Goal: Task Accomplishment & Management: Complete application form

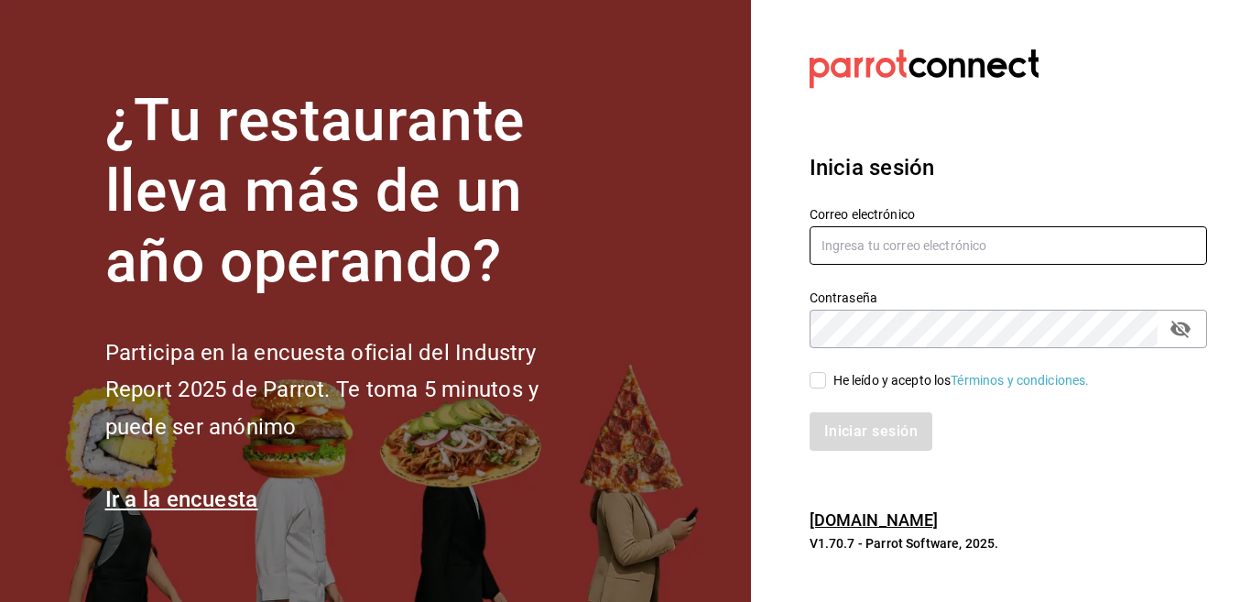
type input "[EMAIL_ADDRESS][DOMAIN_NAME]"
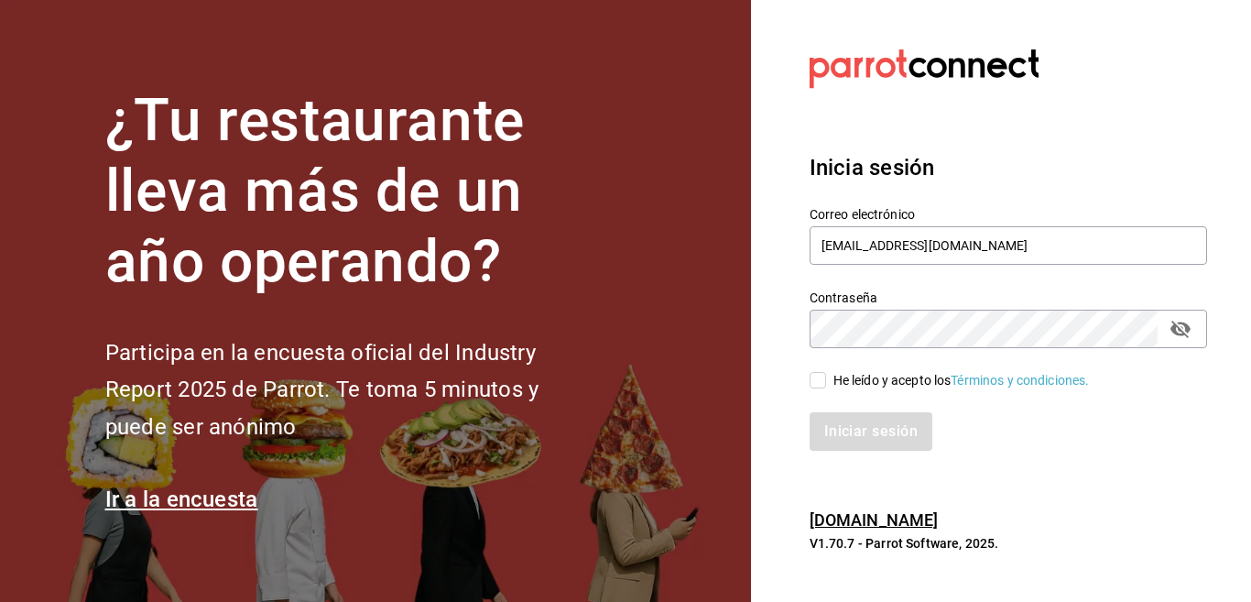
click at [819, 382] on input "He leído y acepto los Términos y condiciones." at bounding box center [818, 380] width 16 height 16
checkbox input "true"
click at [849, 428] on button "Iniciar sesión" at bounding box center [872, 431] width 125 height 38
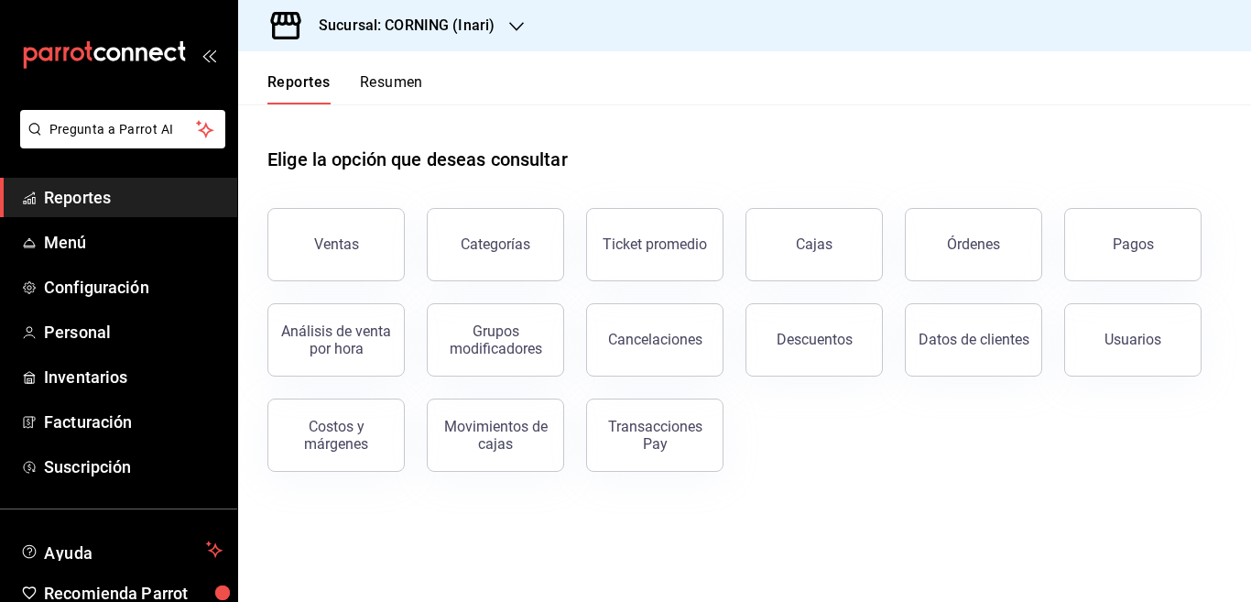
click at [510, 24] on icon "button" at bounding box center [516, 26] width 15 height 9
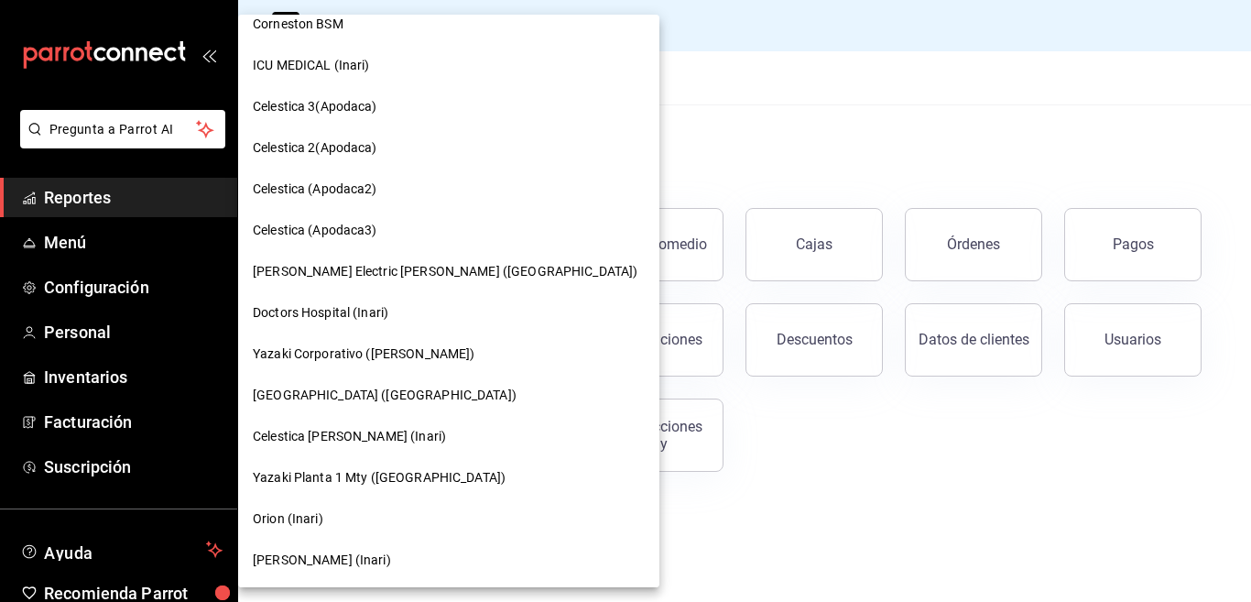
scroll to position [60, 0]
click at [280, 555] on span "Grainer (Inari)" at bounding box center [322, 558] width 138 height 19
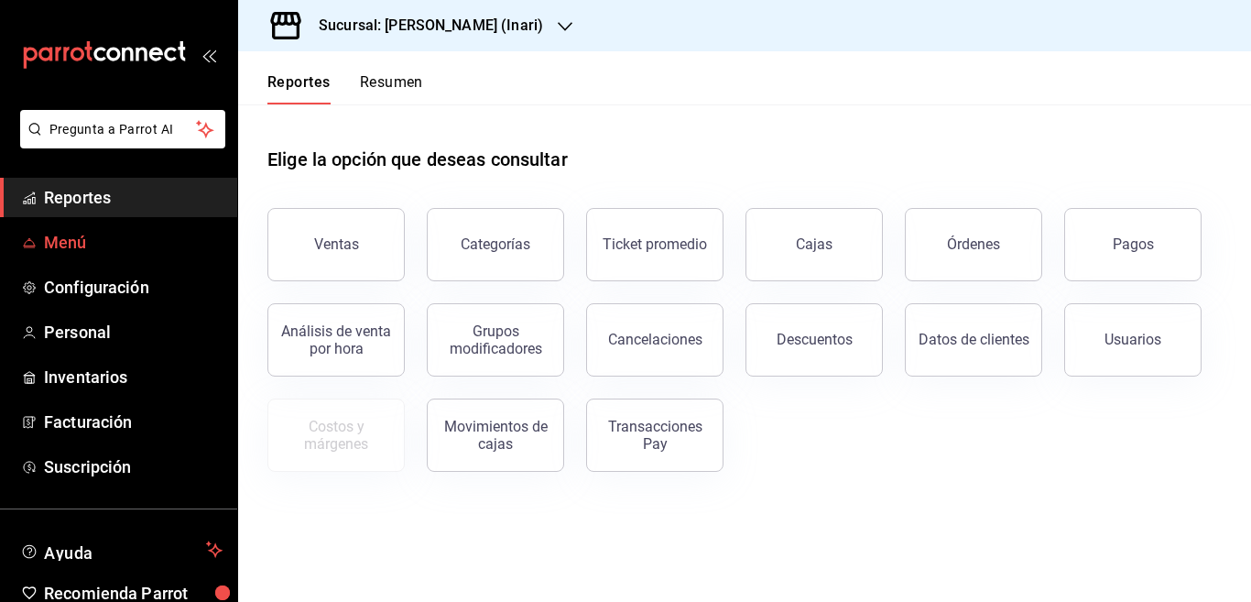
click at [74, 231] on span "Menú" at bounding box center [133, 242] width 179 height 25
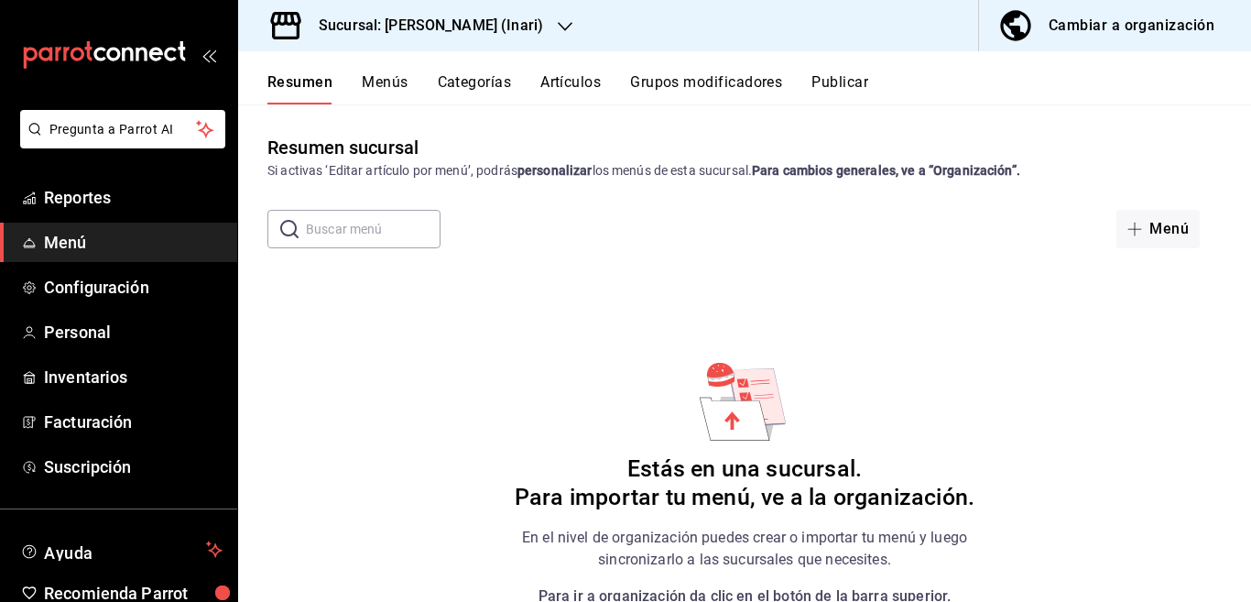
click at [397, 77] on button "Menús" at bounding box center [385, 88] width 46 height 31
click at [472, 78] on button "Categorías" at bounding box center [474, 88] width 74 height 31
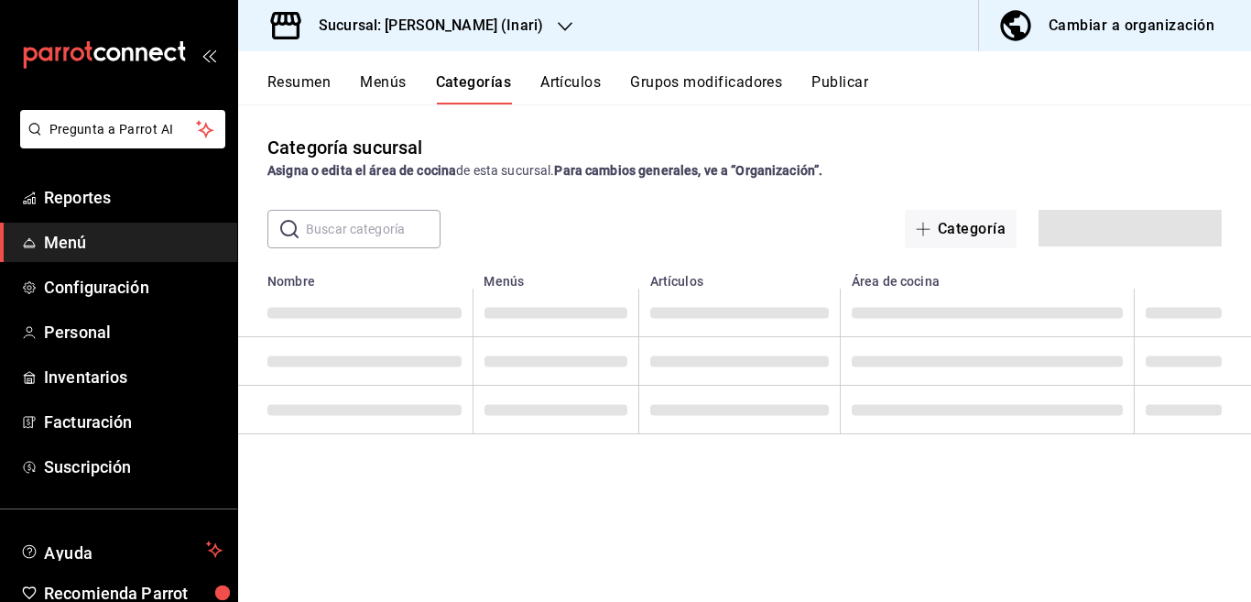
click at [385, 81] on button "Menús" at bounding box center [383, 88] width 46 height 31
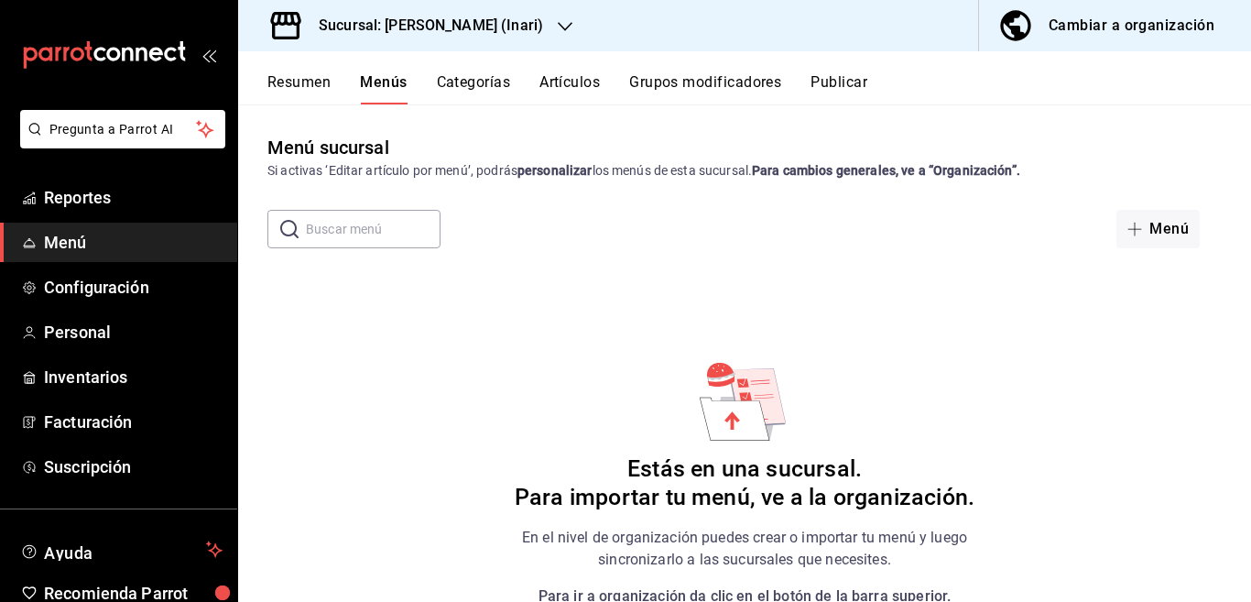
scroll to position [28, 0]
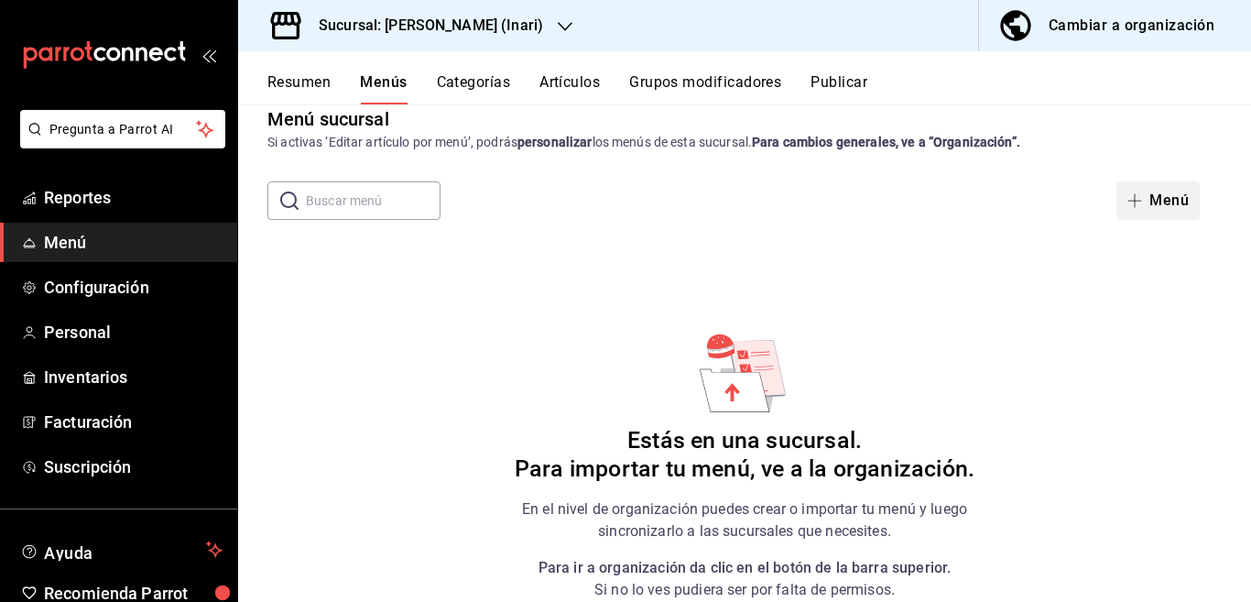
click at [1127, 197] on icon "button" at bounding box center [1134, 200] width 15 height 15
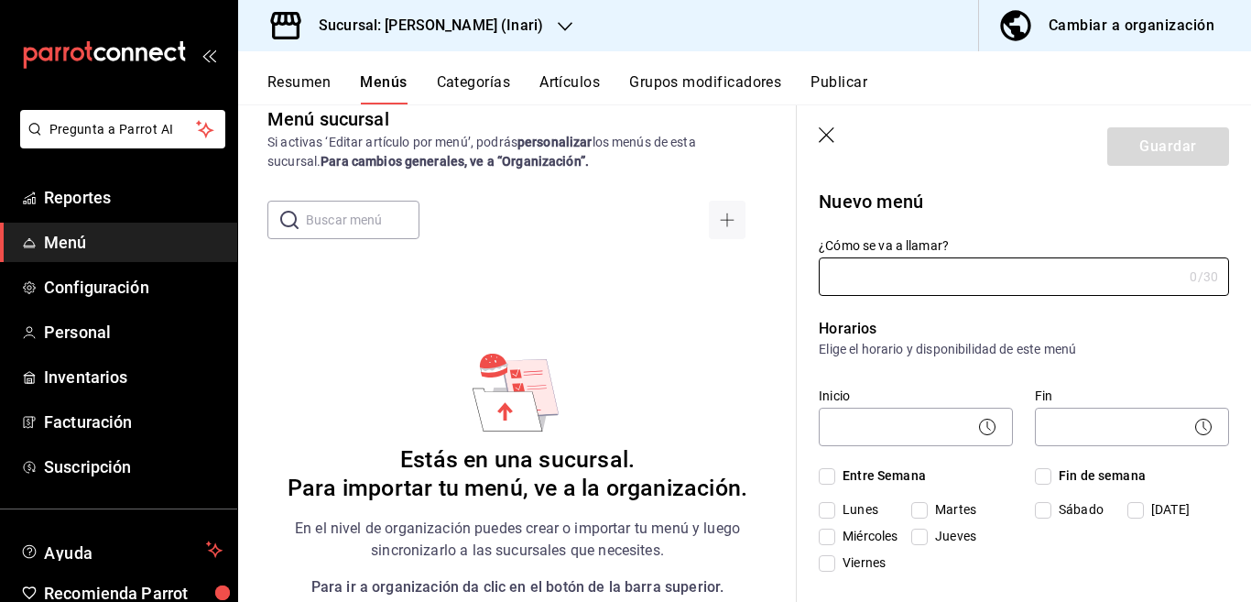
type input "1758566574725"
type input "Menu Grainger"
click at [911, 429] on body "Pregunta a Parrot AI Reportes Menú Configuración Personal Inventarios Facturaci…" at bounding box center [625, 301] width 1251 height 602
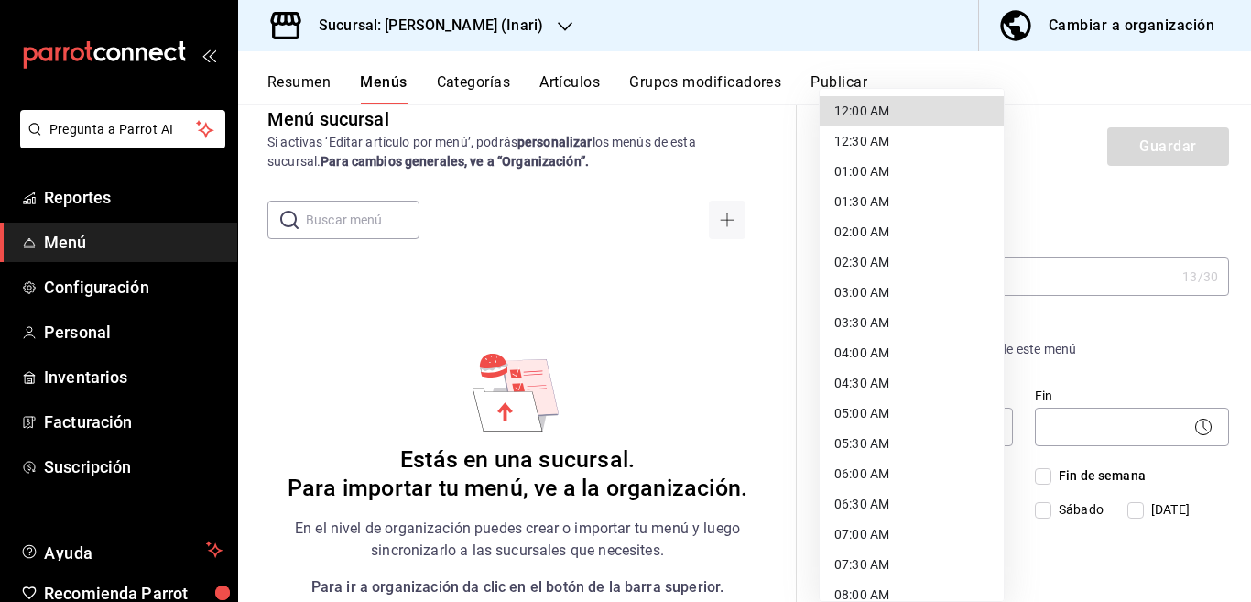
click at [876, 108] on li "12:00 AM" at bounding box center [912, 111] width 184 height 30
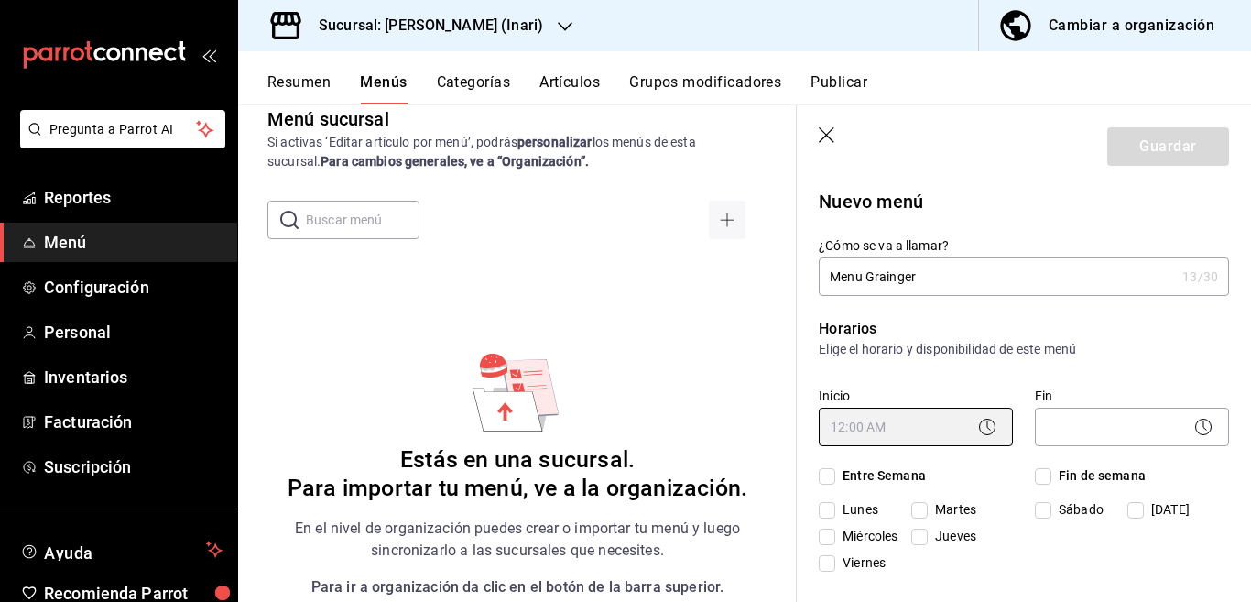
type input "00:00"
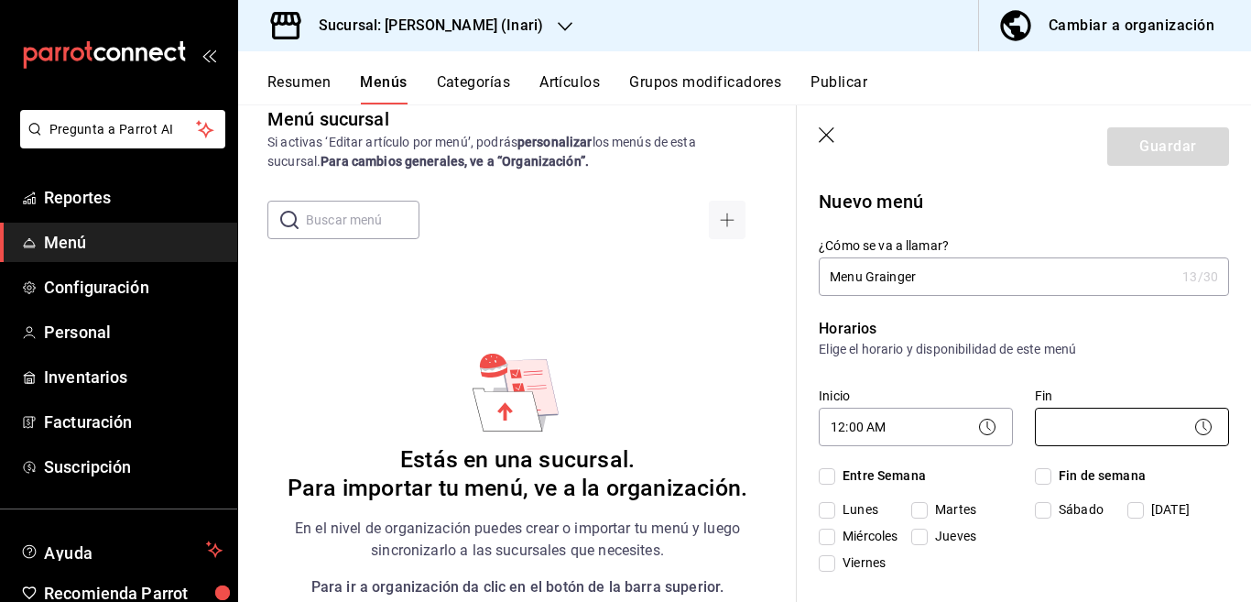
click at [1081, 430] on body "Pregunta a Parrot AI Reportes Menú Configuración Personal Inventarios Facturaci…" at bounding box center [625, 301] width 1251 height 602
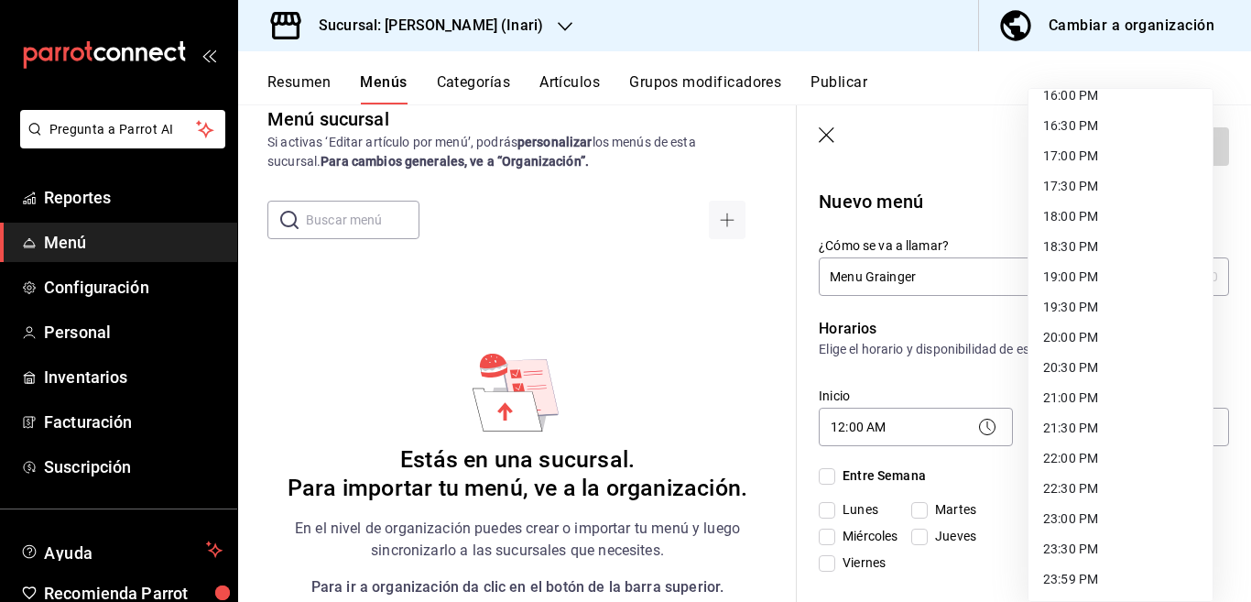
scroll to position [984, 0]
click at [1067, 576] on li "23:59 PM" at bounding box center [1120, 578] width 184 height 30
type input "23:59"
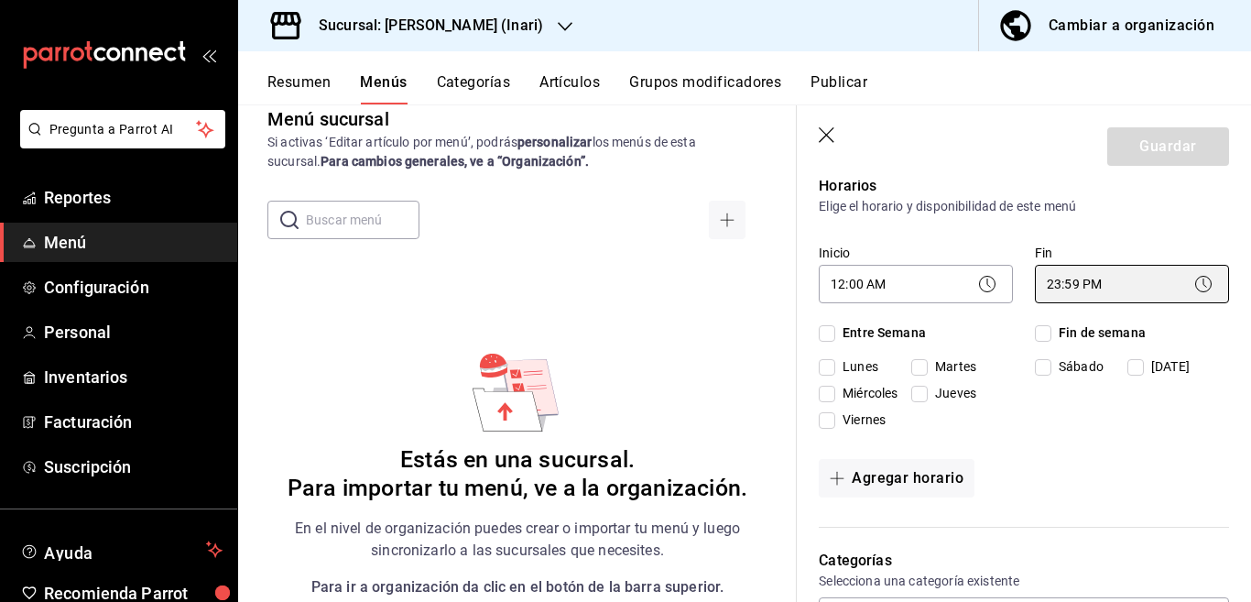
scroll to position [148, 0]
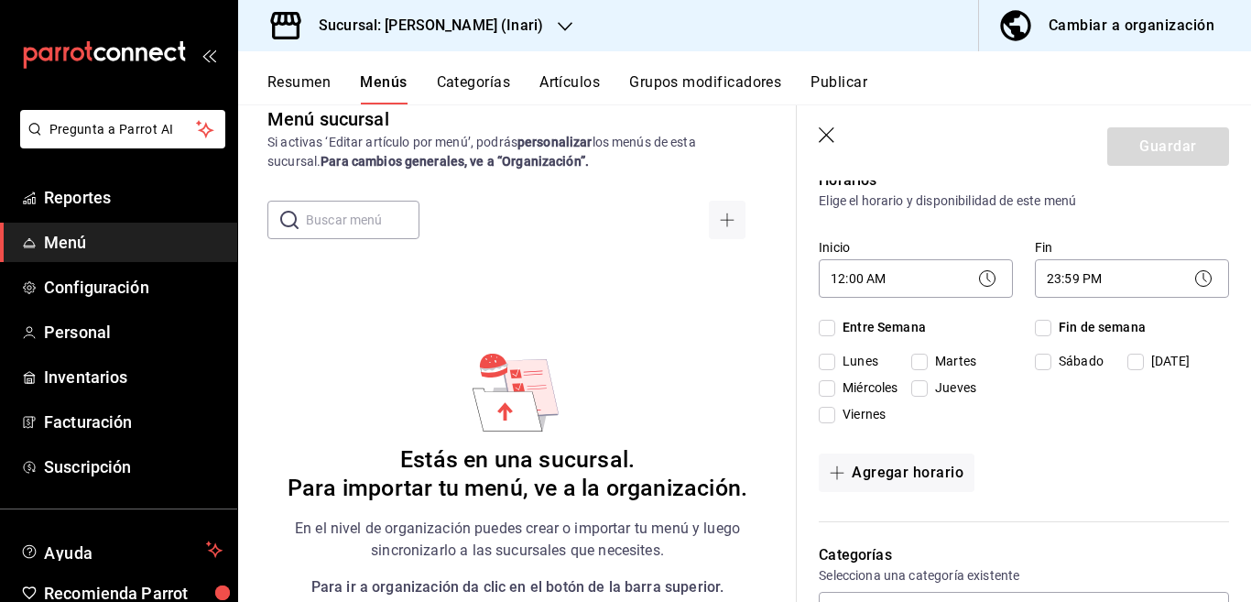
click at [824, 362] on input "Lunes" at bounding box center [827, 361] width 16 height 16
checkbox input "true"
click at [922, 354] on input "Martes" at bounding box center [919, 361] width 16 height 16
checkbox input "true"
click at [824, 386] on input "Miércoles" at bounding box center [827, 388] width 16 height 16
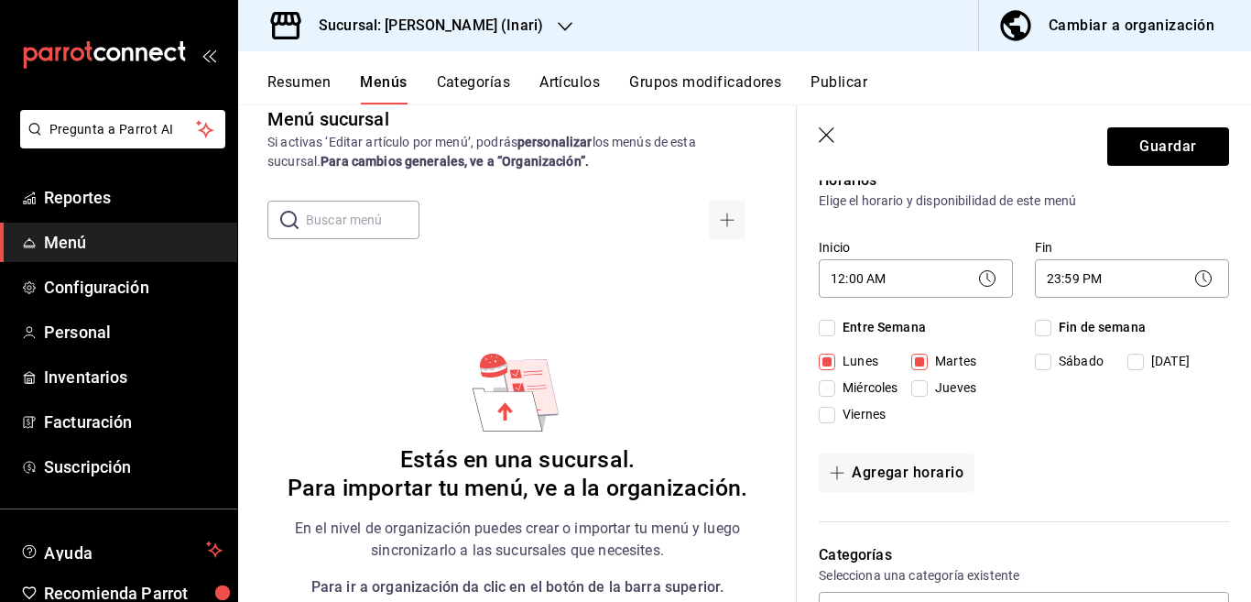
checkbox input "true"
click at [917, 386] on input "Jueves" at bounding box center [919, 388] width 16 height 16
checkbox input "true"
click at [828, 412] on input "Viernes" at bounding box center [827, 415] width 16 height 16
checkbox input "true"
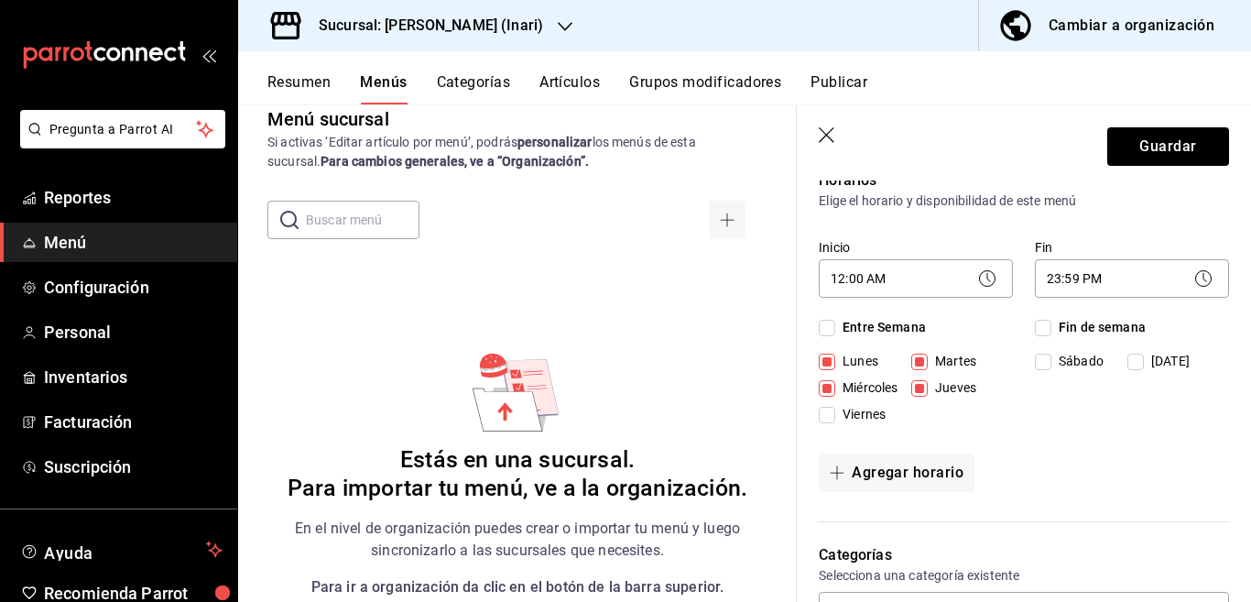
checkbox input "true"
click at [1039, 357] on input "Sábado" at bounding box center [1043, 361] width 16 height 16
checkbox input "true"
click at [1132, 358] on input "Domingo" at bounding box center [1135, 361] width 16 height 16
checkbox input "true"
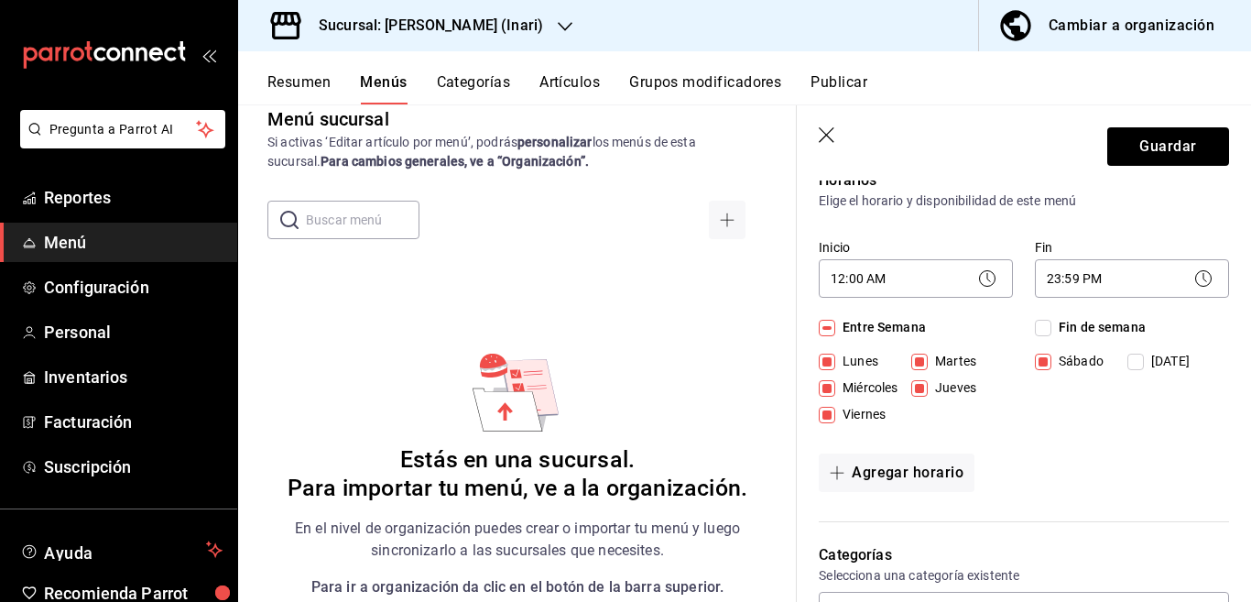
checkbox input "true"
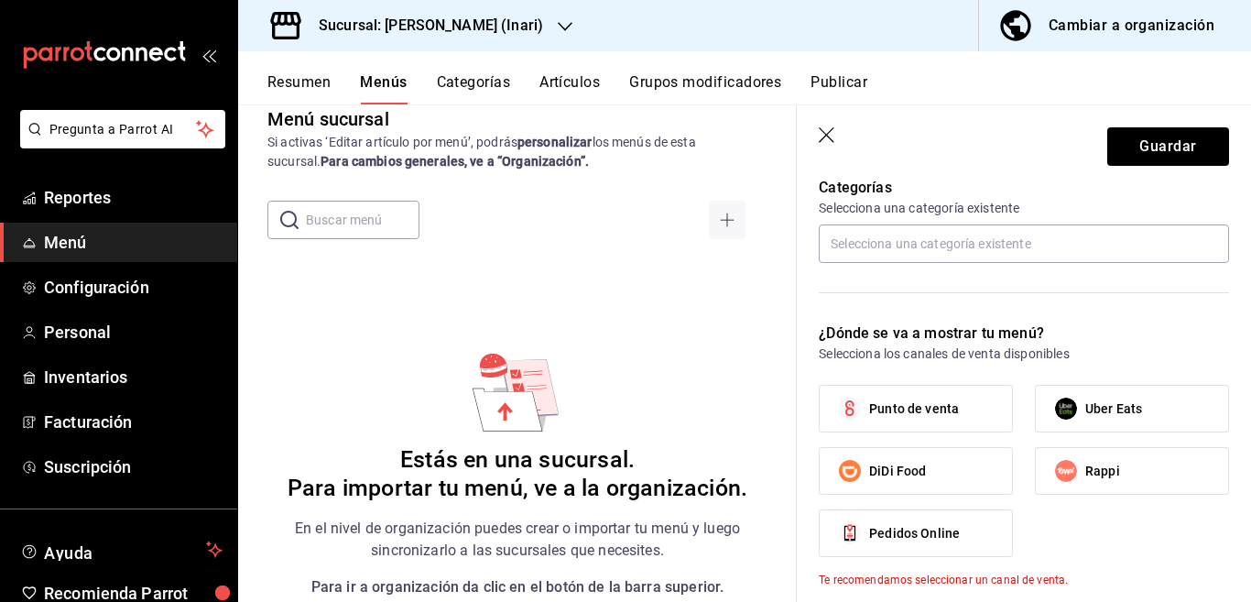
scroll to position [521, 0]
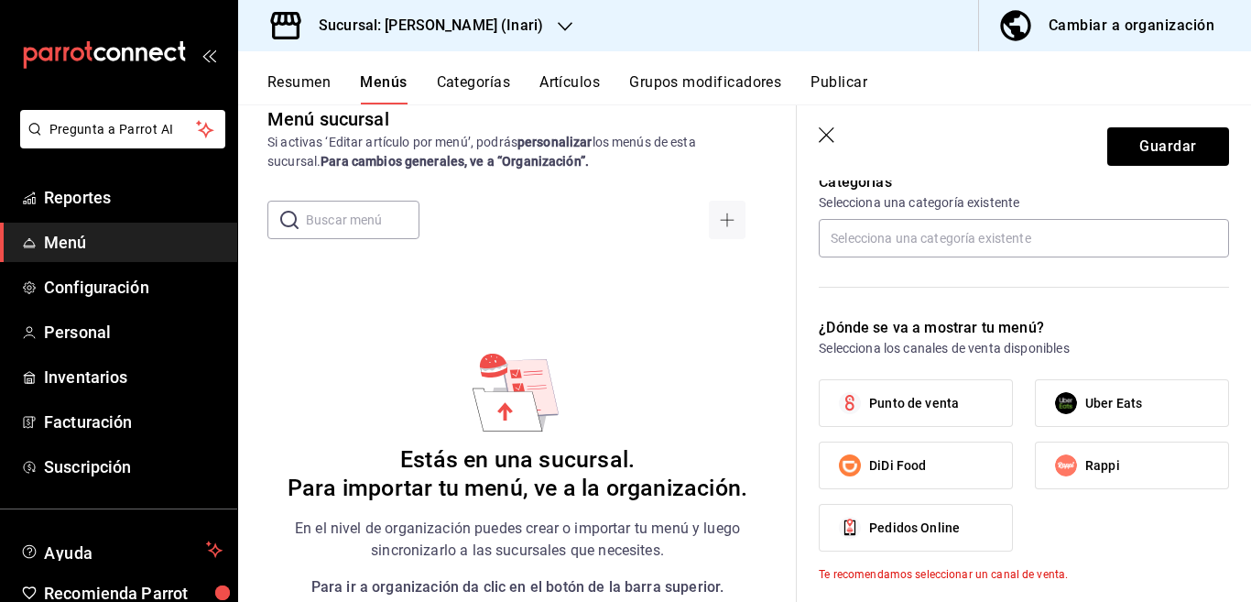
click at [970, 405] on label "Punto de venta" at bounding box center [916, 403] width 192 height 46
click at [869, 405] on input "Punto de venta" at bounding box center [850, 403] width 38 height 38
checkbox input "true"
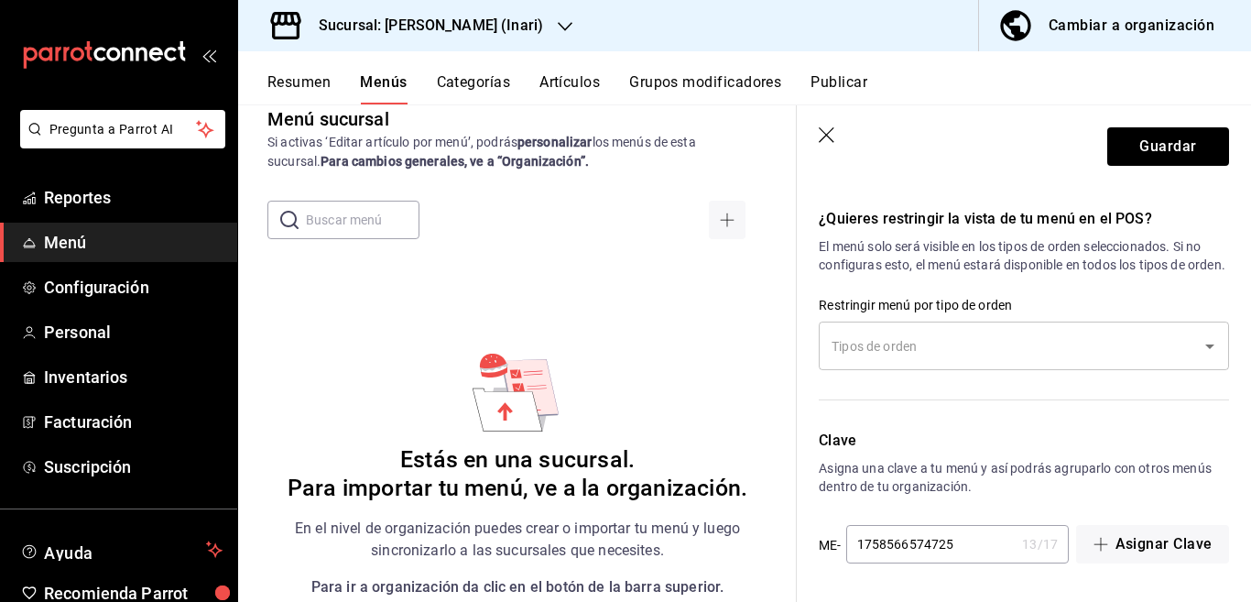
scroll to position [1125, 0]
click at [1151, 148] on button "Guardar" at bounding box center [1168, 146] width 122 height 38
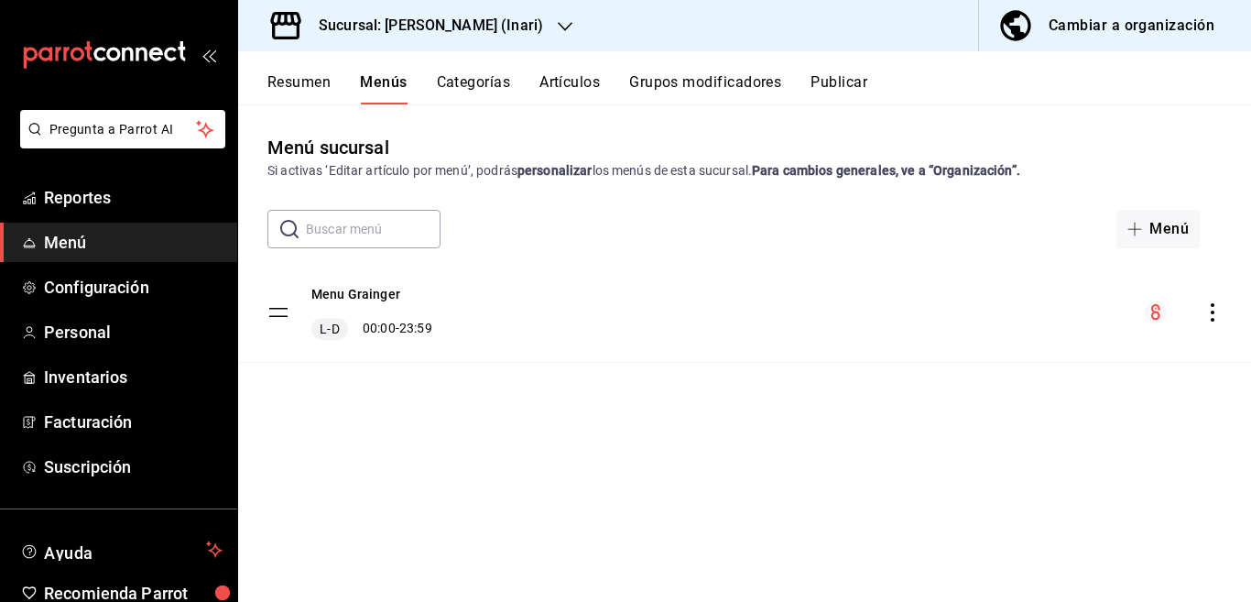
click at [482, 79] on button "Categorías" at bounding box center [474, 88] width 74 height 31
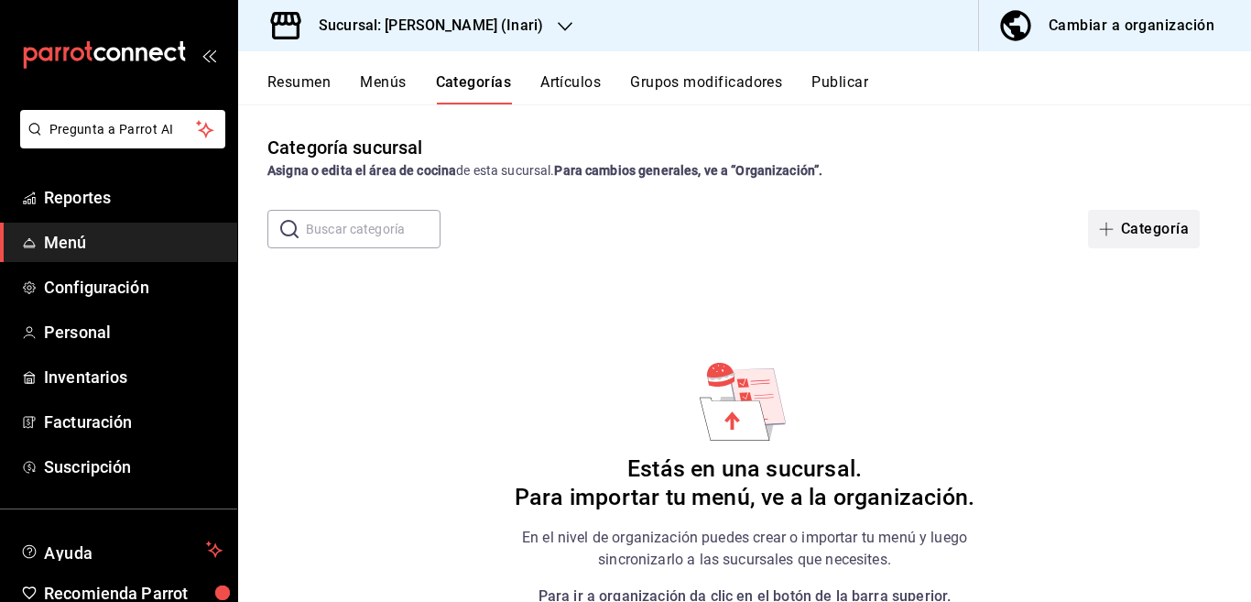
click at [1129, 224] on button "Categoría" at bounding box center [1144, 229] width 112 height 38
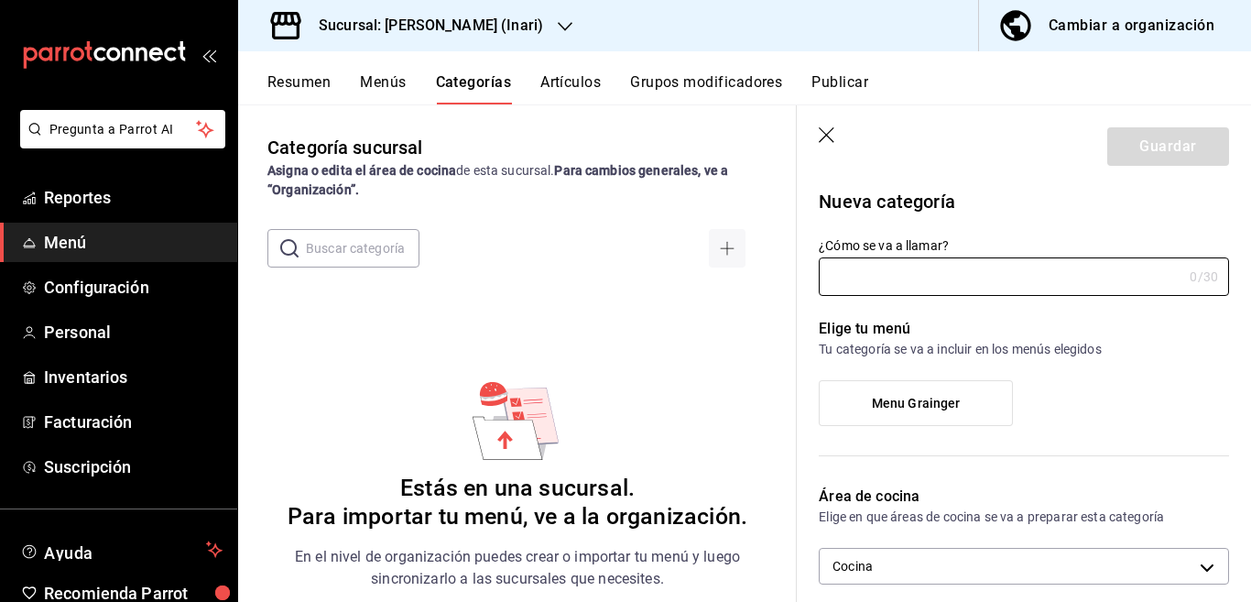
type input "c4defe31-030a-441e-9219-2b45d44632bd"
type input "Agua Tagare"
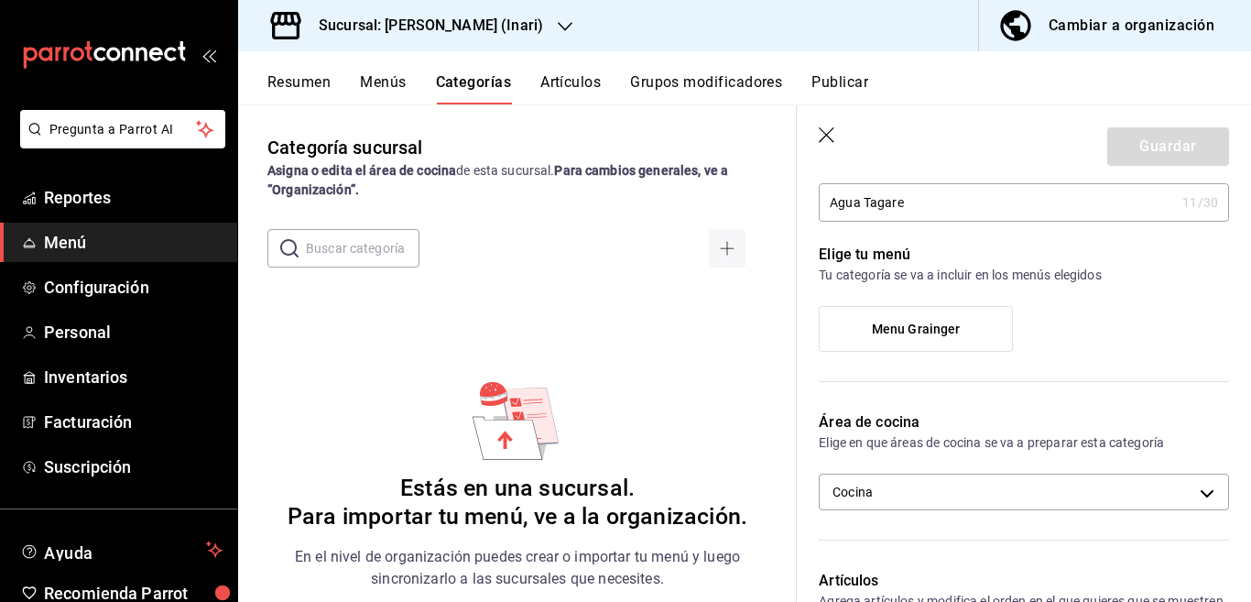
click at [959, 330] on label "Menu Grainger" at bounding box center [916, 329] width 192 height 44
click at [0, 0] on input "Menu Grainger" at bounding box center [0, 0] width 0 height 0
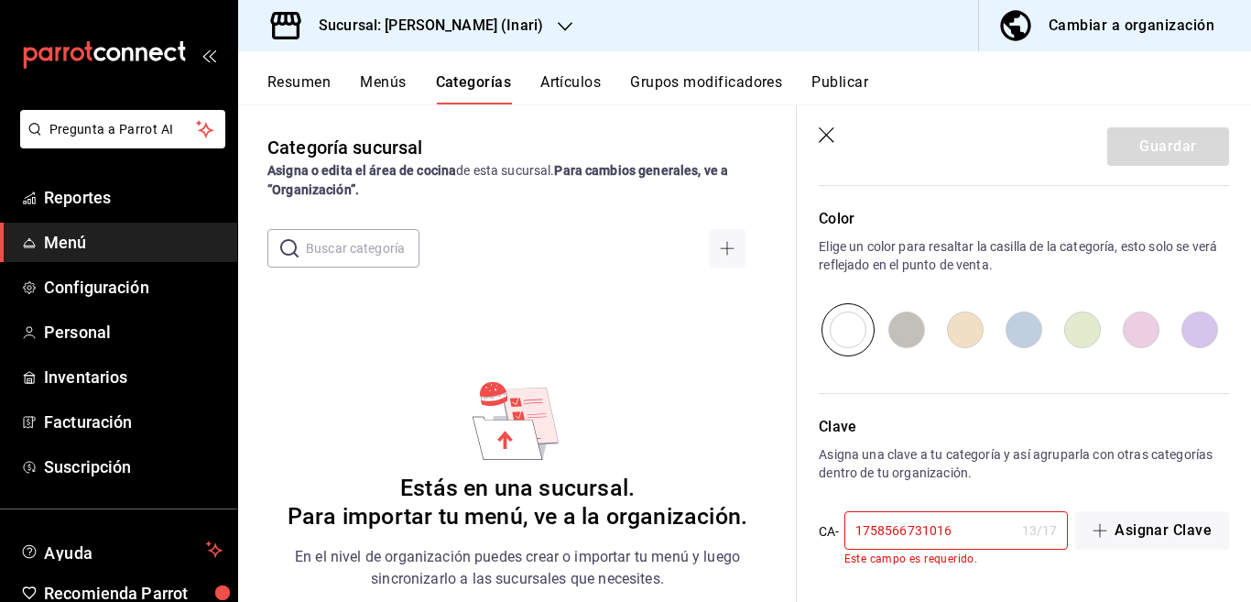
scroll to position [615, 0]
click at [965, 530] on input "1758566731016" at bounding box center [929, 529] width 170 height 37
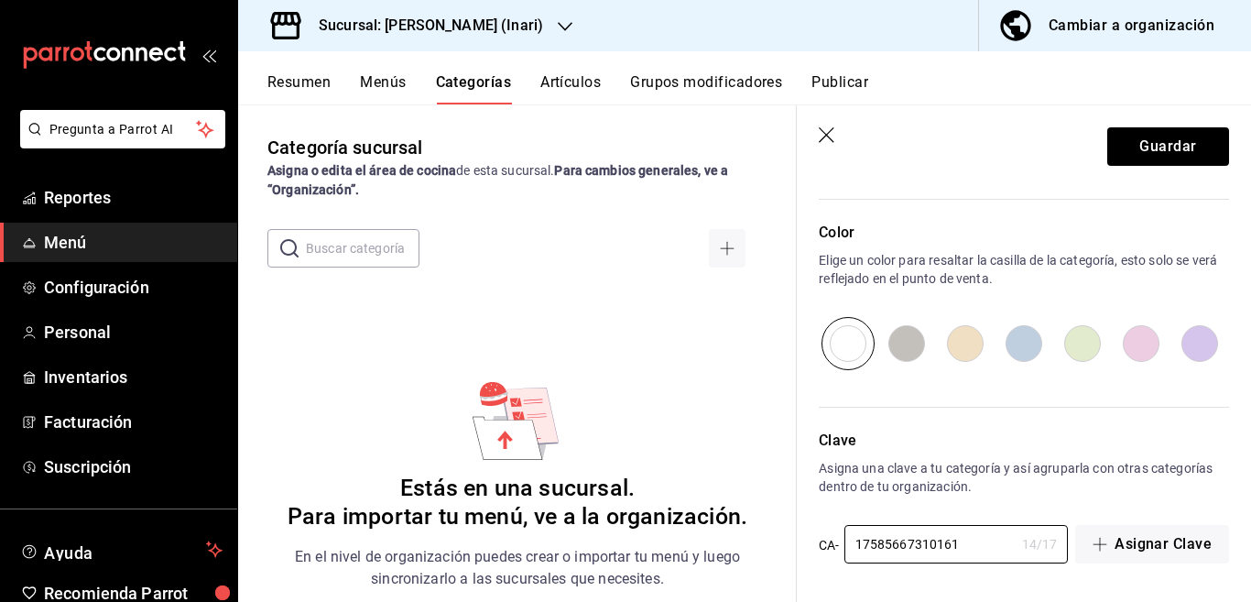
scroll to position [601, 0]
type input "17585667310161"
click at [1118, 145] on button "Guardar" at bounding box center [1168, 146] width 122 height 38
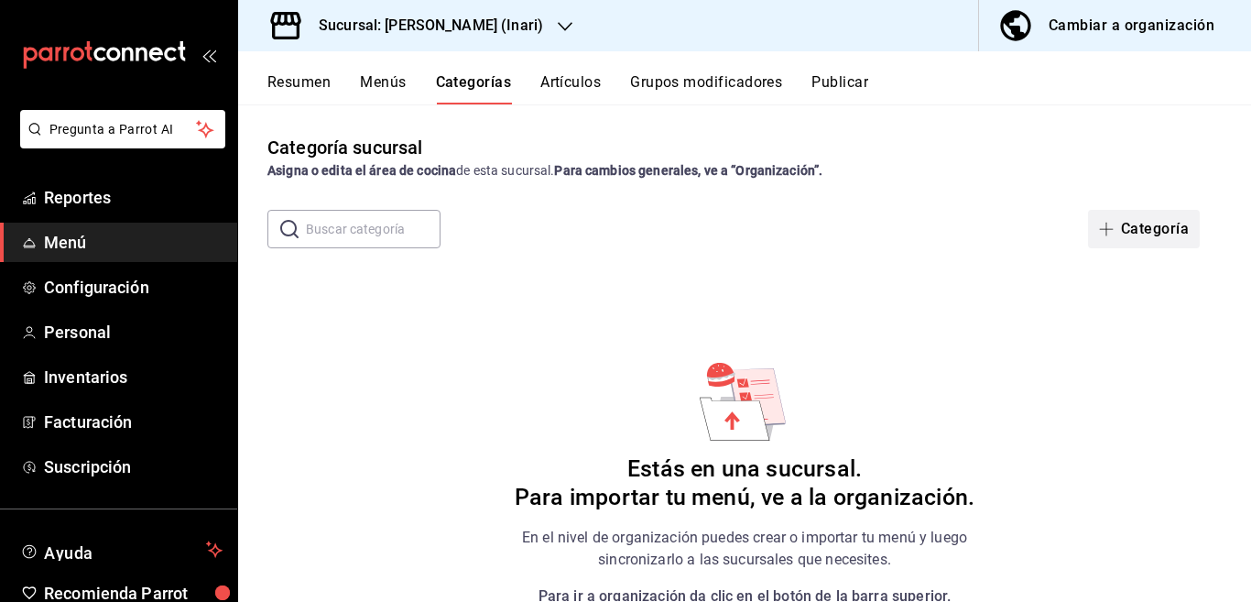
click at [1136, 223] on button "Categoría" at bounding box center [1144, 229] width 112 height 38
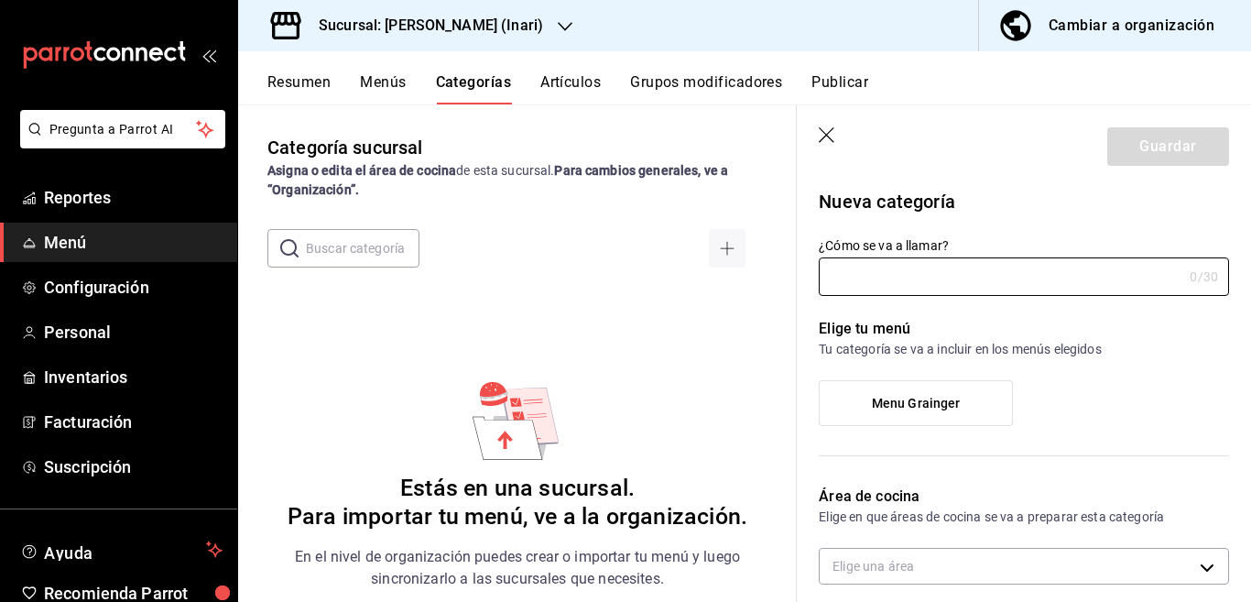
type input "c4defe31-030a-441e-9219-2b45d44632bd"
type input "s"
type input "Sr Pay"
click at [932, 408] on span "Menu Grainger" at bounding box center [916, 404] width 89 height 16
click at [0, 0] on input "Menu Grainger" at bounding box center [0, 0] width 0 height 0
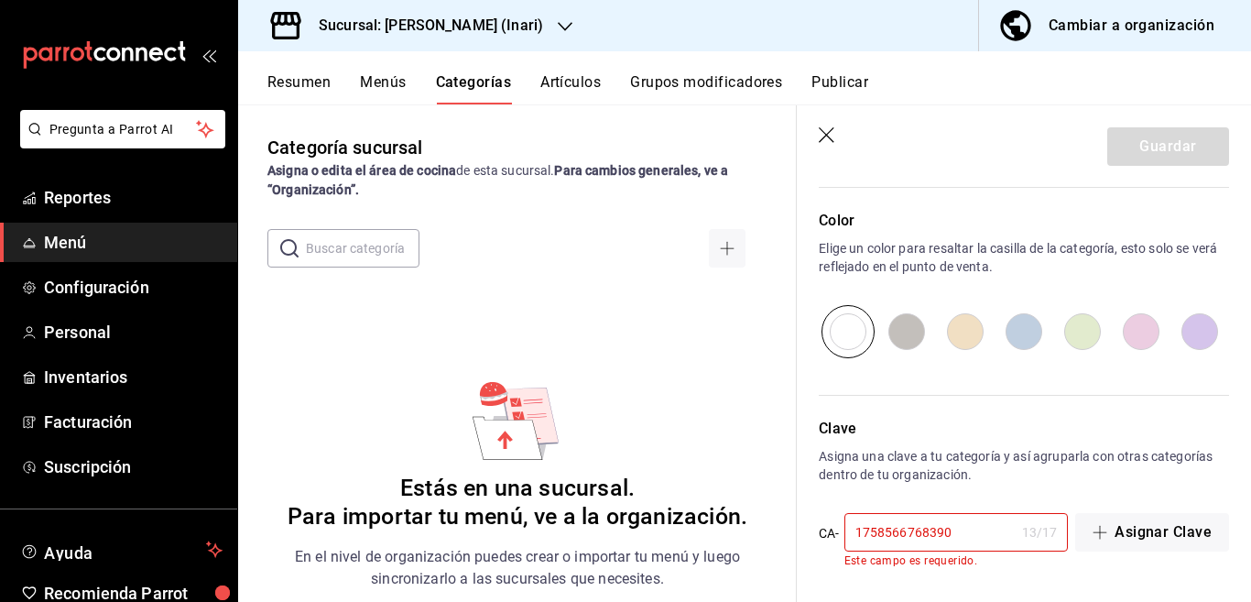
scroll to position [615, 0]
click at [969, 529] on input "1758566768390" at bounding box center [929, 529] width 170 height 37
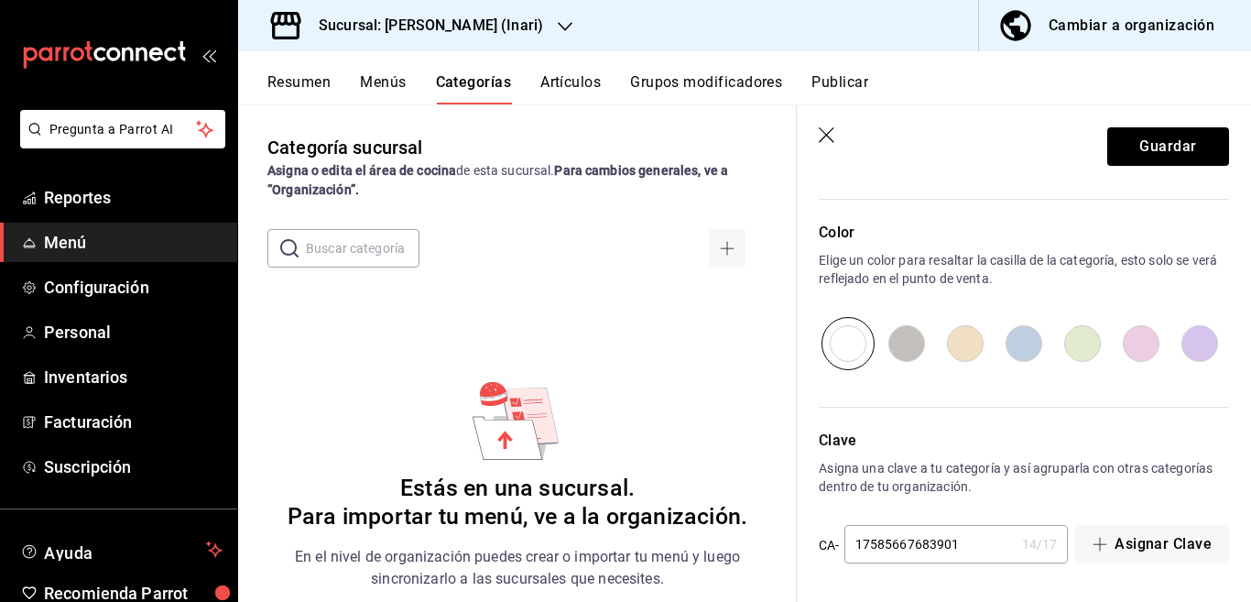
scroll to position [601, 0]
type input "17585667683901"
click at [1124, 144] on button "Guardar" at bounding box center [1168, 146] width 122 height 38
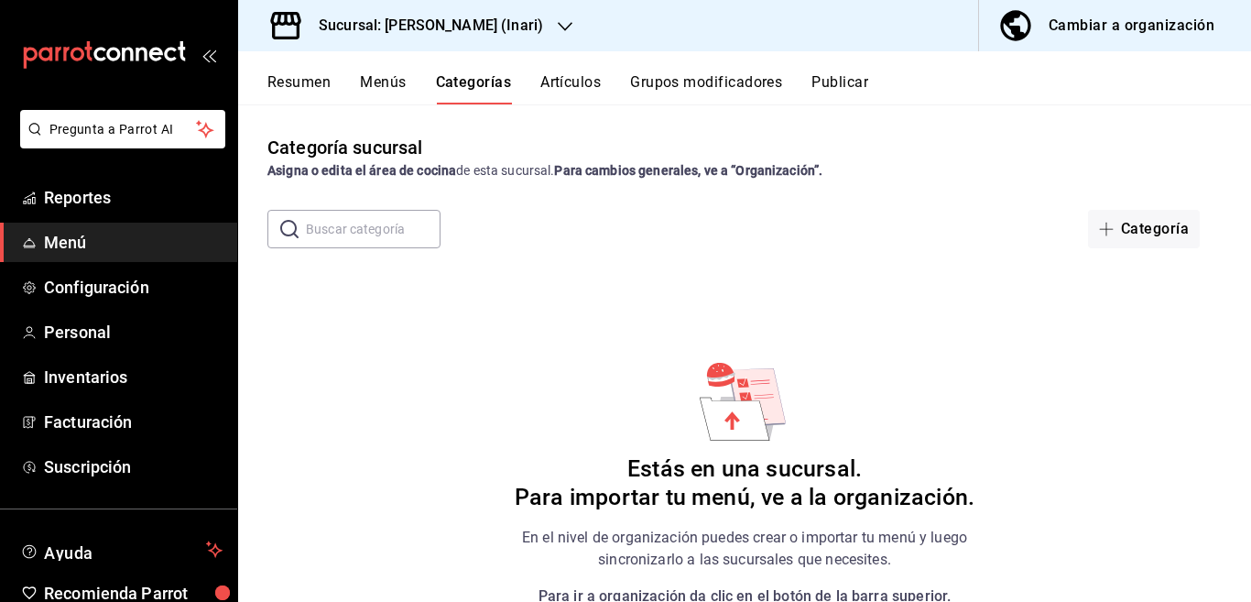
click at [571, 80] on button "Artículos" at bounding box center [570, 88] width 60 height 31
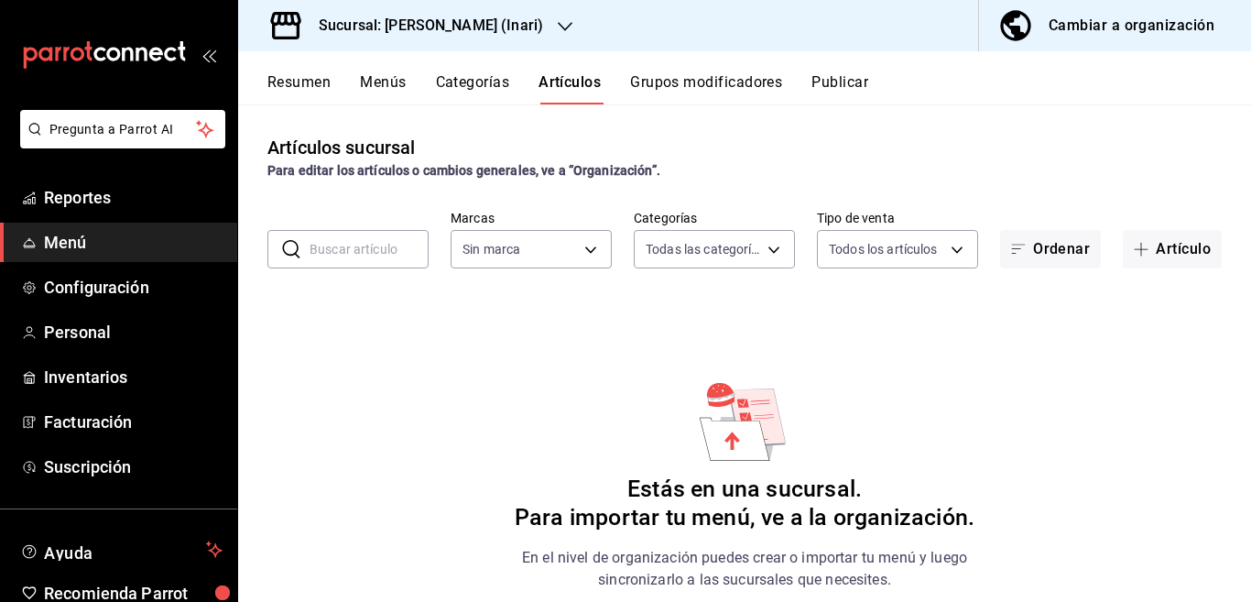
type input "8ce3a016-e958-44d0-ba51-e641829149cc,8b82a468-3e4d-4c2b-ba41-e8ac2767b534"
click at [479, 82] on button "Categorías" at bounding box center [473, 88] width 74 height 31
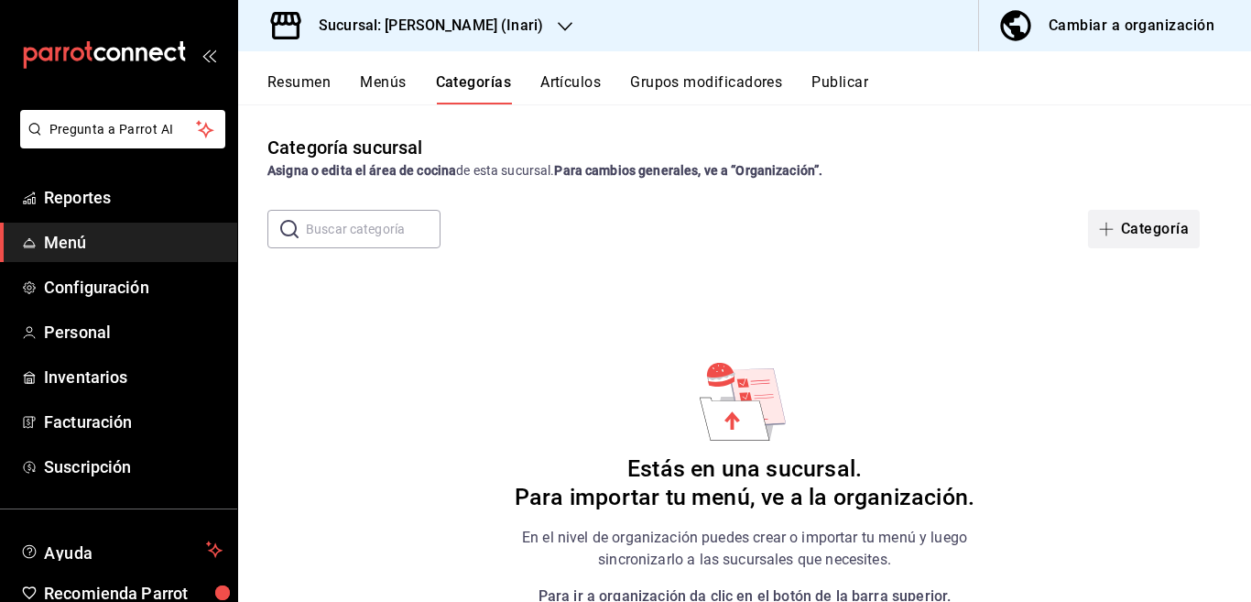
click at [1134, 230] on button "Categoría" at bounding box center [1144, 229] width 112 height 38
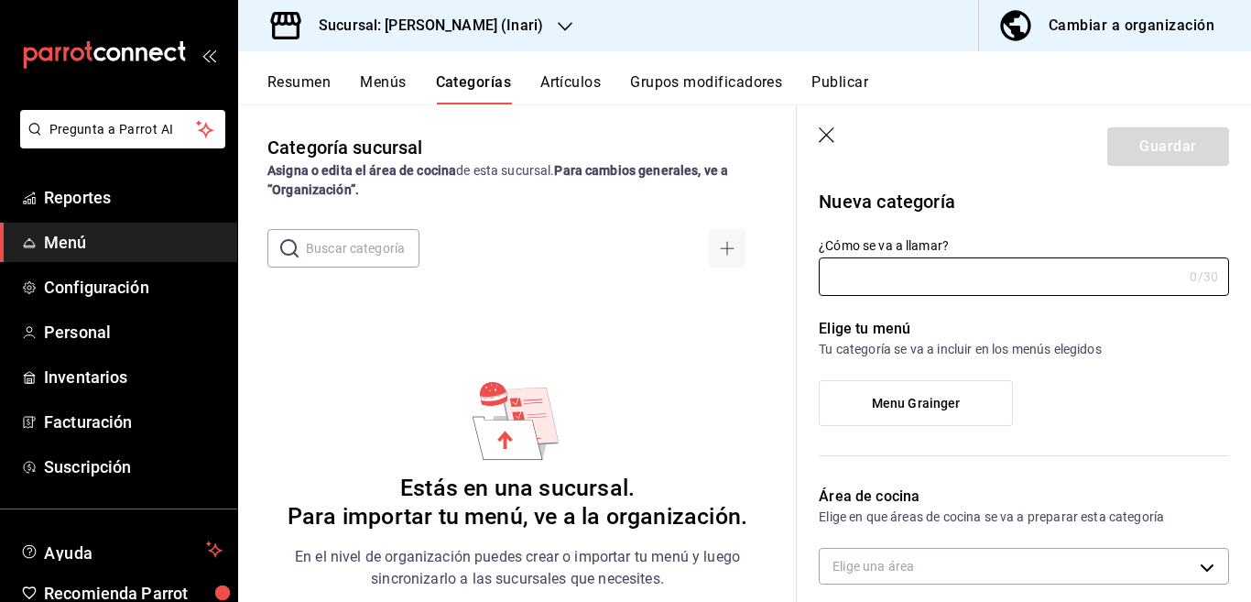
type input "c4defe31-030a-441e-9219-2b45d44632bd"
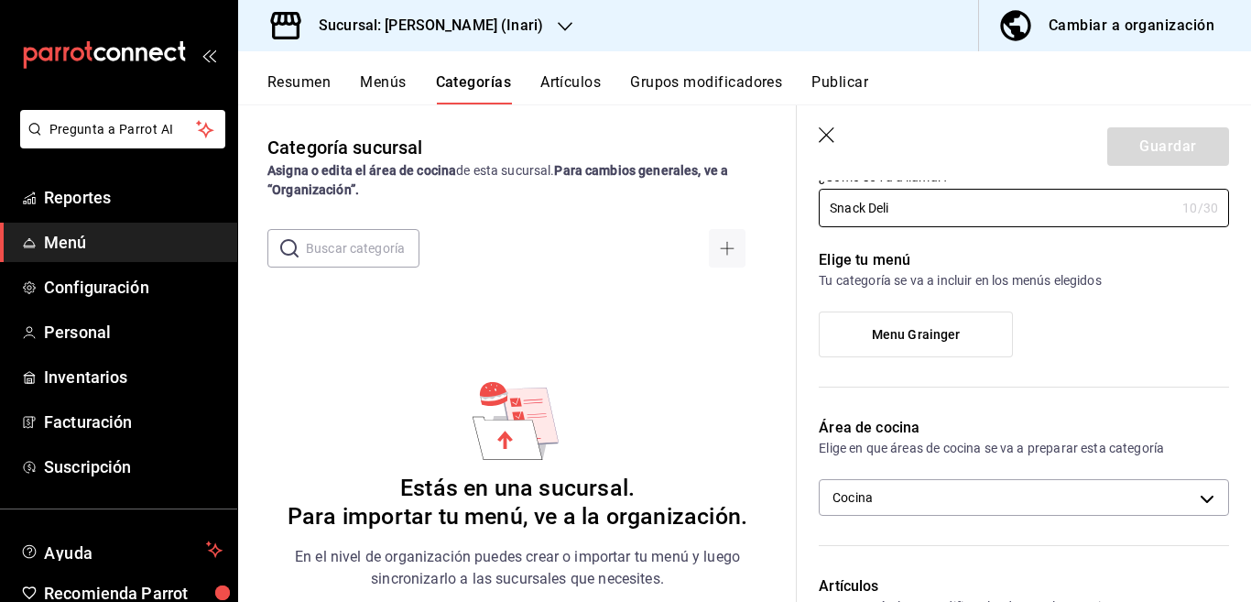
scroll to position [74, 0]
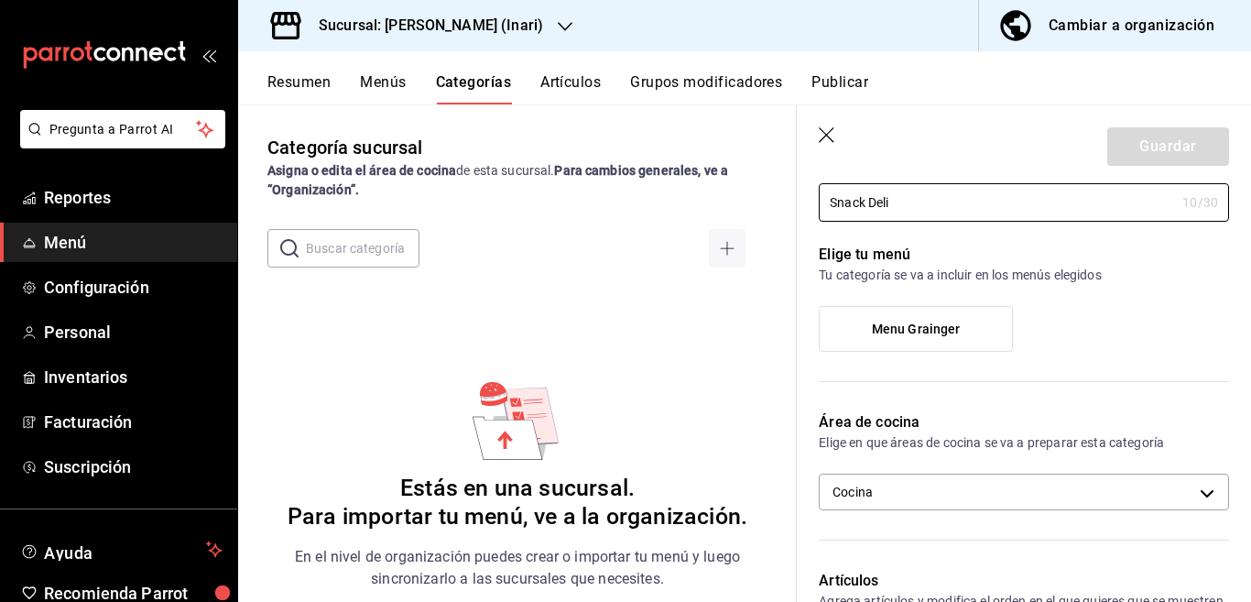
type input "Snack Deli"
click at [914, 334] on span "Menu Grainger" at bounding box center [916, 329] width 89 height 16
click at [0, 0] on input "Menu Grainger" at bounding box center [0, 0] width 0 height 0
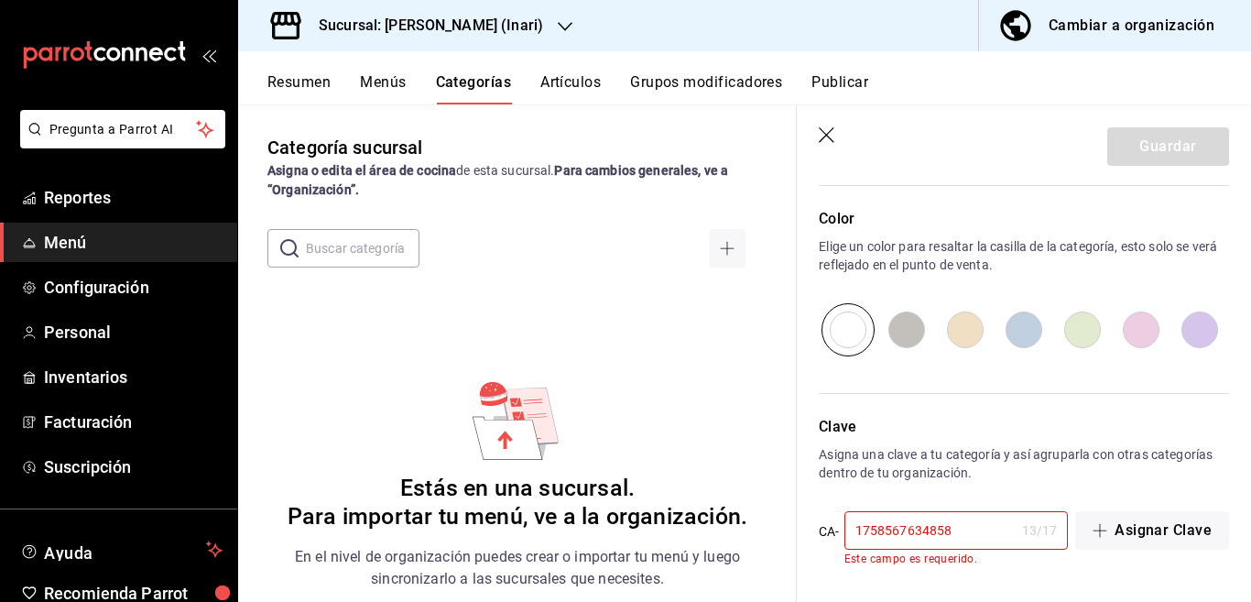
scroll to position [615, 0]
click at [985, 532] on input "1758567634858" at bounding box center [929, 529] width 170 height 37
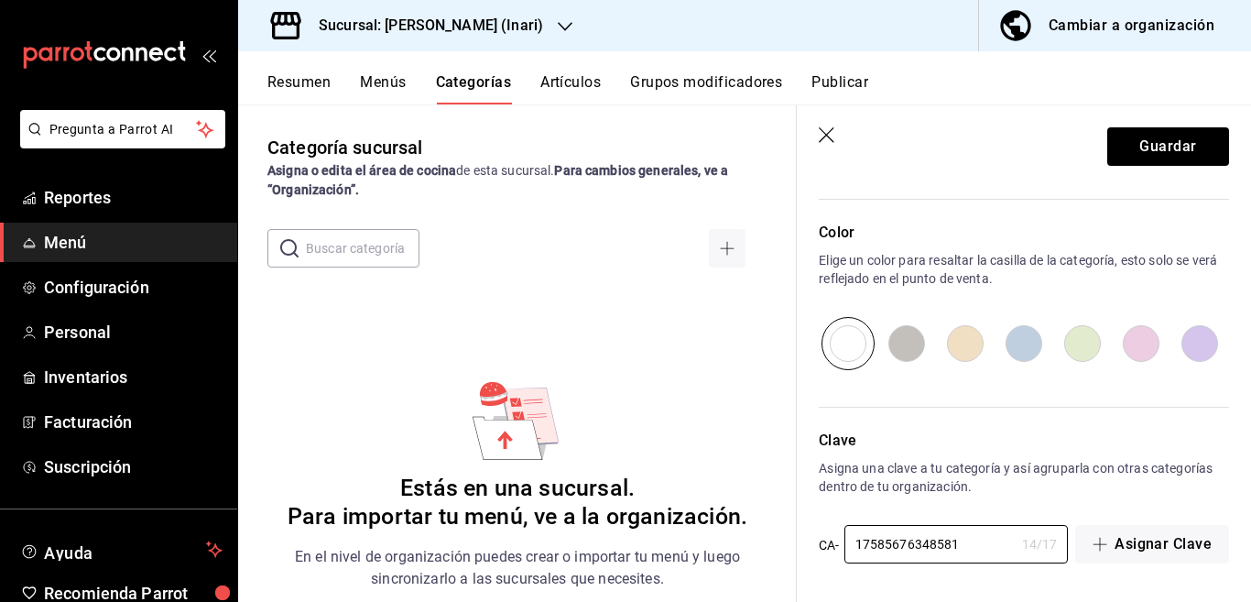
scroll to position [601, 0]
type input "17585676348581"
click at [1133, 141] on button "Guardar" at bounding box center [1168, 146] width 122 height 38
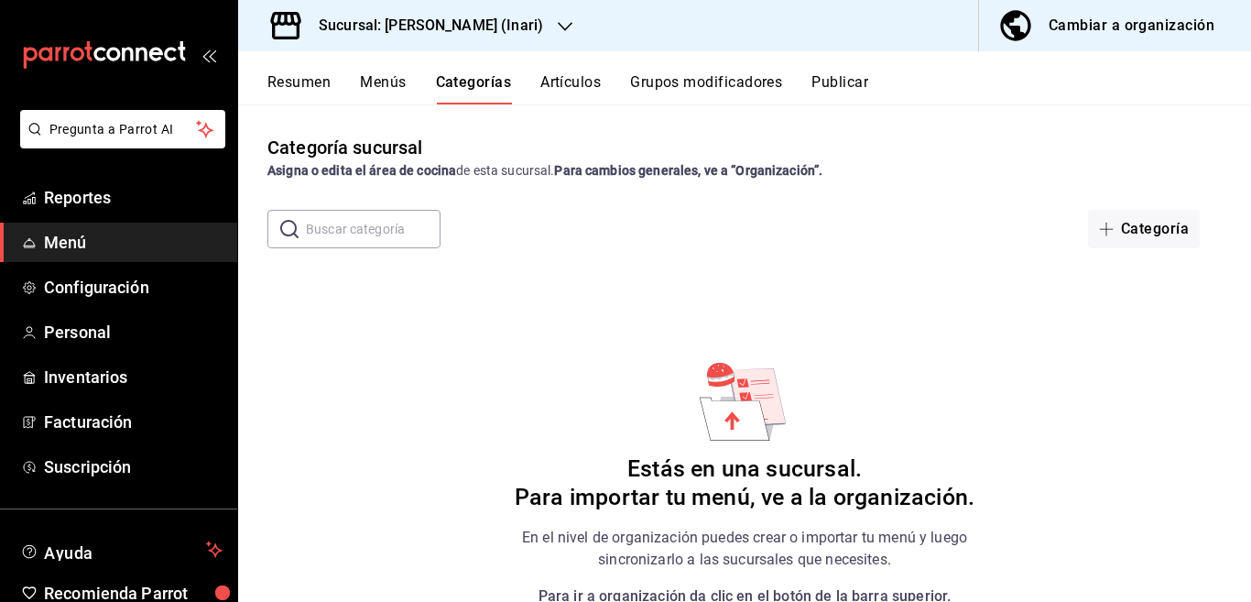
click at [566, 85] on button "Artículos" at bounding box center [570, 88] width 60 height 31
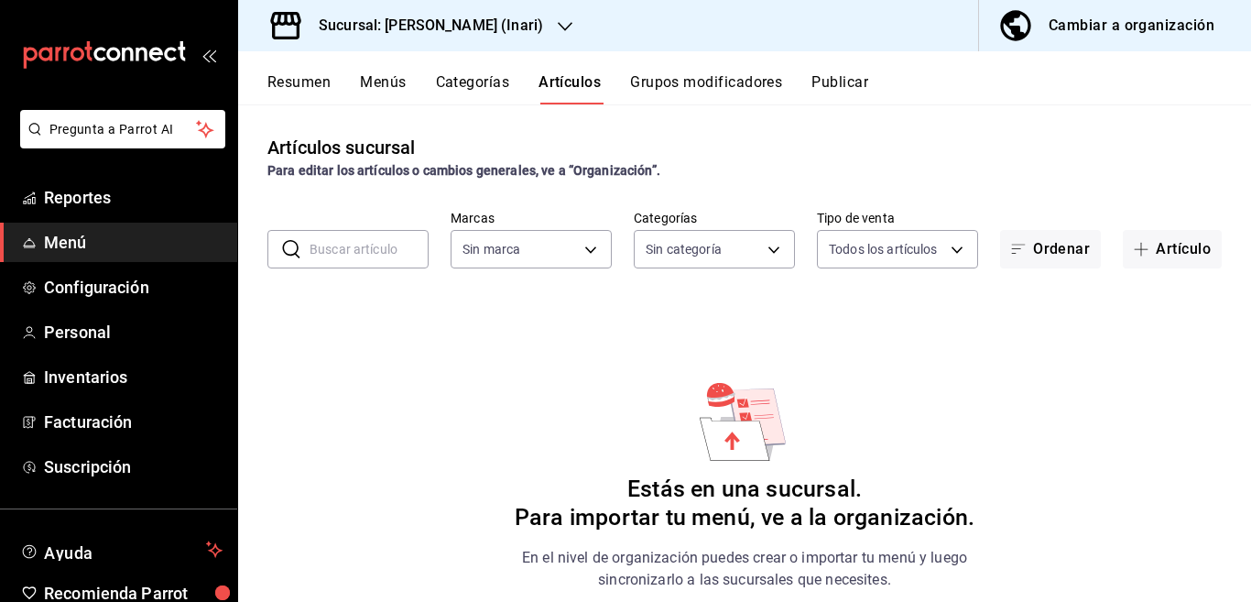
type input "c3c639cf-72c2-45cc-a7cf-e8bd3d1a5a2c,8ce3a016-e958-44d0-ba51-e641829149cc,8b82a…"
click at [349, 246] on input "text" at bounding box center [369, 249] width 119 height 37
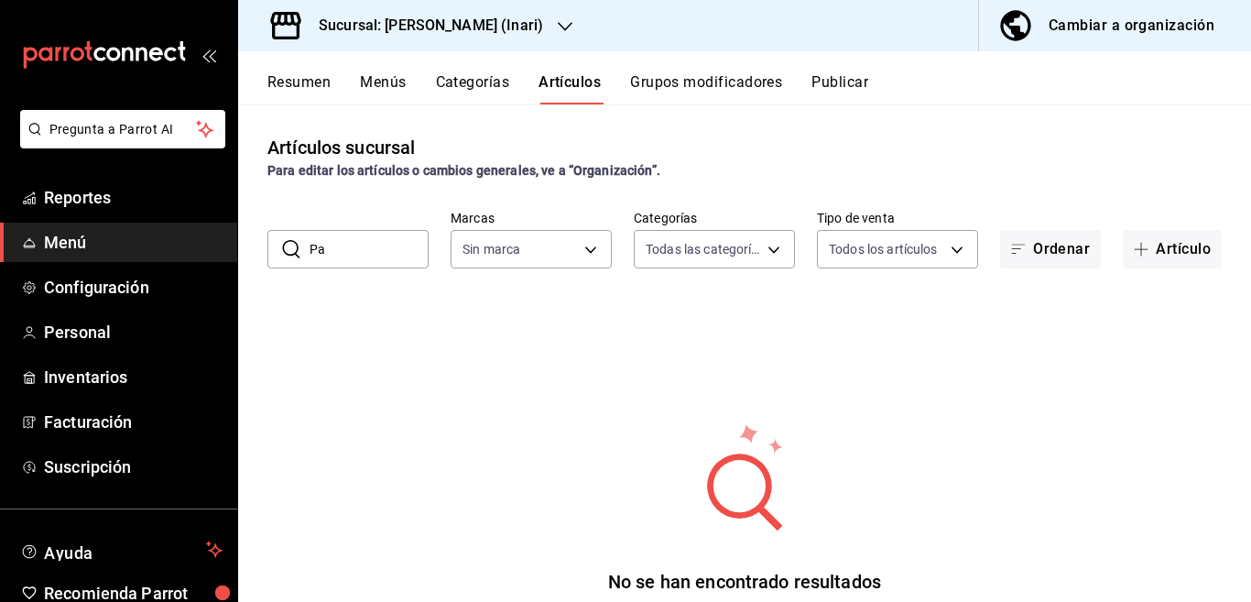
type input "P"
click at [1151, 255] on button "Artículo" at bounding box center [1172, 249] width 99 height 38
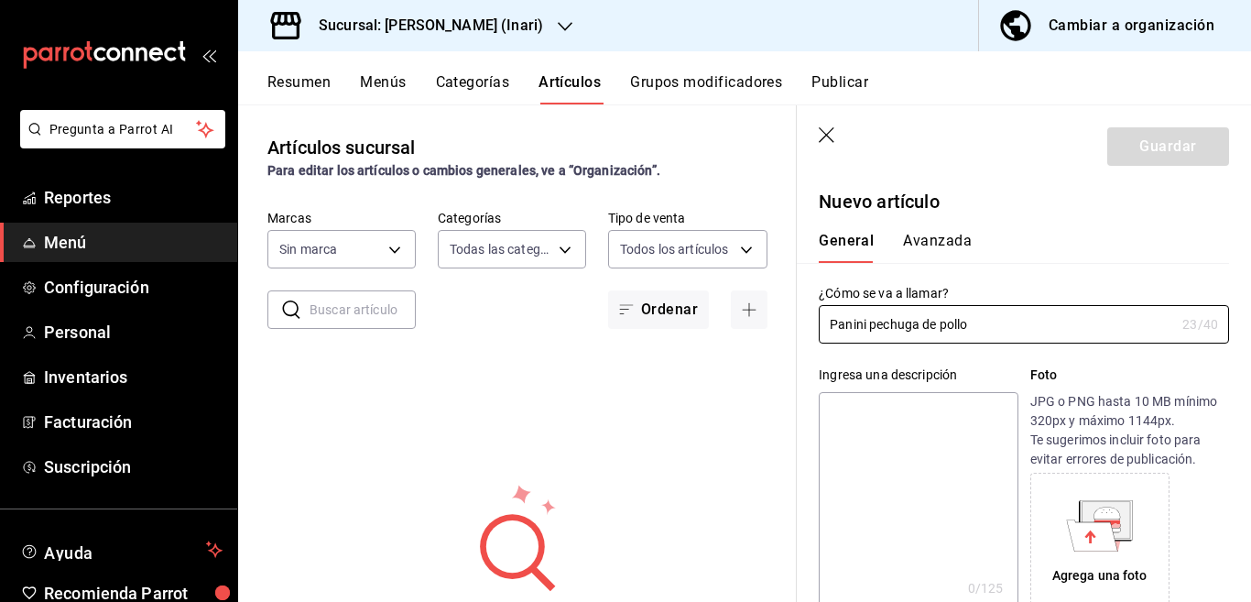
type input "Panini pechuga de pollo"
click at [893, 411] on textarea at bounding box center [918, 502] width 199 height 220
paste textarea "Panini pechuga de pollo"
type textarea "Panini pechuga de pollo"
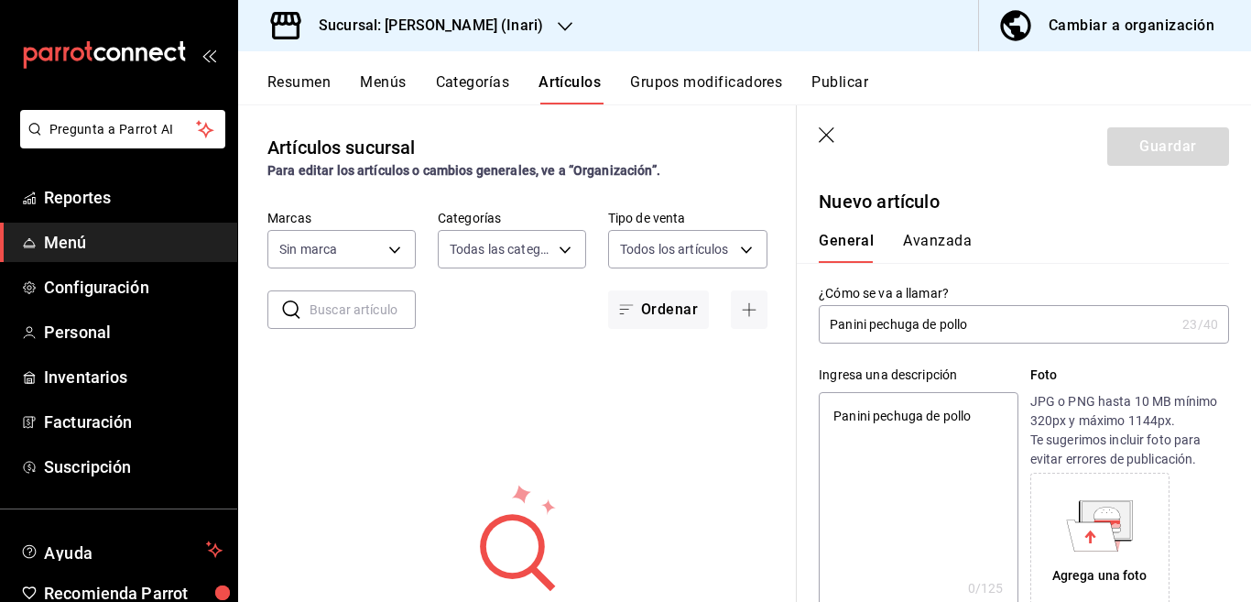
type textarea "x"
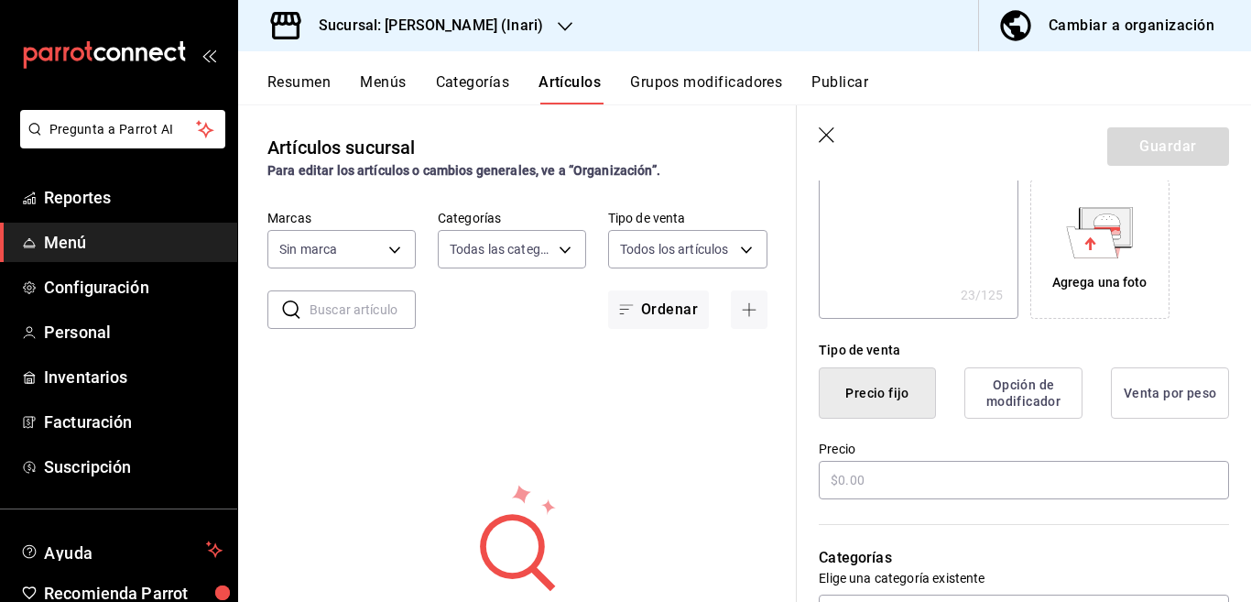
scroll to position [298, 0]
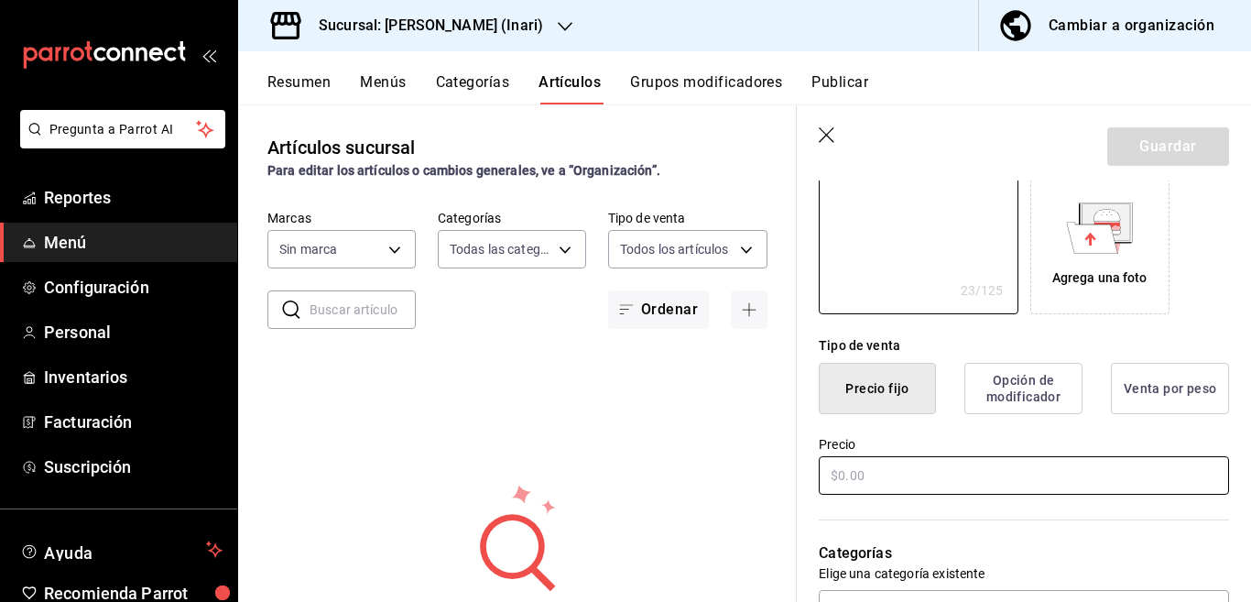
type textarea "Panini pechuga de pollo"
type textarea "x"
click at [895, 468] on input "text" at bounding box center [1024, 475] width 410 height 38
type input "$68.00"
type textarea "x"
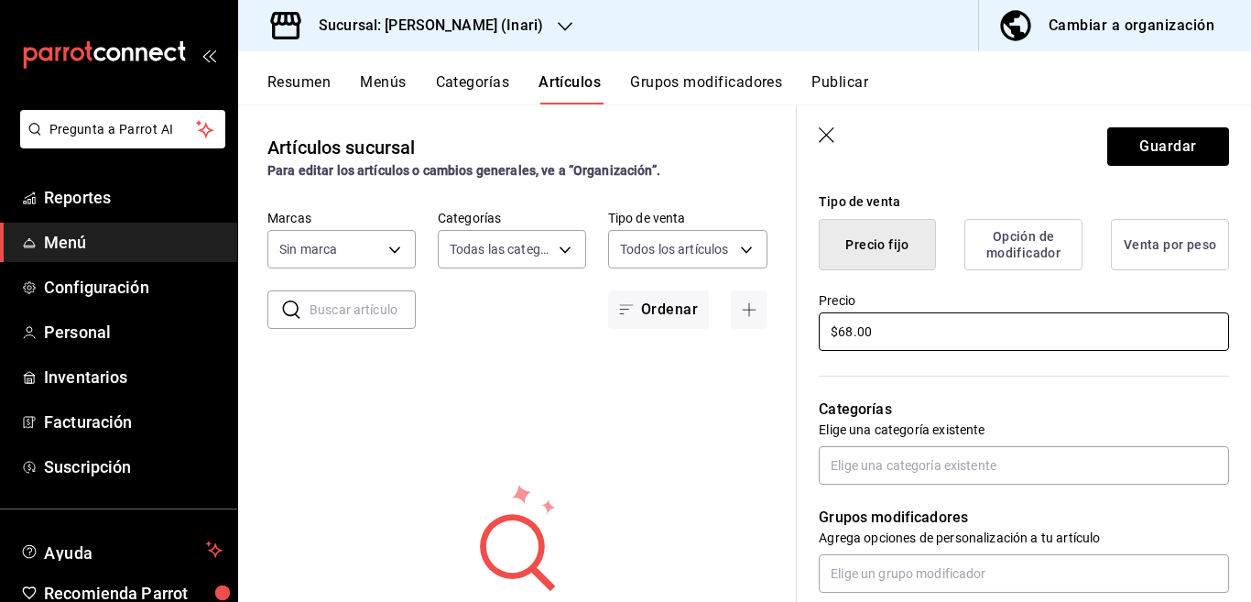
scroll to position [446, 0]
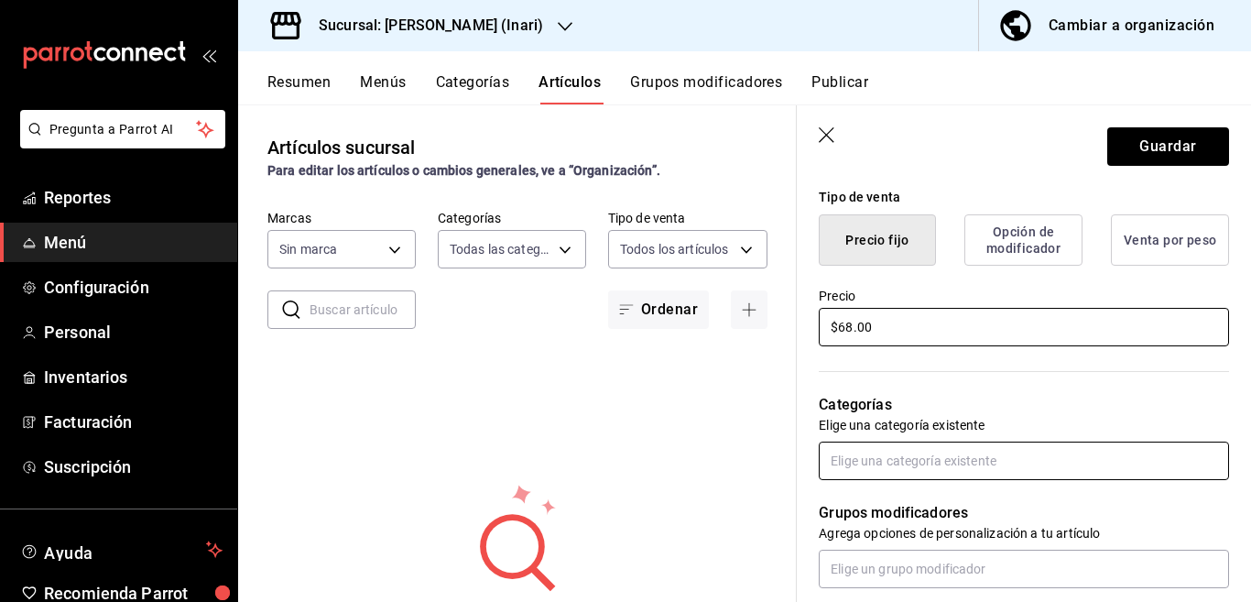
type input "$68.00"
click at [928, 455] on input "text" at bounding box center [1024, 460] width 410 height 38
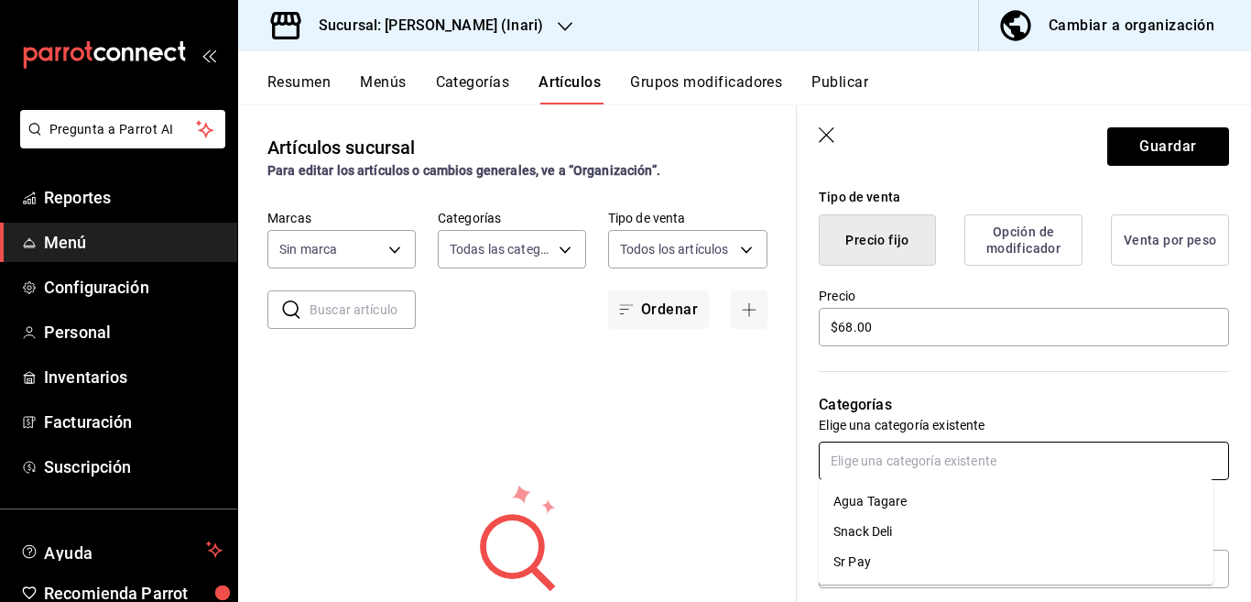
click at [873, 529] on li "Snack Deli" at bounding box center [1016, 531] width 395 height 30
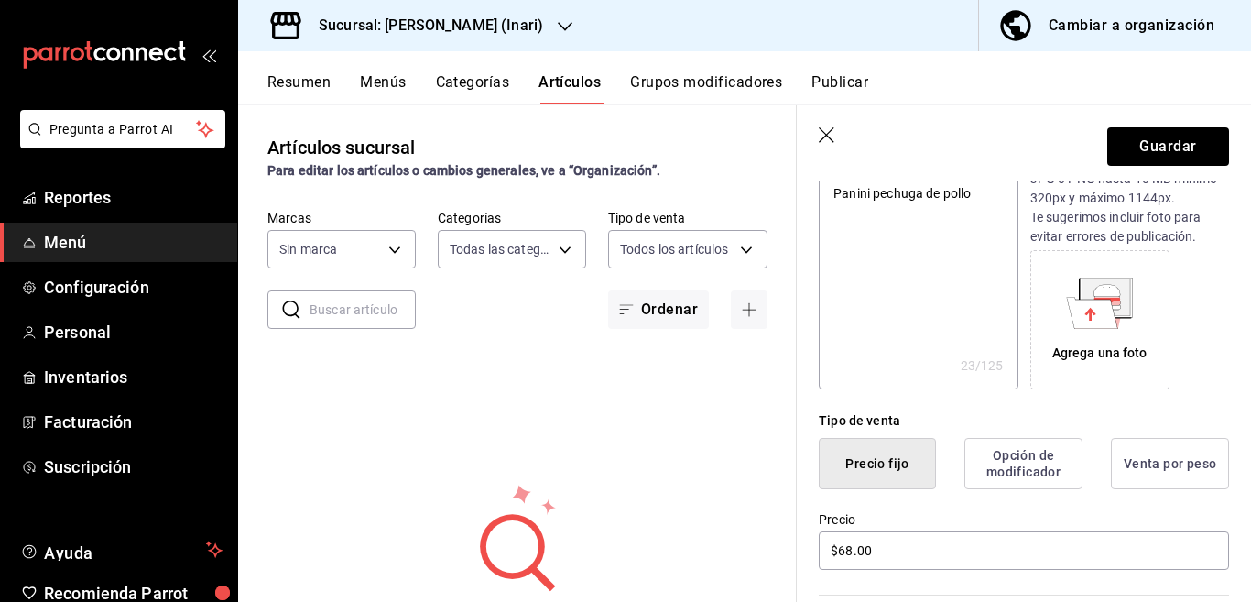
scroll to position [223, 0]
click at [1132, 135] on button "Guardar" at bounding box center [1168, 146] width 122 height 38
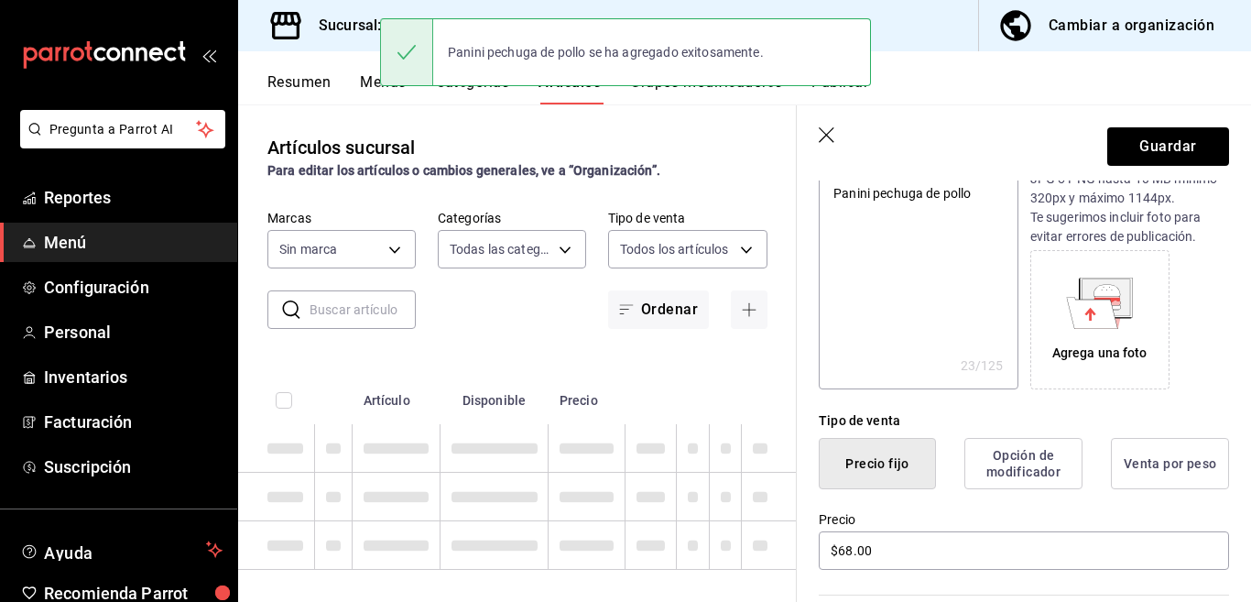
type textarea "x"
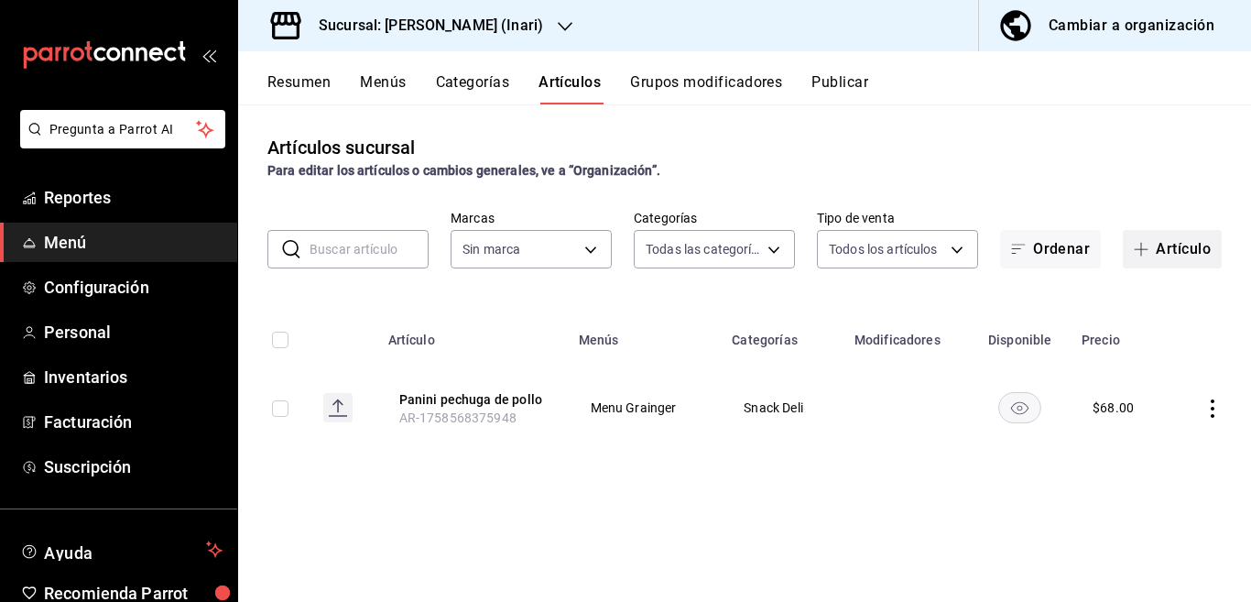
click at [1182, 246] on button "Artículo" at bounding box center [1172, 249] width 99 height 38
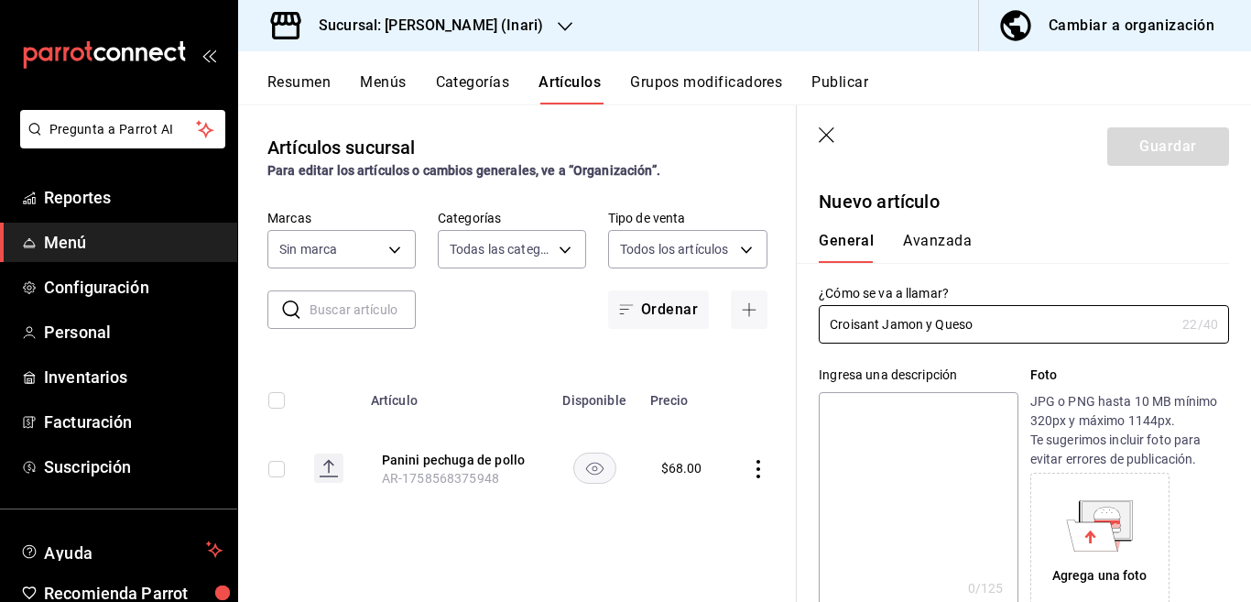
type input "Croisant Jamon y Queso"
click at [868, 410] on textarea at bounding box center [918, 502] width 199 height 220
paste textarea "Croisant Jamon y Queso"
type textarea "Croisant Jamon y Queso"
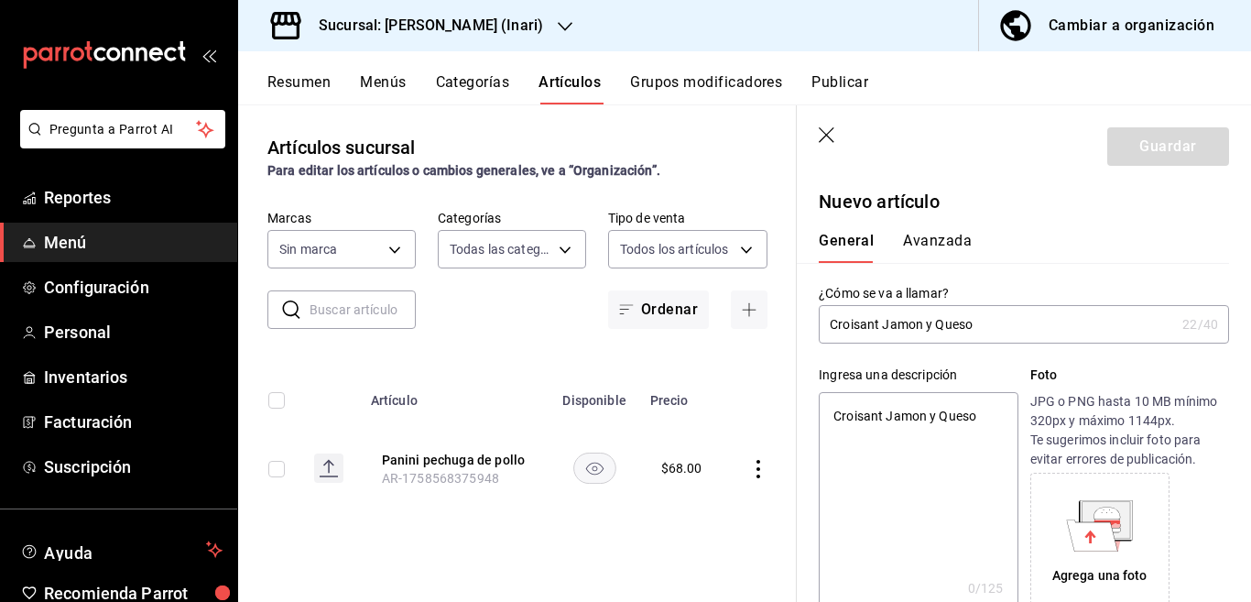
type textarea "x"
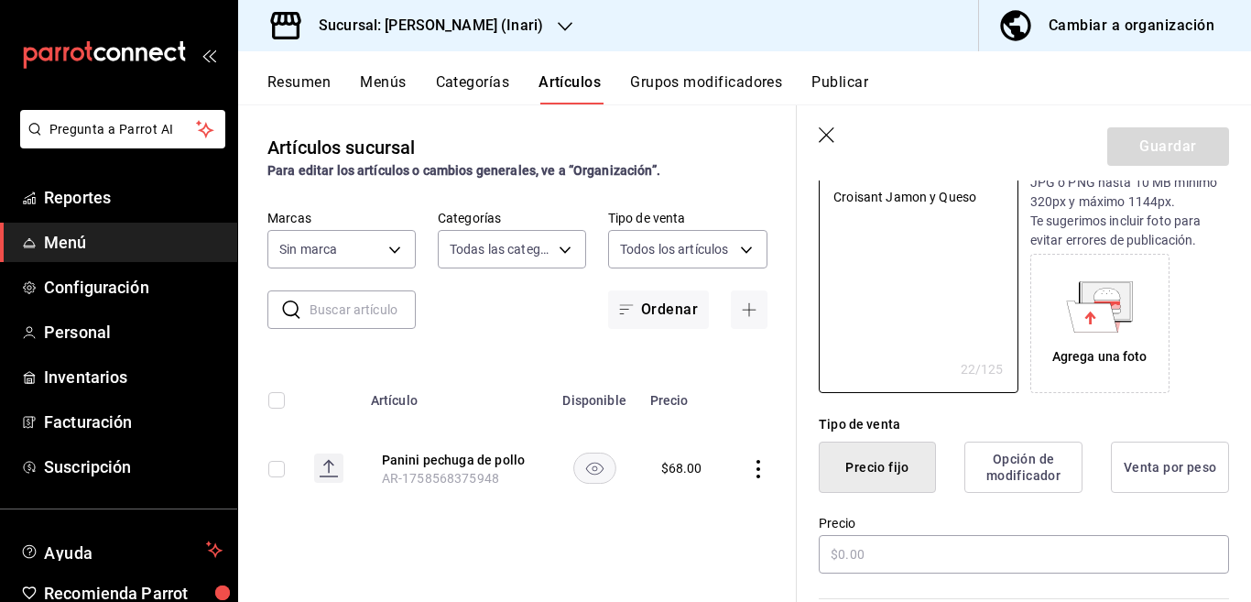
scroll to position [223, 0]
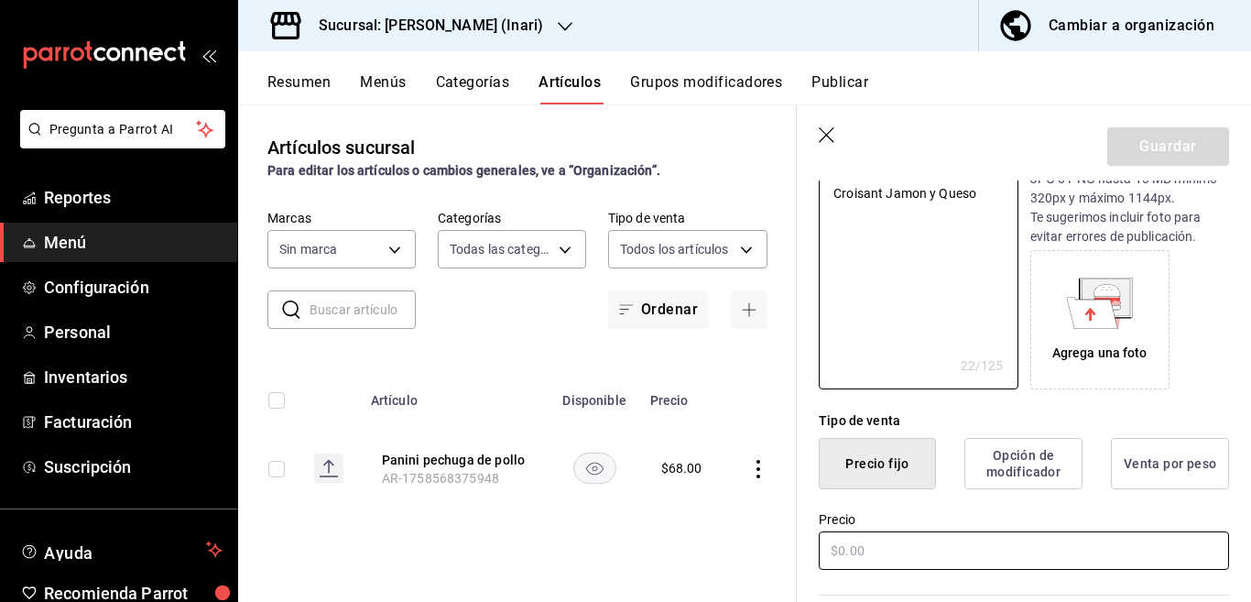
type textarea "Croisant Jamon y Queso"
type textarea "x"
click at [862, 545] on input "text" at bounding box center [1024, 550] width 410 height 38
type input "$45.00"
type textarea "x"
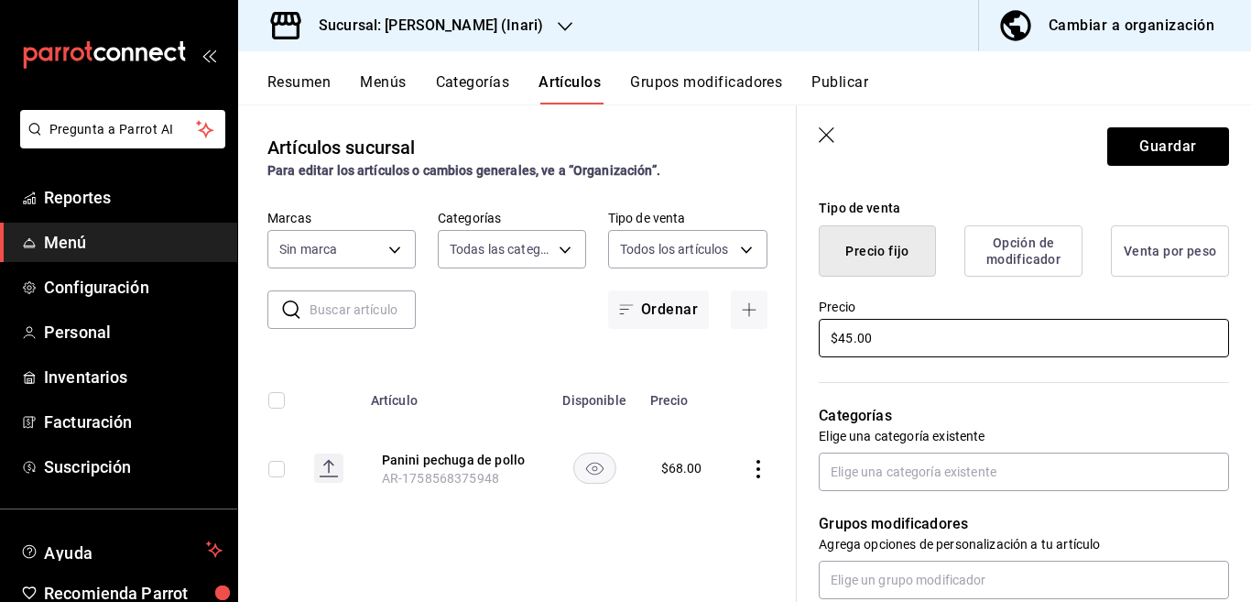
scroll to position [446, 0]
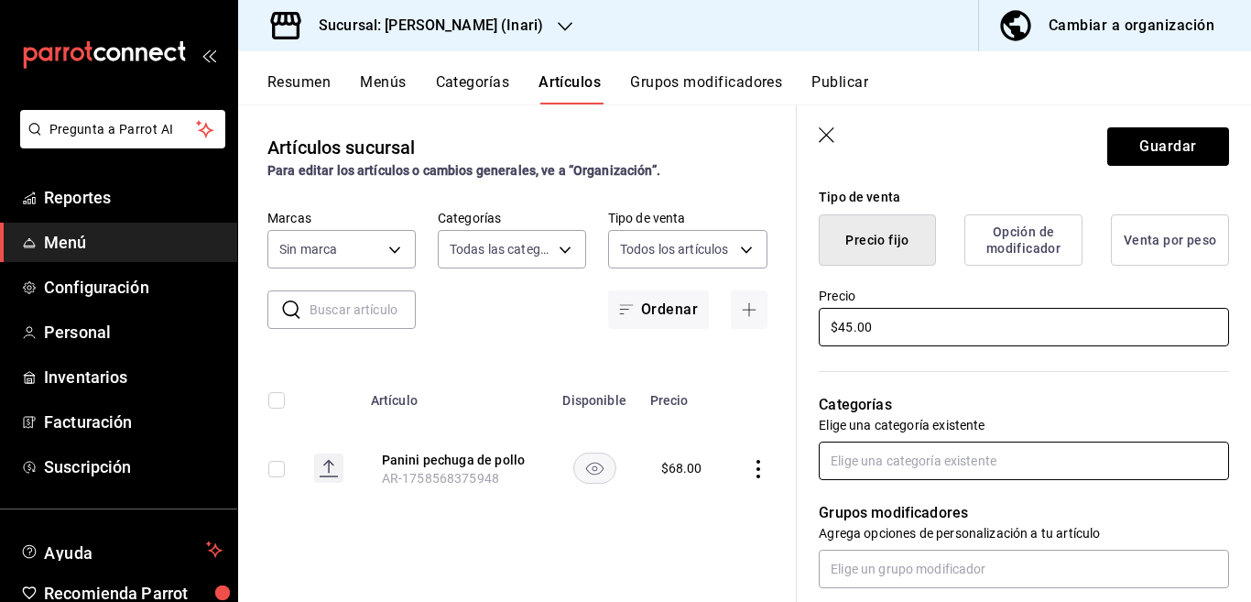
type input "$45.00"
click at [916, 457] on input "text" at bounding box center [1024, 460] width 410 height 38
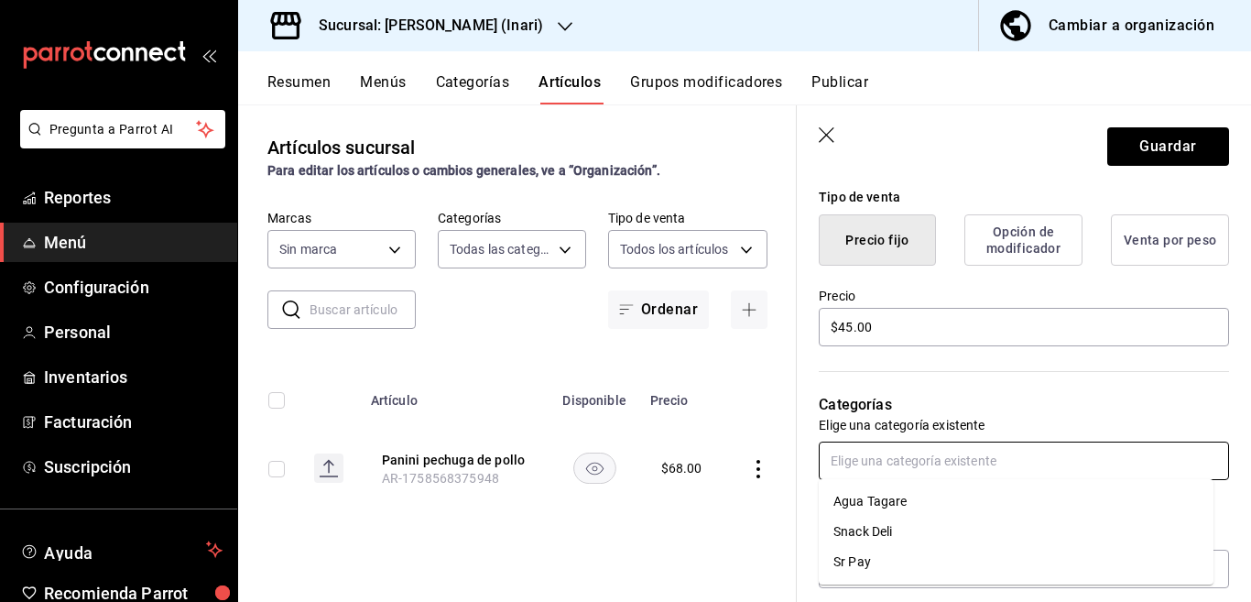
click at [868, 527] on li "Snack Deli" at bounding box center [1016, 531] width 395 height 30
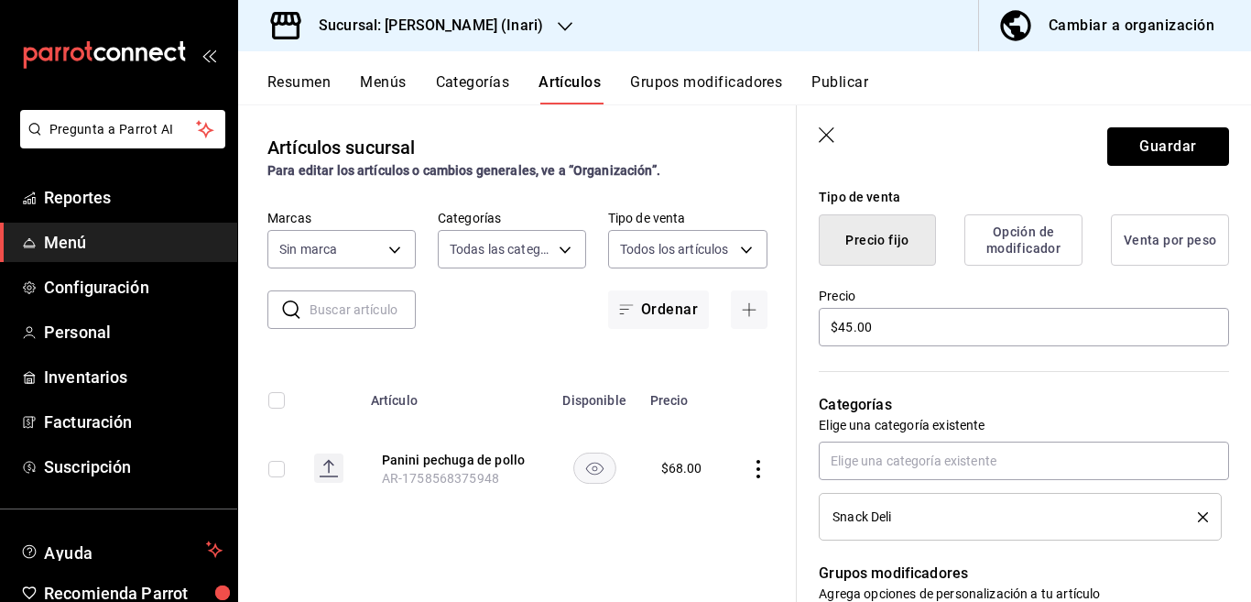
drag, startPoint x: 1129, startPoint y: 143, endPoint x: 1023, endPoint y: 283, distance: 175.8
click at [1129, 144] on button "Guardar" at bounding box center [1168, 146] width 122 height 38
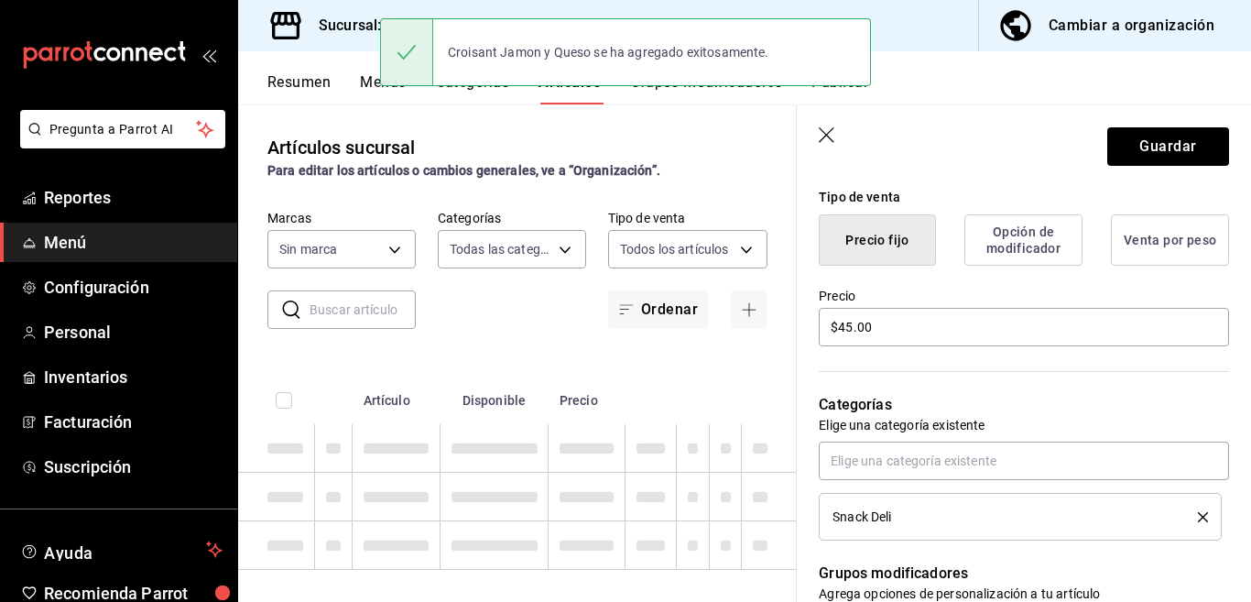
type textarea "x"
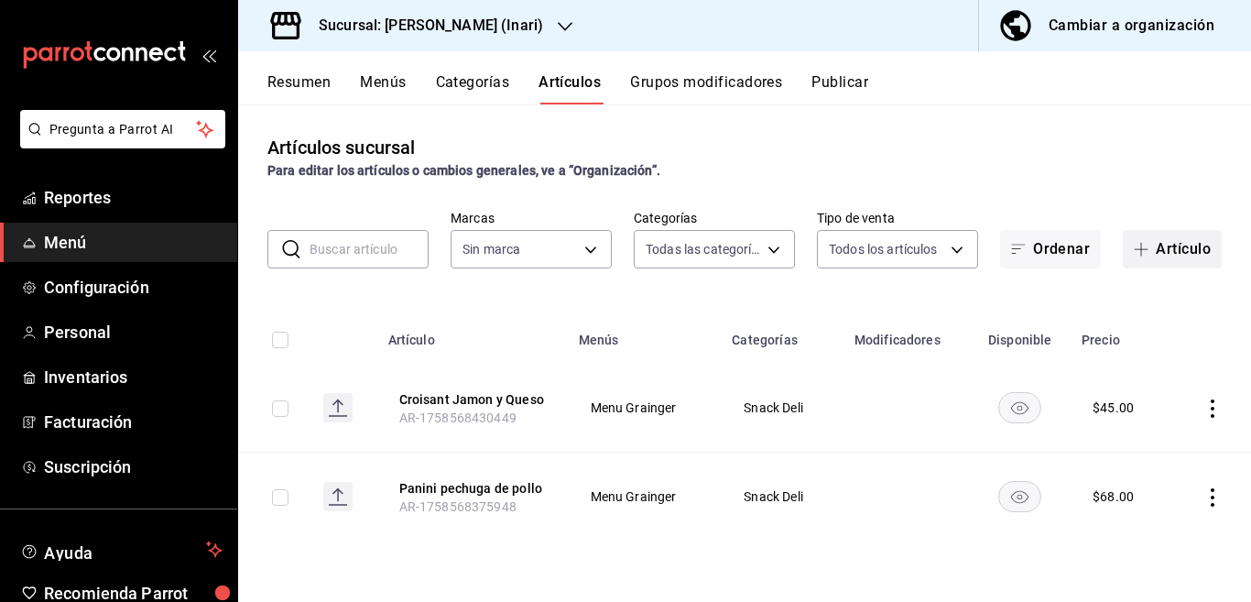
click at [1164, 246] on button "Artículo" at bounding box center [1172, 249] width 99 height 38
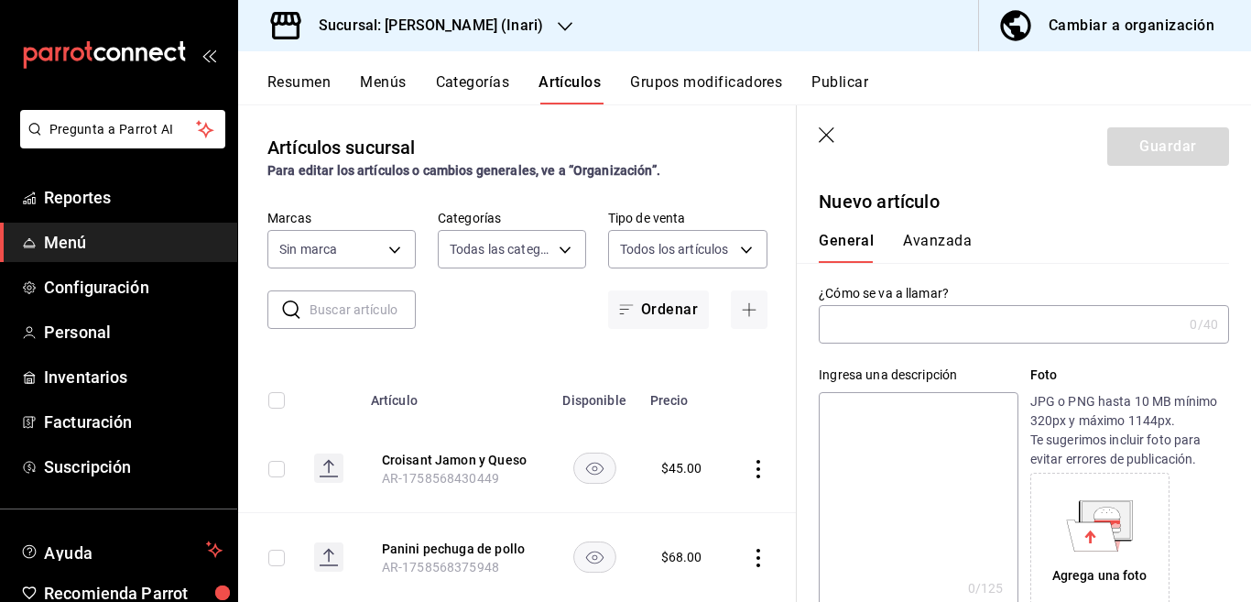
type input "AR-1758568480217"
click at [1007, 325] on input "Wrap pechuga de Pollo" at bounding box center [997, 324] width 356 height 37
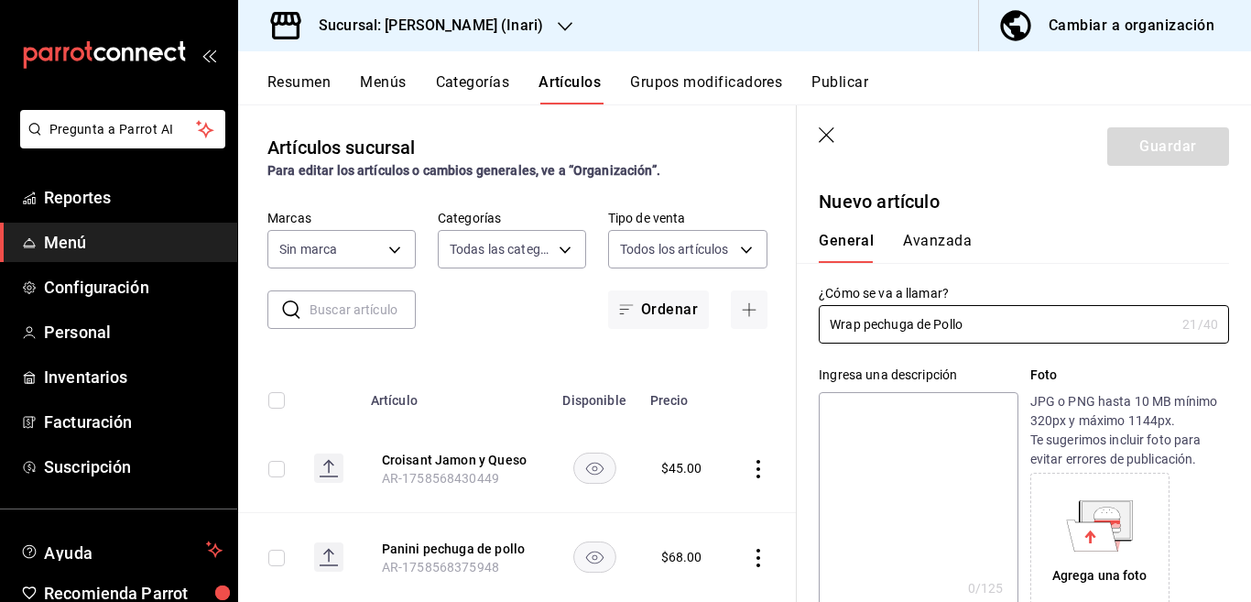
type input "Wrap pechuga de Pollo"
click at [896, 413] on textarea at bounding box center [918, 502] width 199 height 220
paste textarea "Wrap pechuga de Pollo"
type textarea "Wrap pechuga de Pollo"
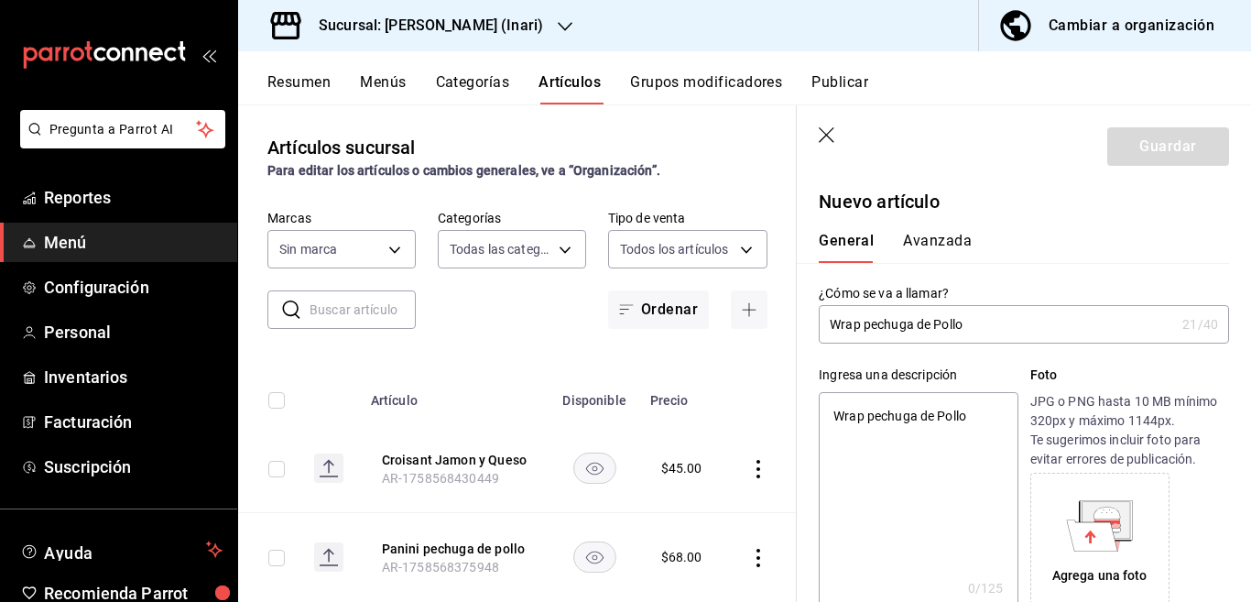
type textarea "x"
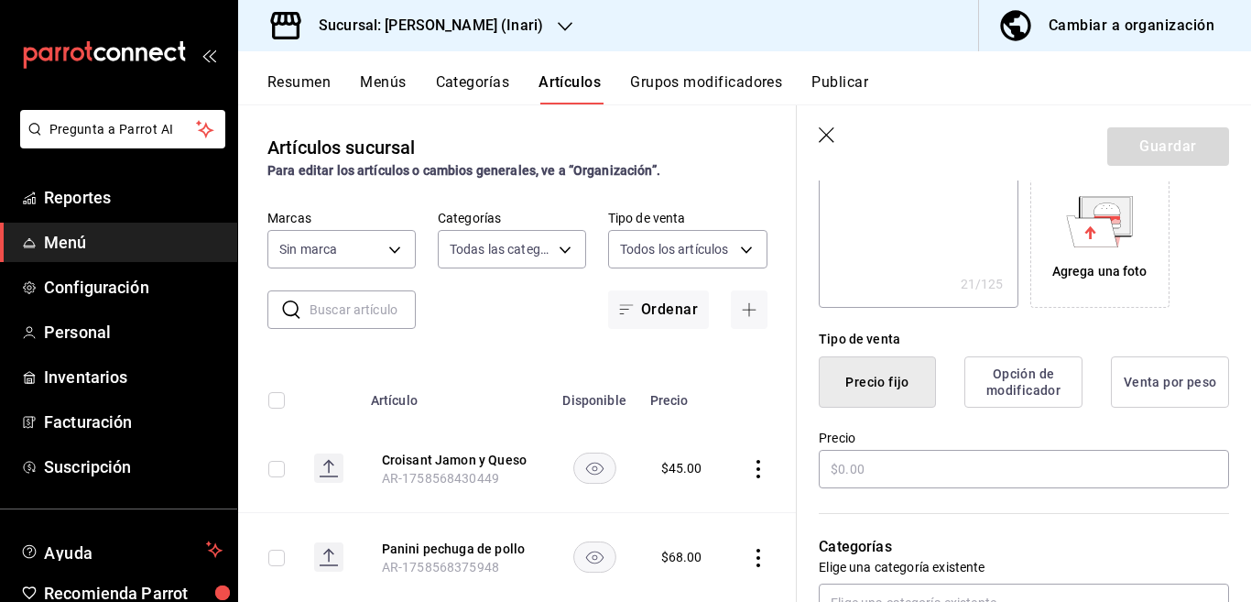
scroll to position [372, 0]
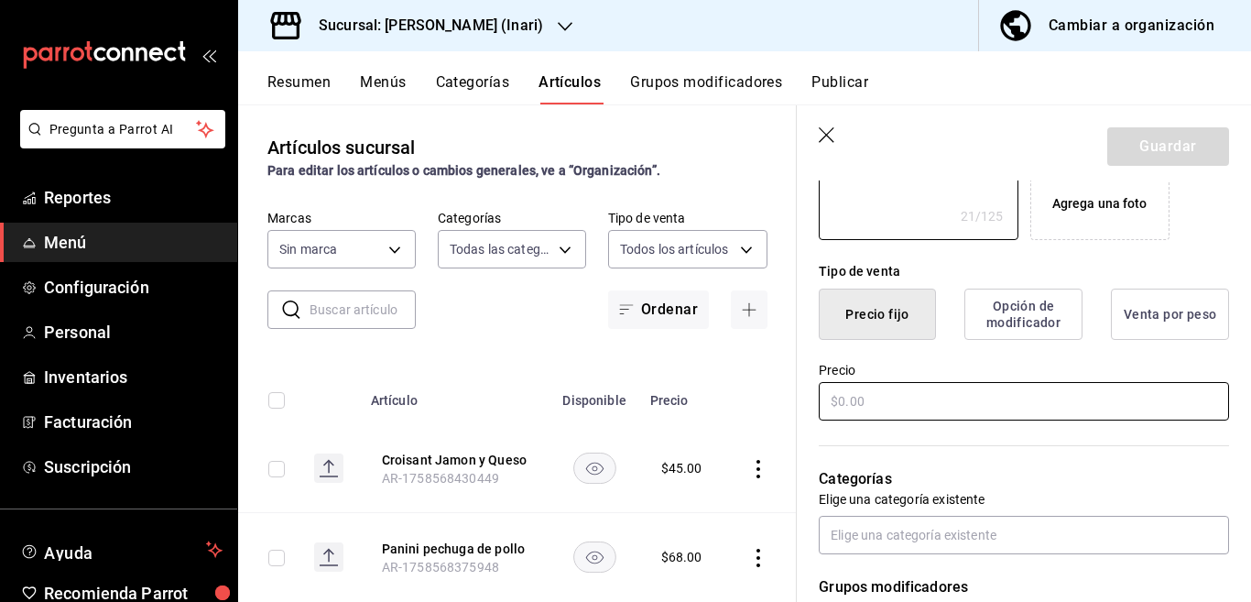
type textarea "Wrap pechuga de Pollo"
type textarea "x"
click at [894, 401] on input "text" at bounding box center [1024, 401] width 410 height 38
type input "$6.00"
type textarea "x"
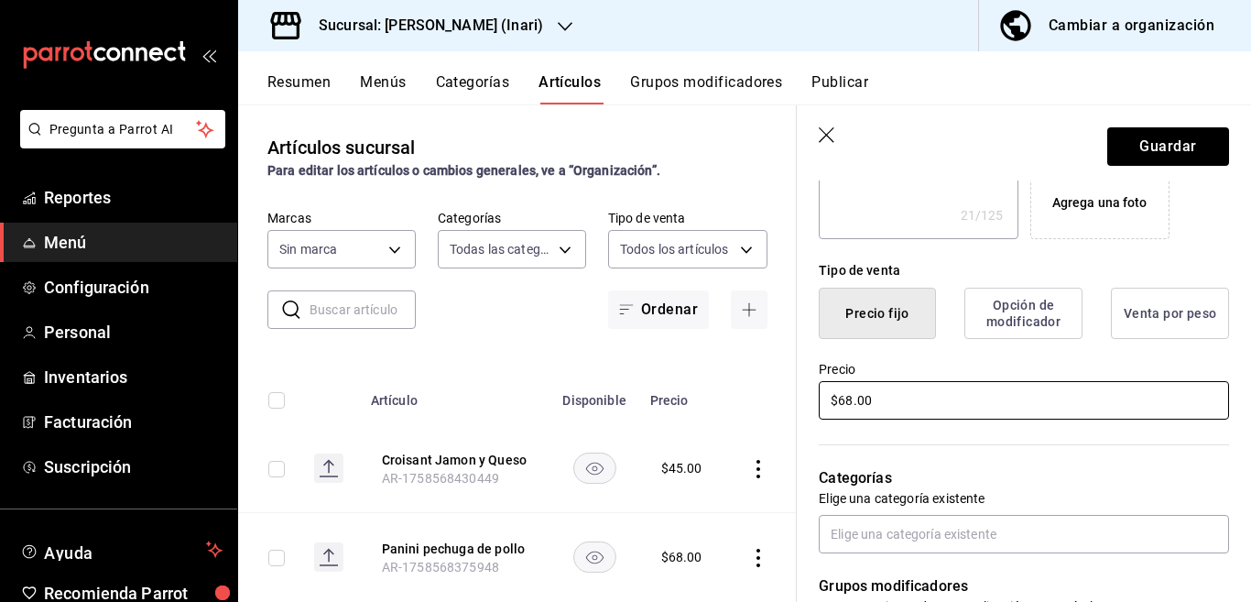
scroll to position [447, 0]
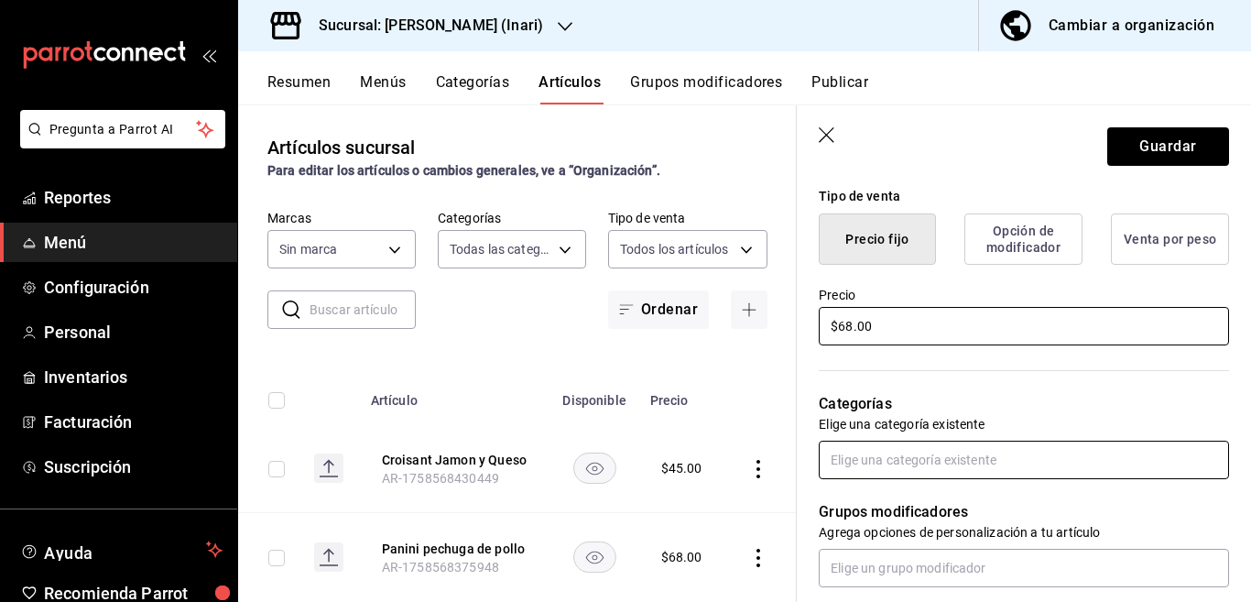
type input "$68.00"
click at [895, 455] on input "text" at bounding box center [1024, 459] width 410 height 38
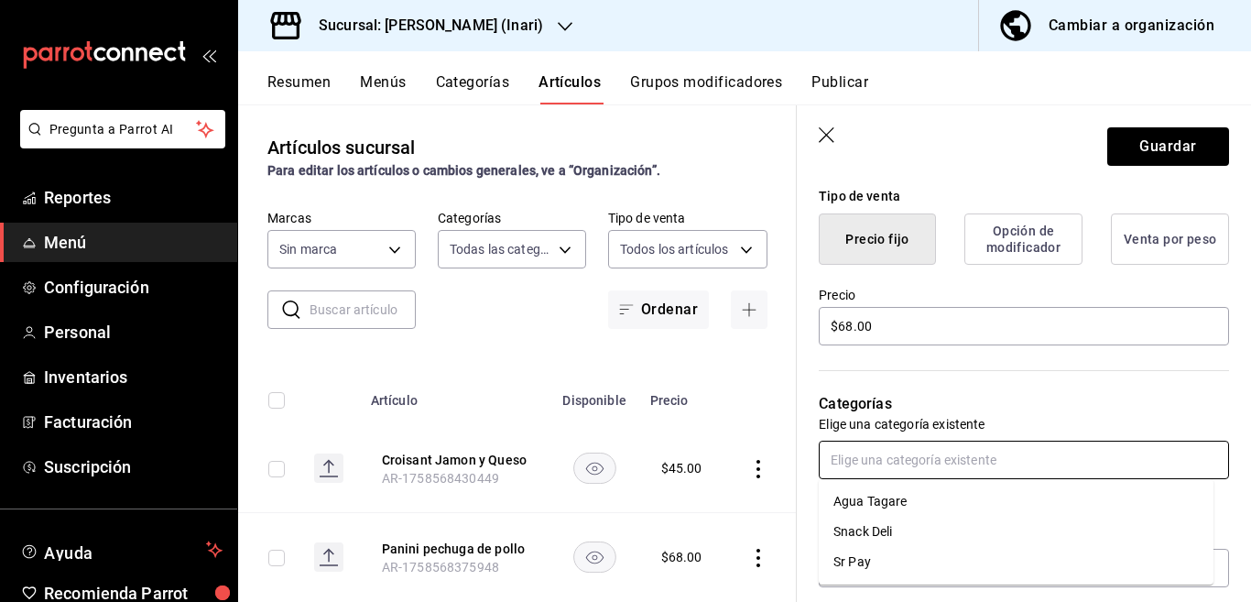
click at [870, 529] on li "Snack Deli" at bounding box center [1016, 531] width 395 height 30
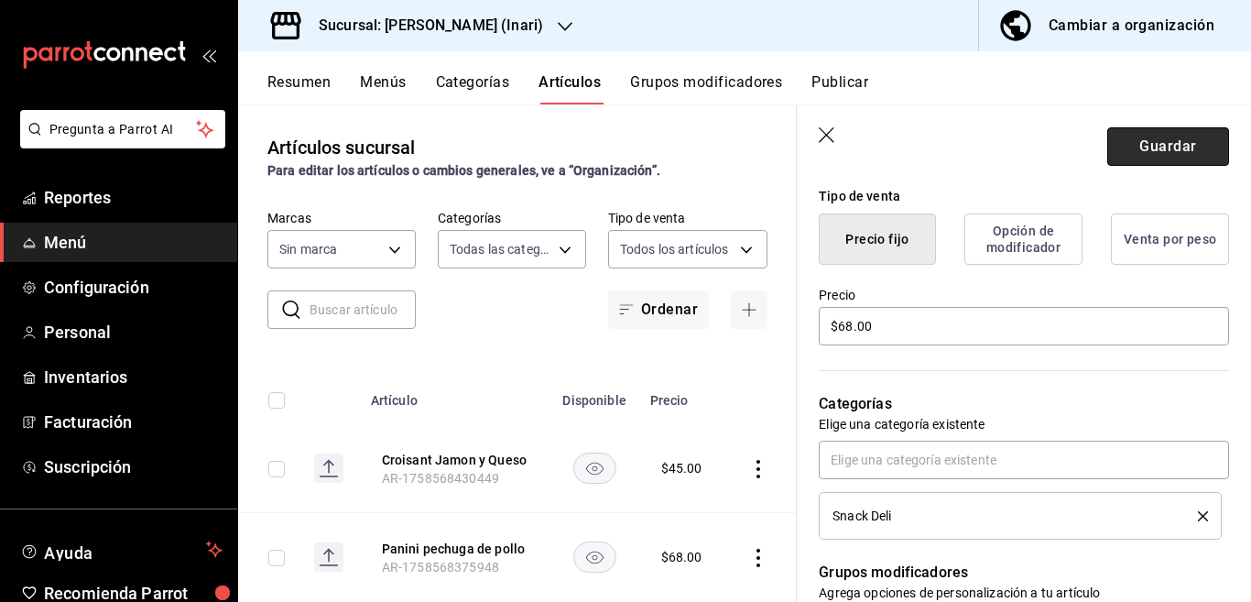
click at [1126, 141] on button "Guardar" at bounding box center [1168, 146] width 122 height 38
type textarea "x"
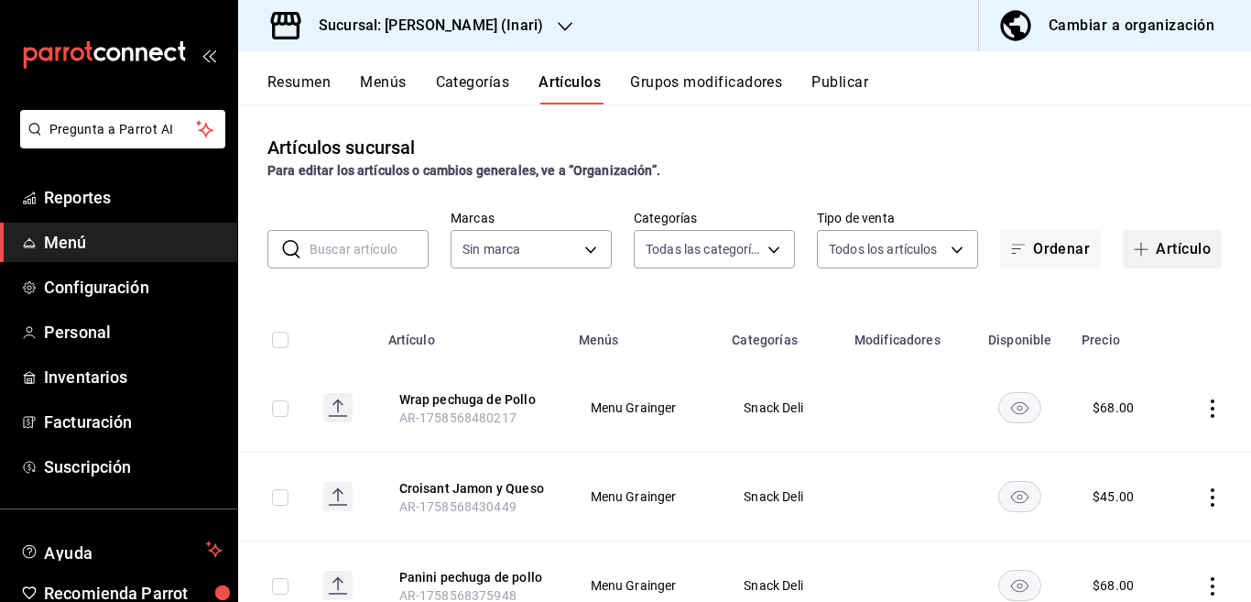
click at [1154, 247] on button "Artículo" at bounding box center [1172, 249] width 99 height 38
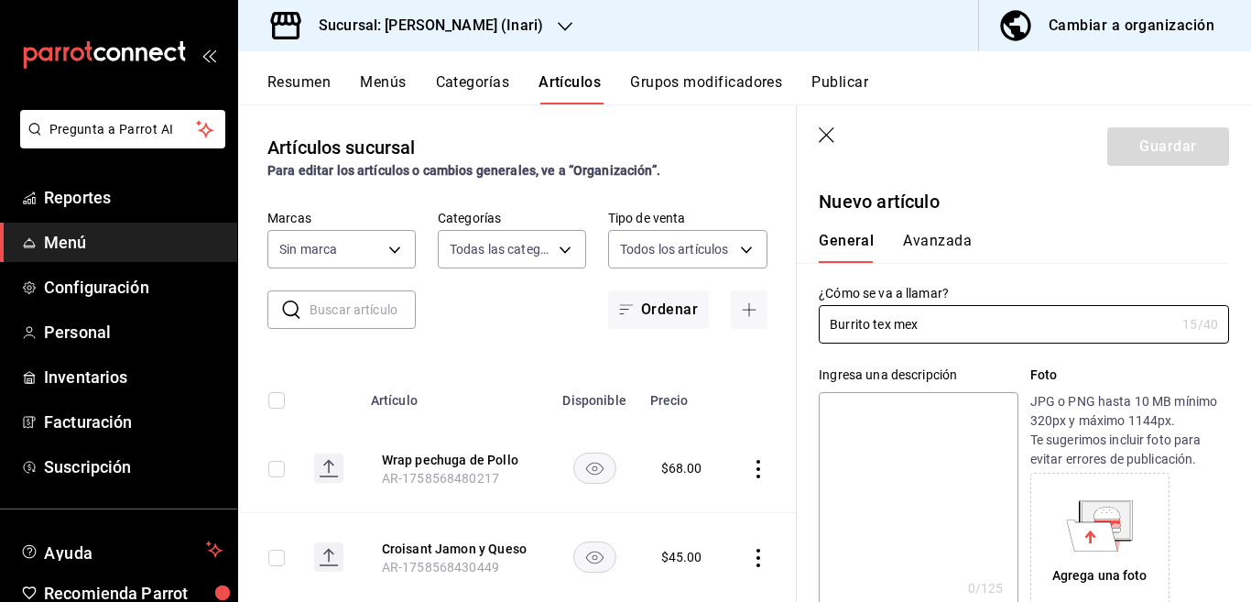
type input "Burrito tex mex"
click at [863, 412] on textarea at bounding box center [918, 502] width 199 height 220
paste textarea "Burrito tex mex"
type textarea "Burrito tex mex"
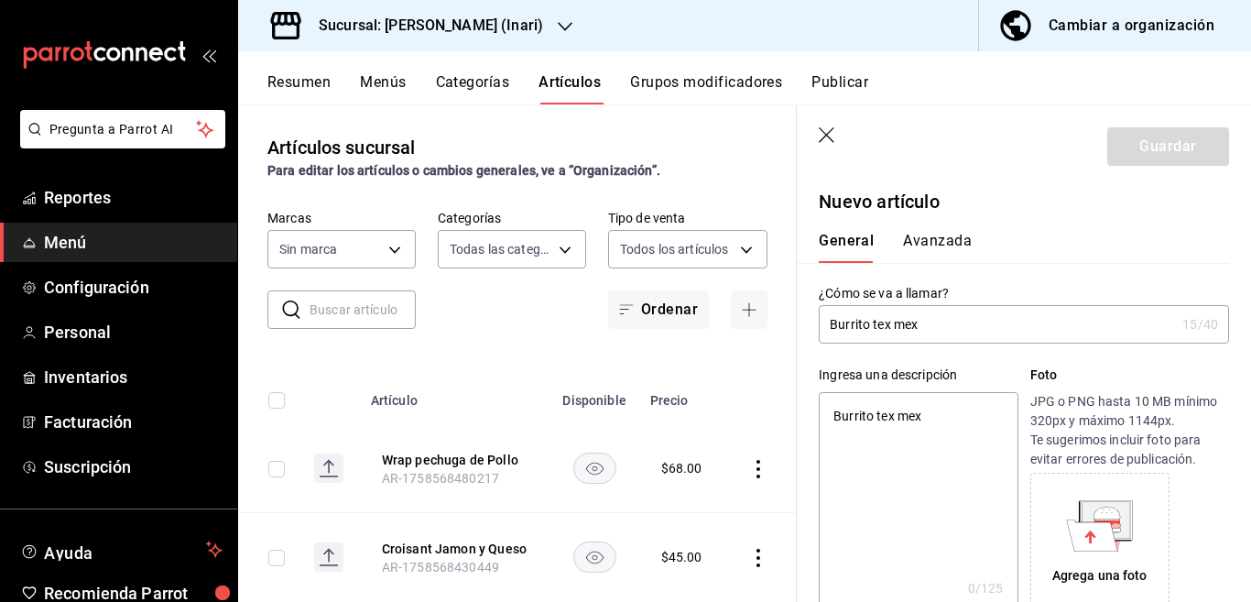
type textarea "x"
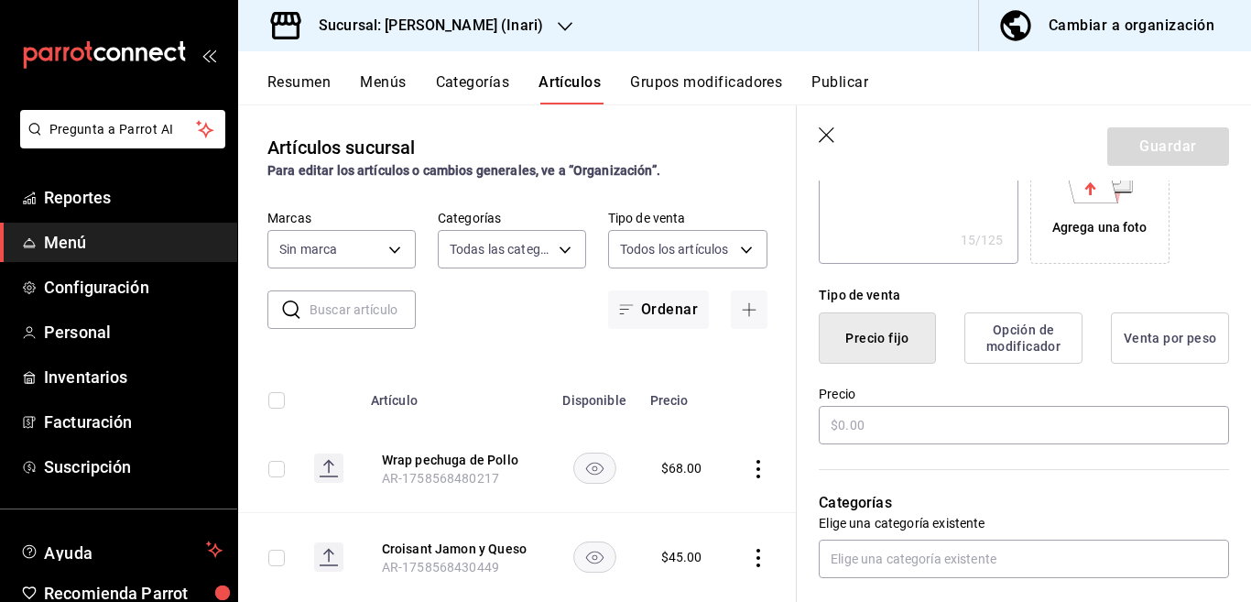
scroll to position [372, 0]
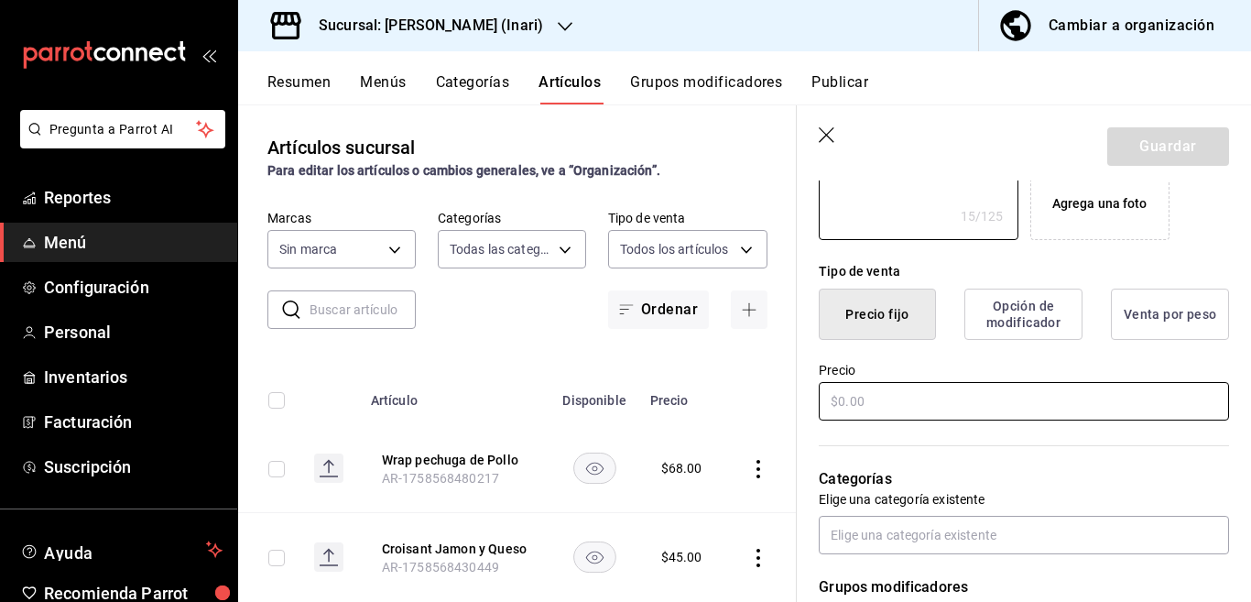
type textarea "Burrito tex mex"
type textarea "x"
click at [890, 401] on input "text" at bounding box center [1024, 401] width 410 height 38
type input "$6.00"
type textarea "x"
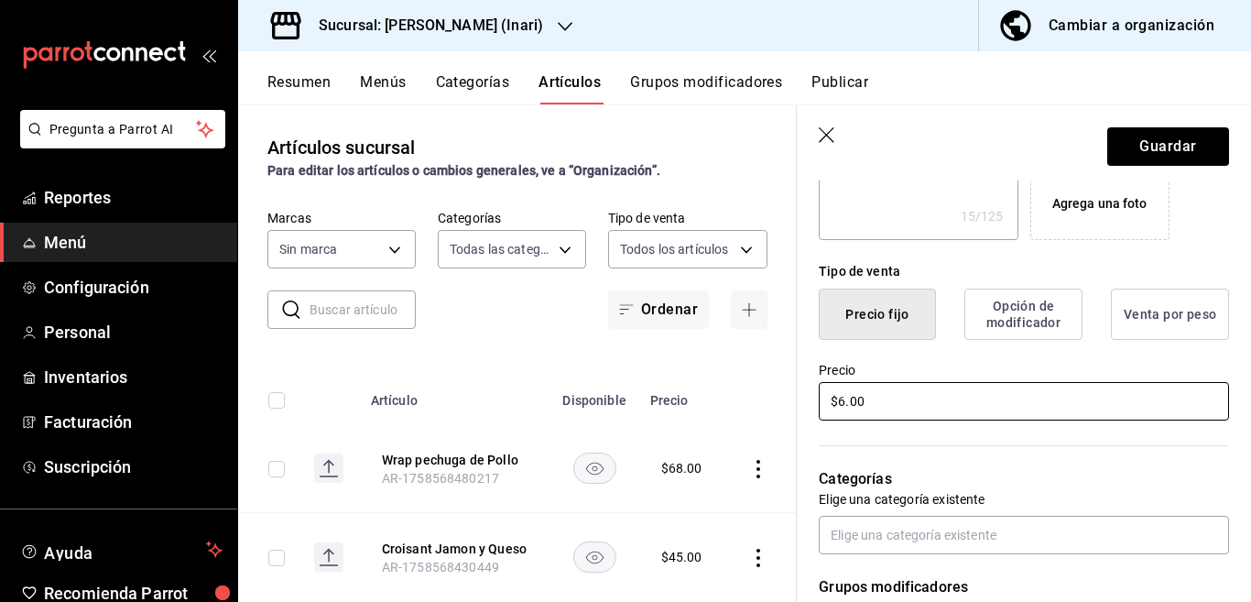
type input "$68.00"
type textarea "x"
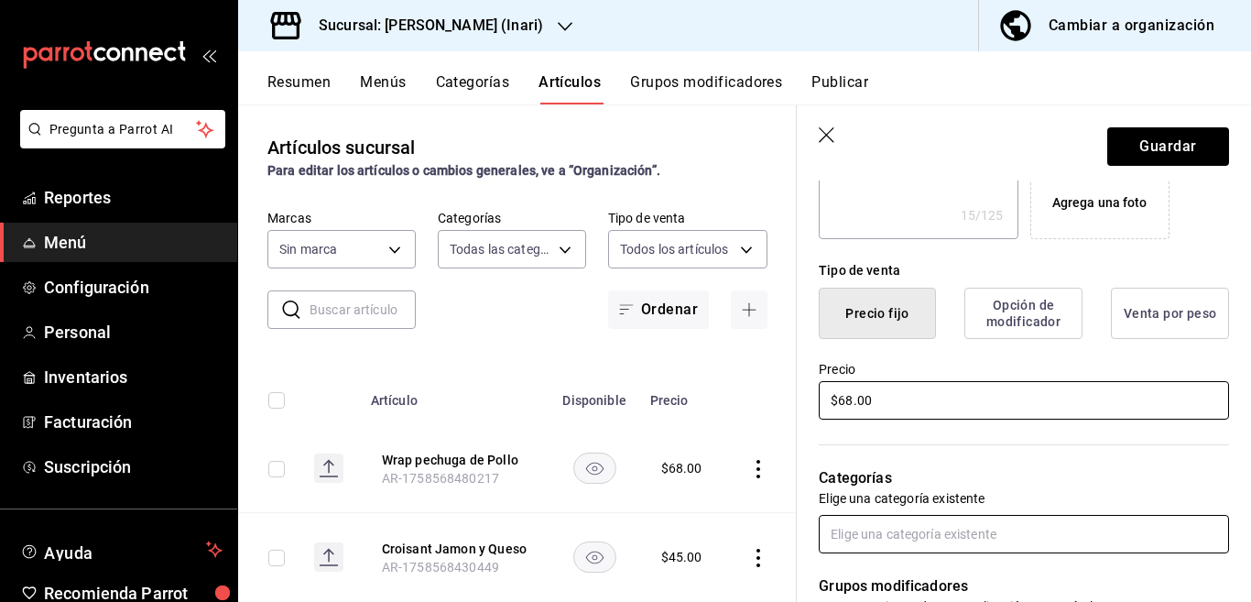
type input "$68.00"
click at [898, 534] on input "text" at bounding box center [1024, 534] width 410 height 38
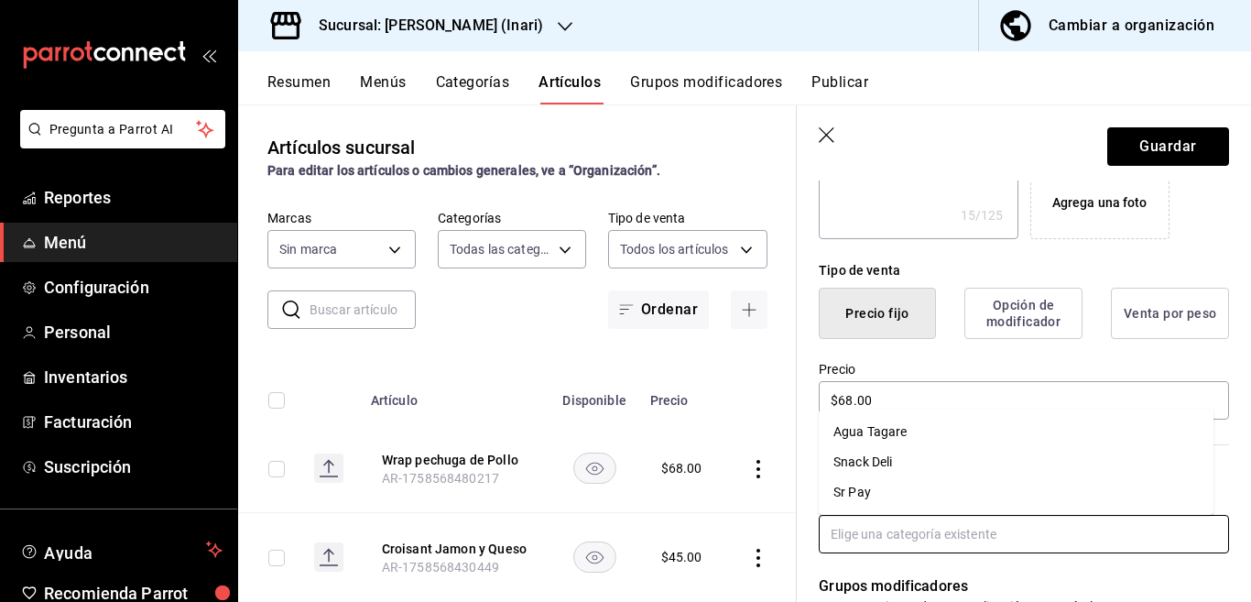
click at [869, 460] on li "Snack Deli" at bounding box center [1016, 462] width 395 height 30
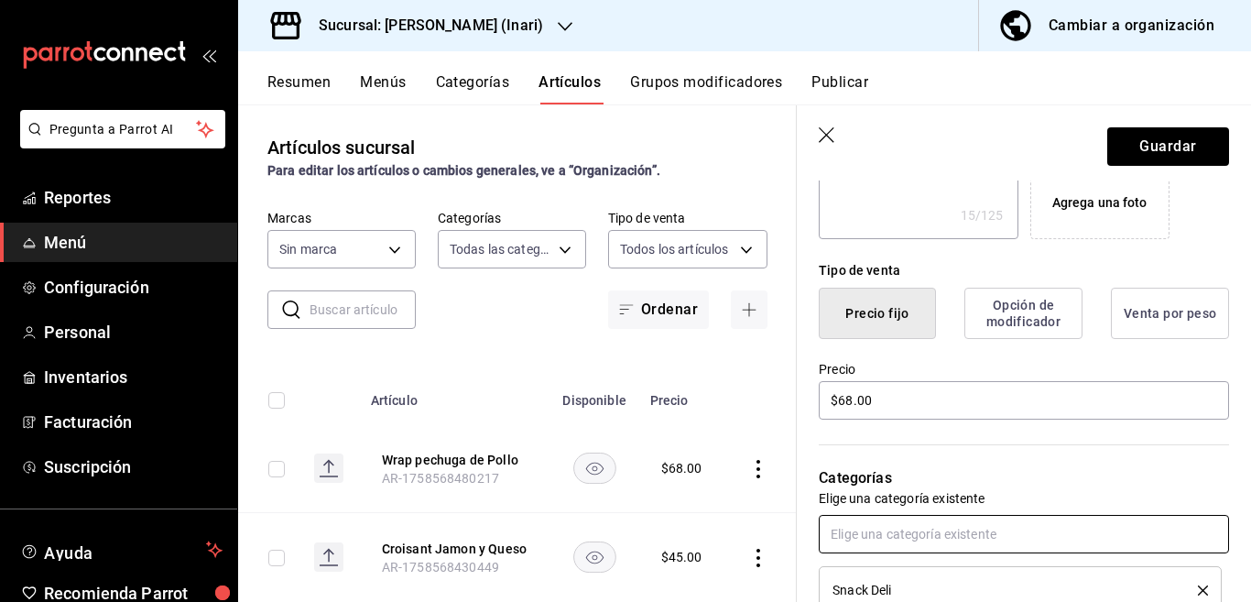
scroll to position [447, 0]
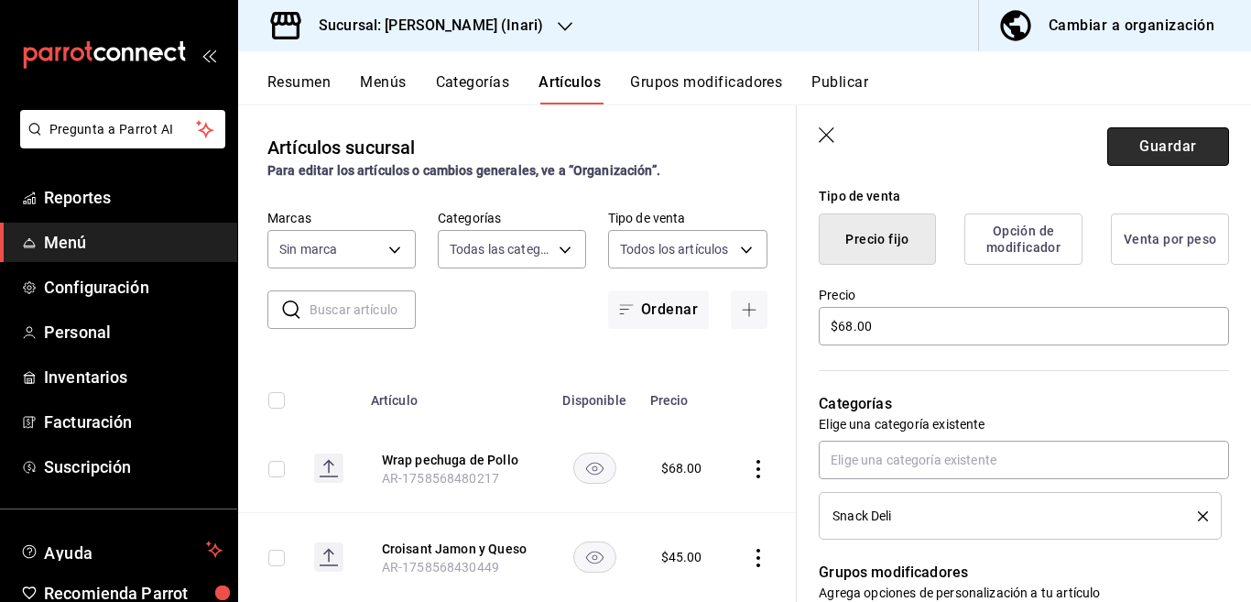
click at [1140, 144] on button "Guardar" at bounding box center [1168, 146] width 122 height 38
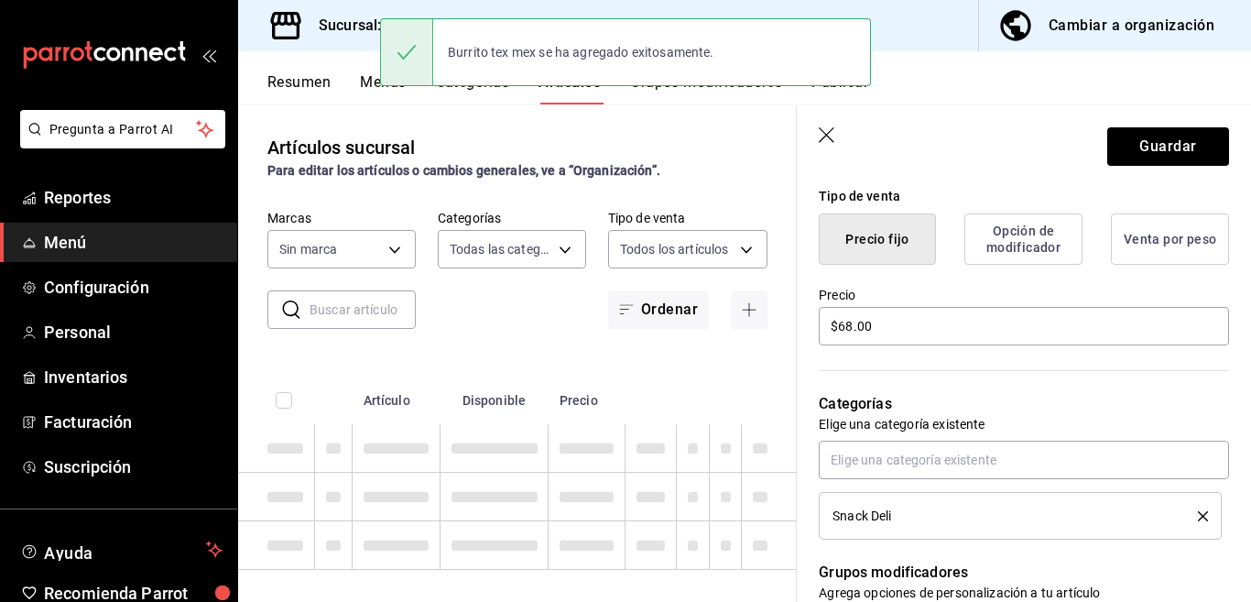
type textarea "x"
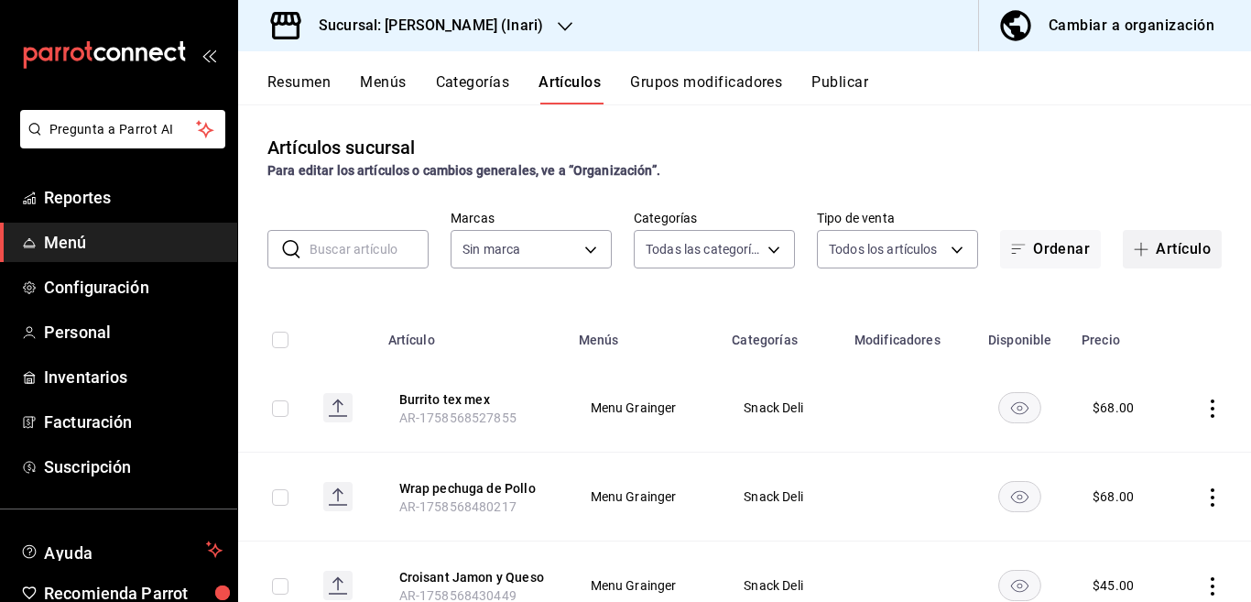
click at [1153, 245] on button "Artículo" at bounding box center [1172, 249] width 99 height 38
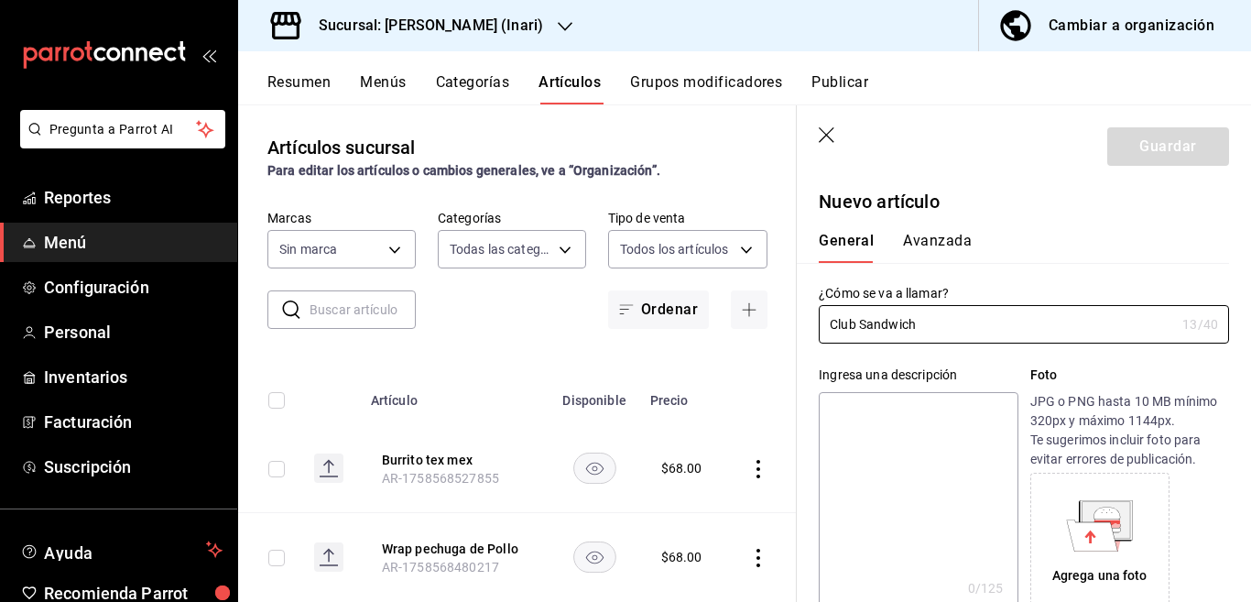
type input "Club Sandwich"
click at [891, 418] on textarea at bounding box center [918, 502] width 199 height 220
paste textarea "Club Sandwich"
type textarea "Club Sandwich"
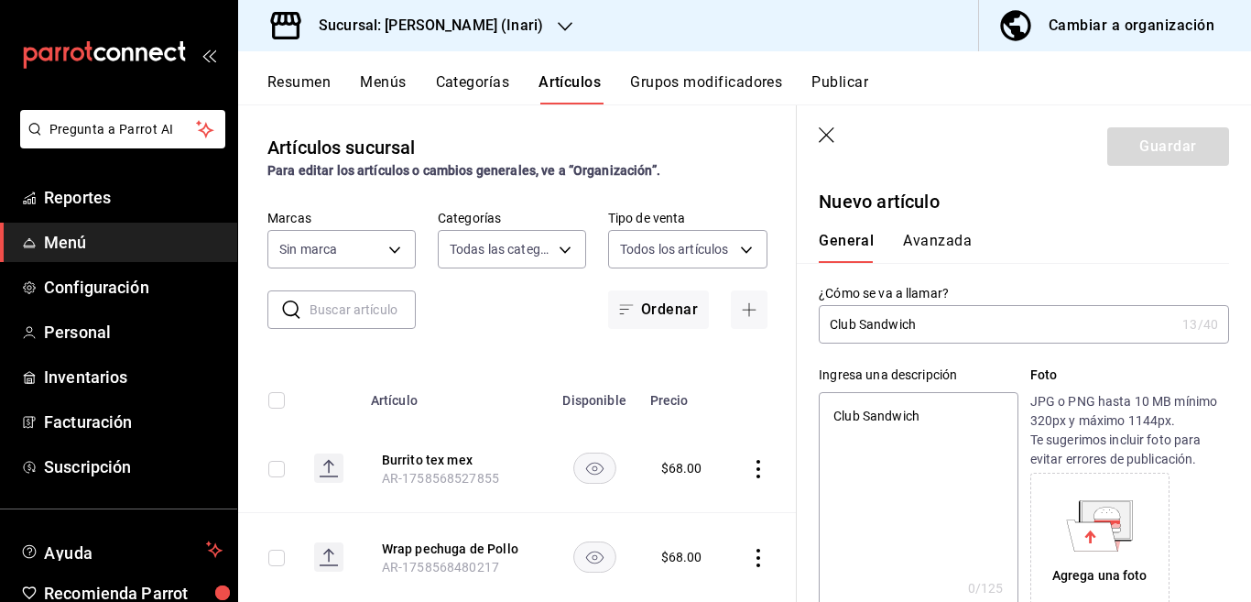
type textarea "x"
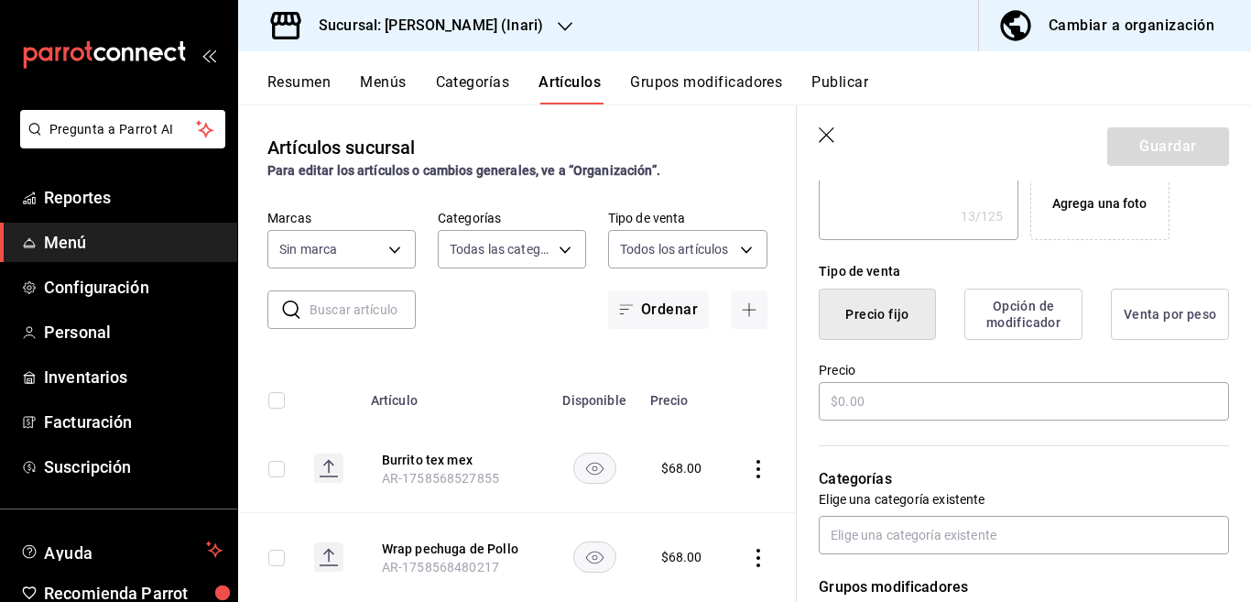
scroll to position [372, 0]
type textarea "Club Sandwich"
type textarea "x"
click at [886, 398] on input "text" at bounding box center [1024, 401] width 410 height 38
type input "$6.00"
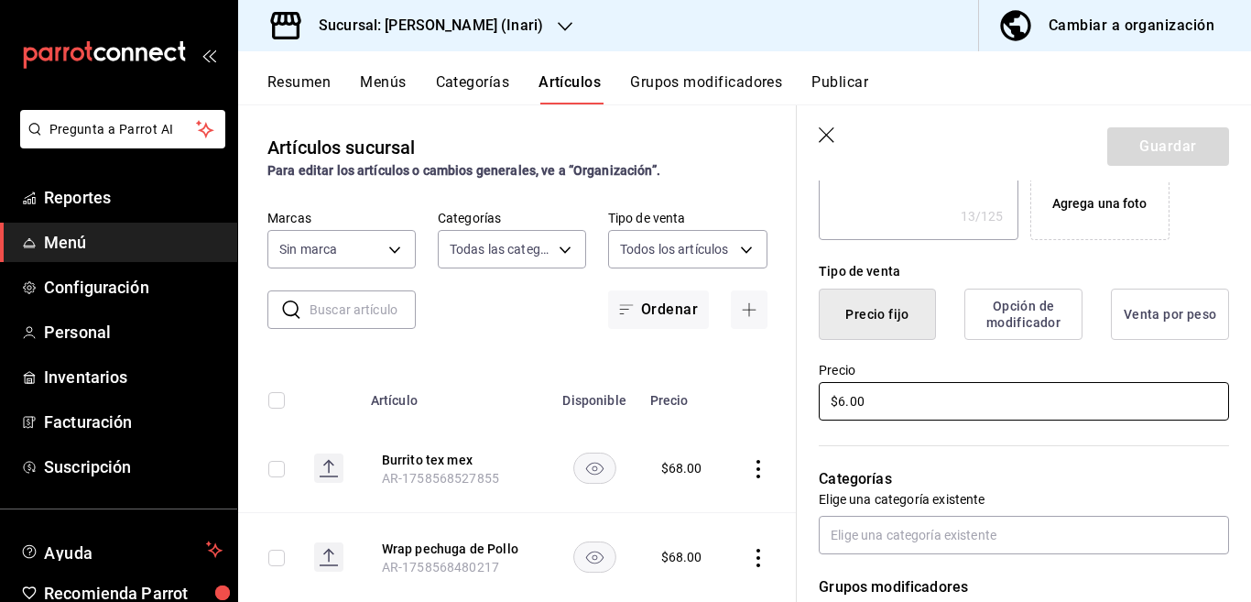
type textarea "x"
type input "$68.00"
type textarea "x"
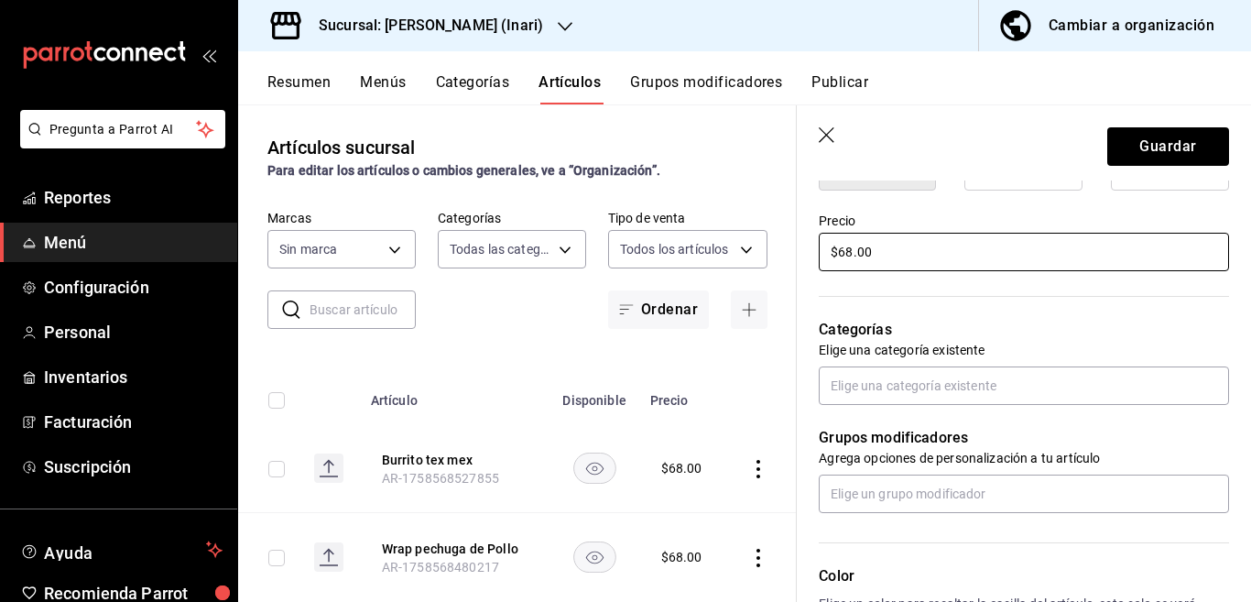
scroll to position [595, 0]
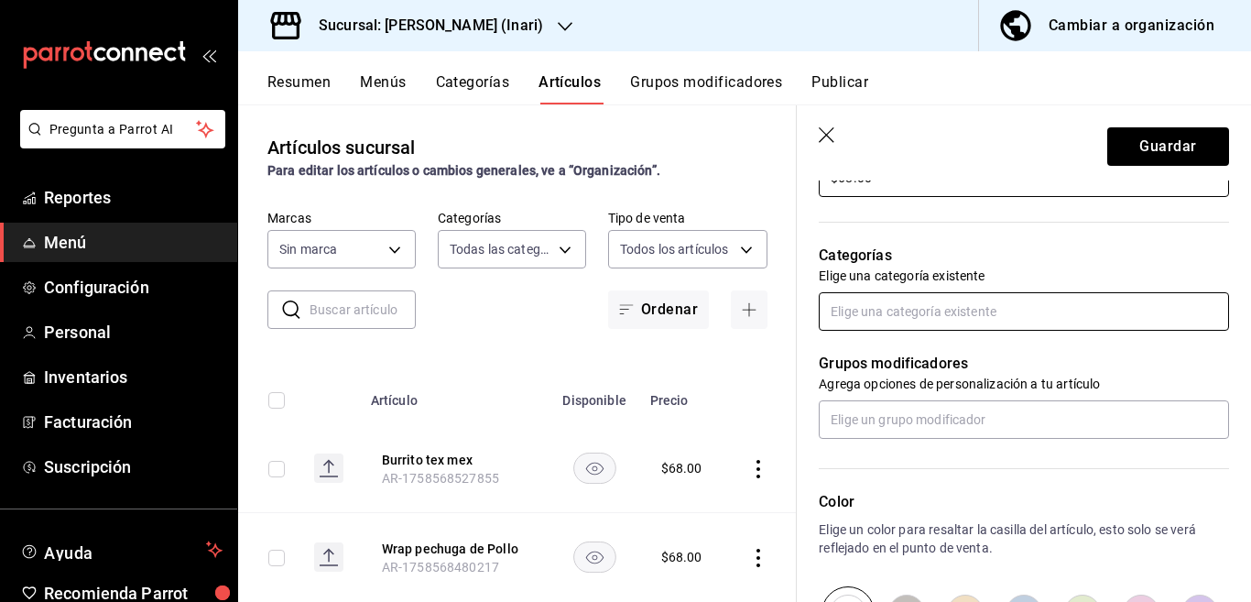
type input "$68.00"
click at [899, 313] on input "text" at bounding box center [1024, 311] width 410 height 38
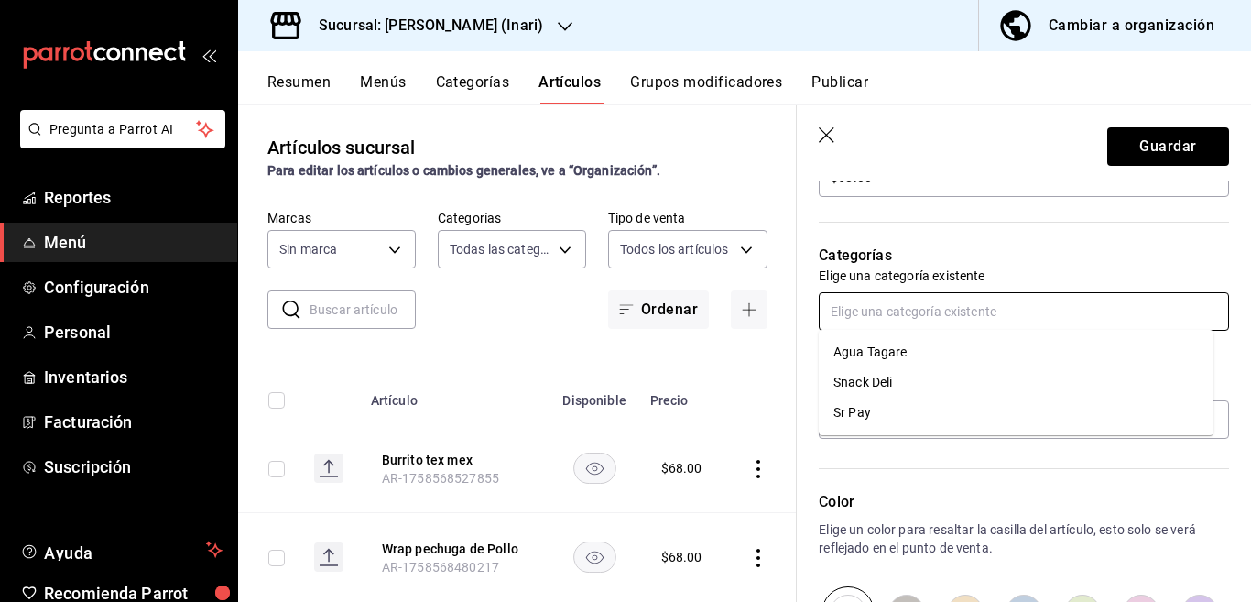
click at [880, 381] on li "Snack Deli" at bounding box center [1016, 382] width 395 height 30
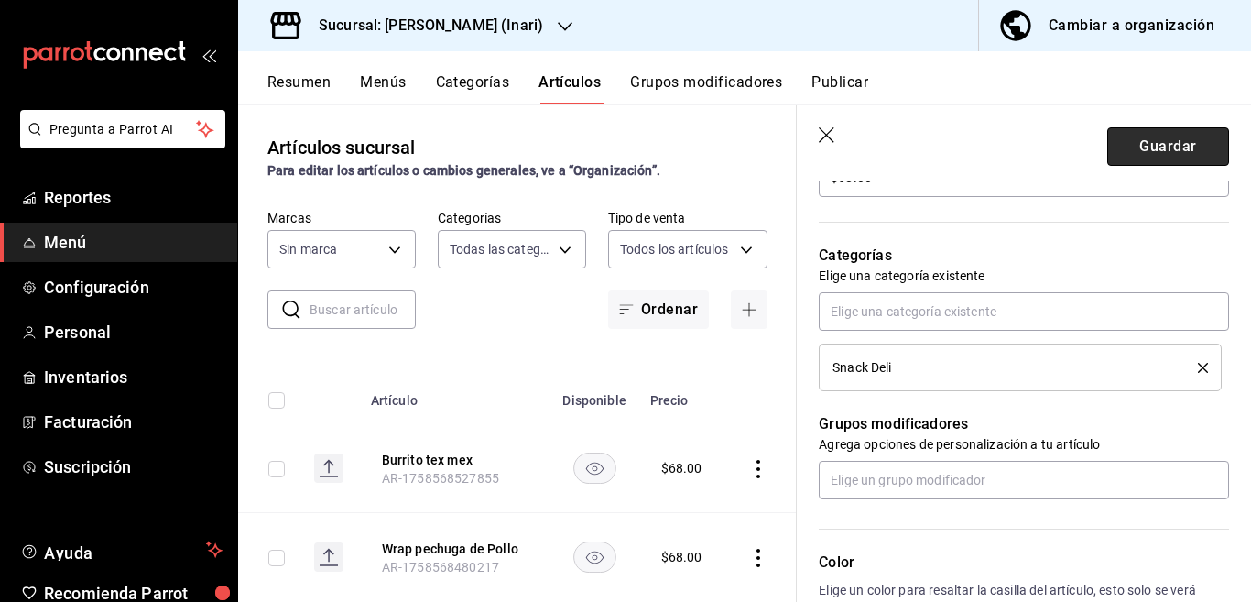
click at [1134, 145] on button "Guardar" at bounding box center [1168, 146] width 122 height 38
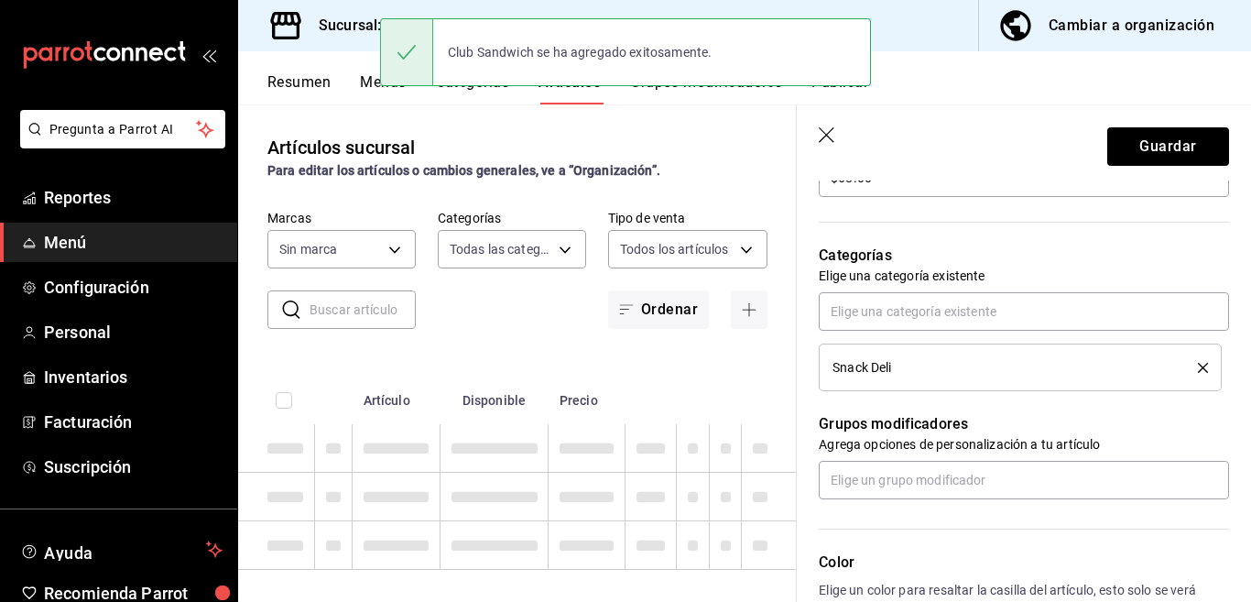
type textarea "x"
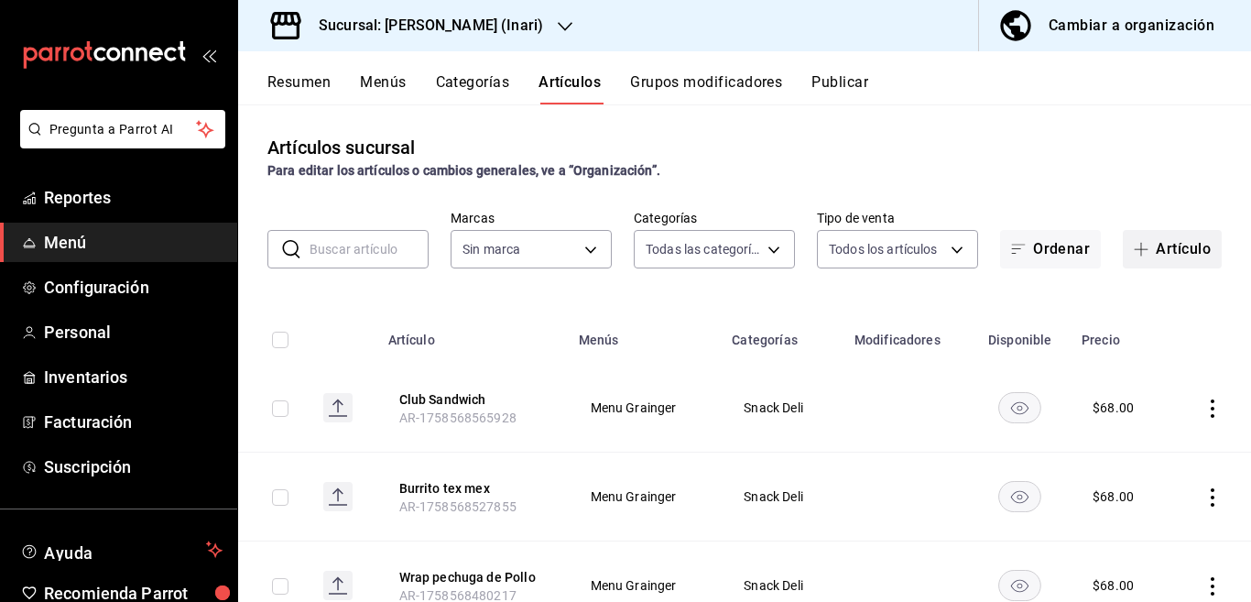
click at [1155, 248] on button "Artículo" at bounding box center [1172, 249] width 99 height 38
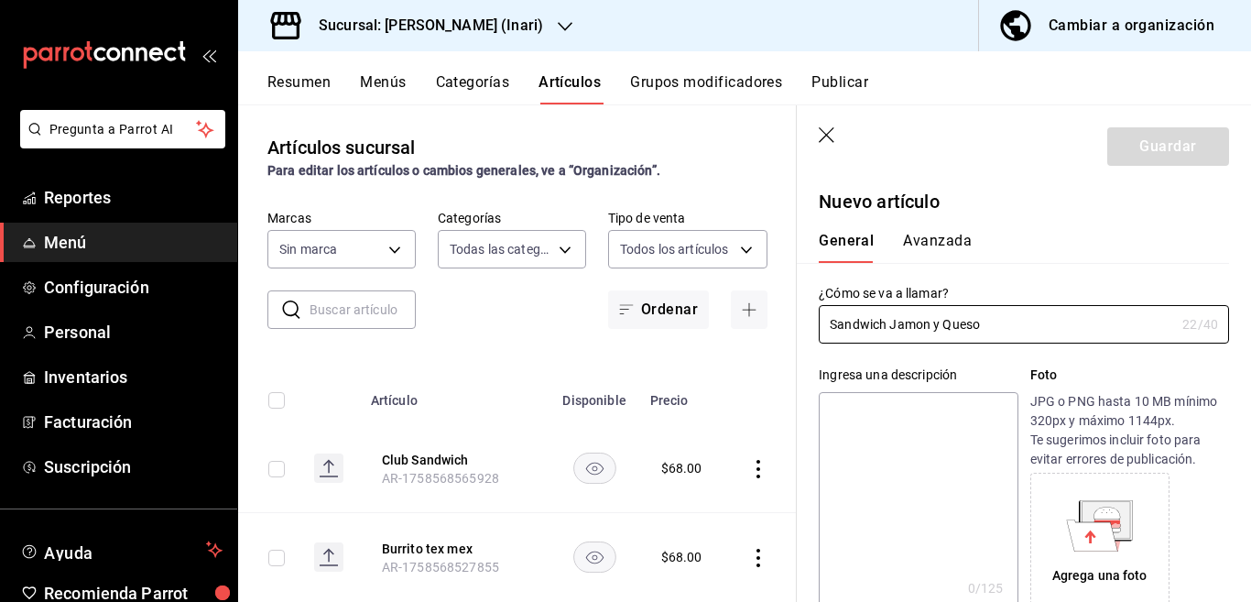
type input "Sandwich Jamon y Queso"
click at [934, 414] on textarea at bounding box center [918, 502] width 199 height 220
paste textarea "Sandwich Jamon y Queso"
type textarea "Sandwich Jamon y Queso"
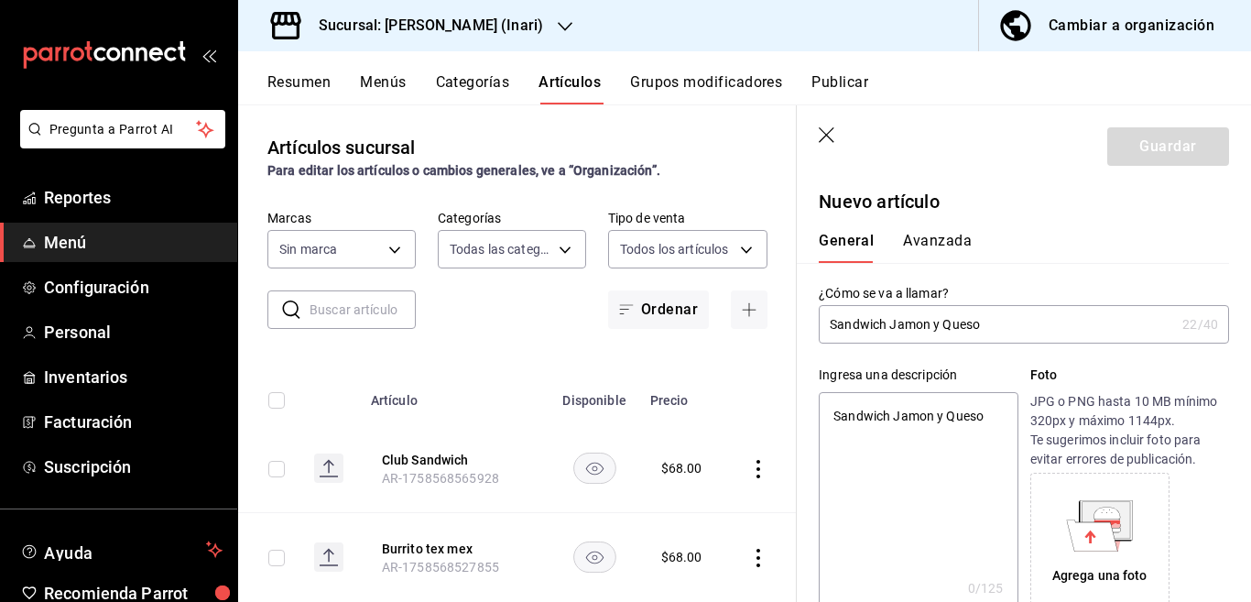
type textarea "x"
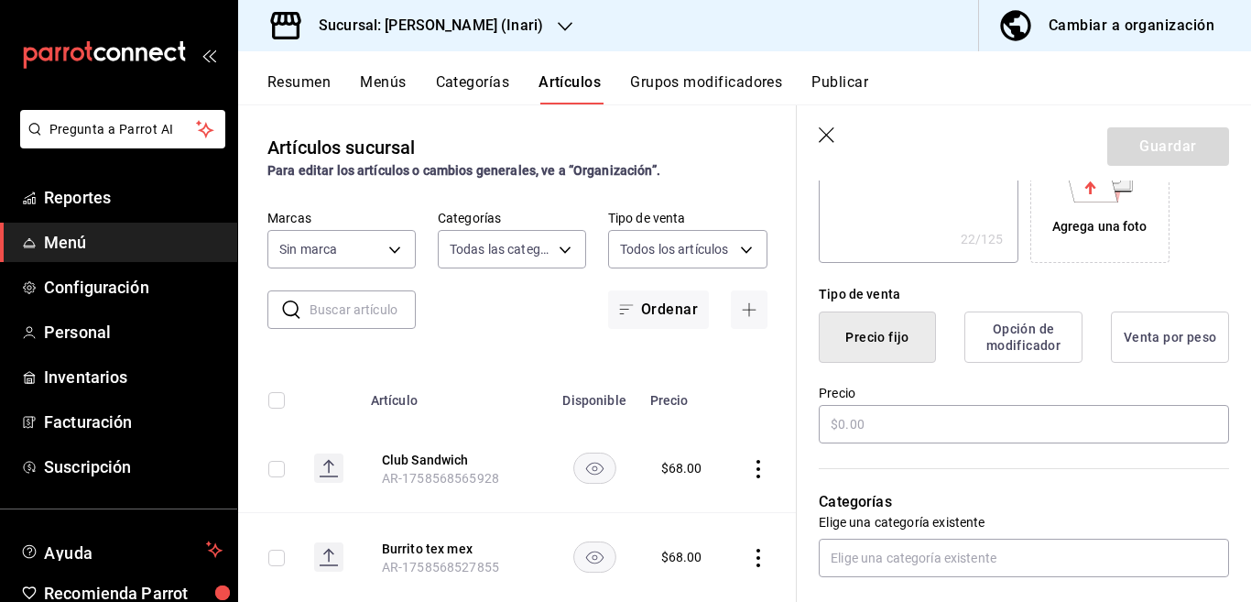
scroll to position [372, 0]
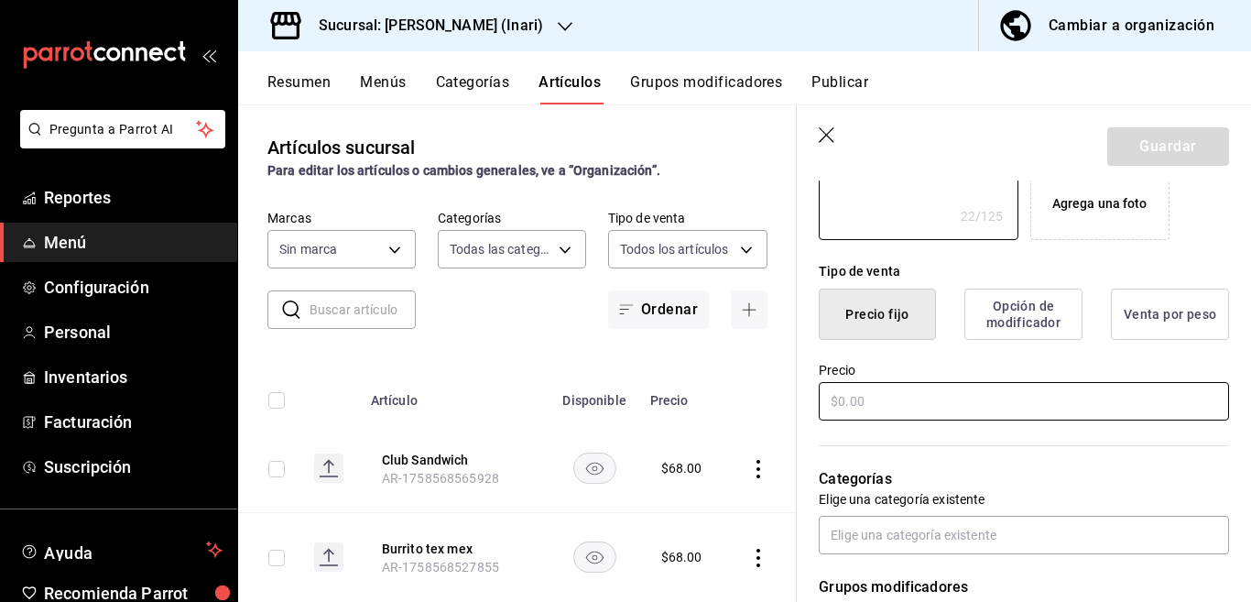
type textarea "Sandwich Jamon y Queso"
type textarea "x"
click at [898, 406] on input "text" at bounding box center [1024, 401] width 410 height 38
type input "$45.00"
type textarea "x"
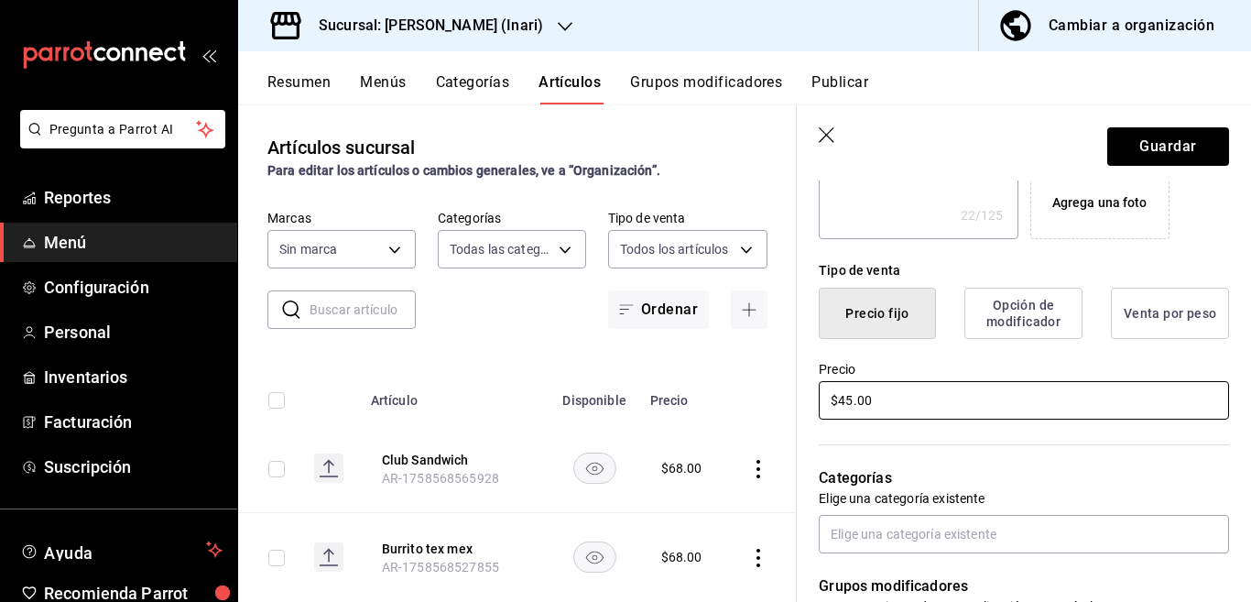
scroll to position [447, 0]
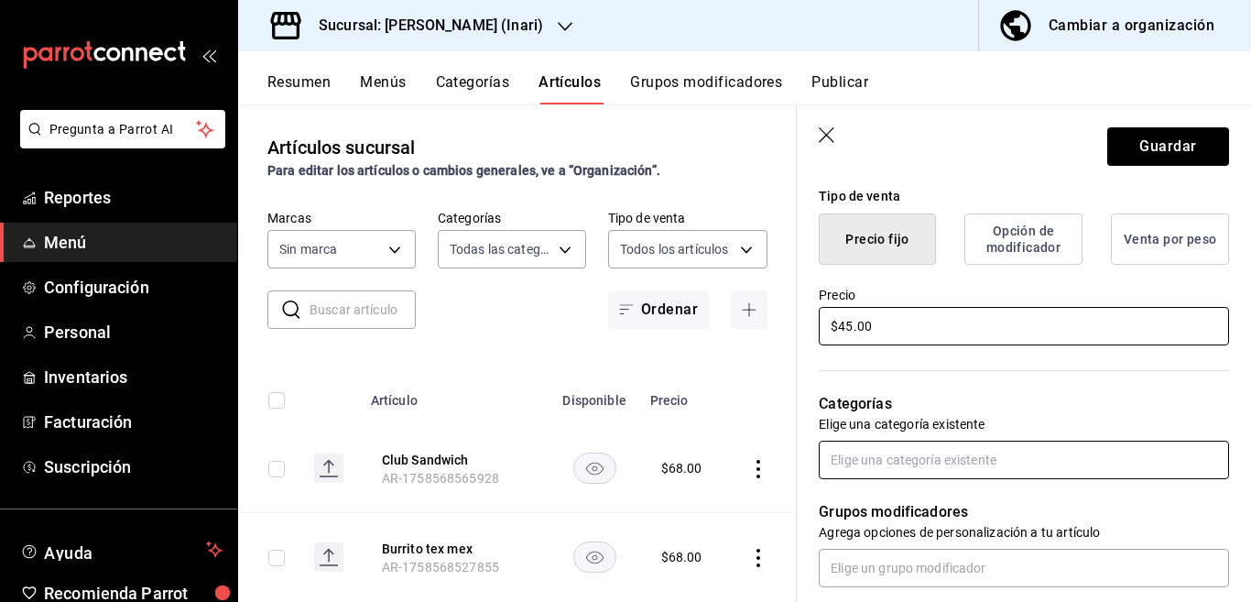
type input "$45.00"
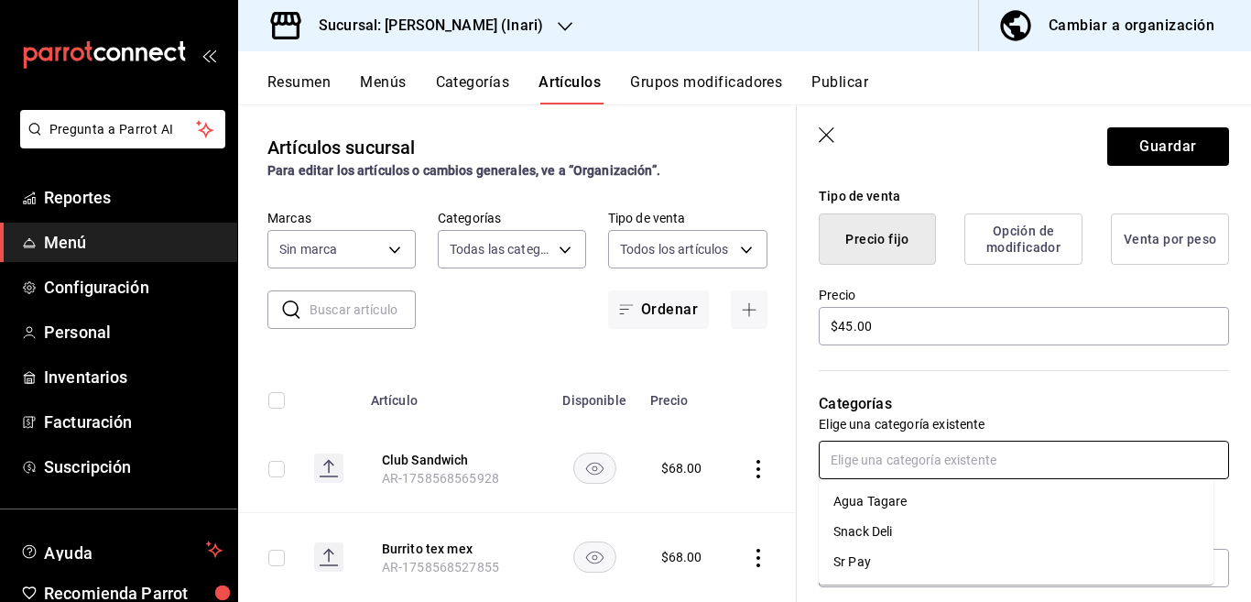
click at [892, 466] on input "text" at bounding box center [1024, 459] width 410 height 38
click at [871, 529] on li "Snack Deli" at bounding box center [1016, 531] width 395 height 30
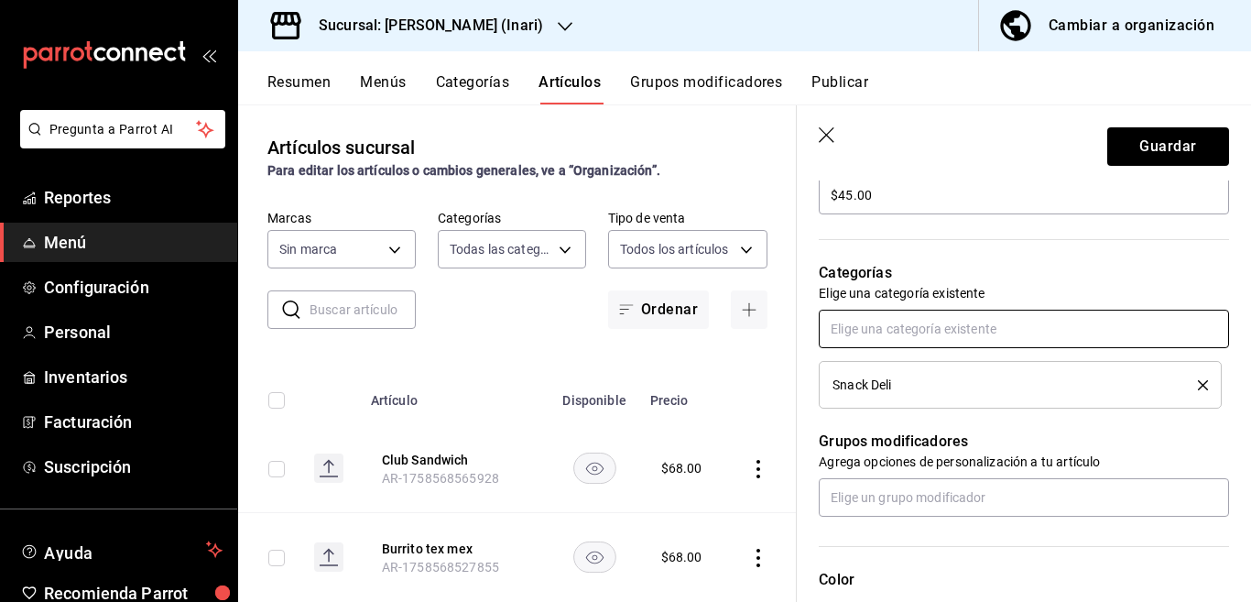
scroll to position [595, 0]
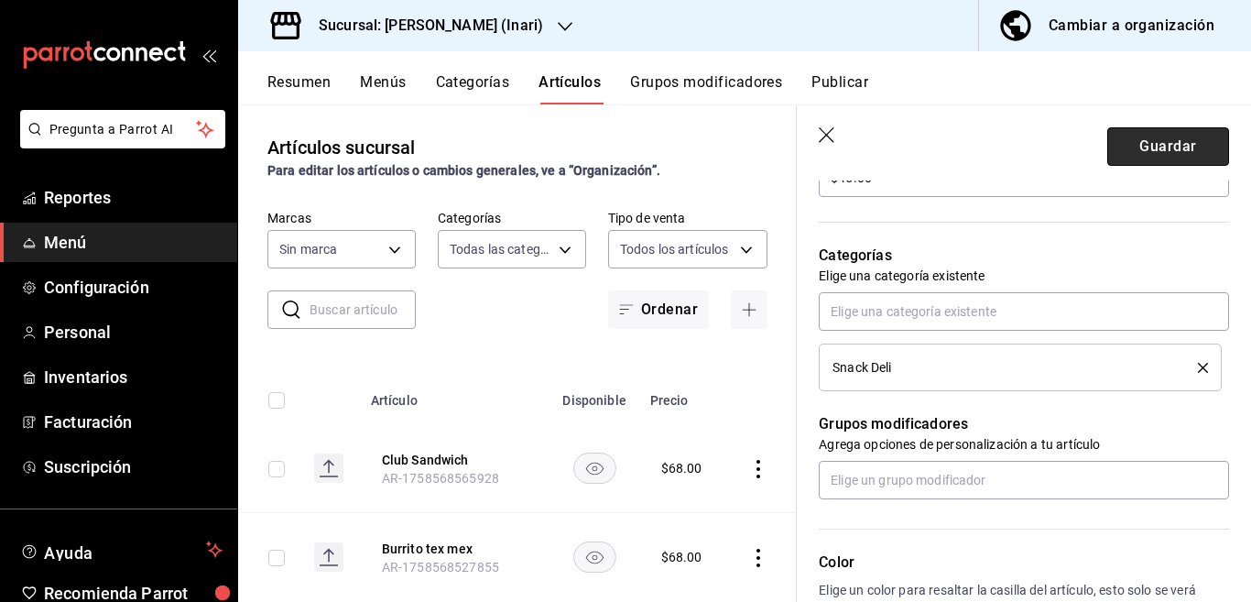
click at [1129, 142] on button "Guardar" at bounding box center [1168, 146] width 122 height 38
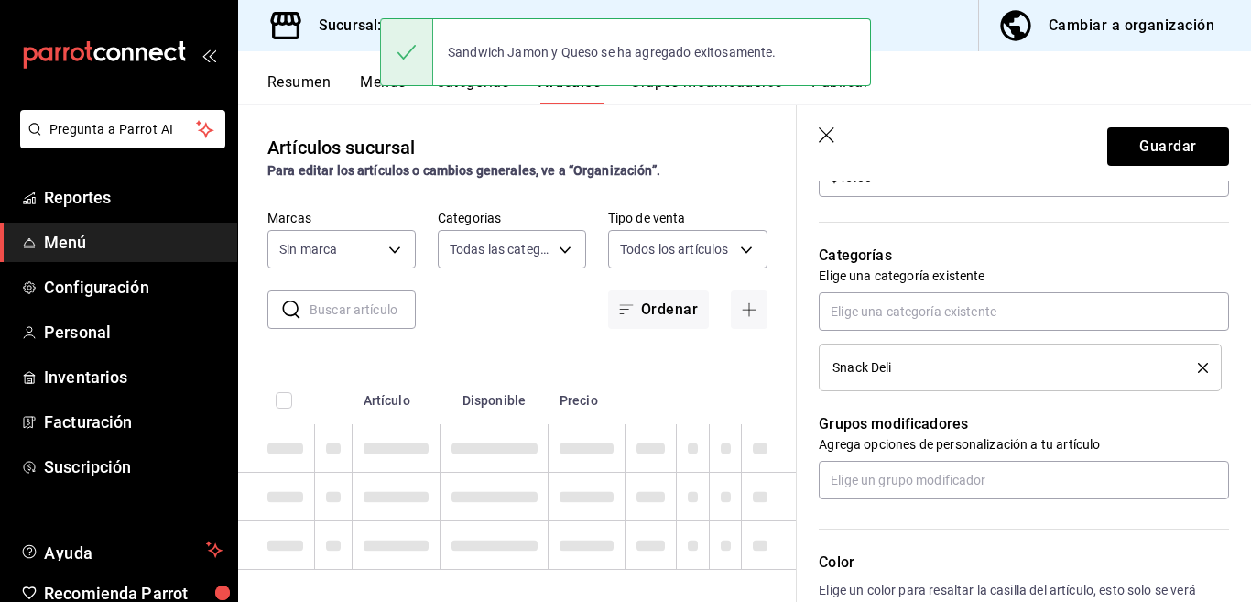
type textarea "x"
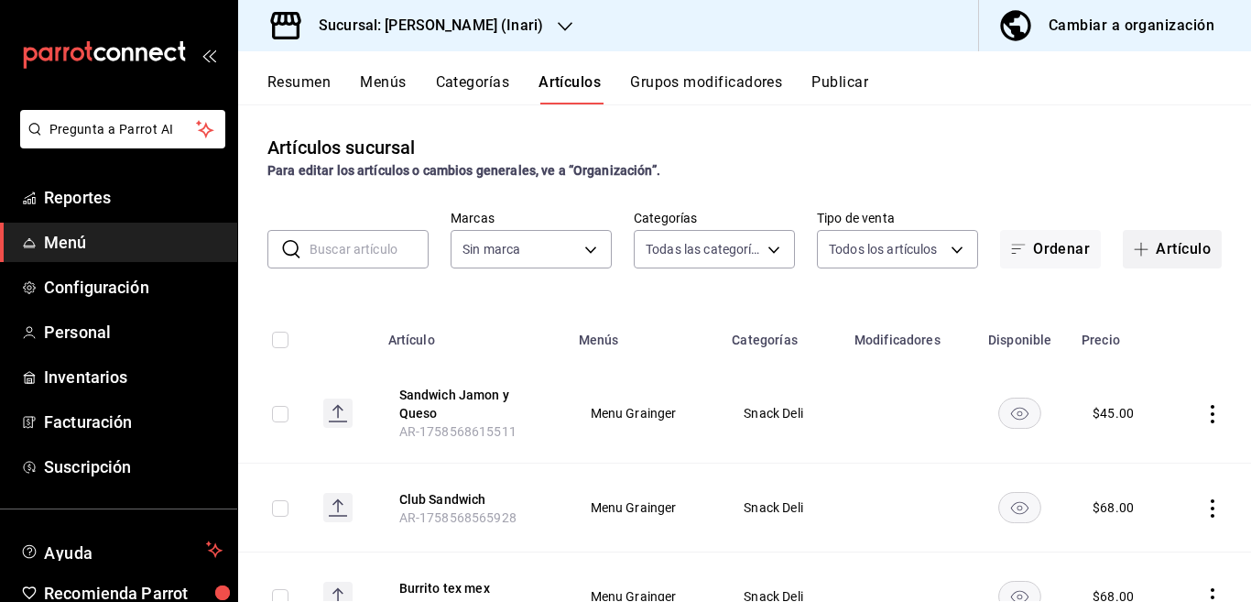
click at [1163, 248] on button "Artículo" at bounding box center [1172, 249] width 99 height 38
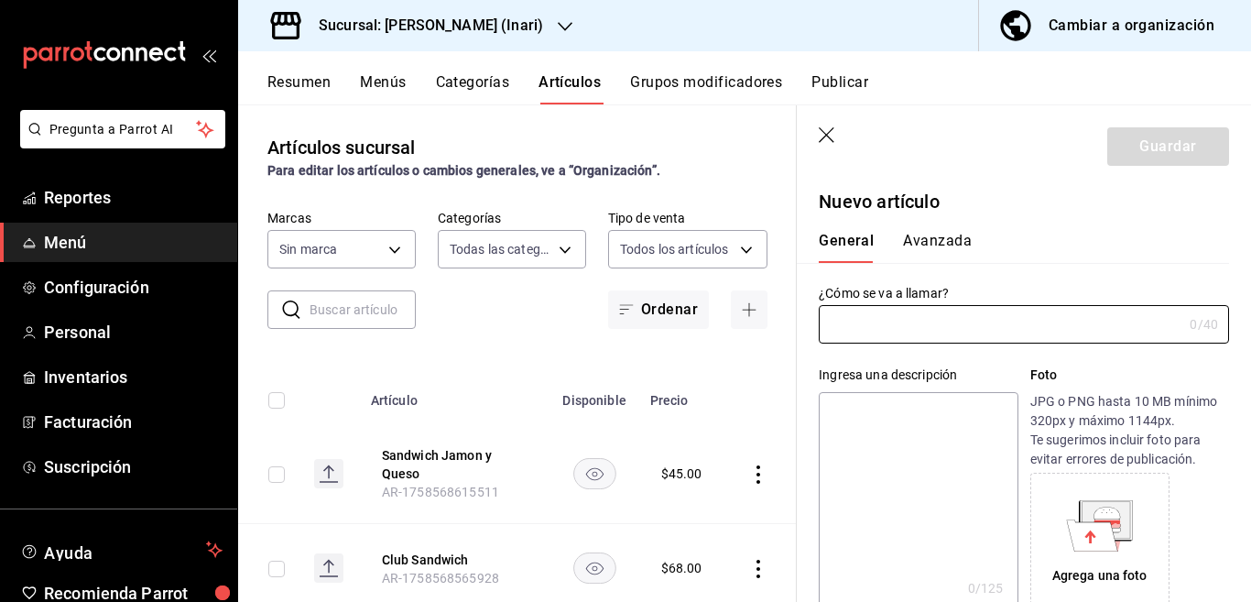
type input "AR-1758570476359"
type input "Baguet Carnes Frias"
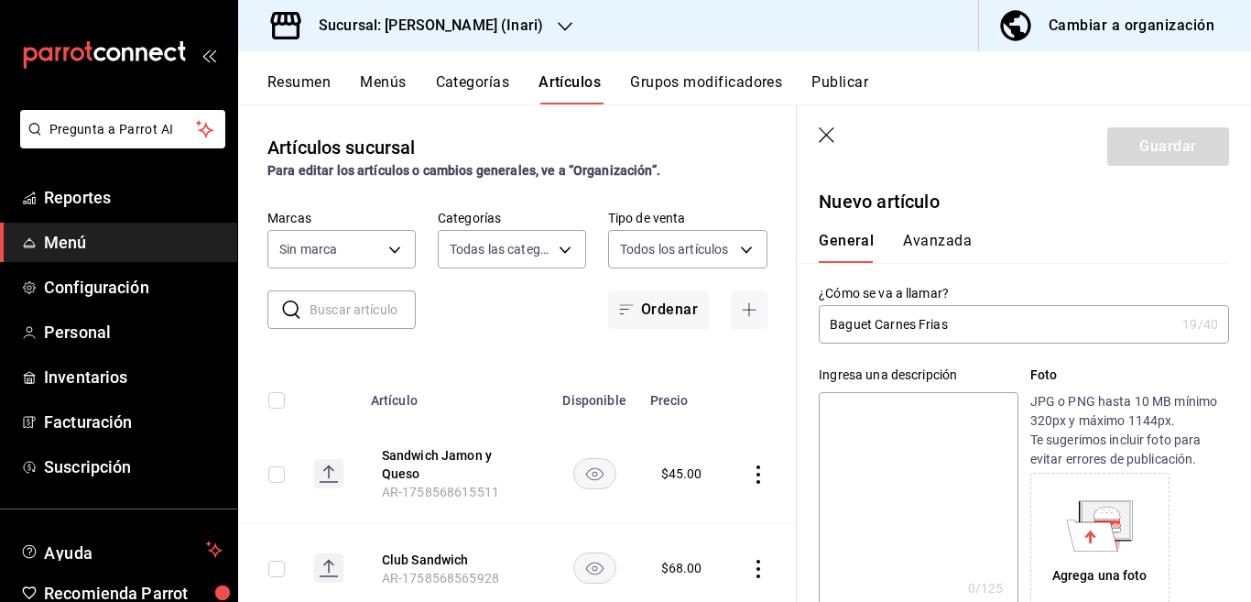
click at [886, 413] on textarea at bounding box center [918, 502] width 199 height 220
paste textarea "Baguet Carnes Frias"
type textarea "Baguet Carnes Frias"
type textarea "x"
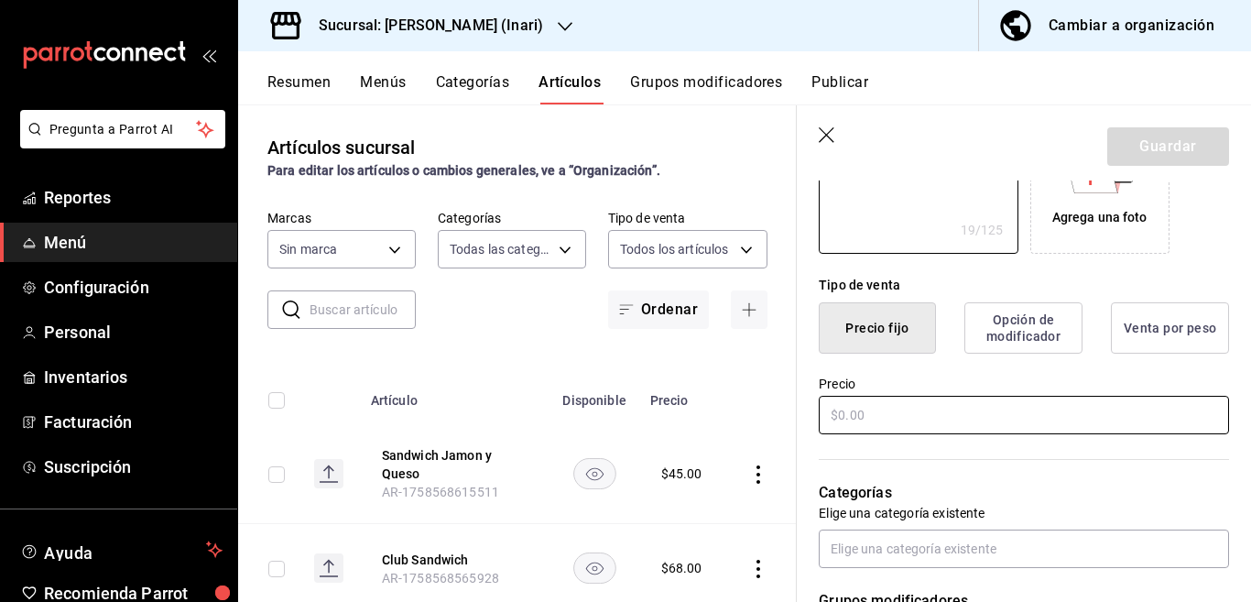
scroll to position [372, 0]
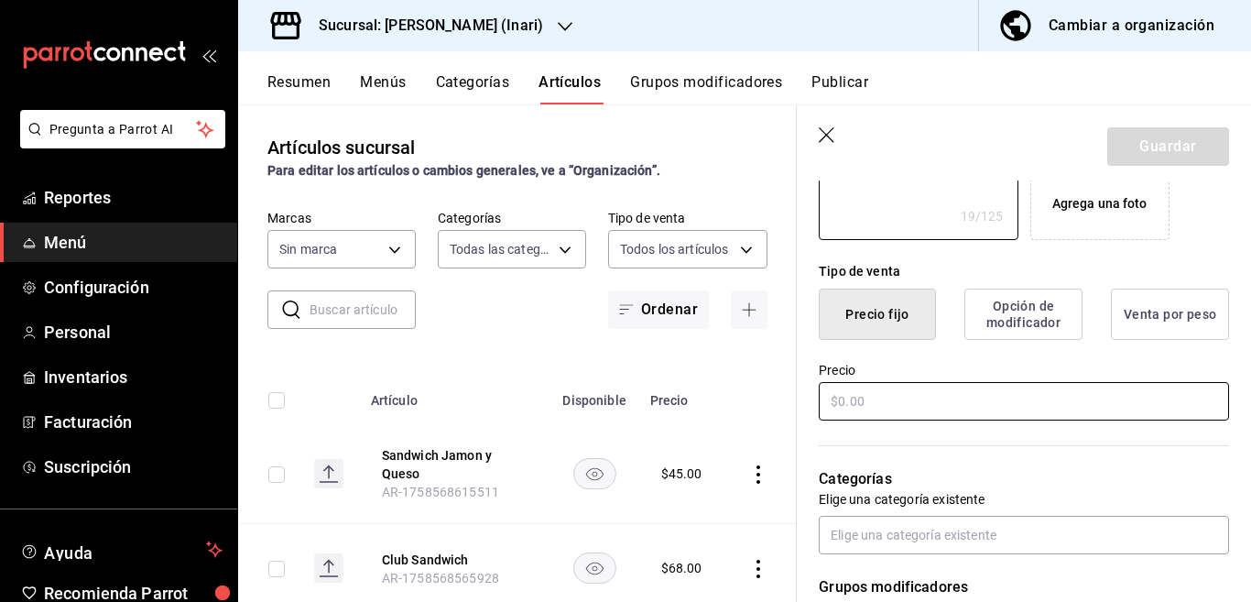
type textarea "Baguet Carnes Frias"
click at [882, 407] on input "text" at bounding box center [1024, 401] width 410 height 38
type textarea "x"
type input "$6.00"
type textarea "x"
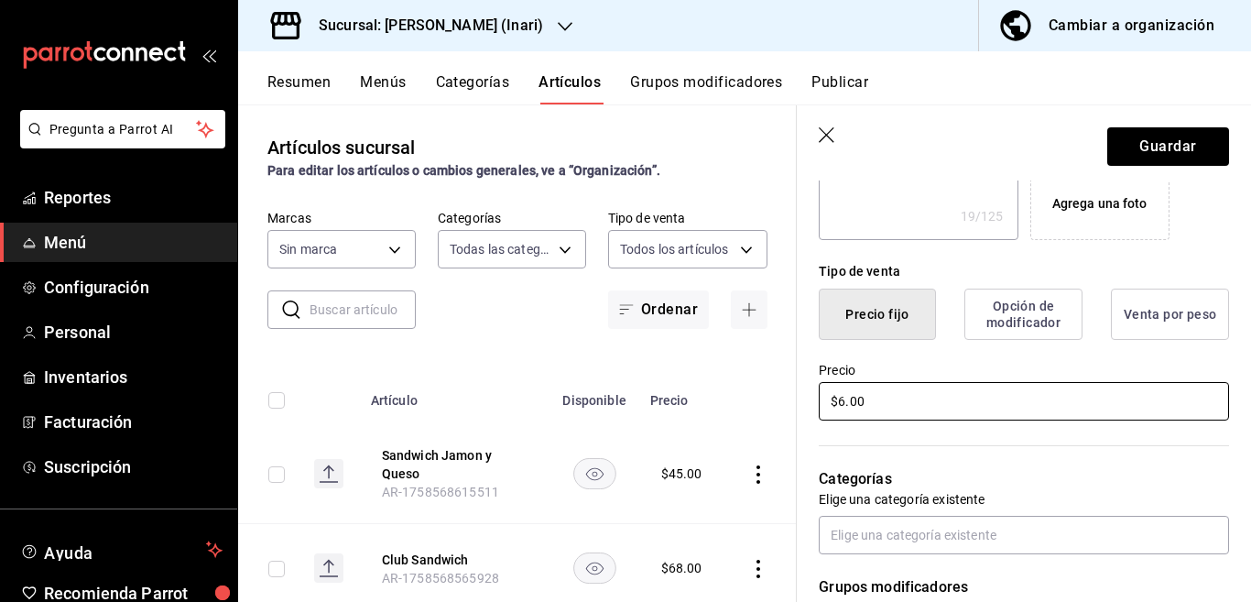
type input "$68.00"
type textarea "x"
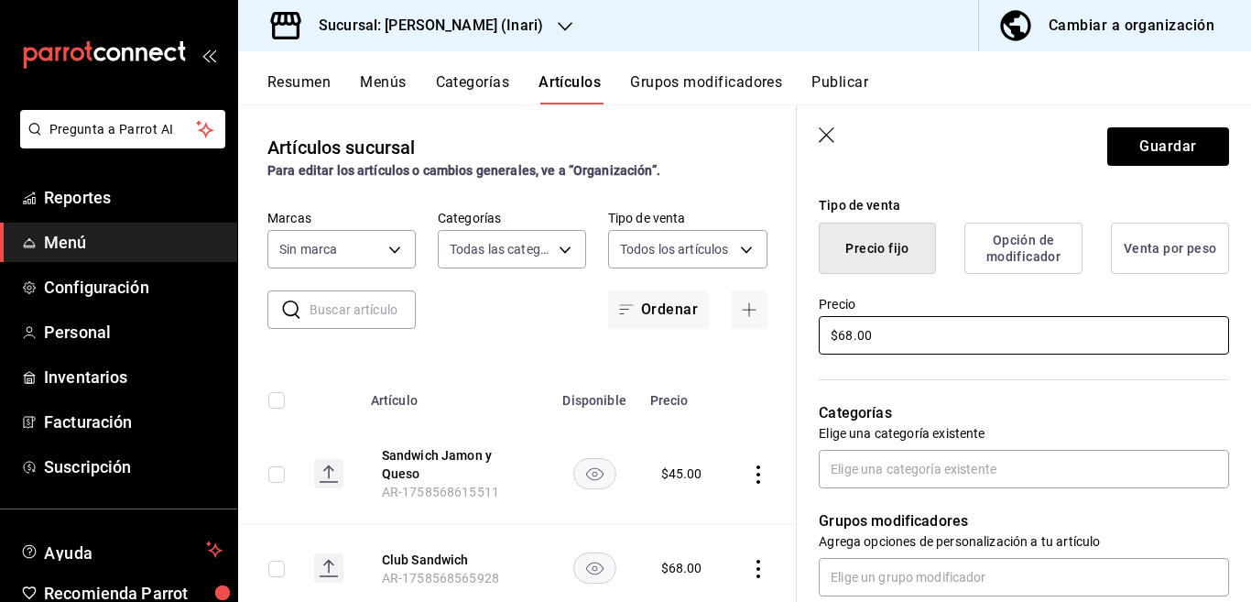
scroll to position [447, 0]
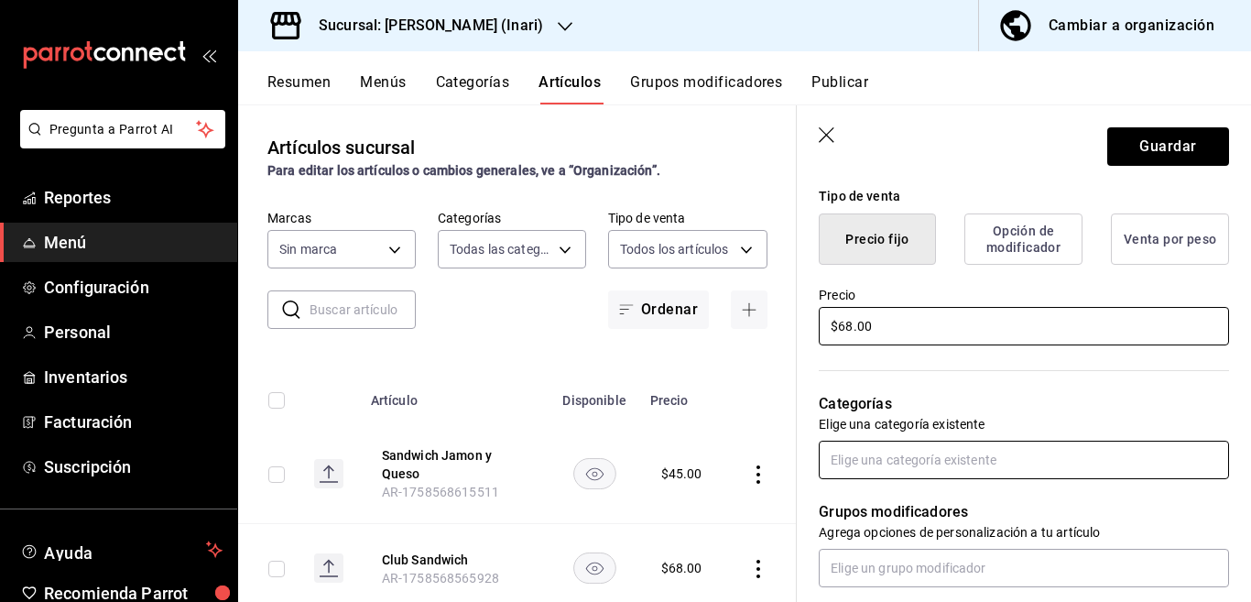
type input "$68.00"
click at [877, 454] on input "text" at bounding box center [1024, 459] width 410 height 38
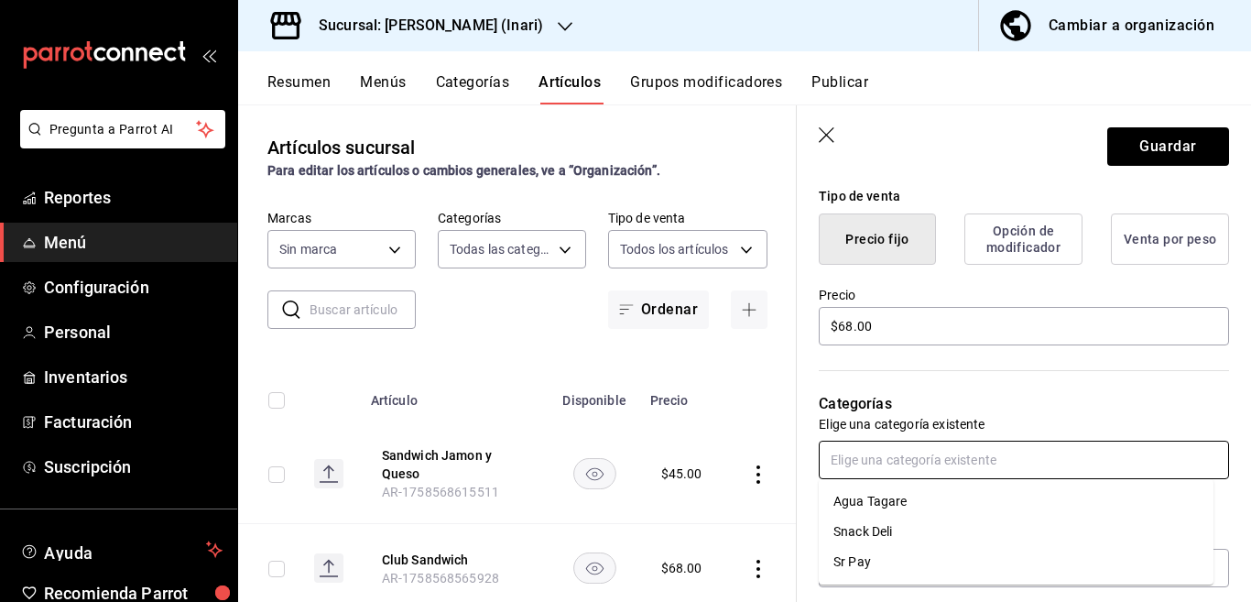
click at [875, 527] on li "Snack Deli" at bounding box center [1016, 531] width 395 height 30
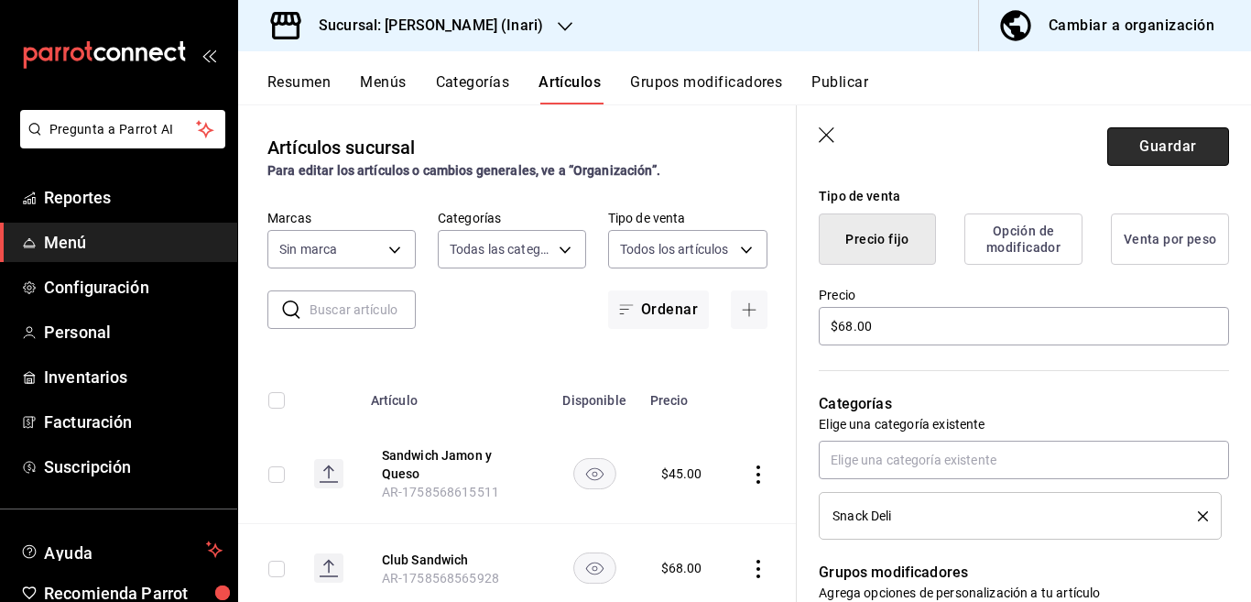
click at [1140, 136] on button "Guardar" at bounding box center [1168, 146] width 122 height 38
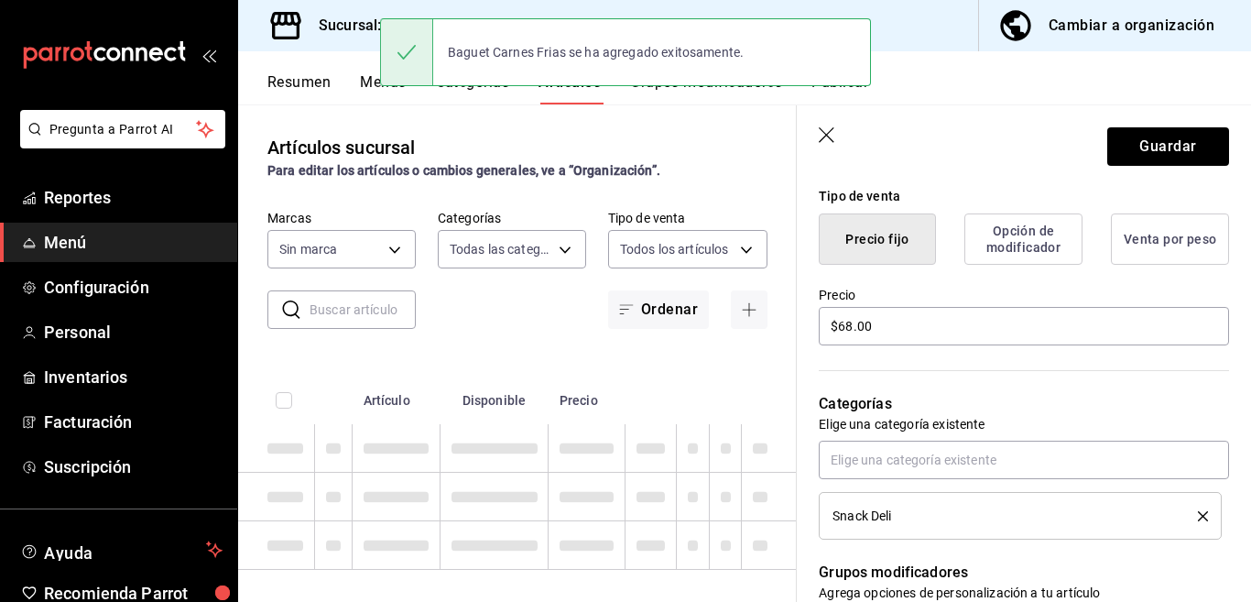
type textarea "x"
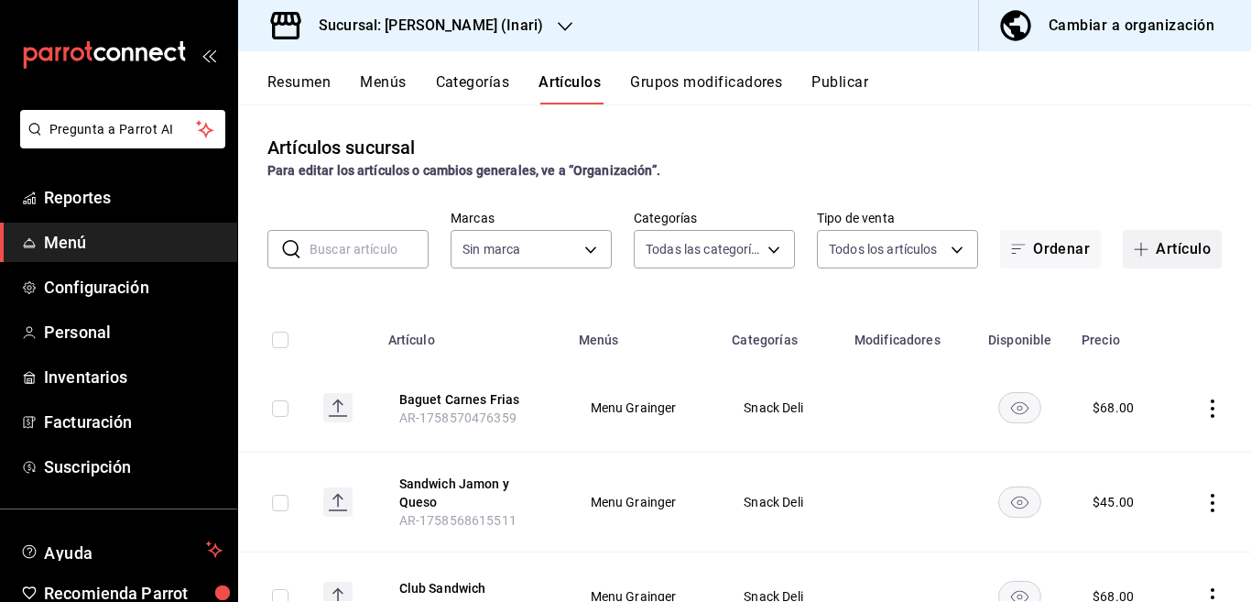
click at [1166, 246] on button "Artículo" at bounding box center [1172, 249] width 99 height 38
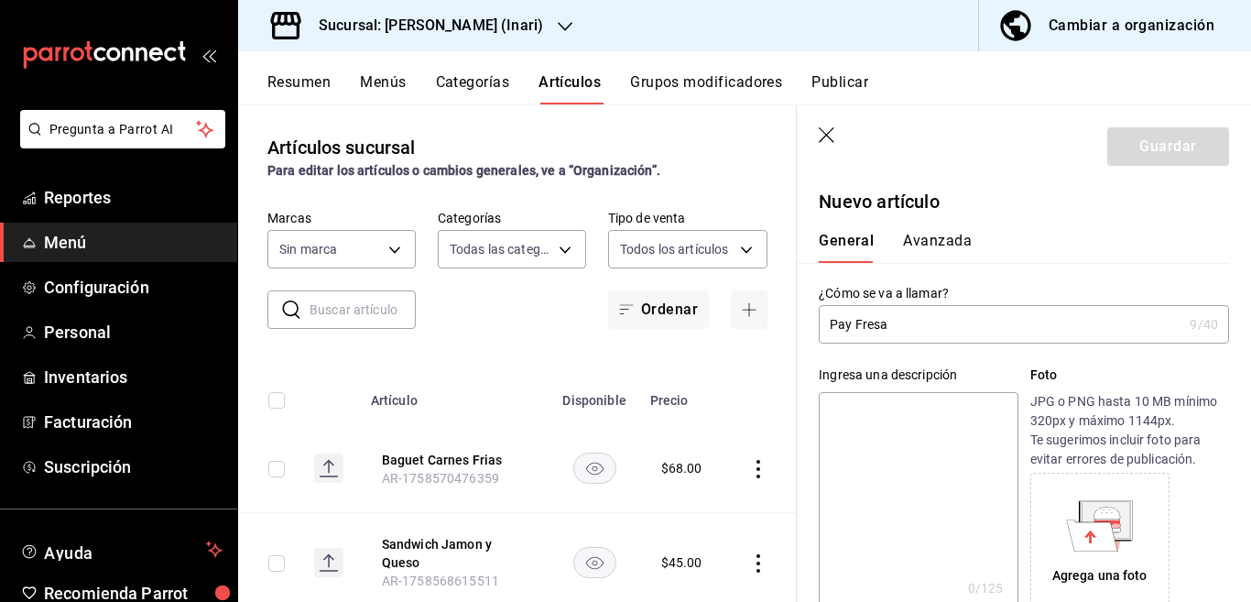
click at [904, 318] on input "Pay Fresa" at bounding box center [1001, 324] width 364 height 37
type input "Pay Fresa"
click at [871, 409] on textarea at bounding box center [918, 502] width 199 height 220
paste textarea "Pay Fresa"
type textarea "Pay Fresa"
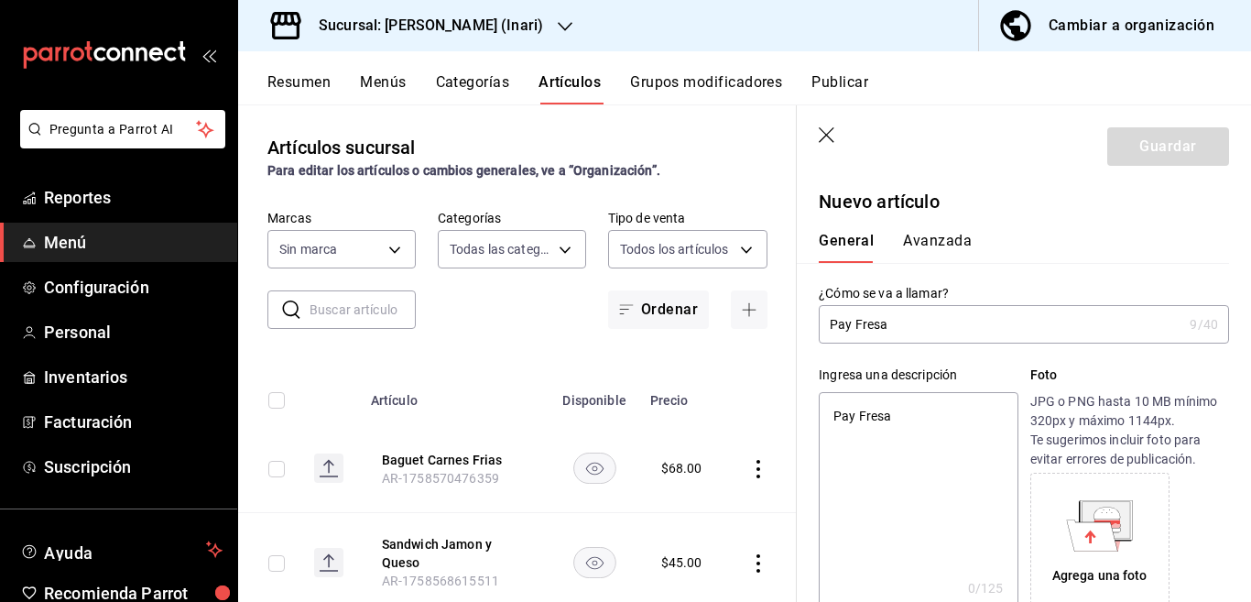
type textarea "x"
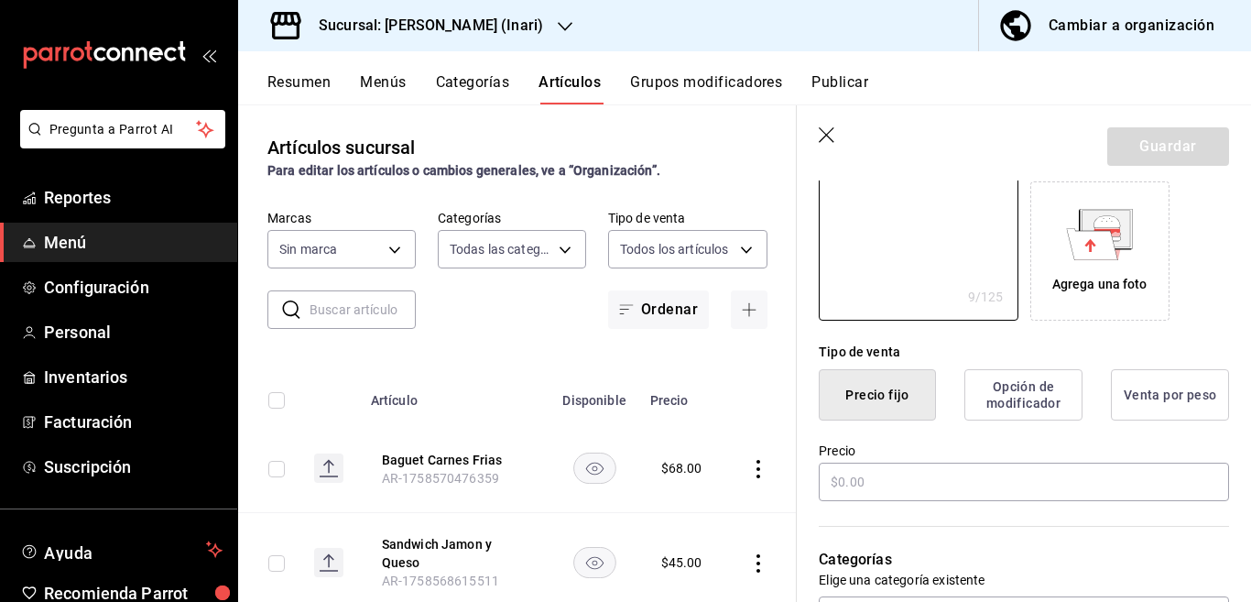
scroll to position [298, 0]
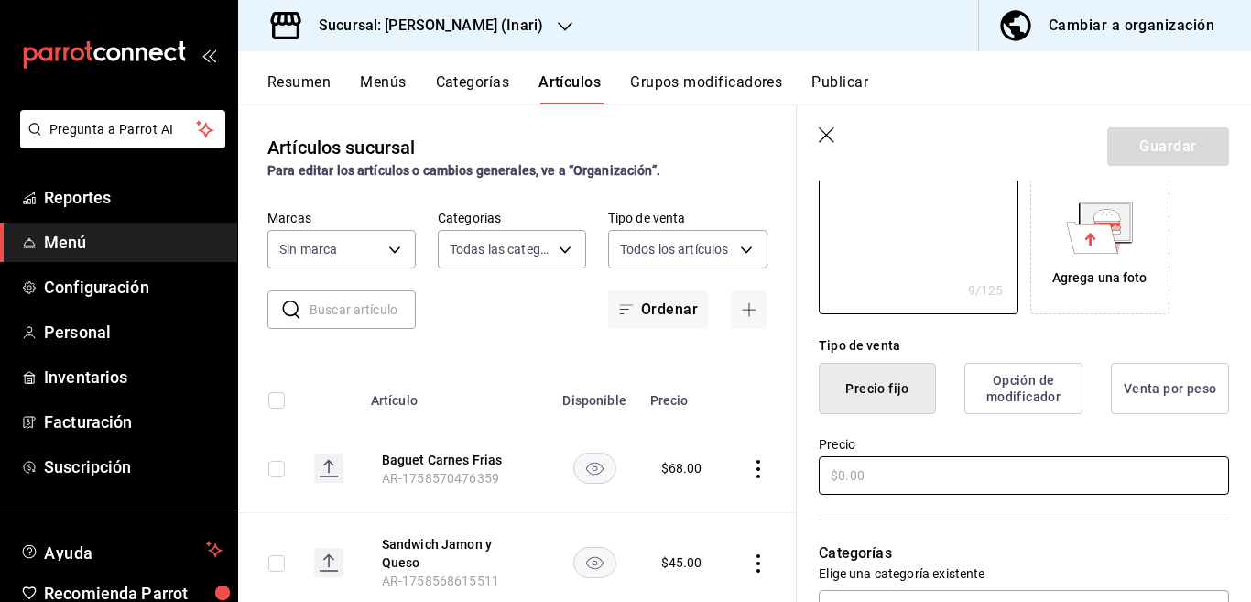
type textarea "Pay Fresa"
type textarea "x"
click at [878, 476] on input "text" at bounding box center [1024, 475] width 410 height 38
type input "$45.00"
type textarea "x"
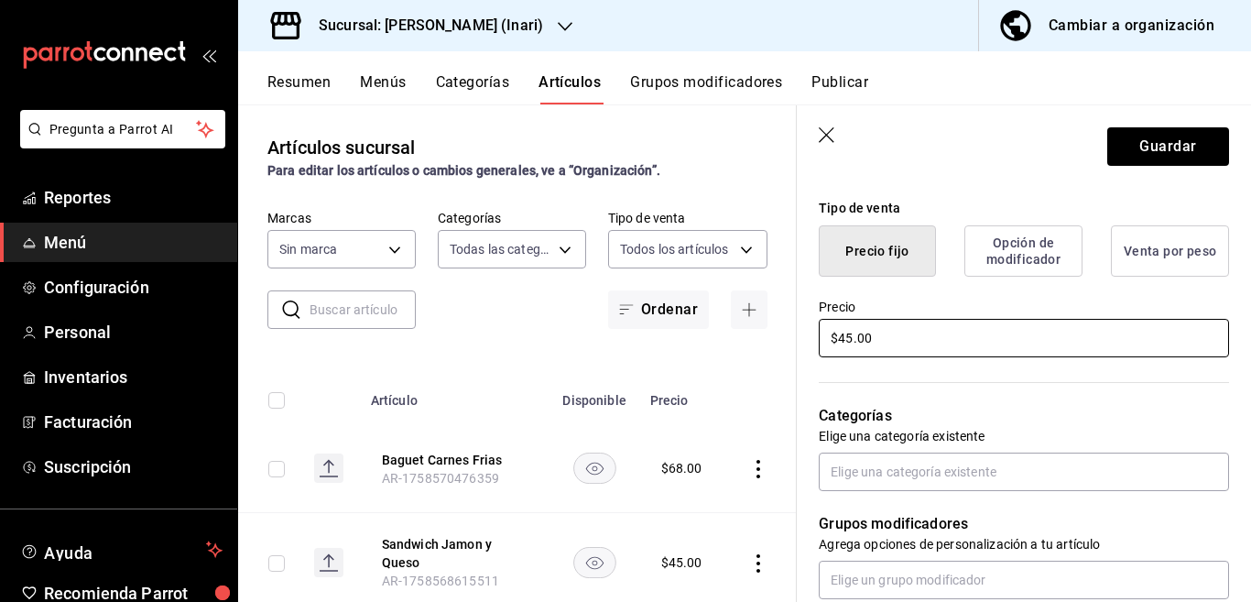
scroll to position [446, 0]
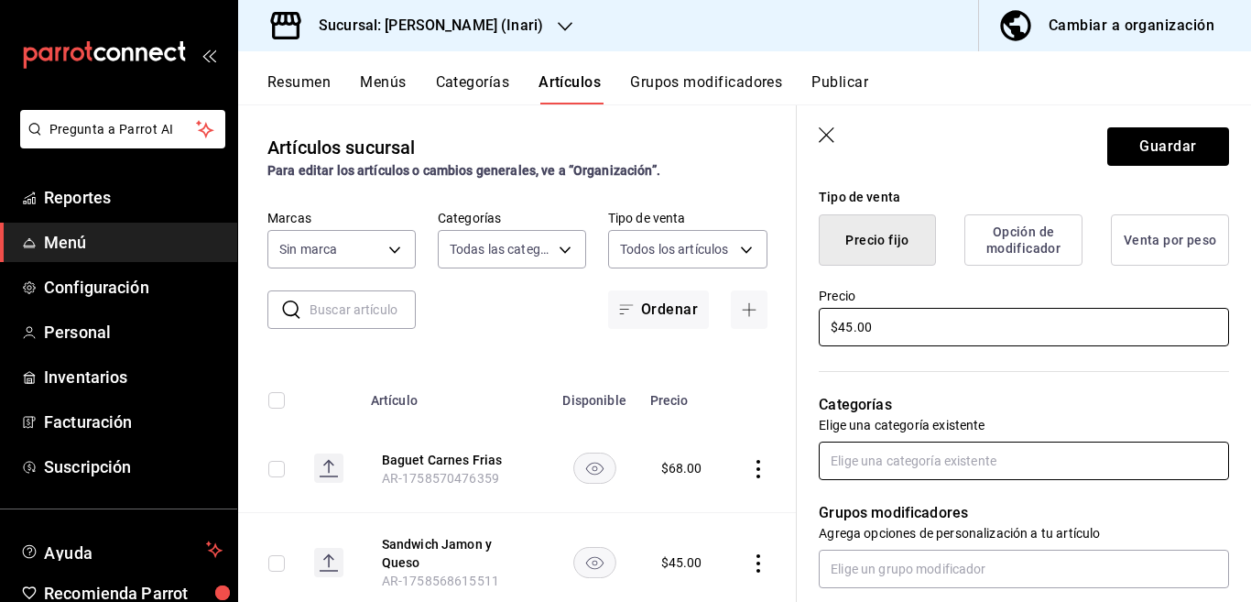
type input "$45.00"
click at [901, 456] on input "text" at bounding box center [1024, 460] width 410 height 38
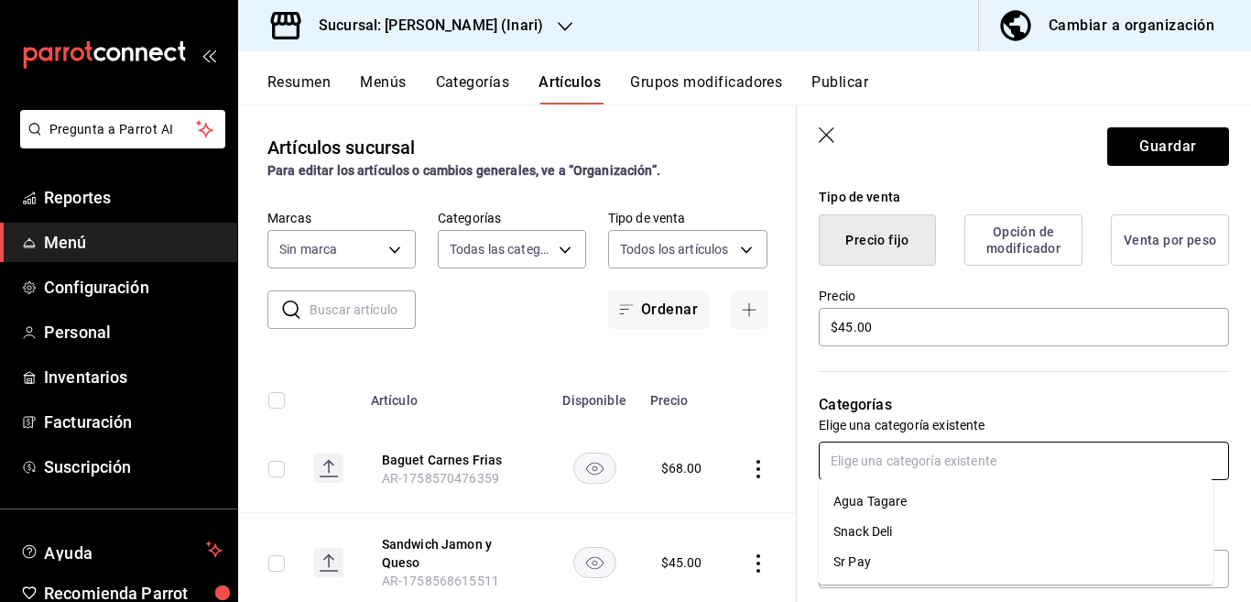
click at [862, 561] on li "Sr Pay" at bounding box center [1016, 562] width 395 height 30
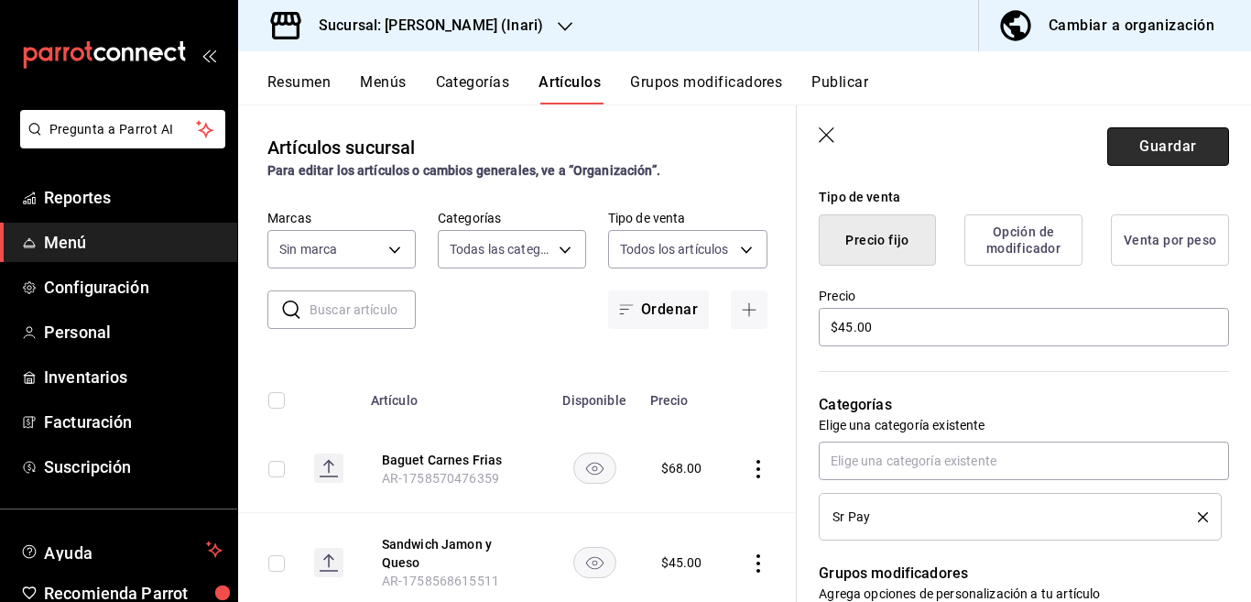
click at [1122, 149] on button "Guardar" at bounding box center [1168, 146] width 122 height 38
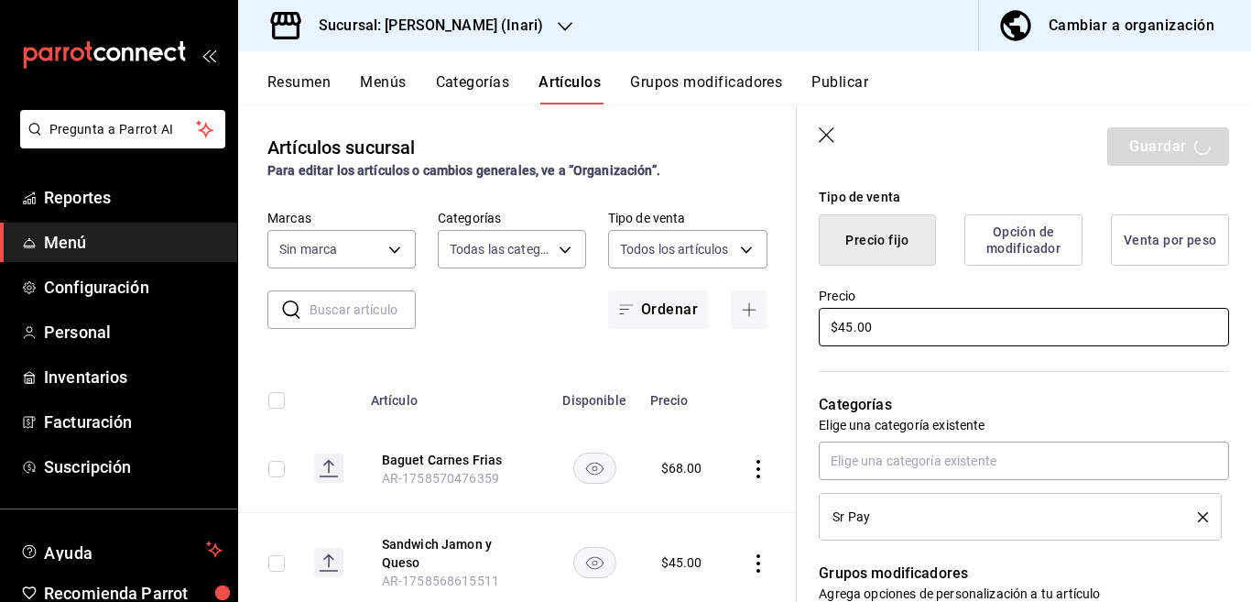
type textarea "x"
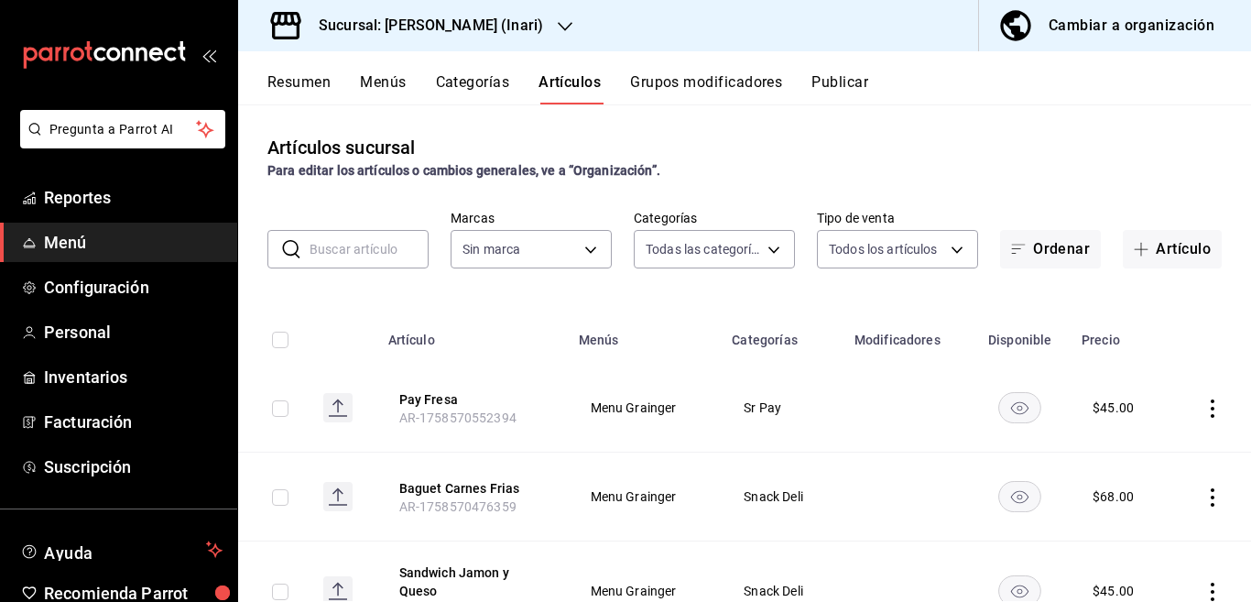
click at [360, 241] on input "text" at bounding box center [369, 249] width 119 height 37
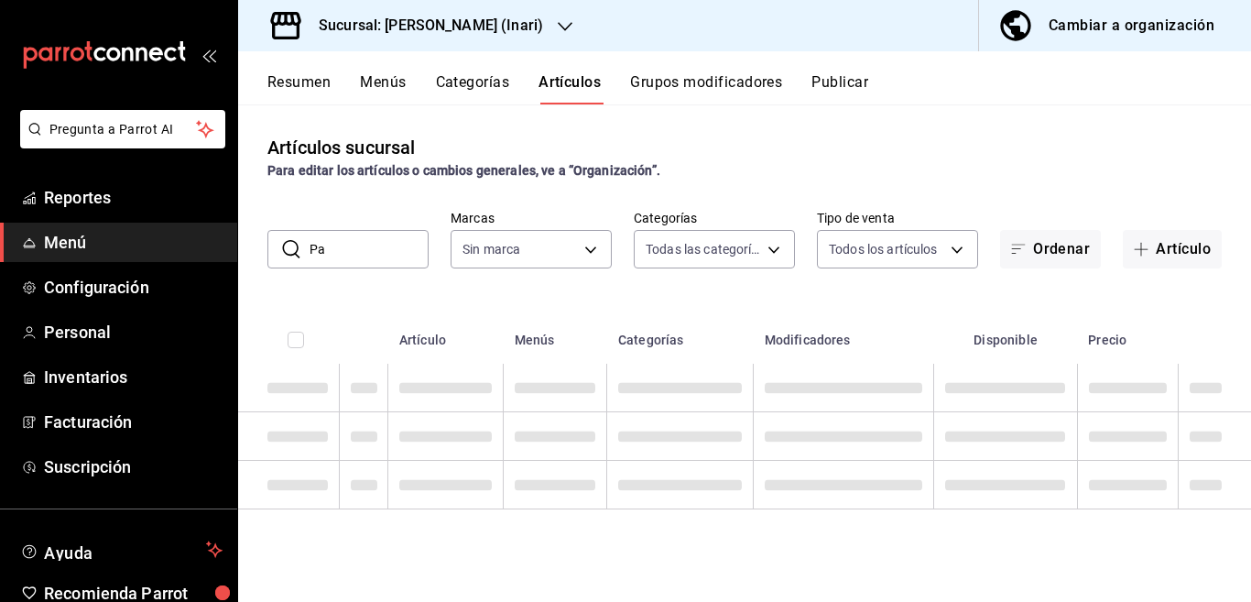
type input "P"
click at [1169, 245] on button "Artículo" at bounding box center [1172, 249] width 99 height 38
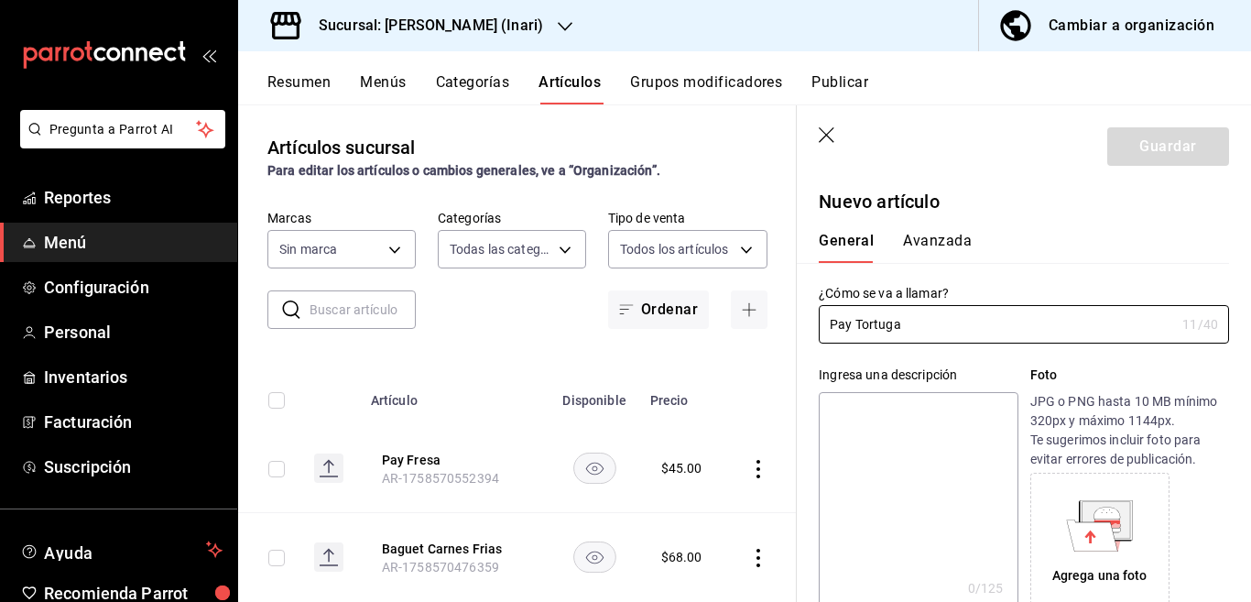
type input "Pay Tortuga"
click at [886, 405] on textarea at bounding box center [918, 502] width 199 height 220
paste textarea "Pay Tortuga"
type textarea "Pay Tortuga"
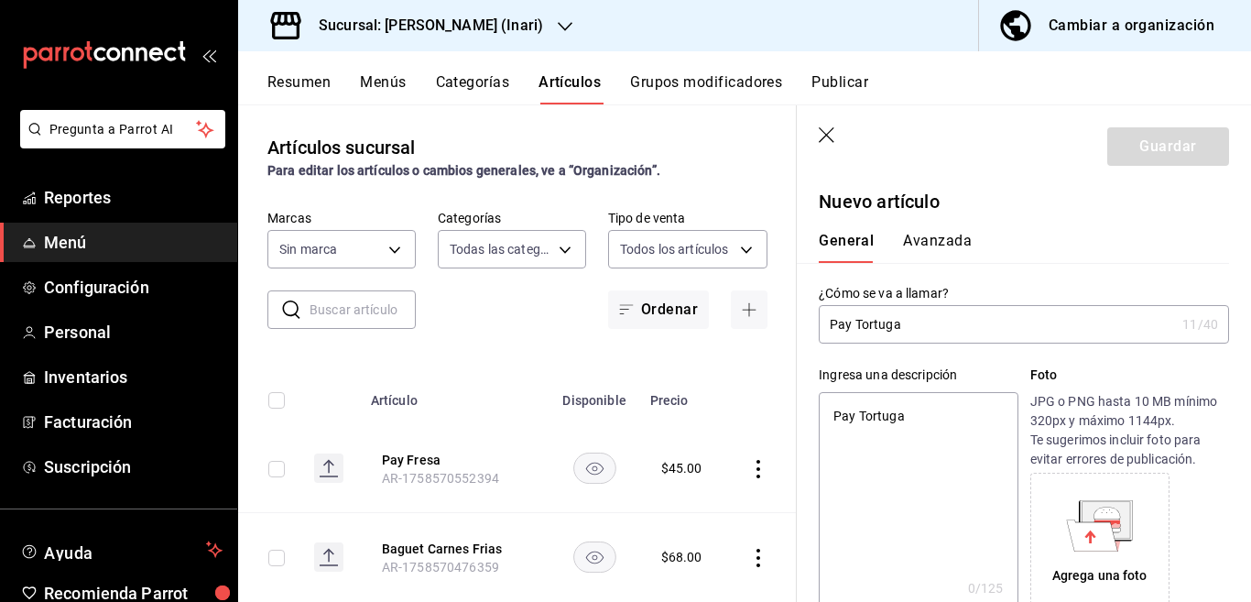
type textarea "x"
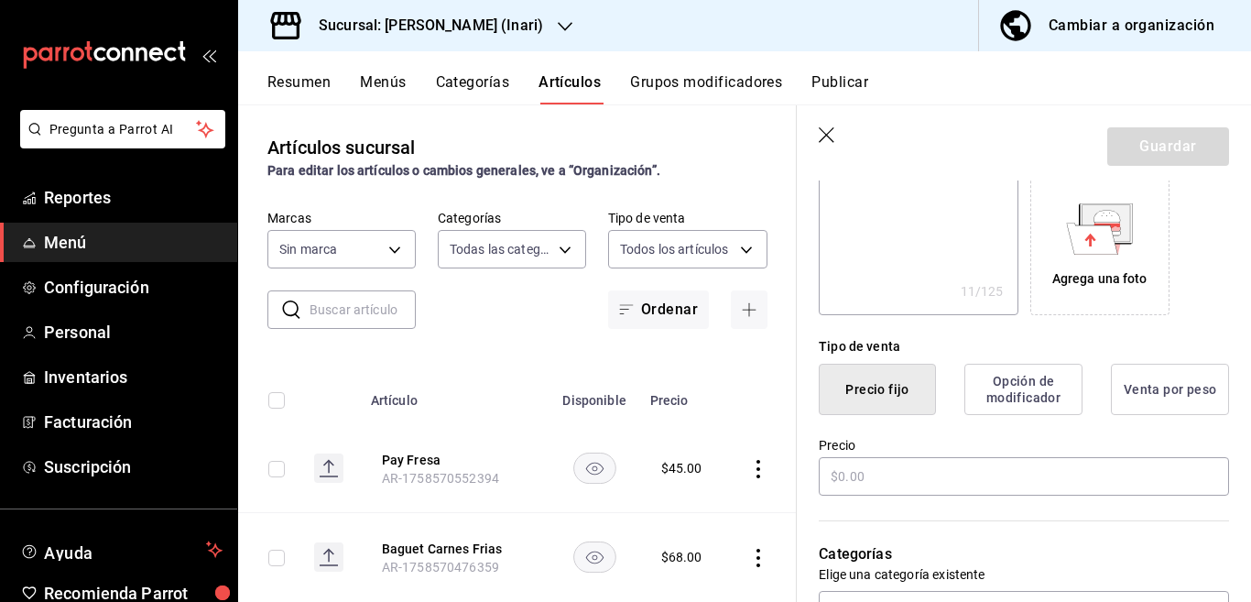
scroll to position [298, 0]
type textarea "Pay Tortuga"
type textarea "x"
click at [889, 473] on input "text" at bounding box center [1024, 475] width 410 height 38
type input "$45.00"
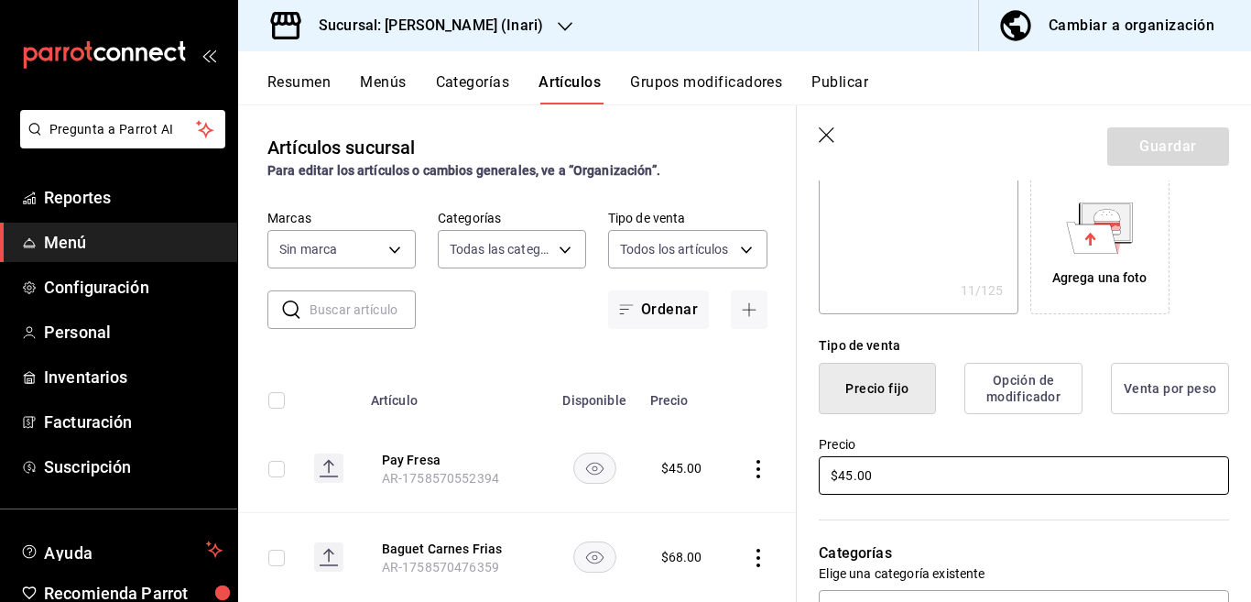
type textarea "x"
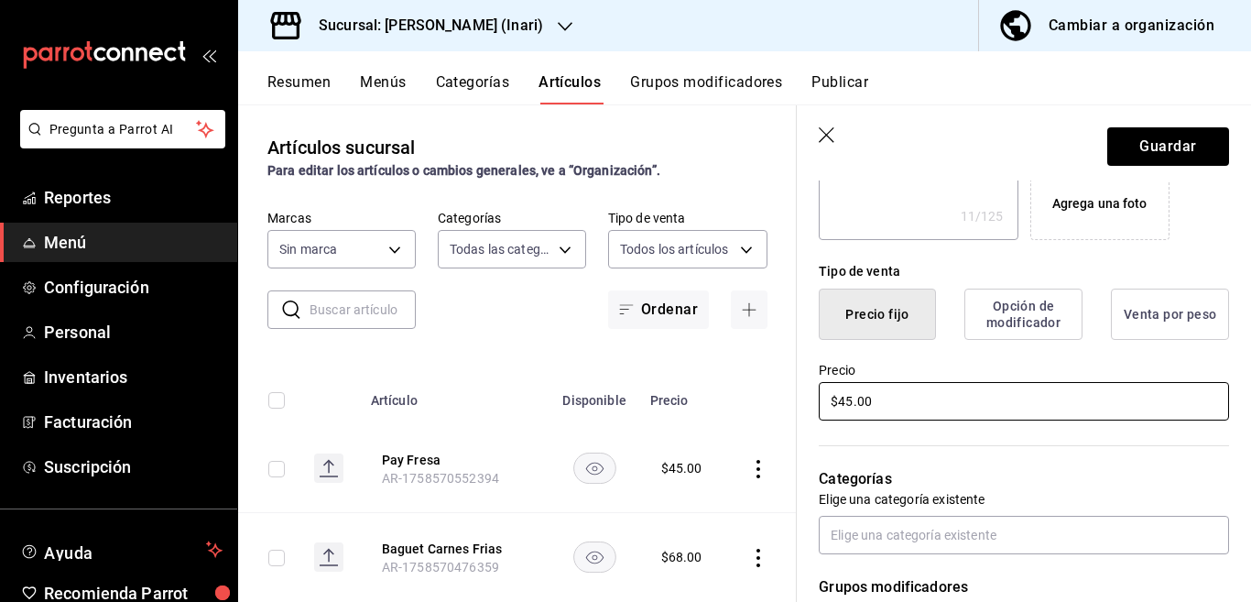
scroll to position [446, 0]
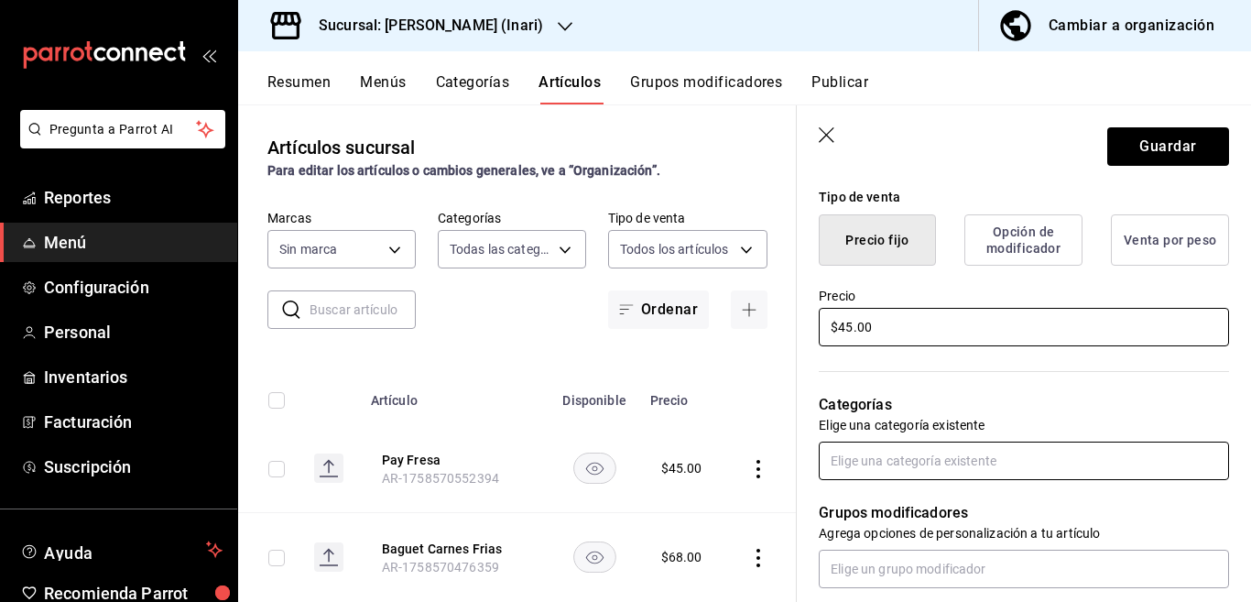
type input "$45.00"
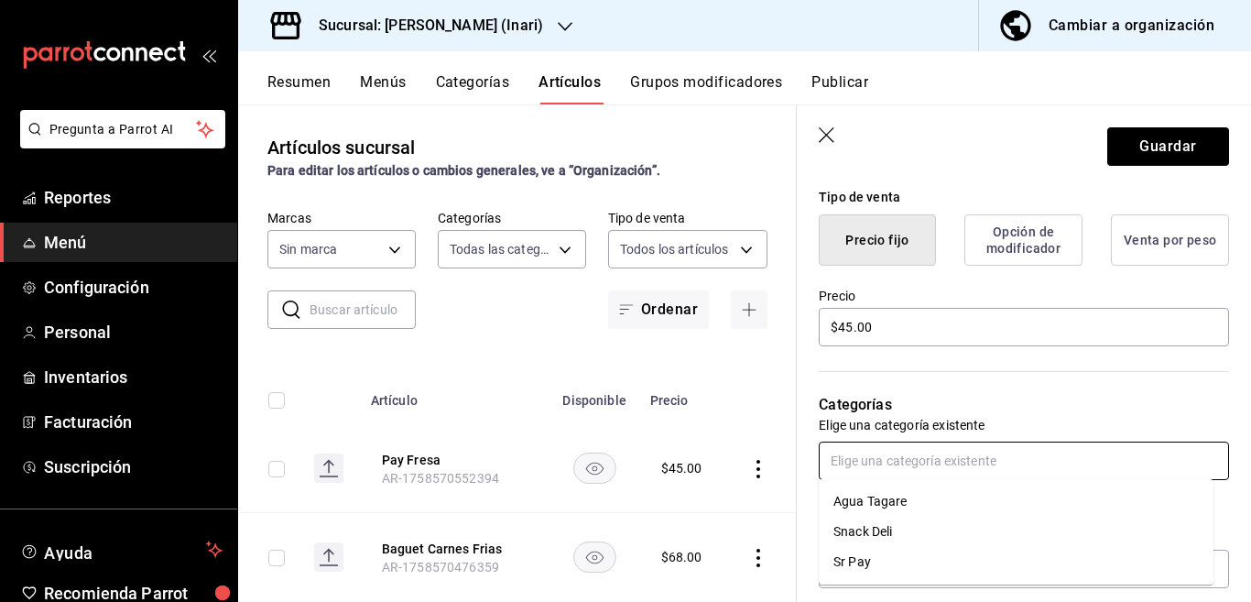
click at [908, 468] on input "text" at bounding box center [1024, 460] width 410 height 38
click at [858, 558] on li "Sr Pay" at bounding box center [1016, 562] width 395 height 30
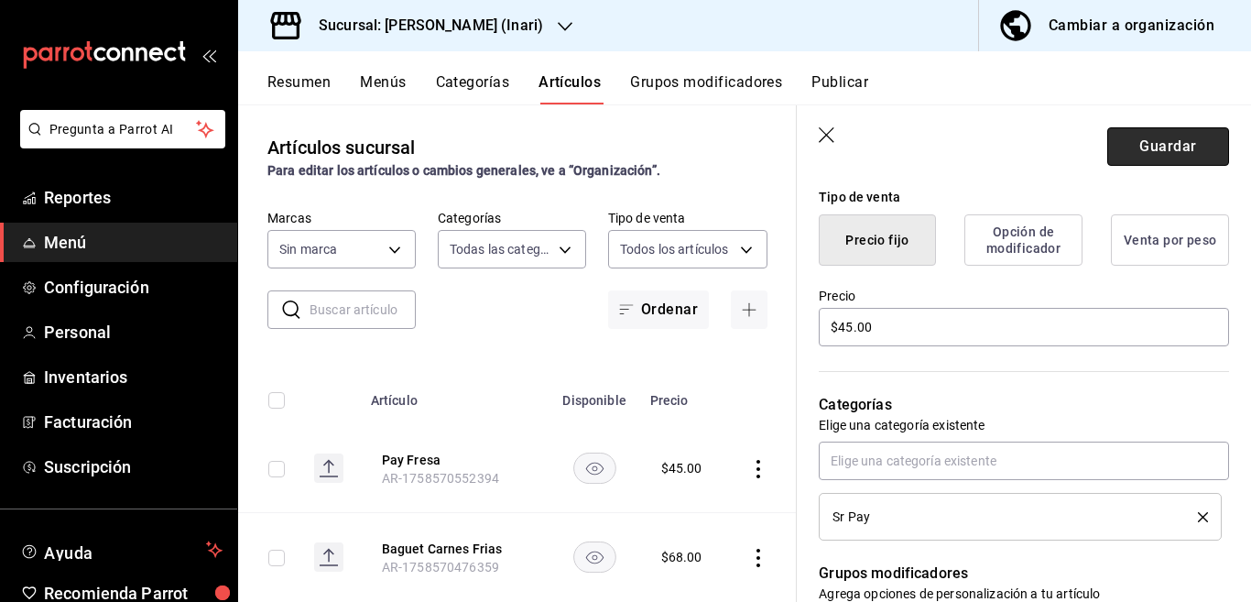
click at [1137, 145] on button "Guardar" at bounding box center [1168, 146] width 122 height 38
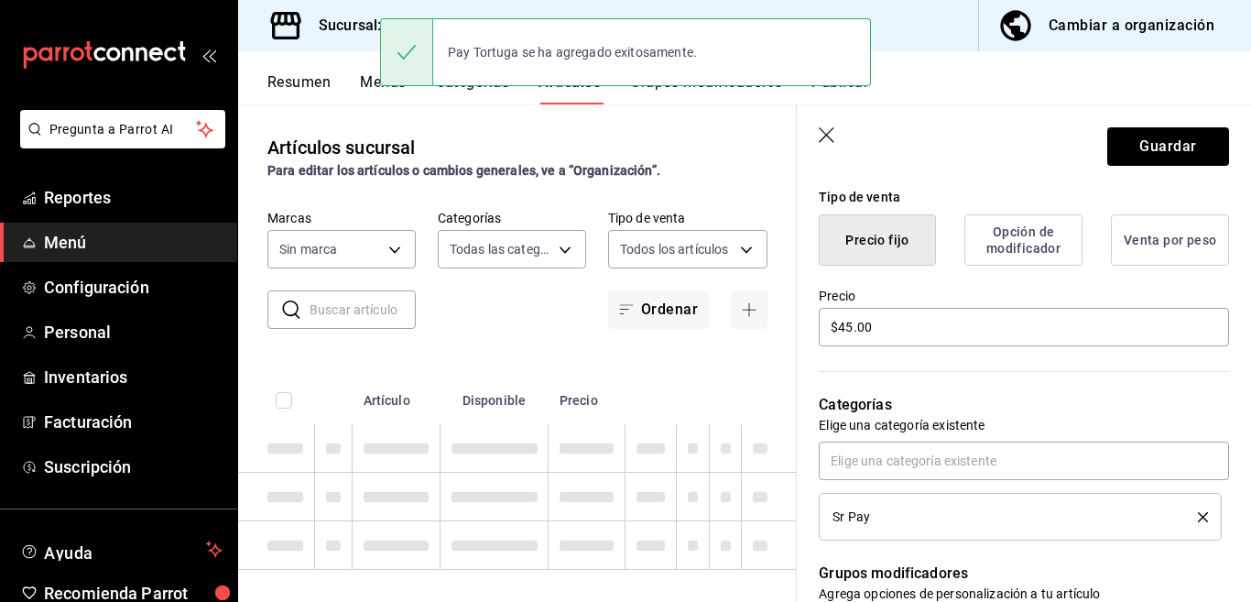
type textarea "x"
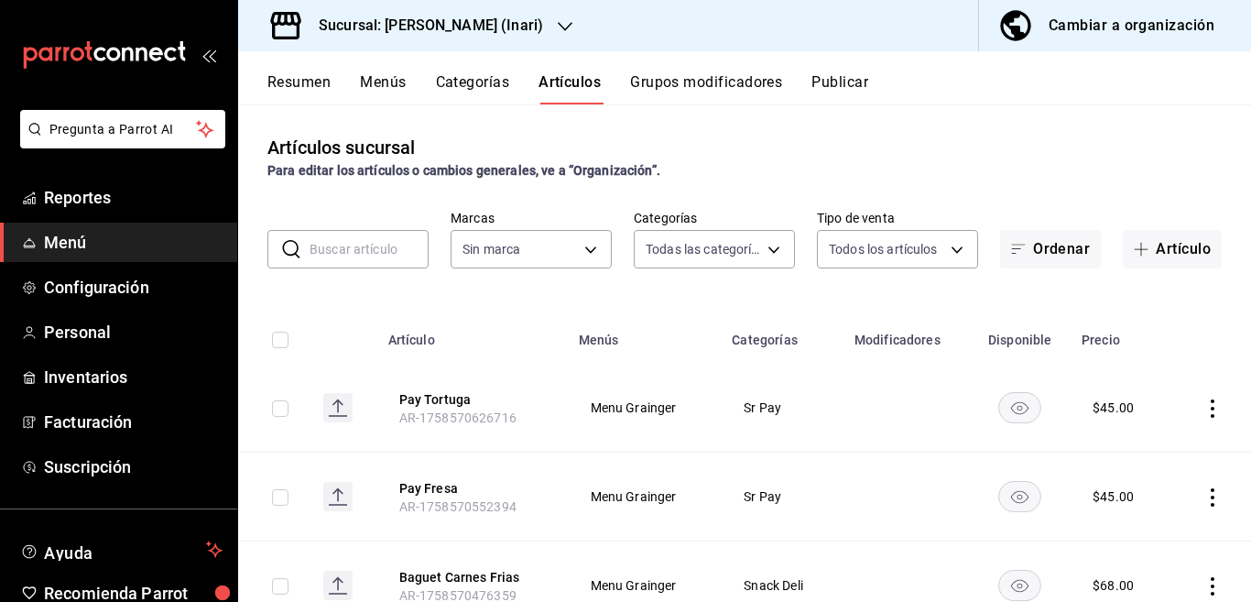
click at [486, 82] on button "Categorías" at bounding box center [473, 88] width 74 height 31
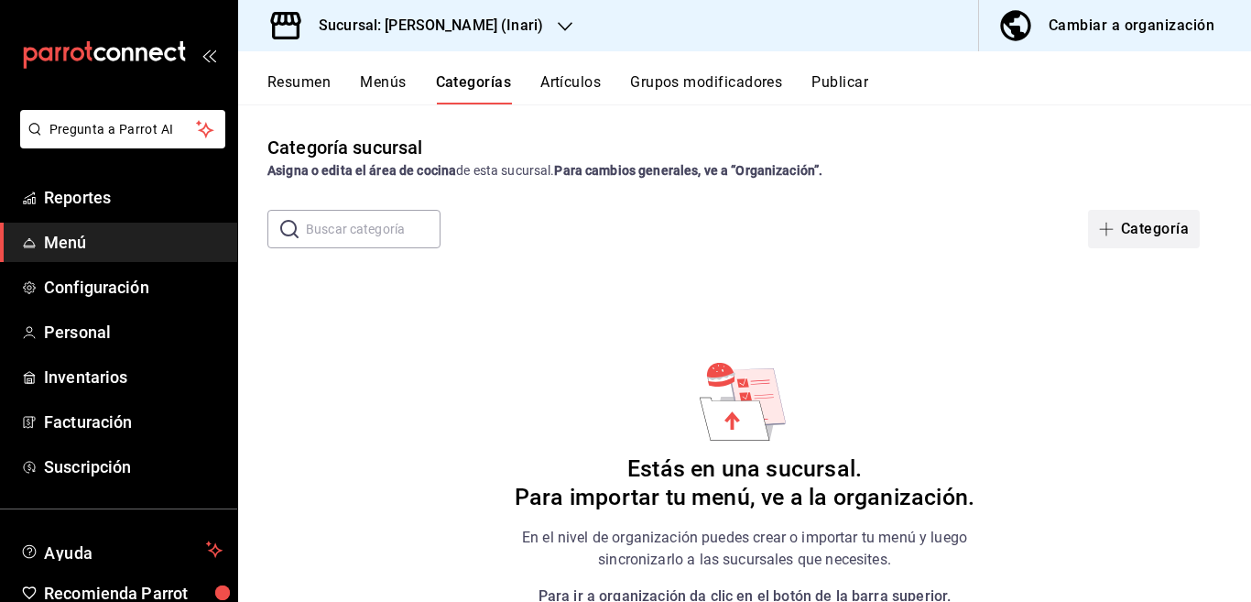
click at [1127, 224] on button "Categoría" at bounding box center [1144, 229] width 112 height 38
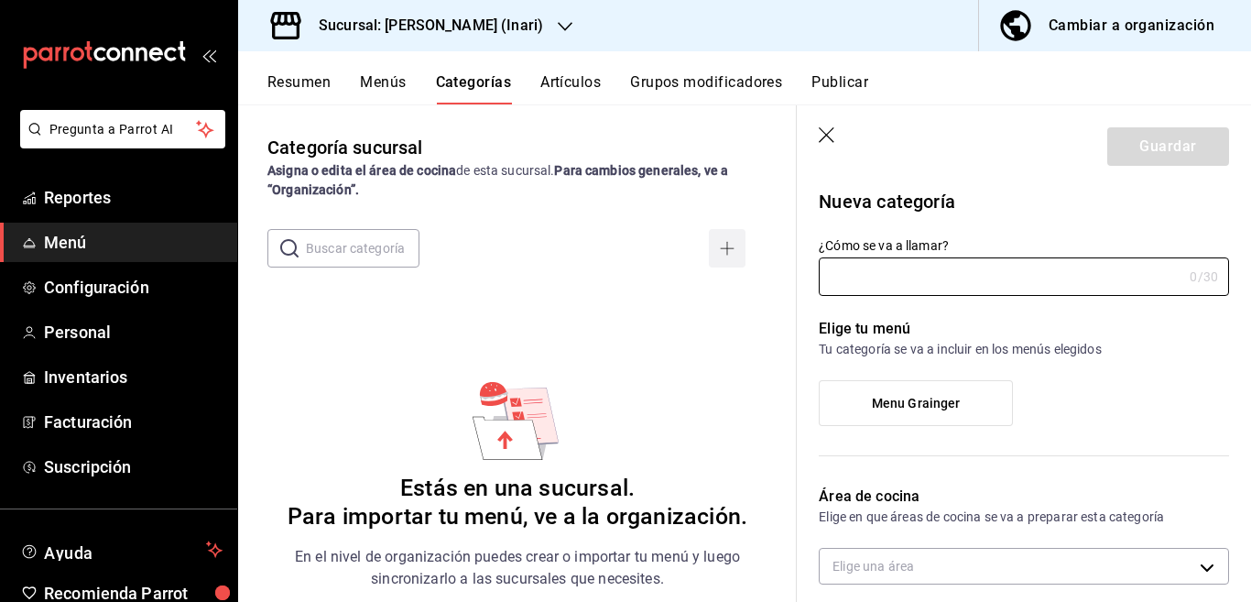
type input "c4defe31-030a-441e-9219-2b45d44632bd"
type input "Cafe"
click at [900, 412] on label "Menu Grainger" at bounding box center [916, 403] width 192 height 44
click at [0, 0] on input "Menu Grainger" at bounding box center [0, 0] width 0 height 0
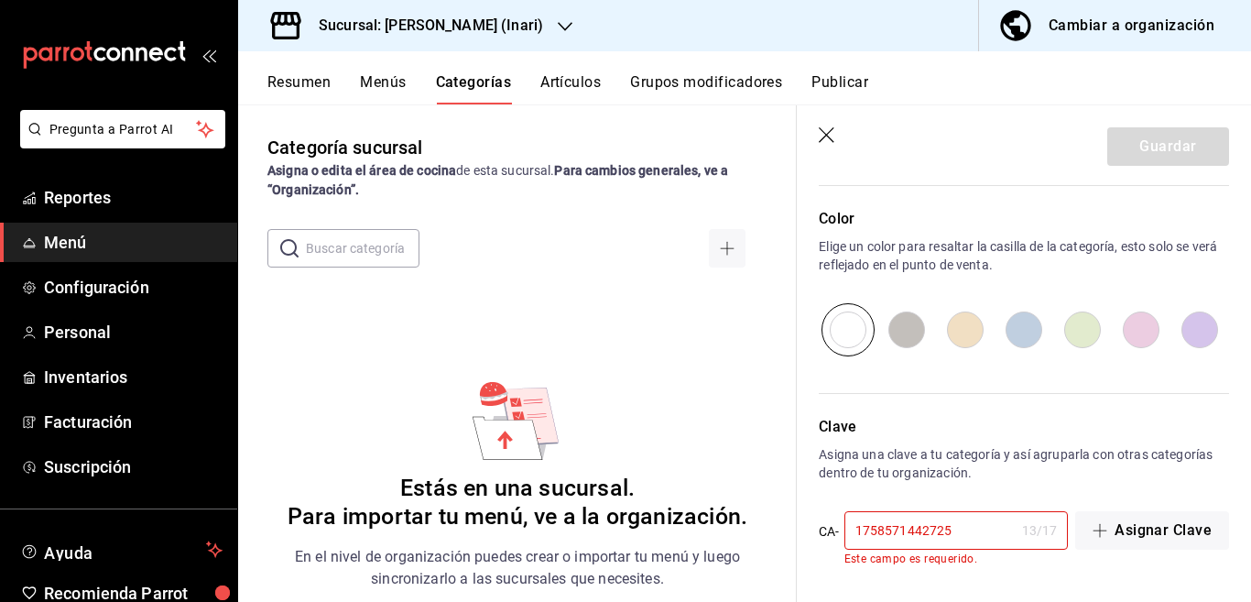
scroll to position [615, 0]
click at [977, 534] on input "1758571442725" at bounding box center [929, 529] width 170 height 37
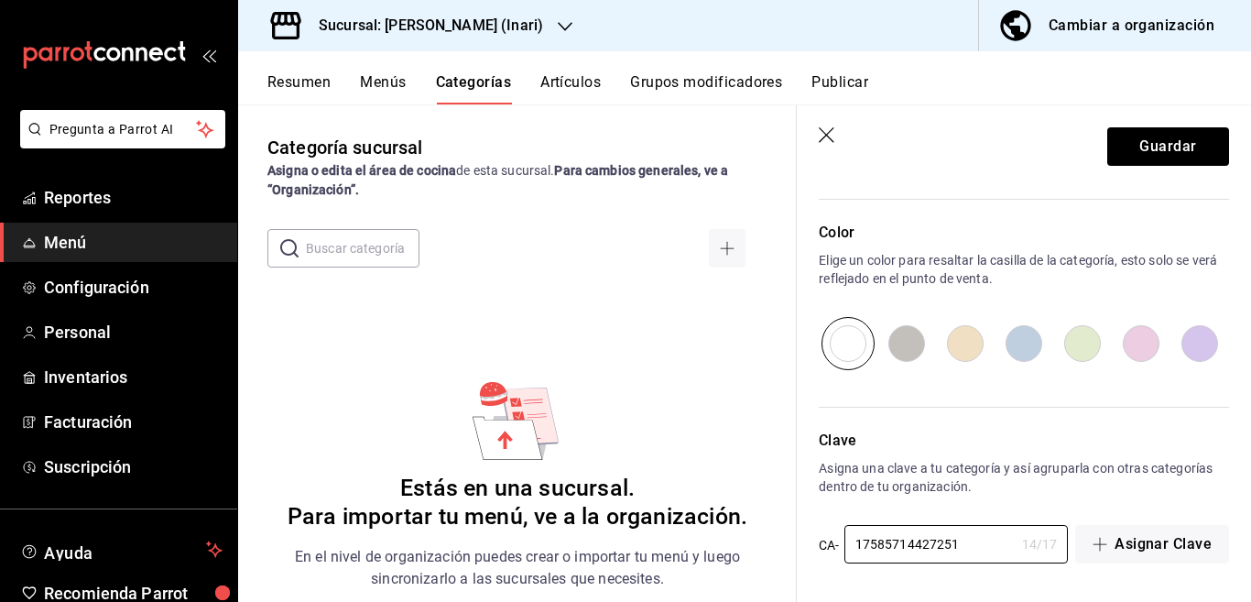
scroll to position [601, 0]
type input "17585714427251"
click at [1153, 142] on button "Guardar" at bounding box center [1168, 146] width 122 height 38
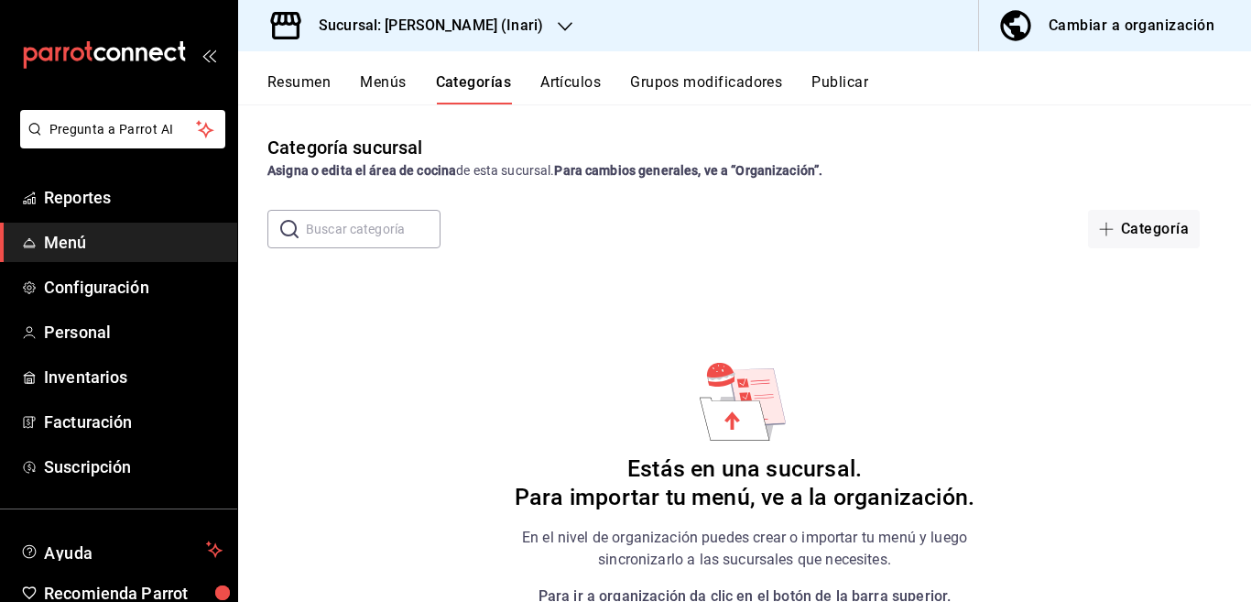
click at [566, 83] on button "Artículos" at bounding box center [570, 88] width 60 height 31
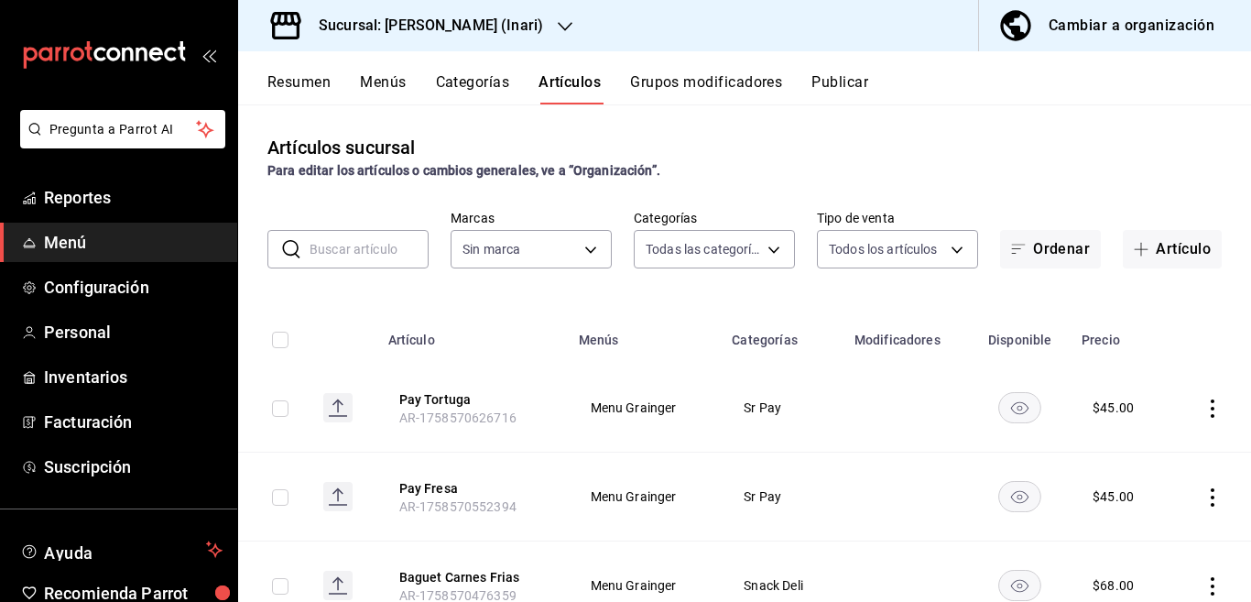
type input "a8a01a8a-6860-4a7a-bc6f-327da2155a2e,c3c639cf-72c2-45cc-a7cf-e8bd3d1a5a2c,8ce3a…"
click at [353, 245] on input "text" at bounding box center [369, 249] width 119 height 37
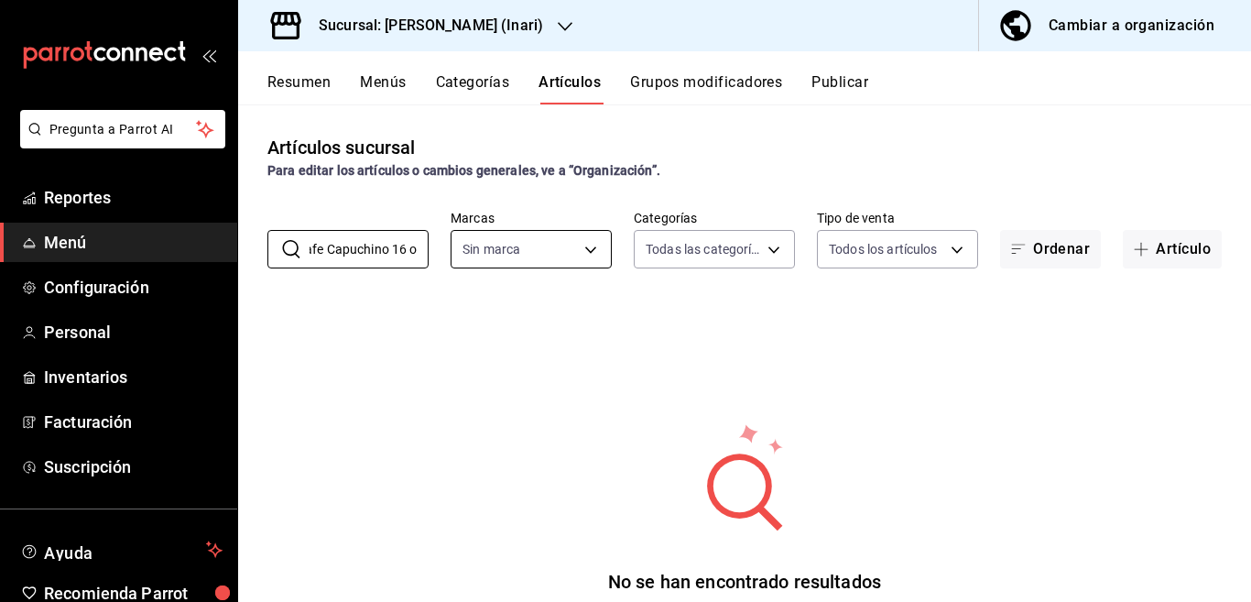
scroll to position [0, 16]
type input "C"
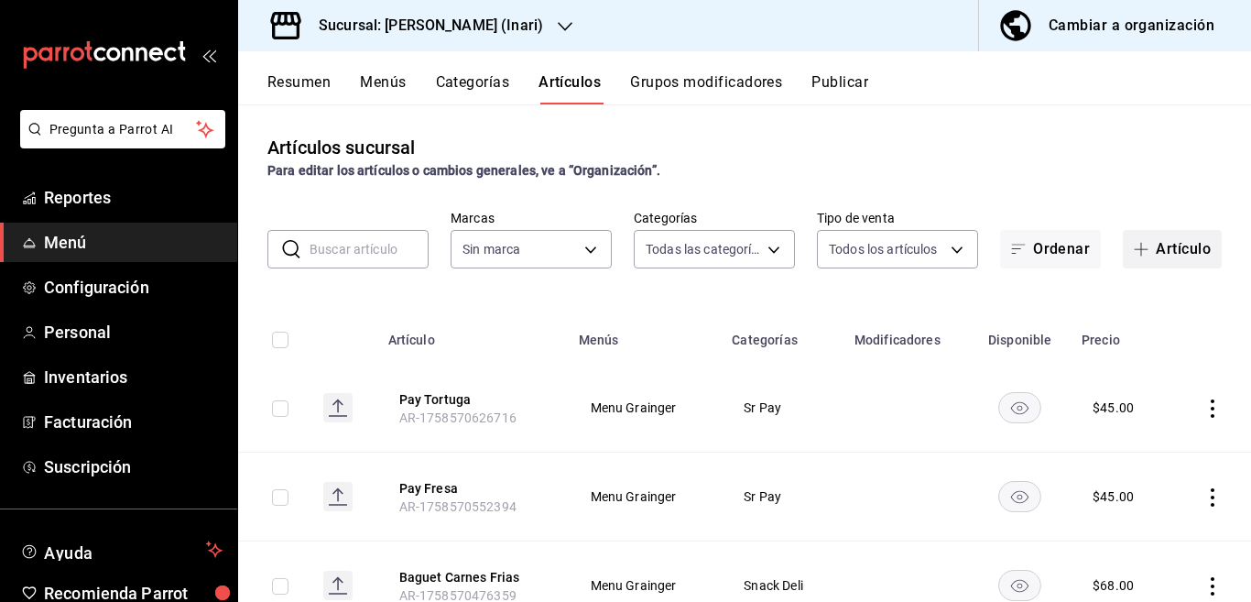
click at [1158, 246] on button "Artículo" at bounding box center [1172, 249] width 99 height 38
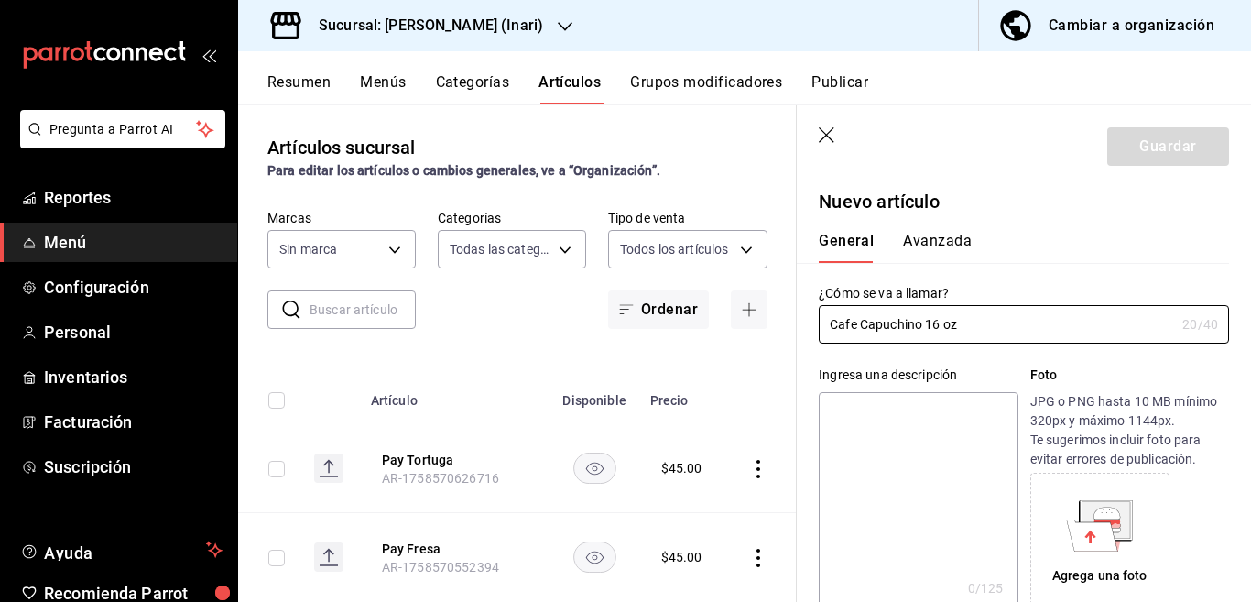
type input "Cafe Capuchino 16 oz"
click at [899, 411] on textarea at bounding box center [918, 502] width 199 height 220
paste textarea "Cafe Capuchino 16 oz"
type textarea "Cafe Capuchino 16 oz"
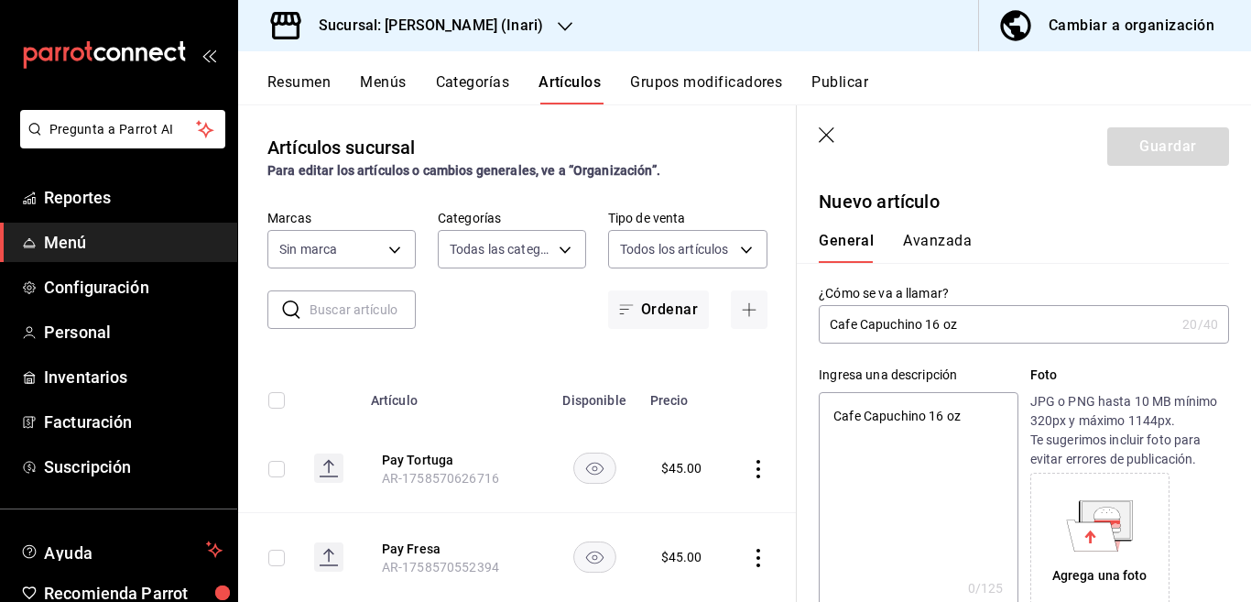
type textarea "x"
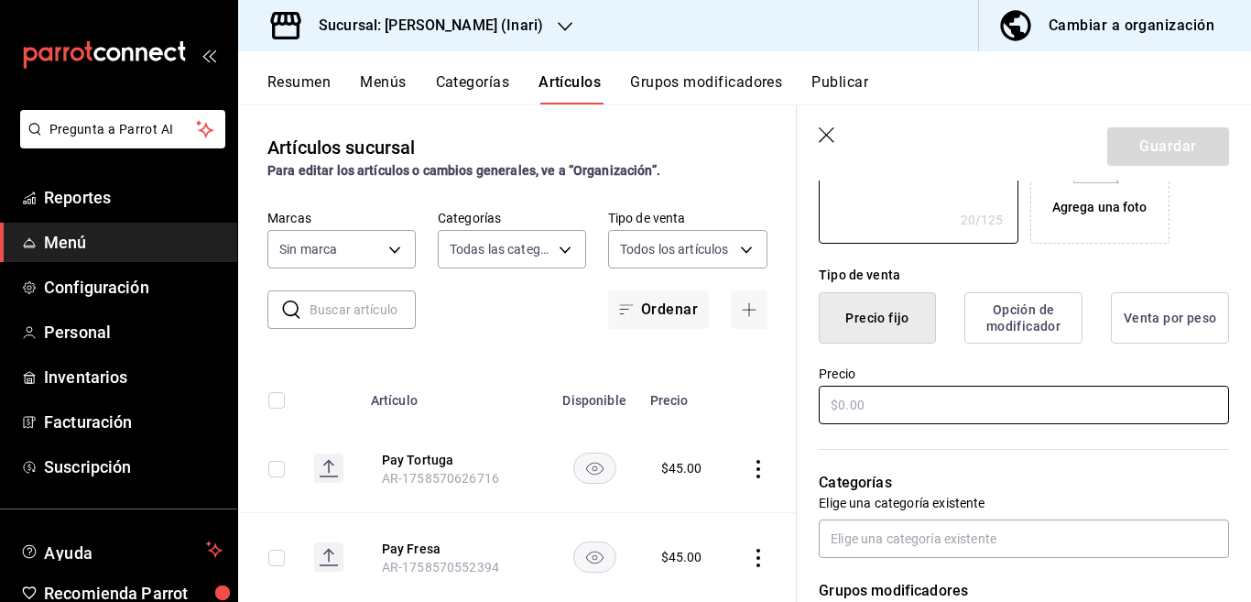
scroll to position [372, 0]
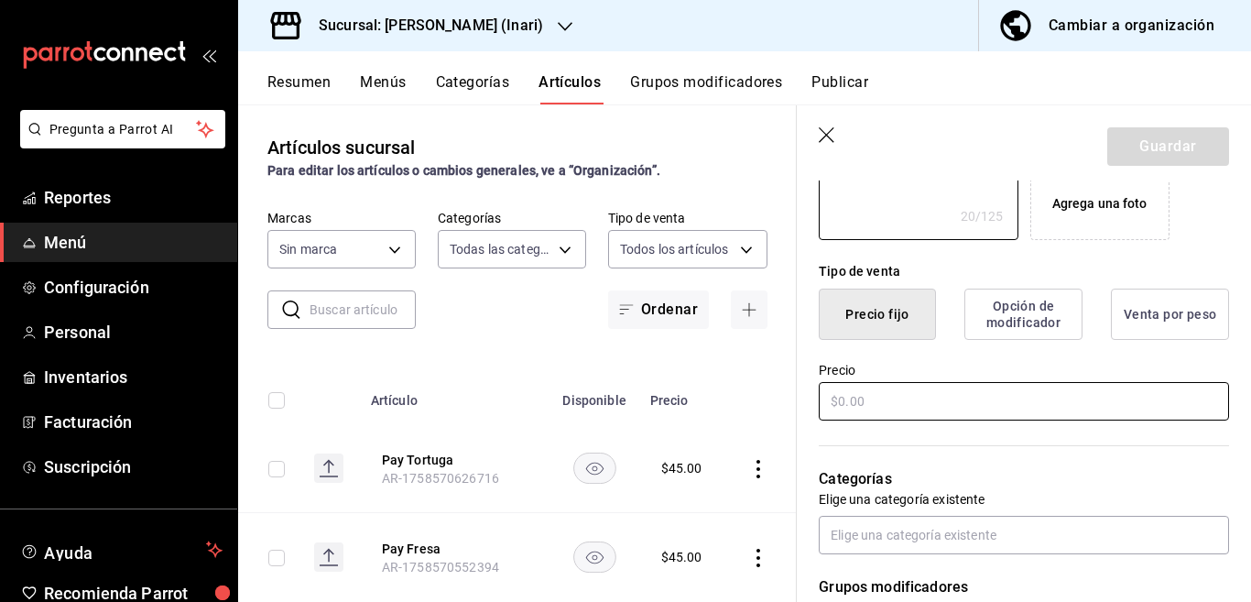
type textarea "Cafe Capuchino 16 oz"
type textarea "x"
click at [895, 404] on input "text" at bounding box center [1024, 401] width 410 height 38
type input "$3.00"
type textarea "x"
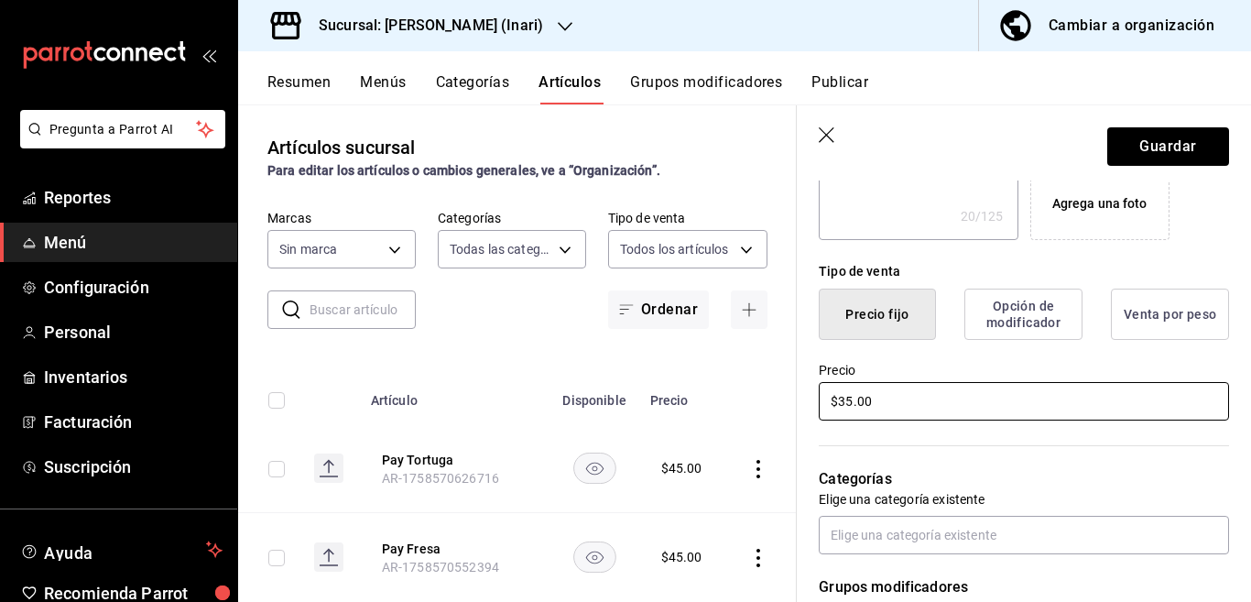
scroll to position [373, 0]
type input "$3.00"
type textarea "x"
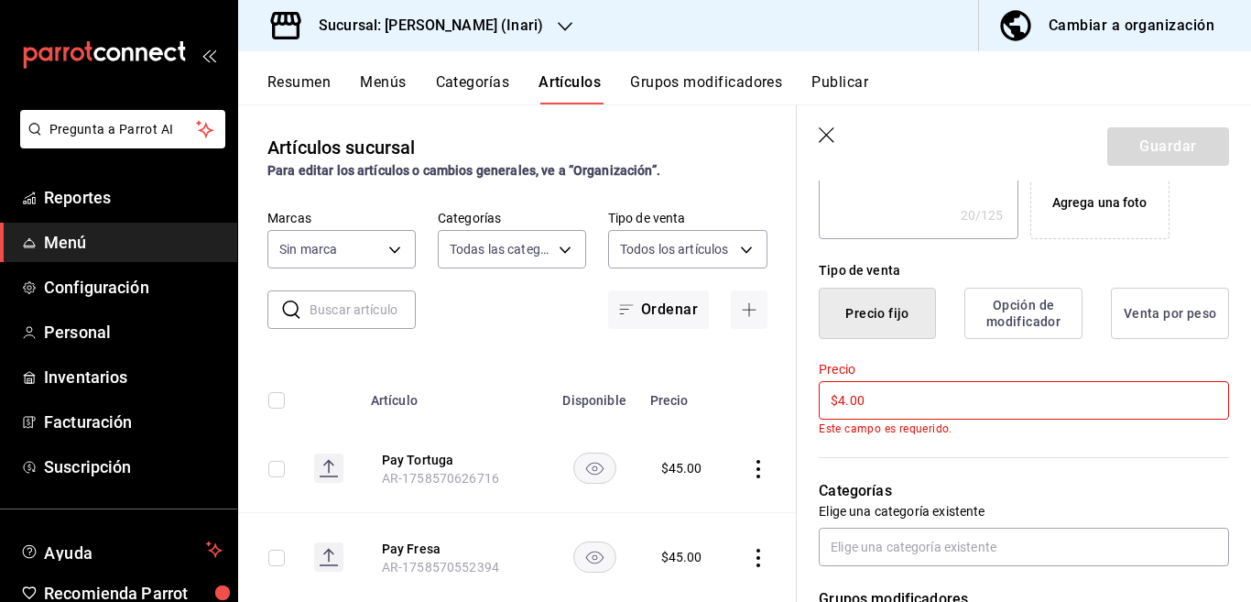
type input "$45.00"
type textarea "x"
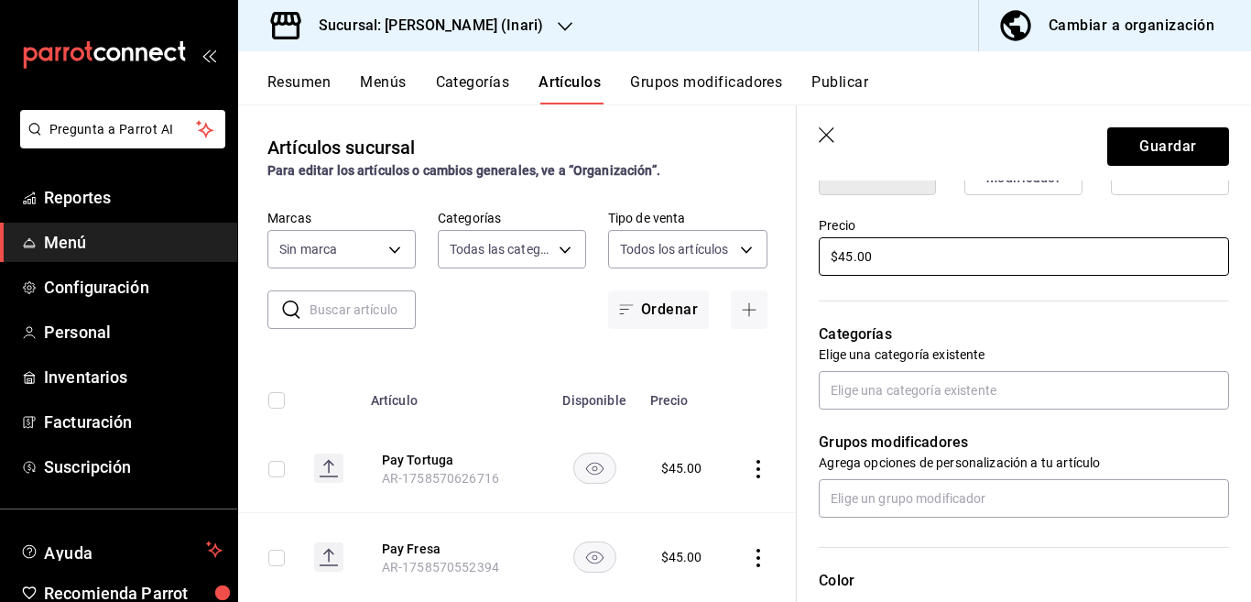
scroll to position [521, 0]
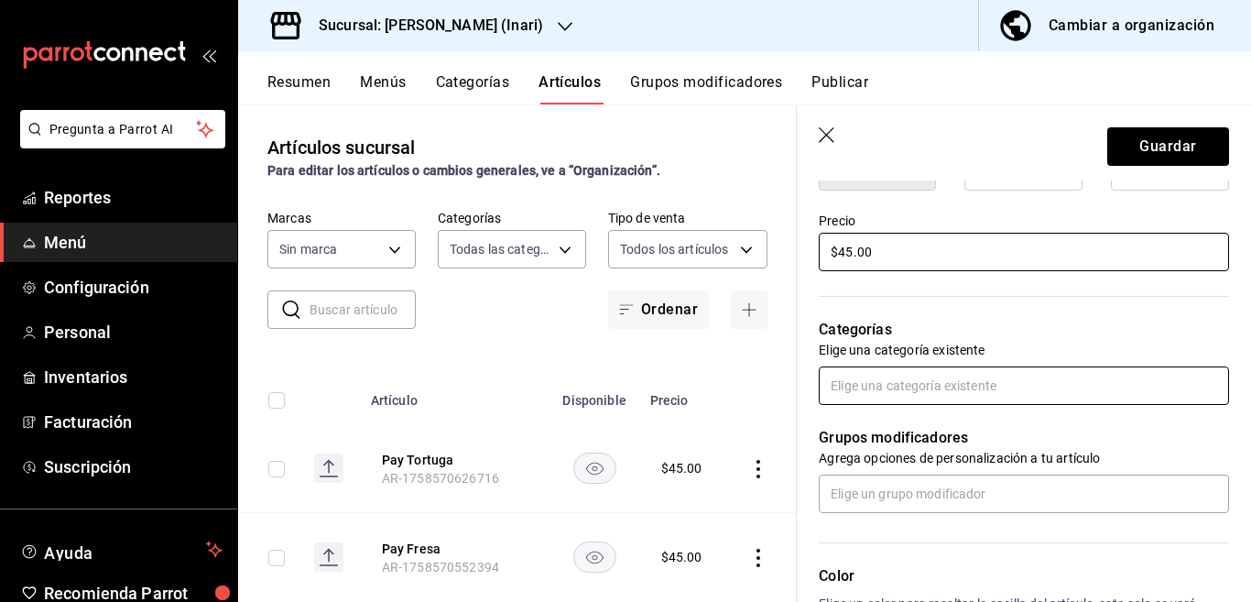
type input "$45.00"
click at [890, 386] on input "text" at bounding box center [1024, 385] width 410 height 38
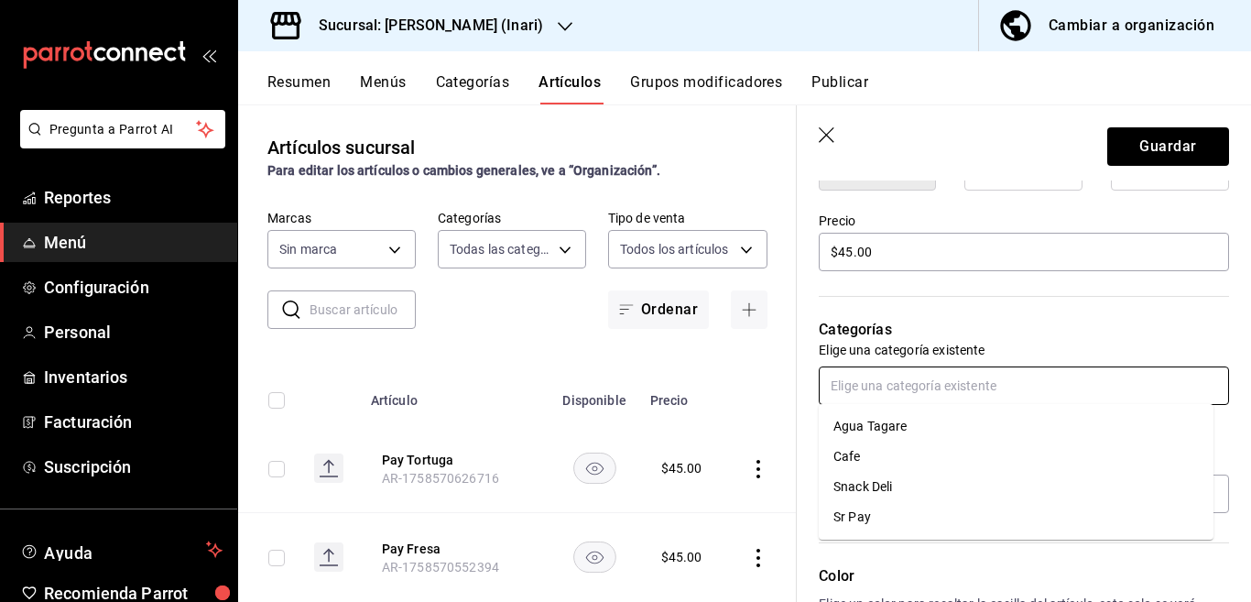
click at [848, 455] on li "Cafe" at bounding box center [1016, 456] width 395 height 30
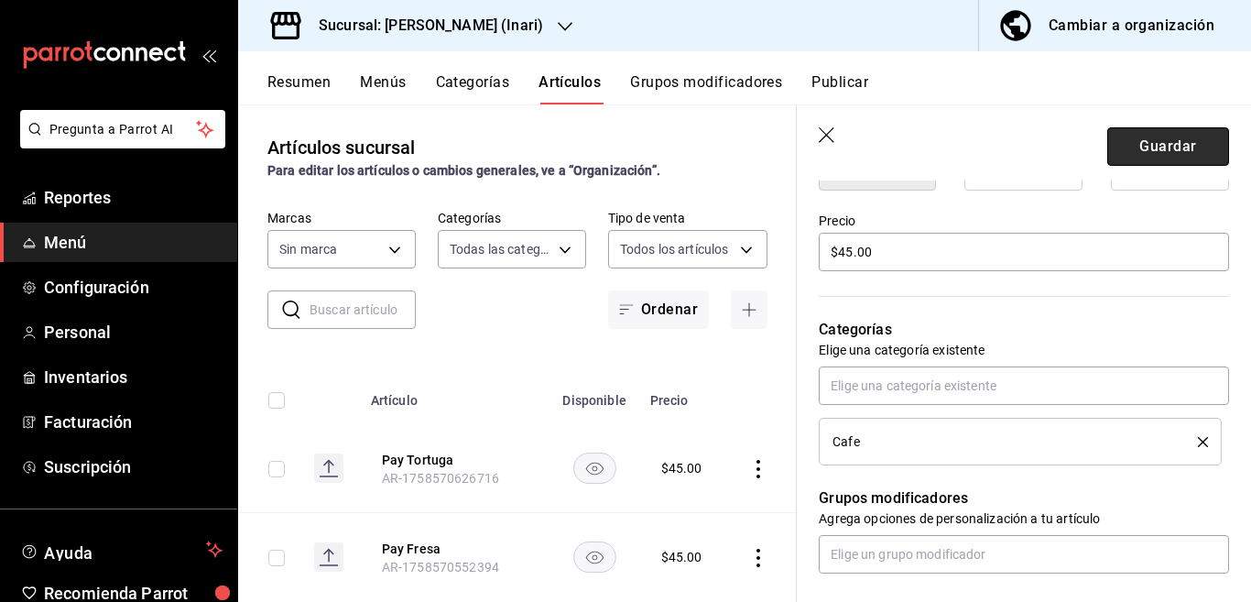
click at [1125, 150] on button "Guardar" at bounding box center [1168, 146] width 122 height 38
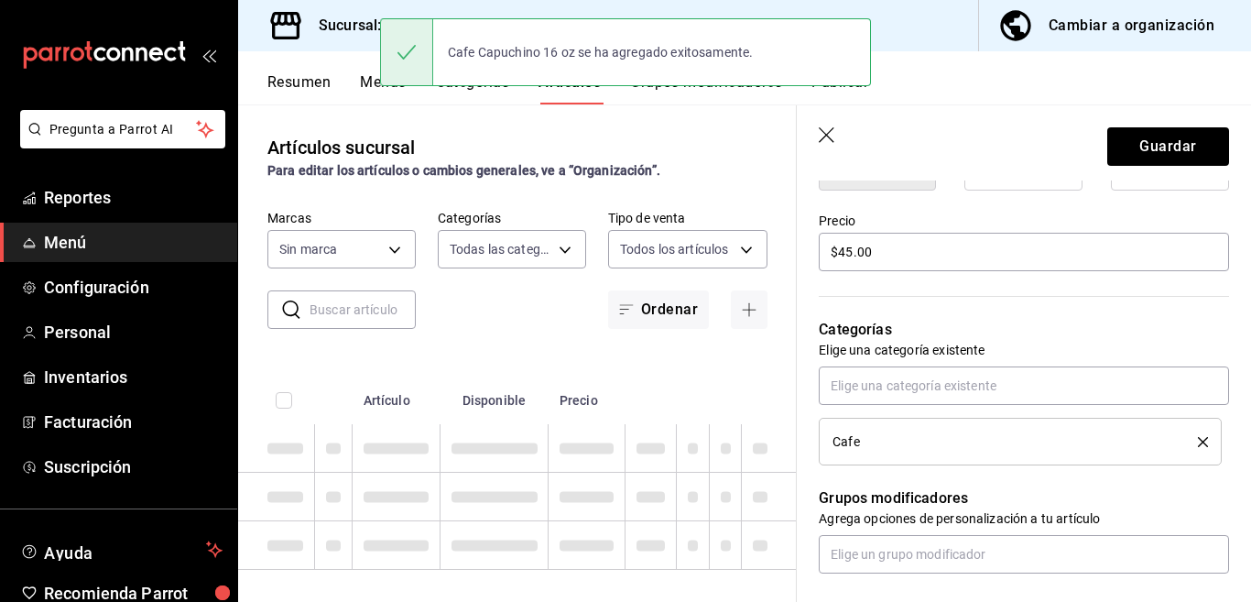
type textarea "x"
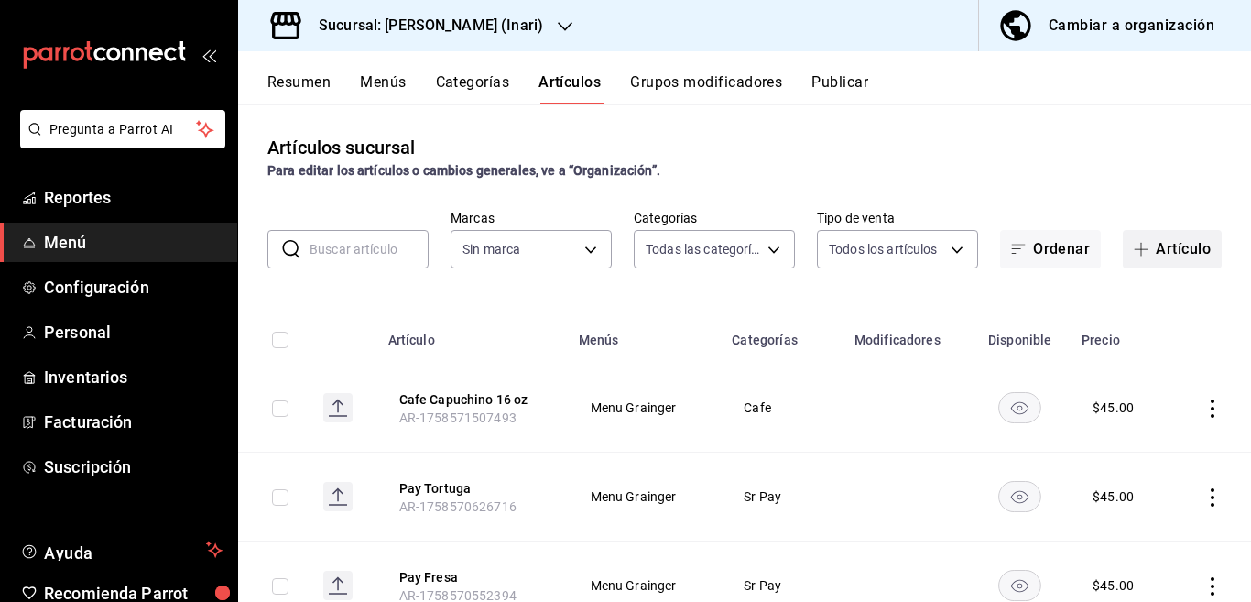
click at [1161, 243] on button "Artículo" at bounding box center [1172, 249] width 99 height 38
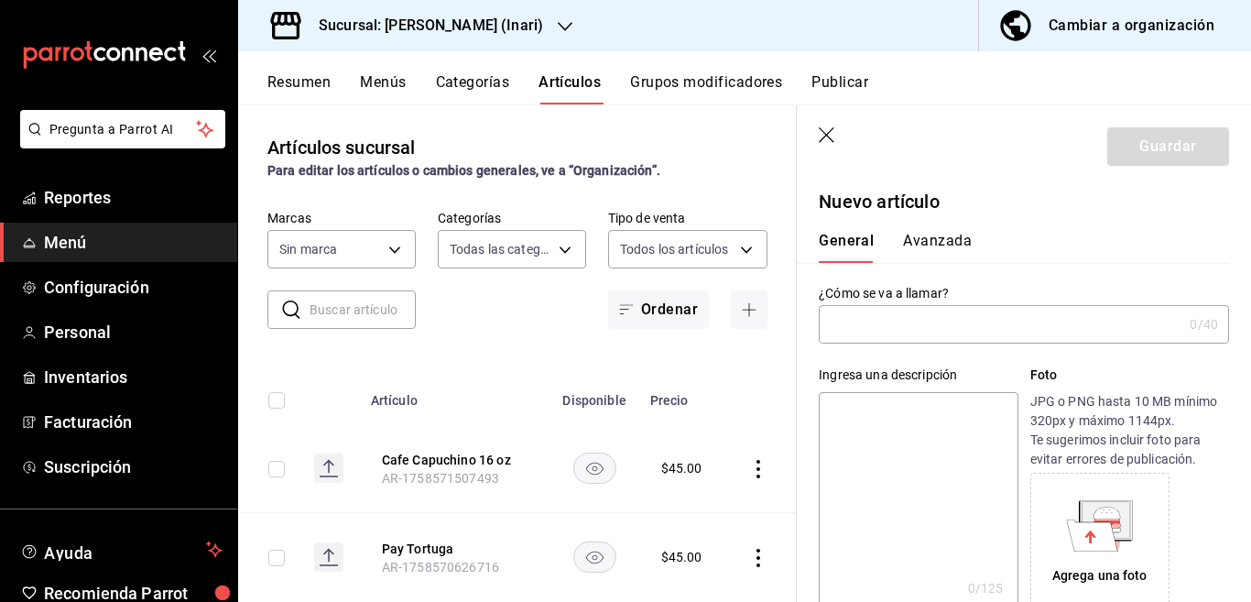
type input "AR-1758571549987"
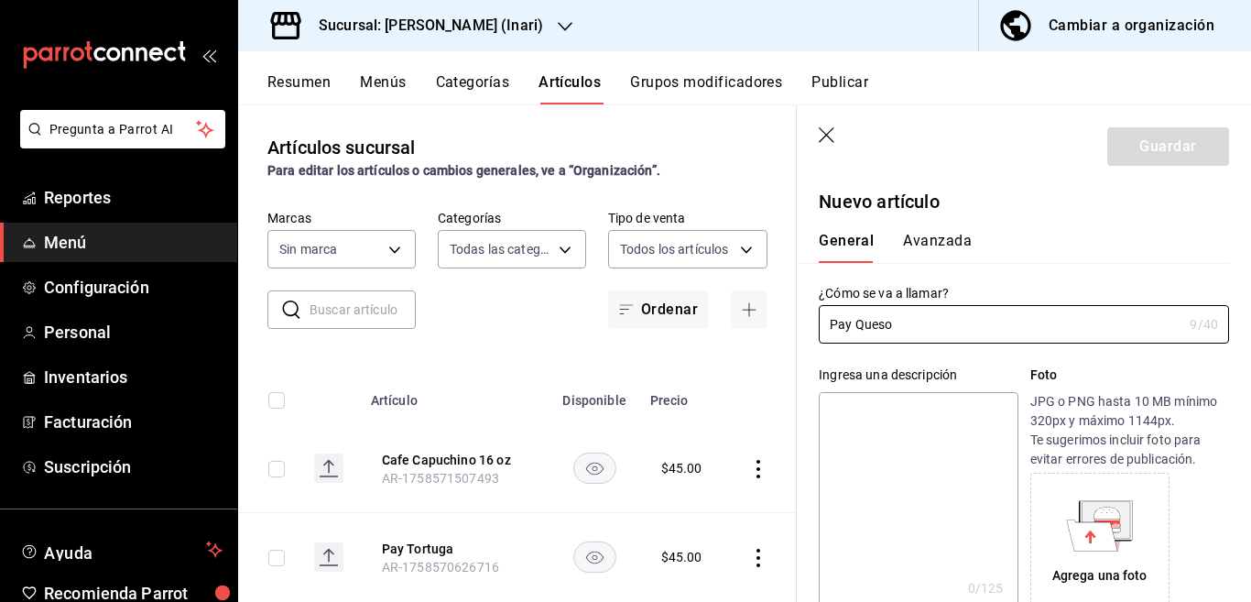
type input "Pay Queso"
click at [873, 413] on textarea at bounding box center [918, 502] width 199 height 220
paste textarea "Pay Queso"
type textarea "Pay Queso"
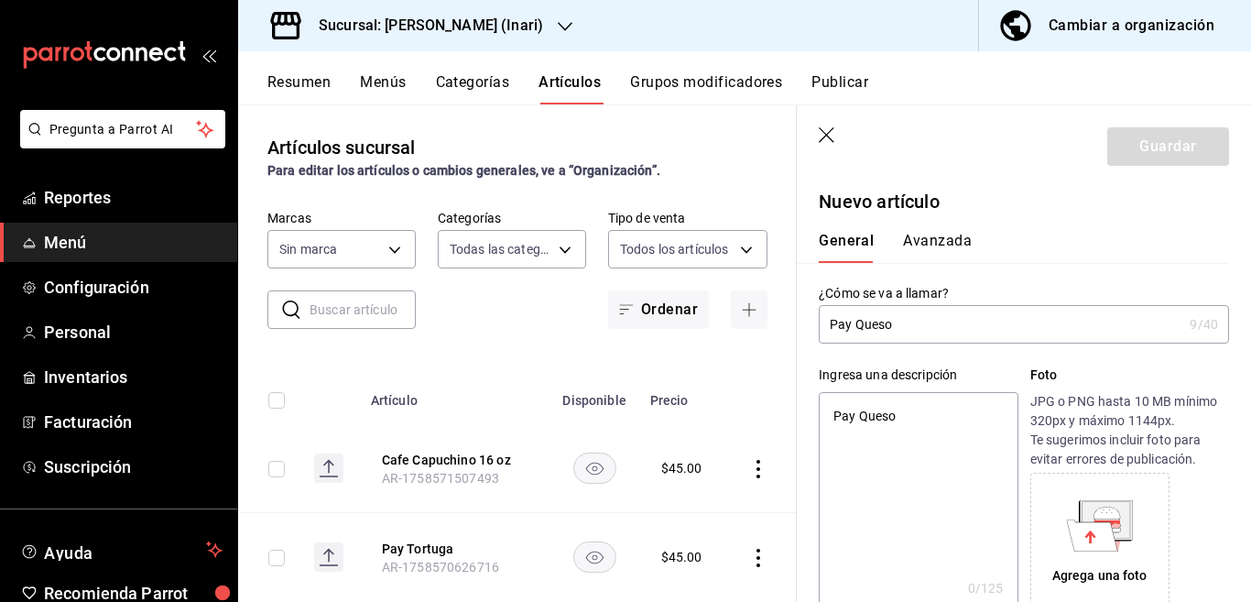
type textarea "x"
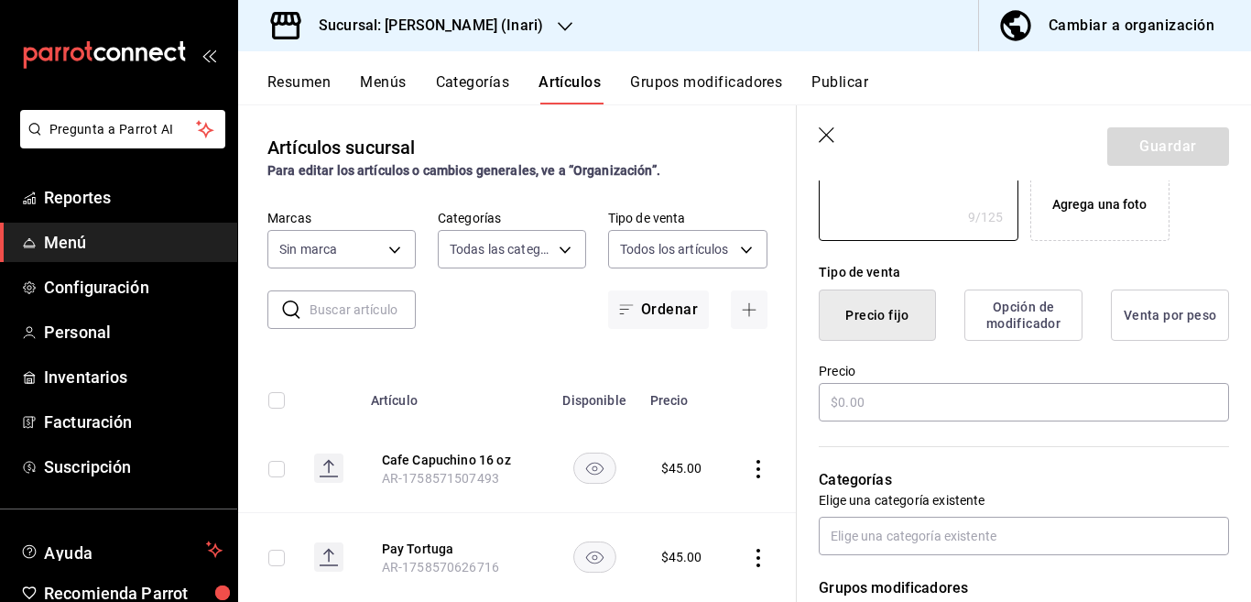
scroll to position [372, 0]
type textarea "Pay Queso"
type textarea "x"
click at [879, 403] on input "text" at bounding box center [1024, 401] width 410 height 38
type input "$45.00"
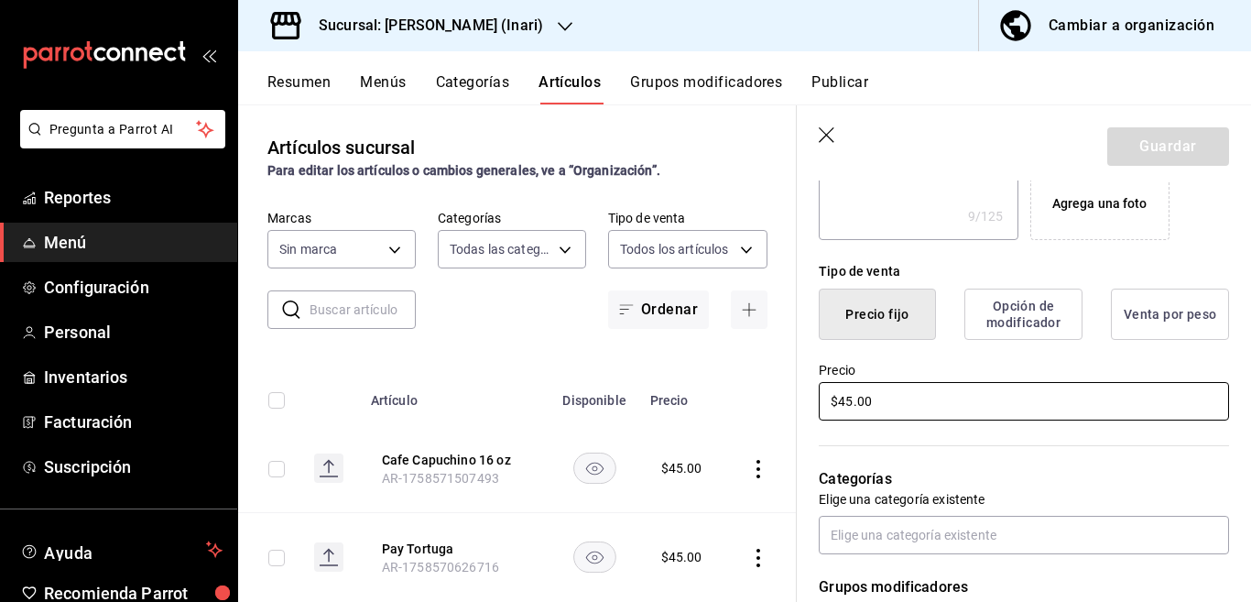
type textarea "x"
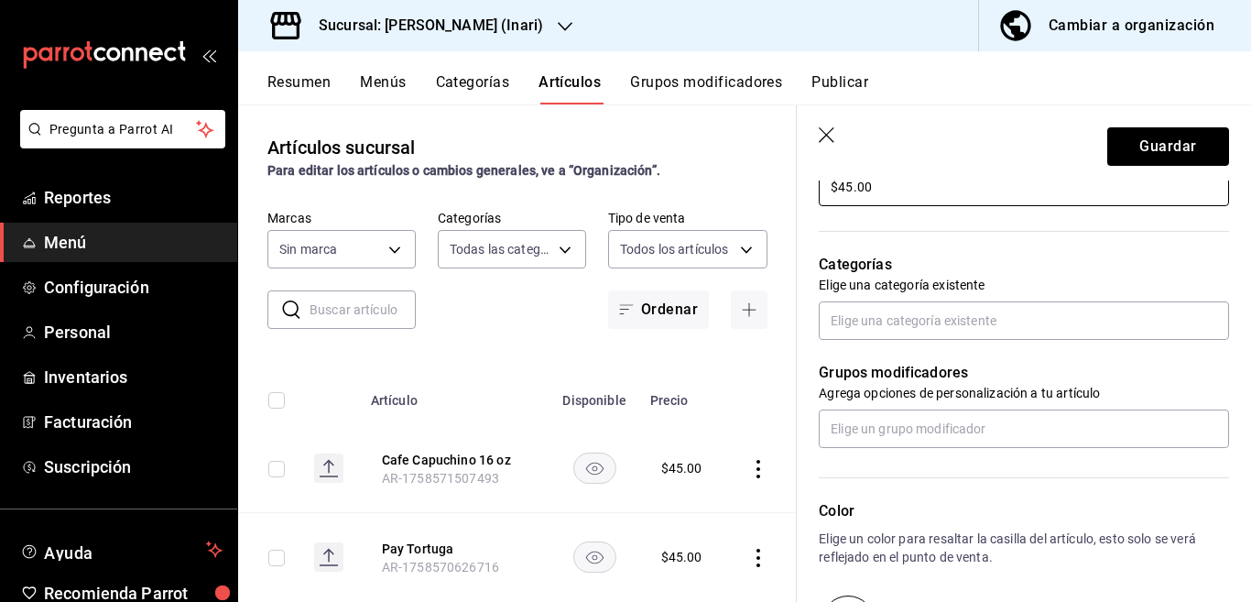
scroll to position [595, 0]
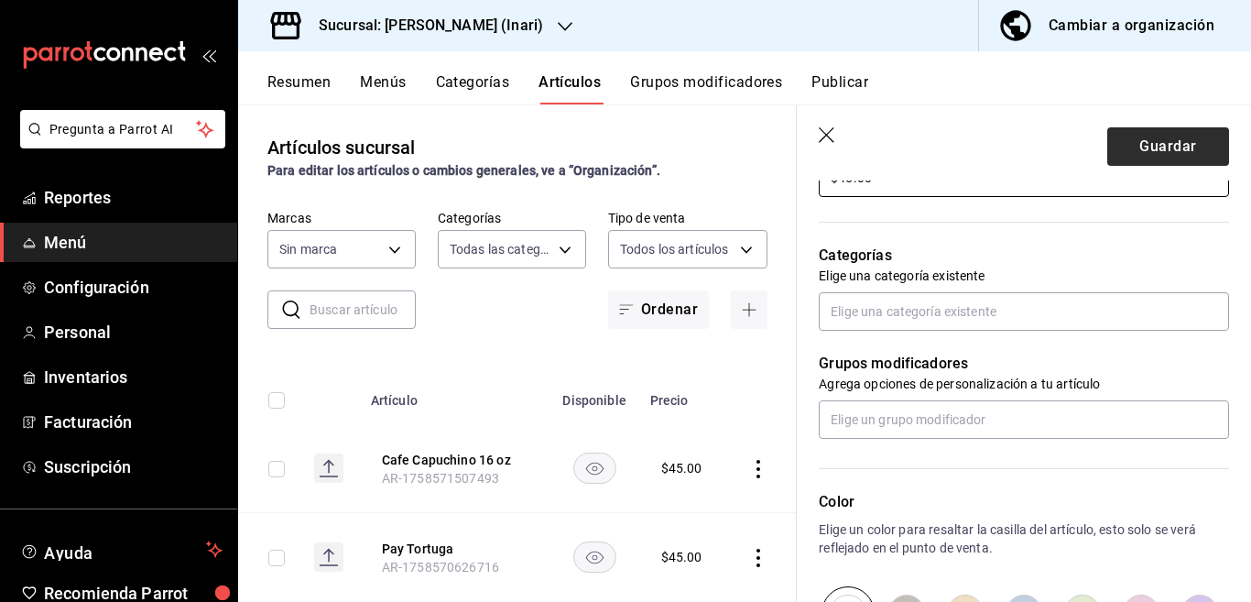
type input "$45.00"
click at [1114, 147] on button "Guardar" at bounding box center [1168, 146] width 122 height 38
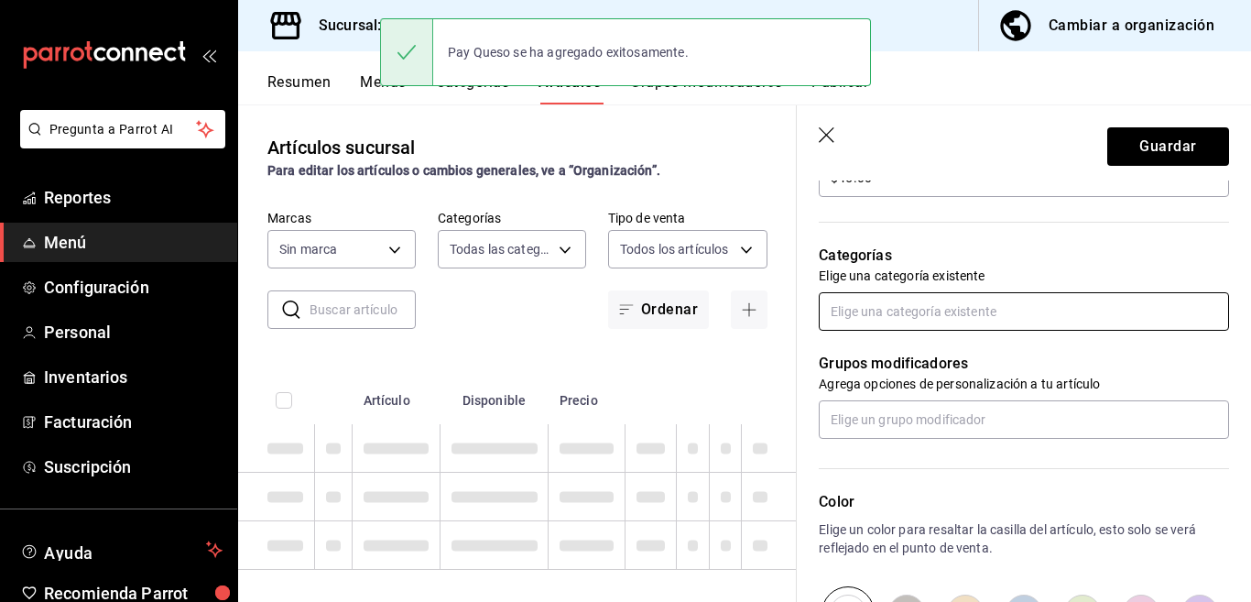
type textarea "x"
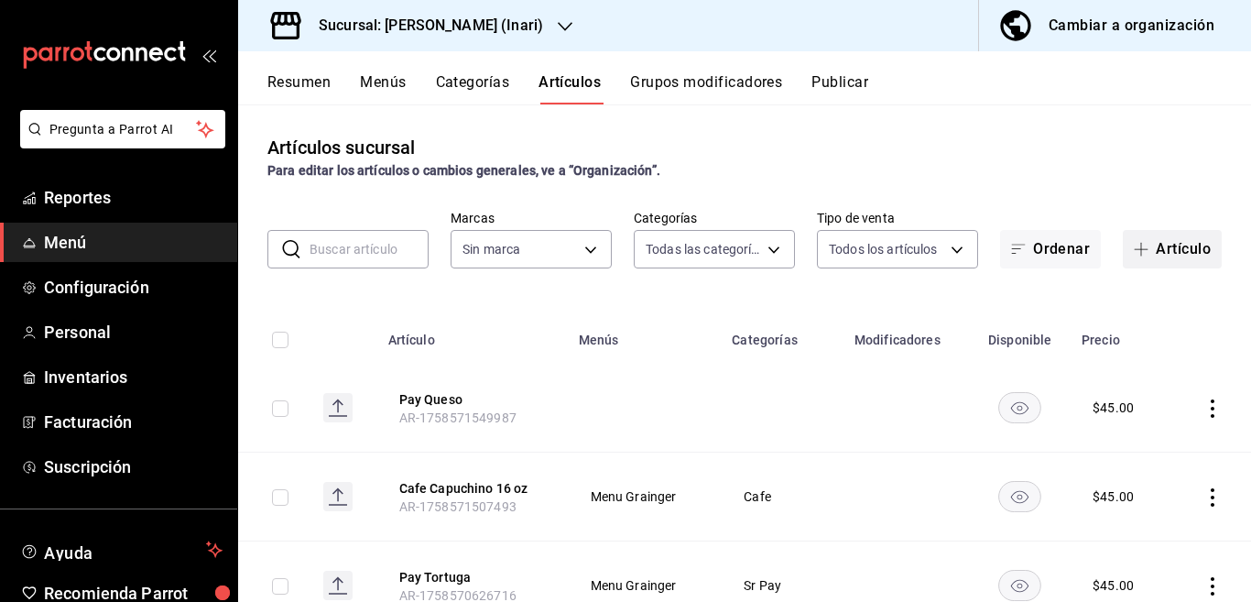
click at [1157, 247] on button "Artículo" at bounding box center [1172, 249] width 99 height 38
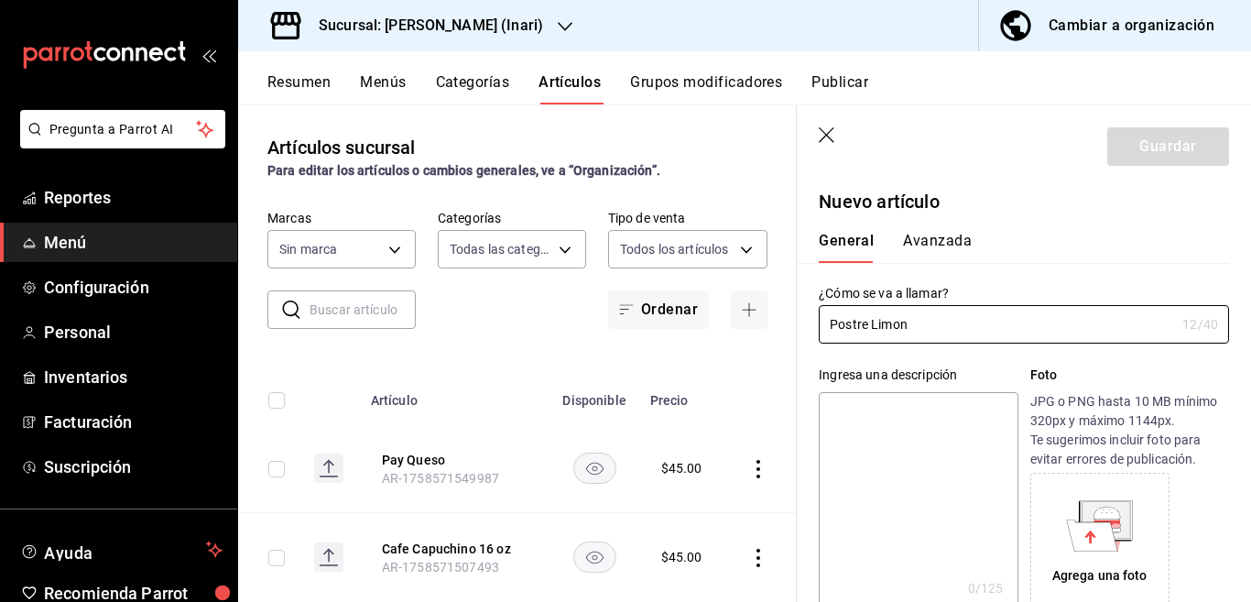
type input "Postre Limon"
click at [864, 408] on textarea at bounding box center [918, 502] width 199 height 220
paste textarea "Postre Limon"
type textarea "Postre Limon"
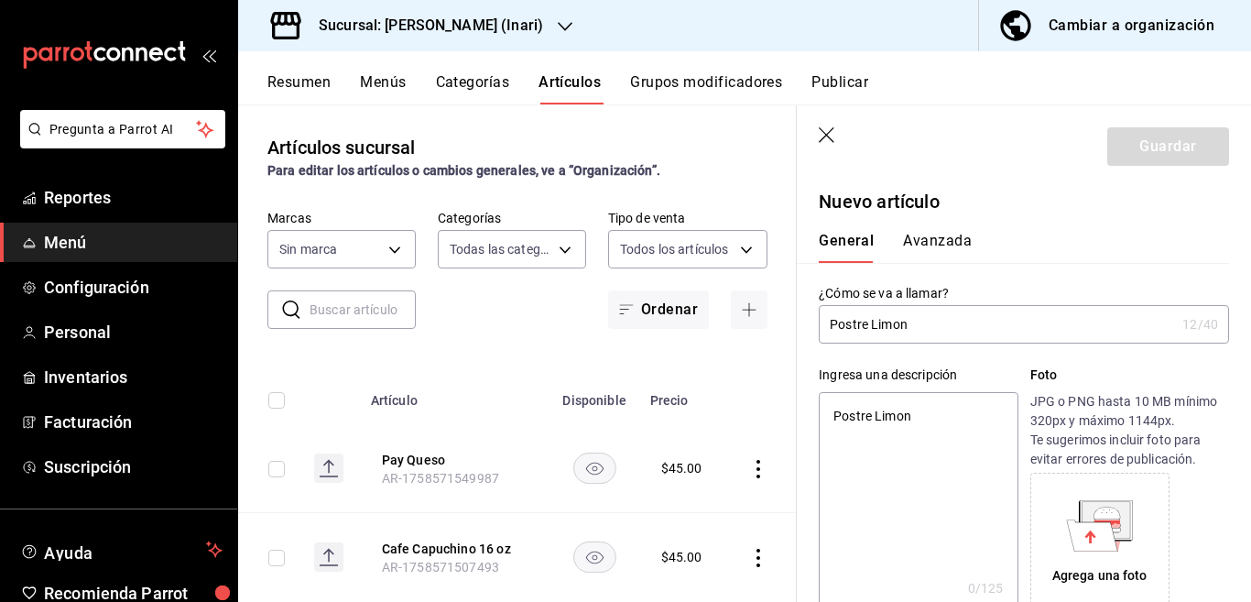
type textarea "x"
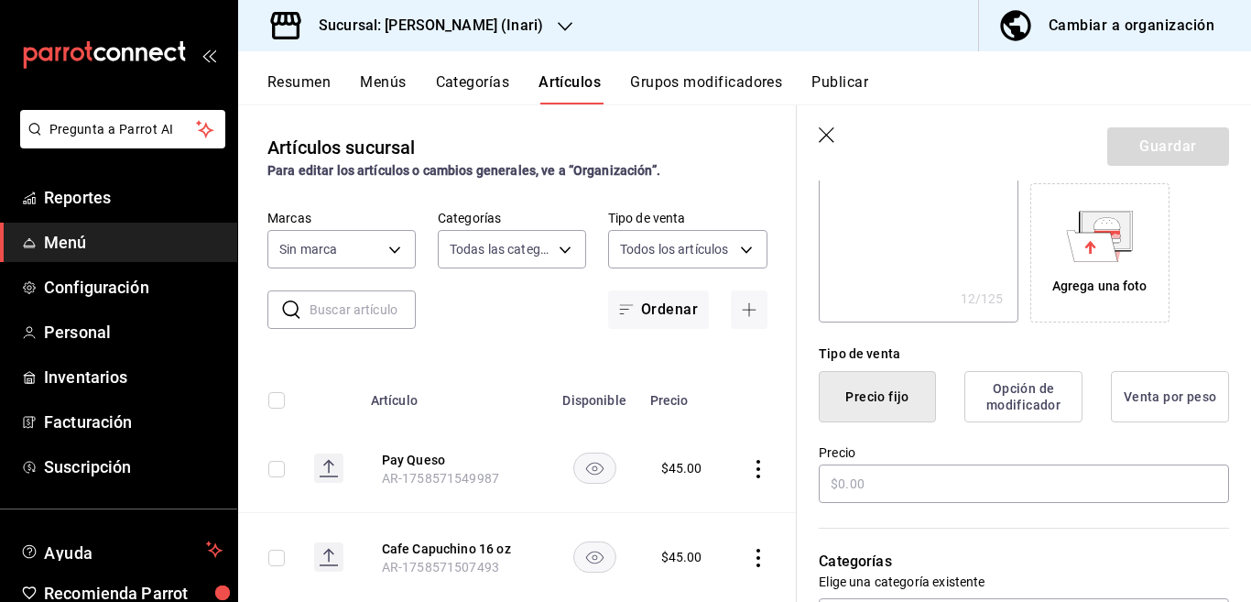
scroll to position [298, 0]
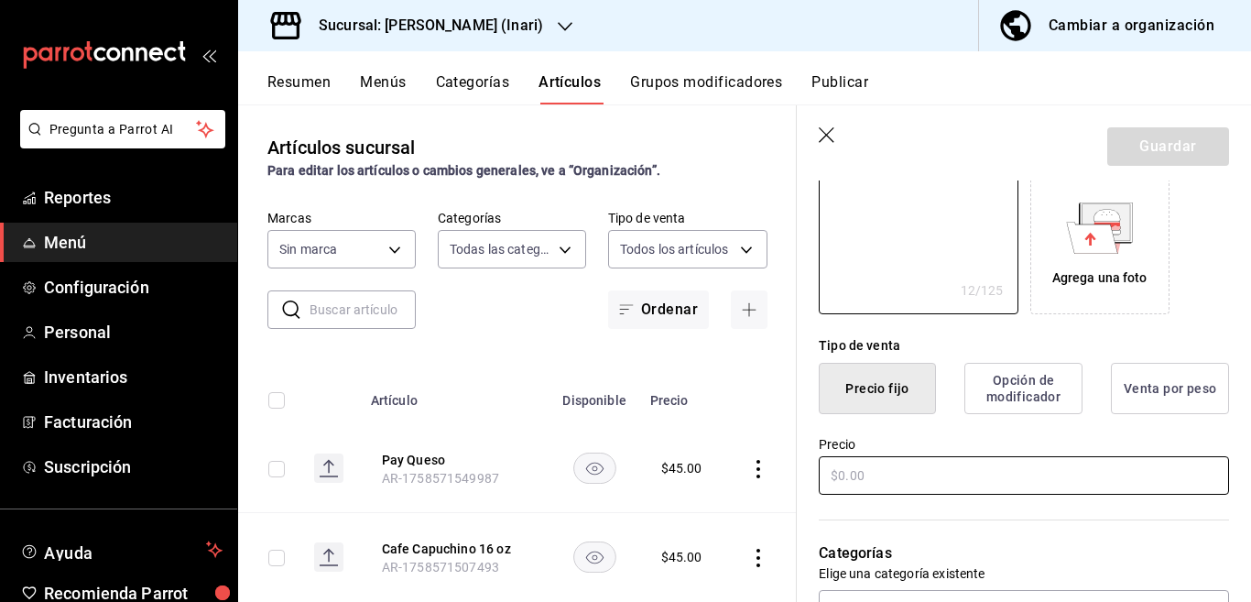
type textarea "Postre Limon"
type textarea "x"
click at [861, 471] on input "text" at bounding box center [1024, 475] width 410 height 38
type input "$45.00"
type textarea "x"
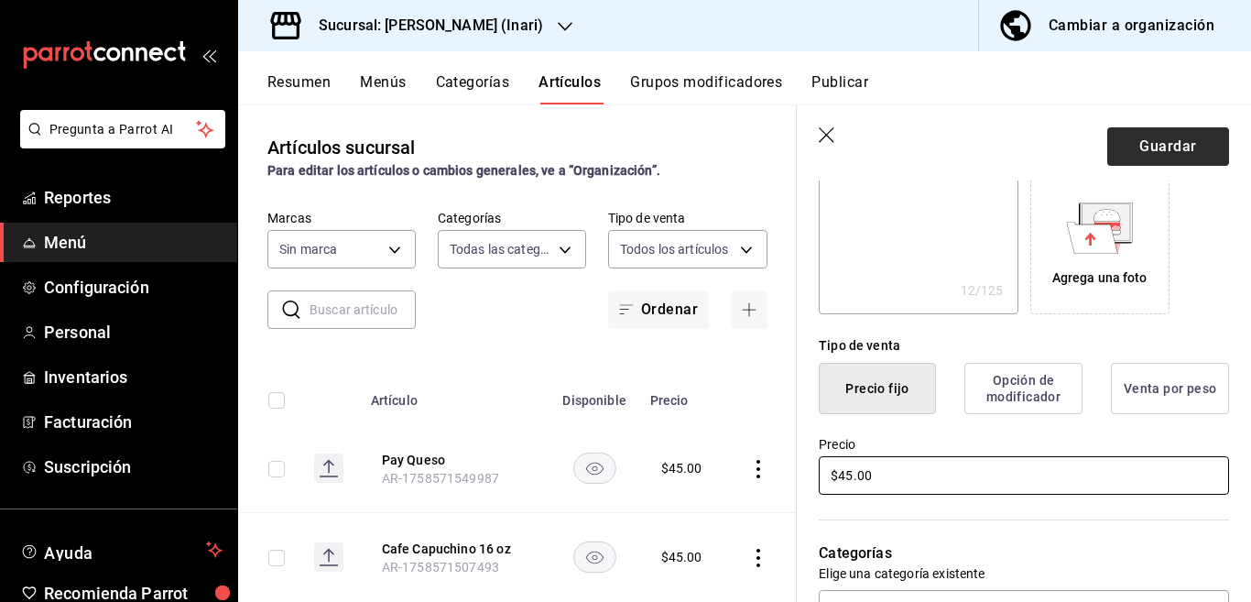
type input "$45.00"
click at [1133, 145] on button "Guardar" at bounding box center [1168, 146] width 122 height 38
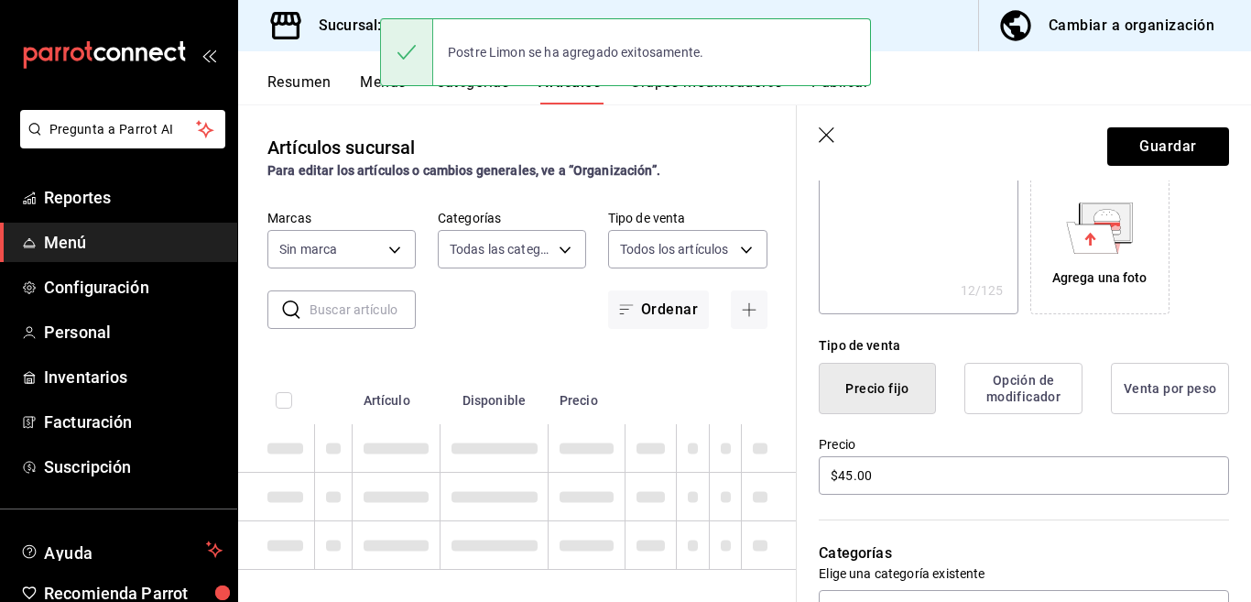
type textarea "x"
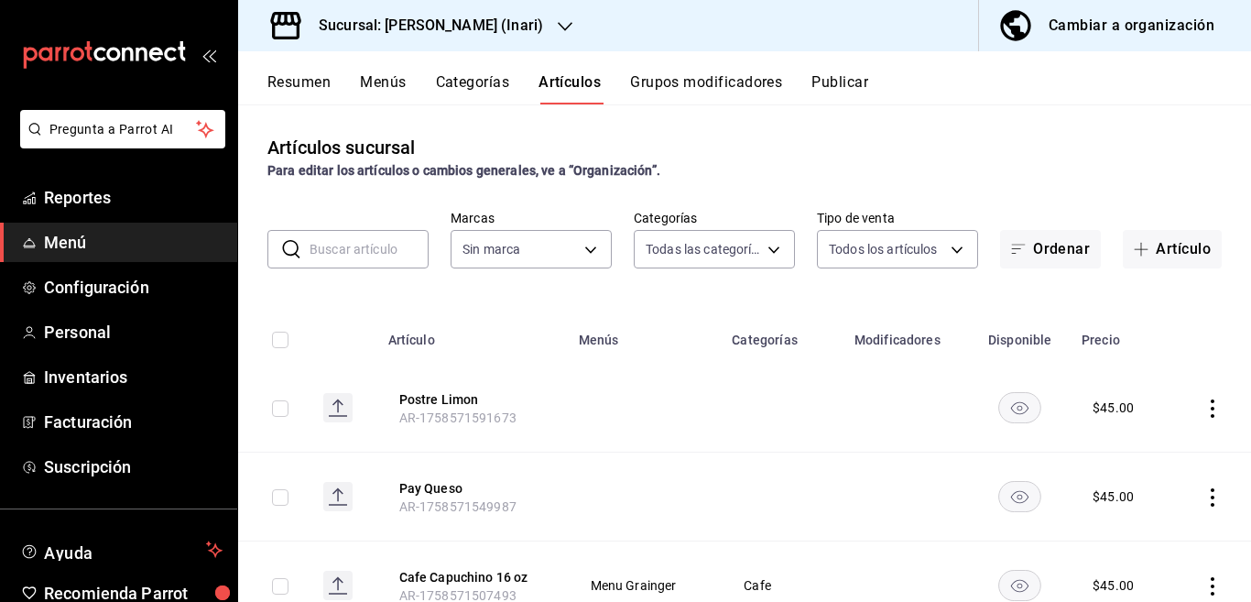
scroll to position [74, 0]
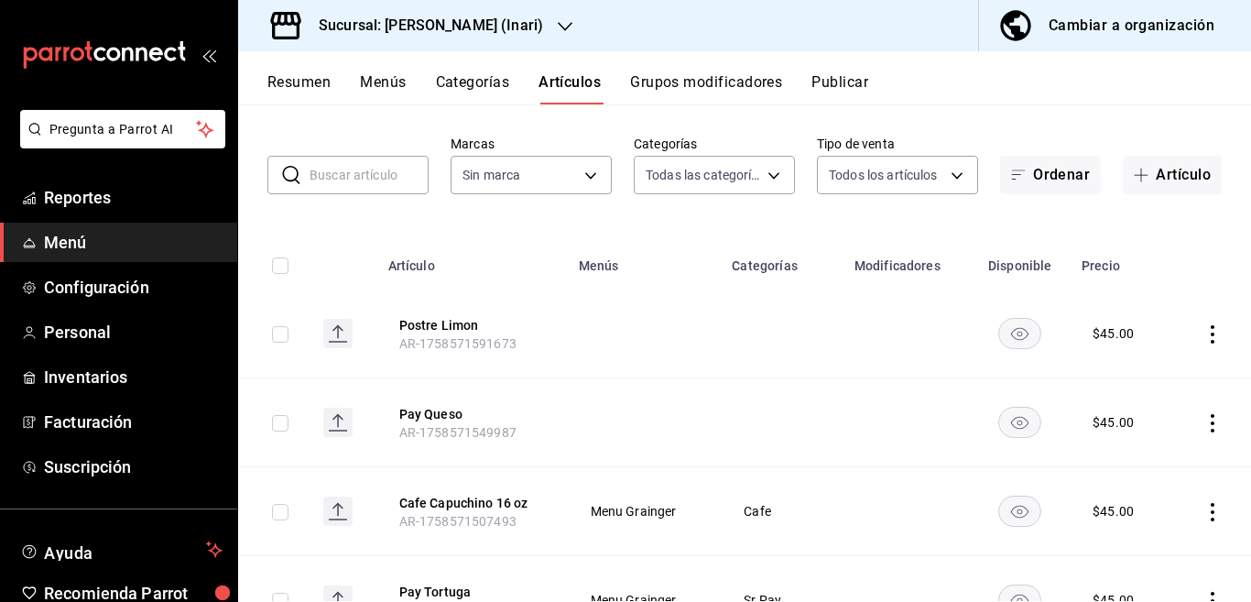
click at [1203, 335] on icon "actions" at bounding box center [1212, 334] width 18 height 18
click at [1134, 373] on span "Editar" at bounding box center [1142, 375] width 48 height 19
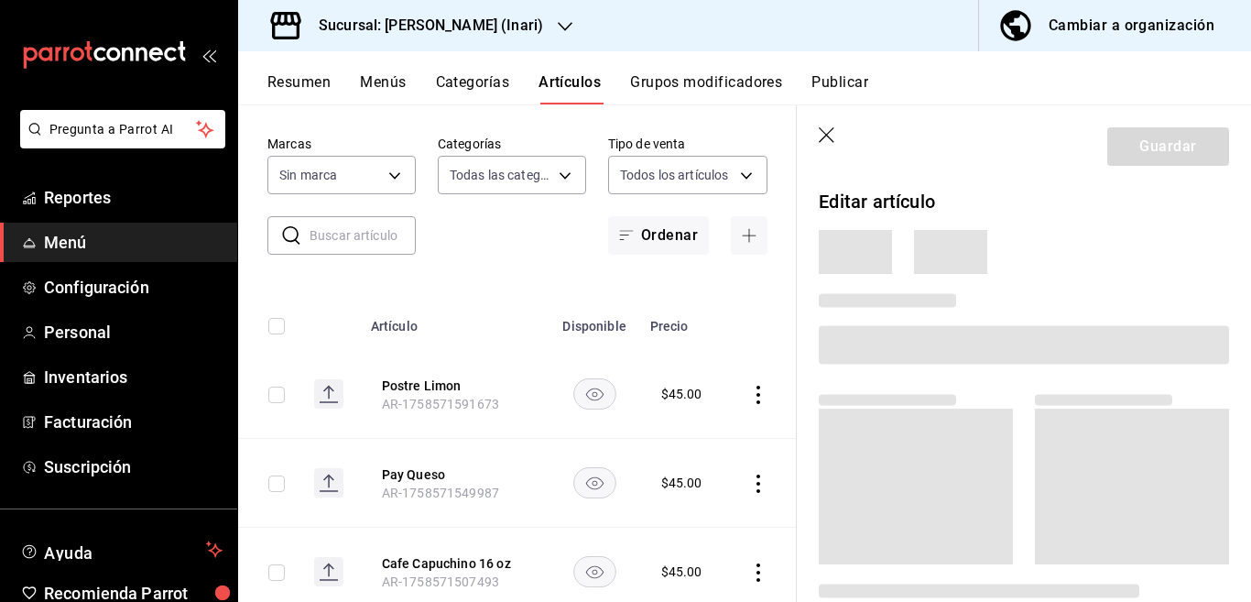
scroll to position [74, 0]
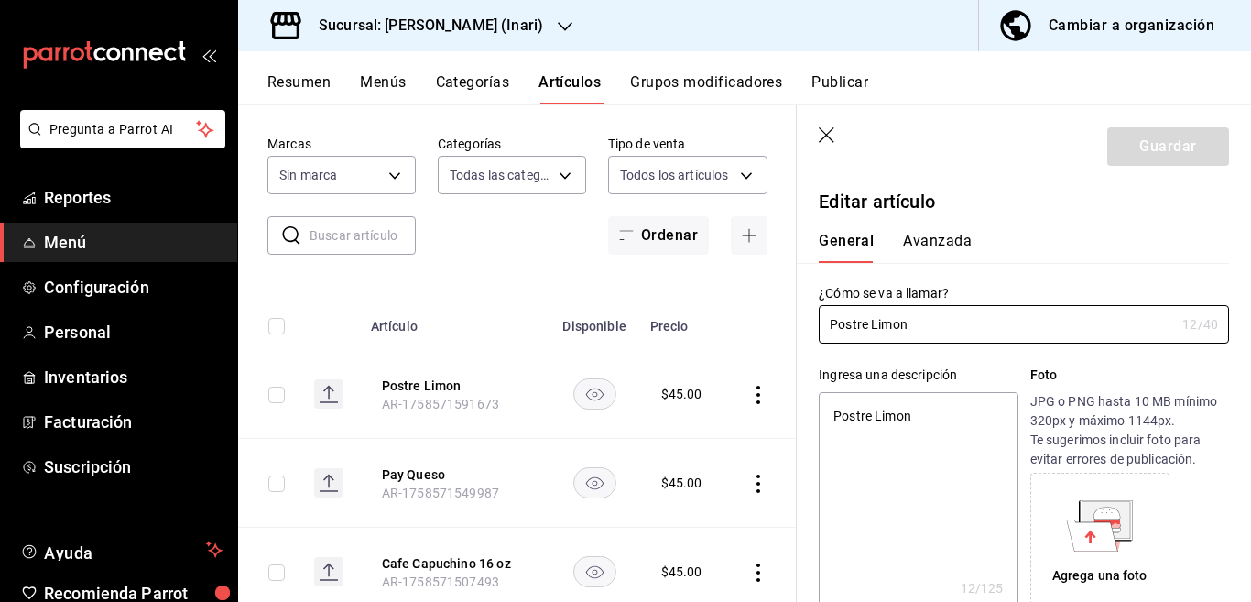
type textarea "x"
type input "$45.00"
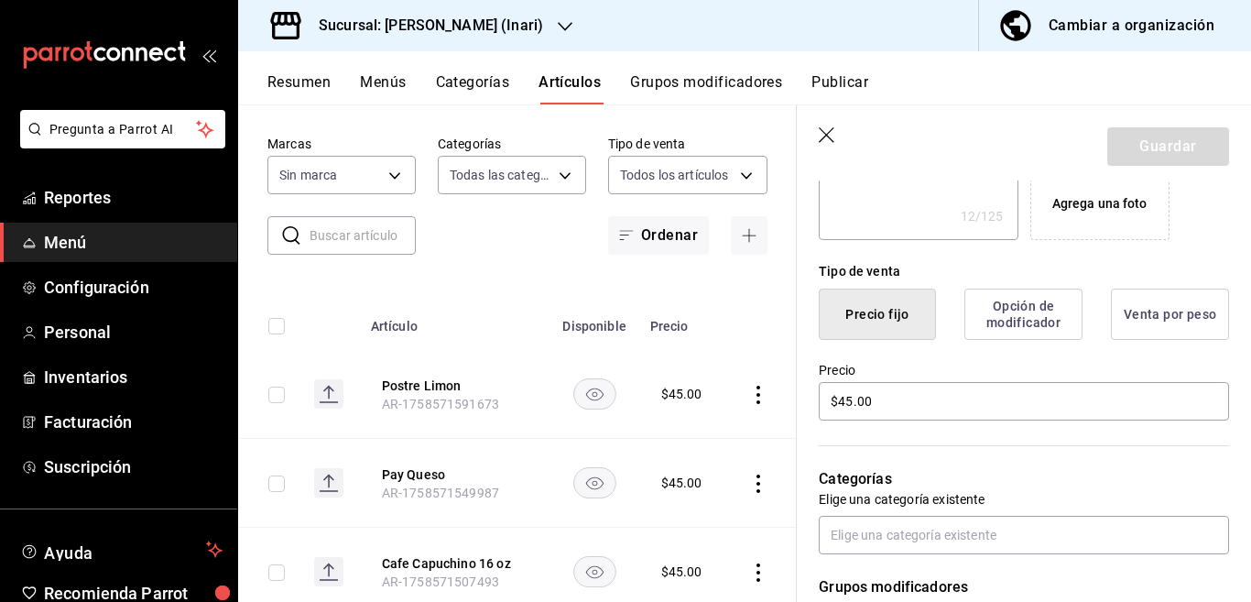
scroll to position [446, 0]
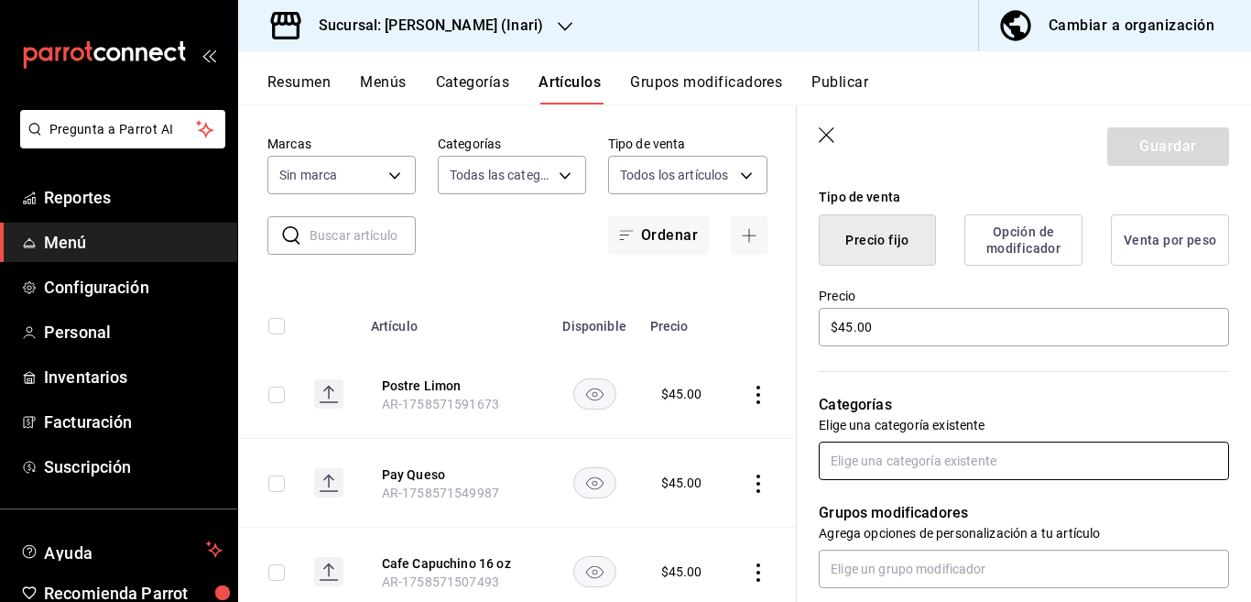
click at [898, 464] on input "text" at bounding box center [1024, 460] width 410 height 38
click at [853, 416] on li "Sr Pay" at bounding box center [1016, 418] width 395 height 30
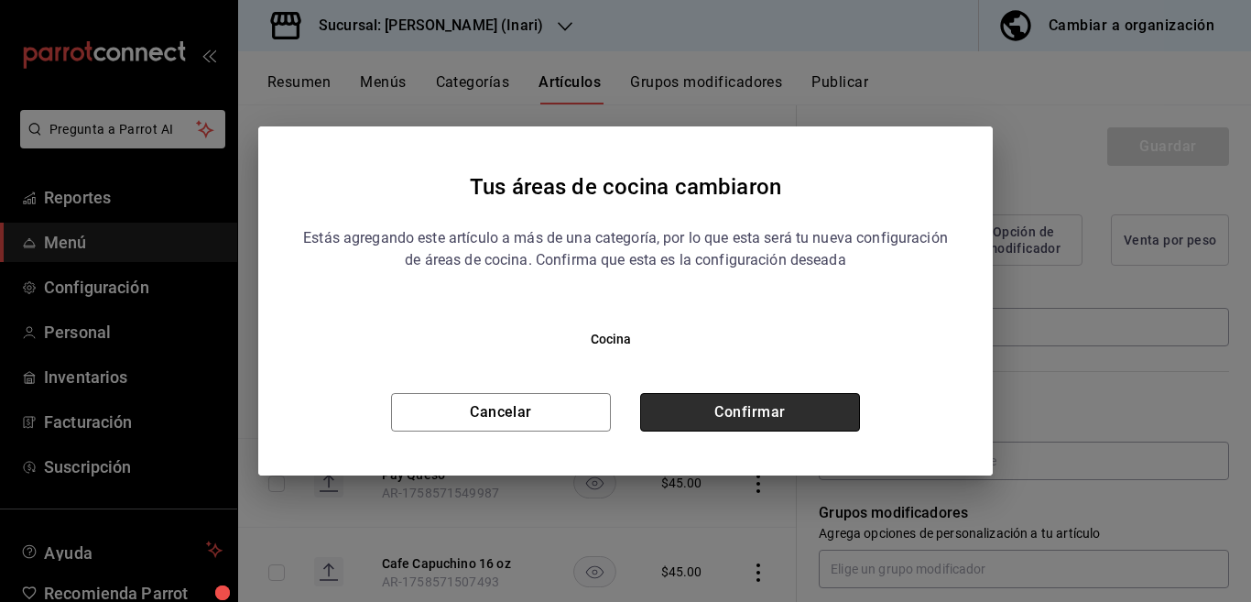
click at [828, 408] on button "Confirmar" at bounding box center [750, 412] width 220 height 38
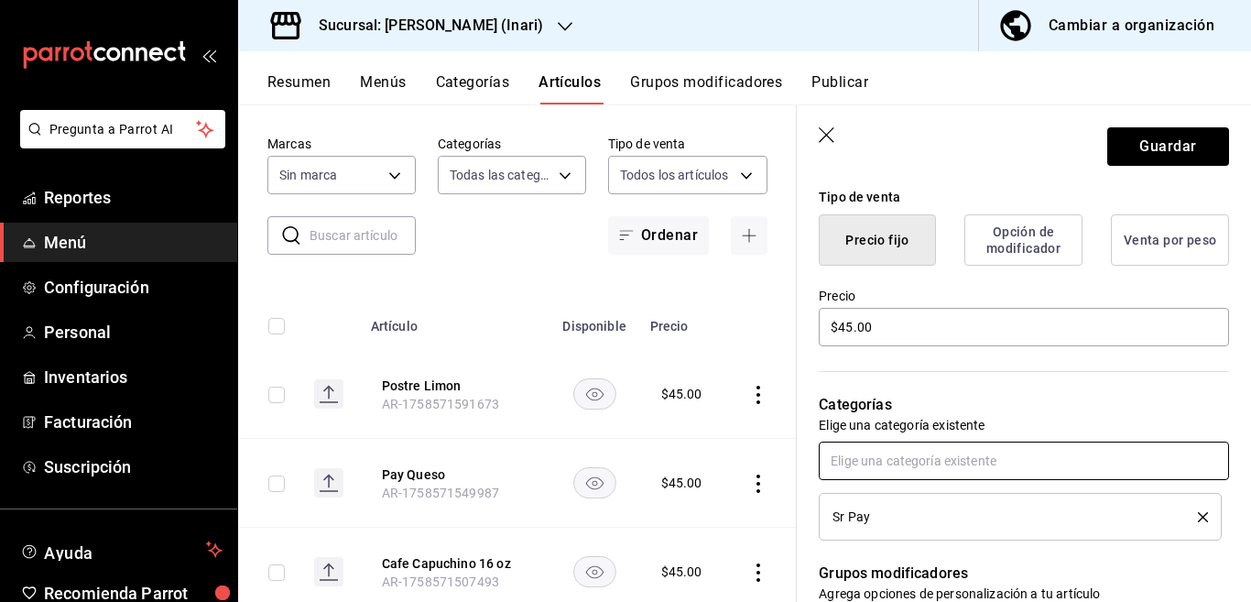
scroll to position [447, 0]
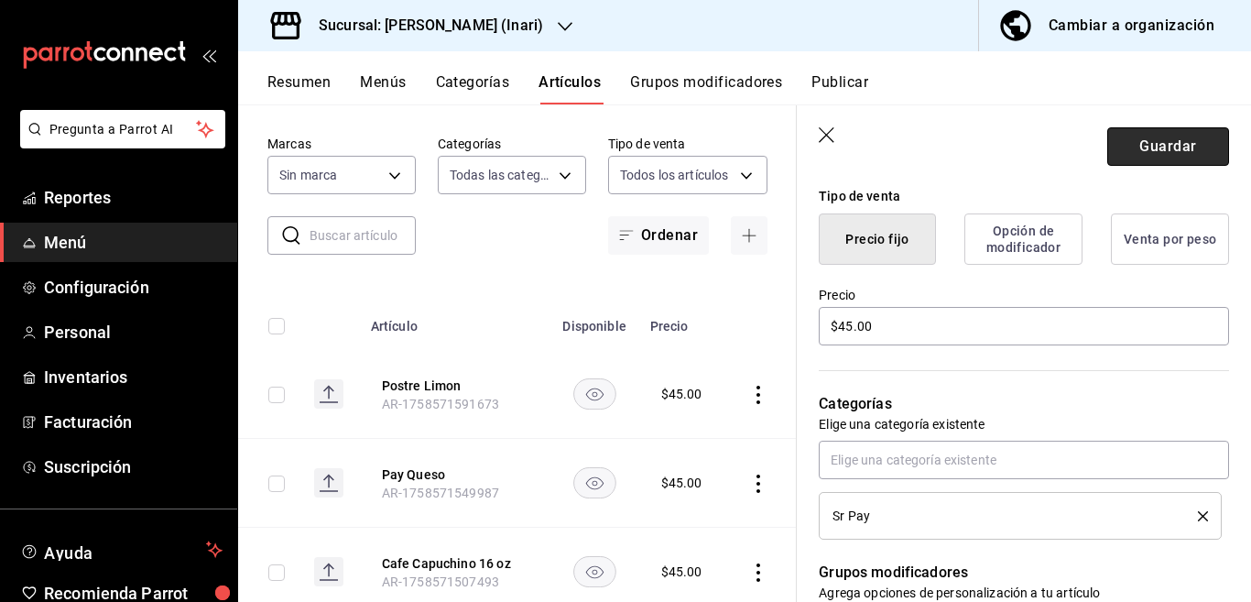
click at [1133, 139] on button "Guardar" at bounding box center [1168, 146] width 122 height 38
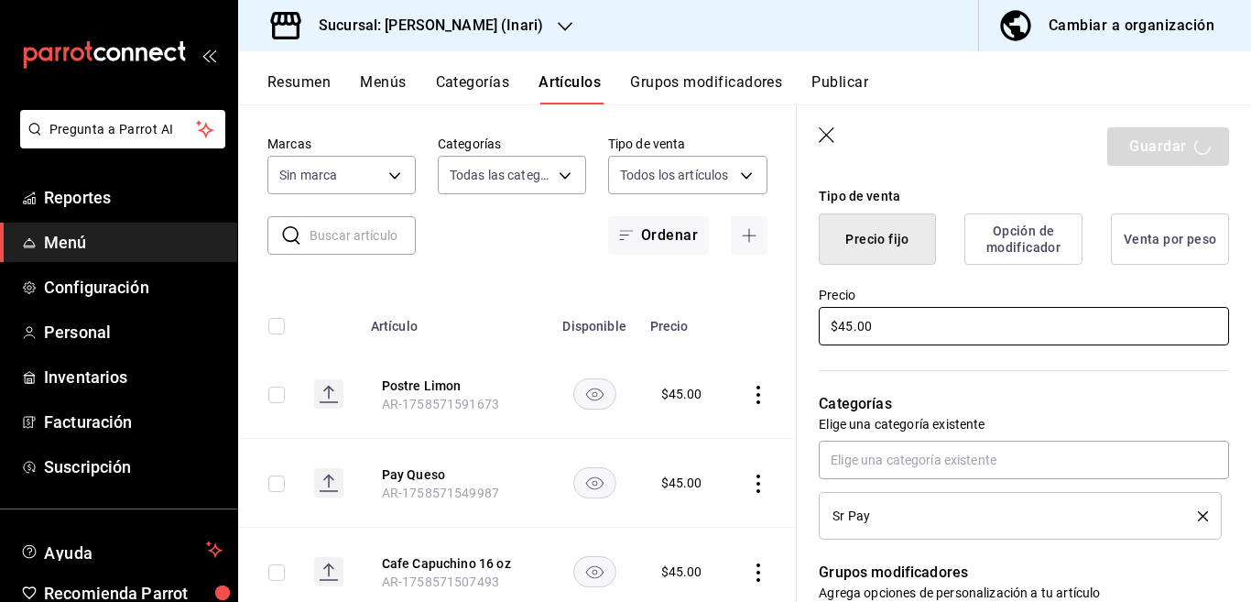
type textarea "x"
type input "AR-1758571652632"
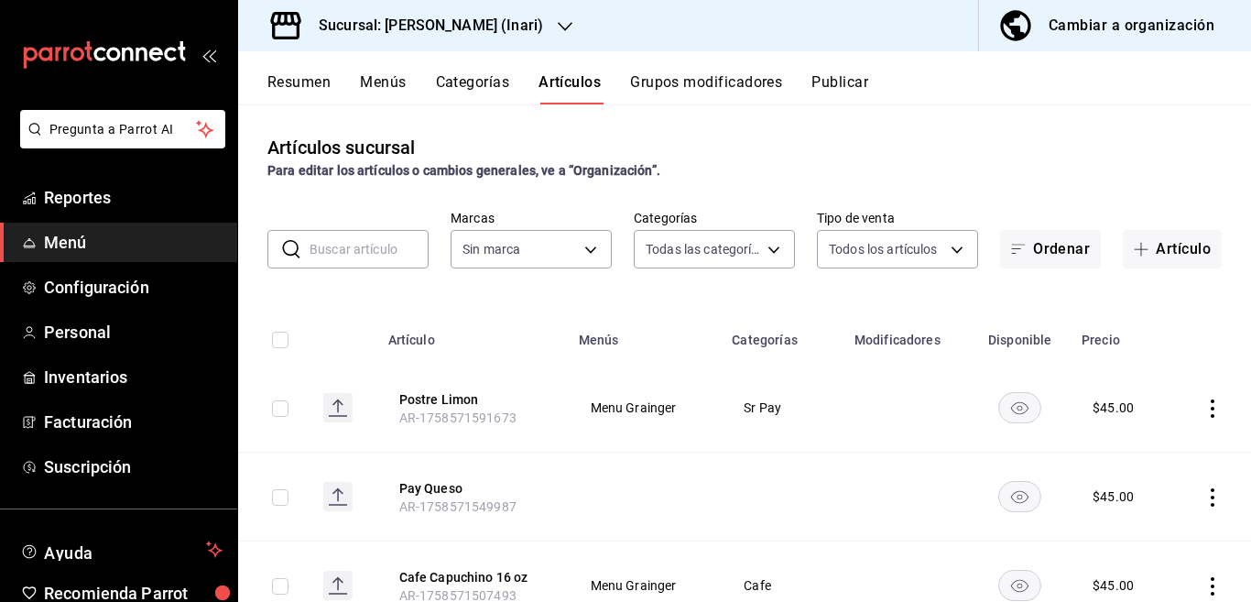
click at [1203, 496] on icon "actions" at bounding box center [1212, 497] width 18 height 18
click at [1138, 477] on span "Editar" at bounding box center [1142, 478] width 48 height 19
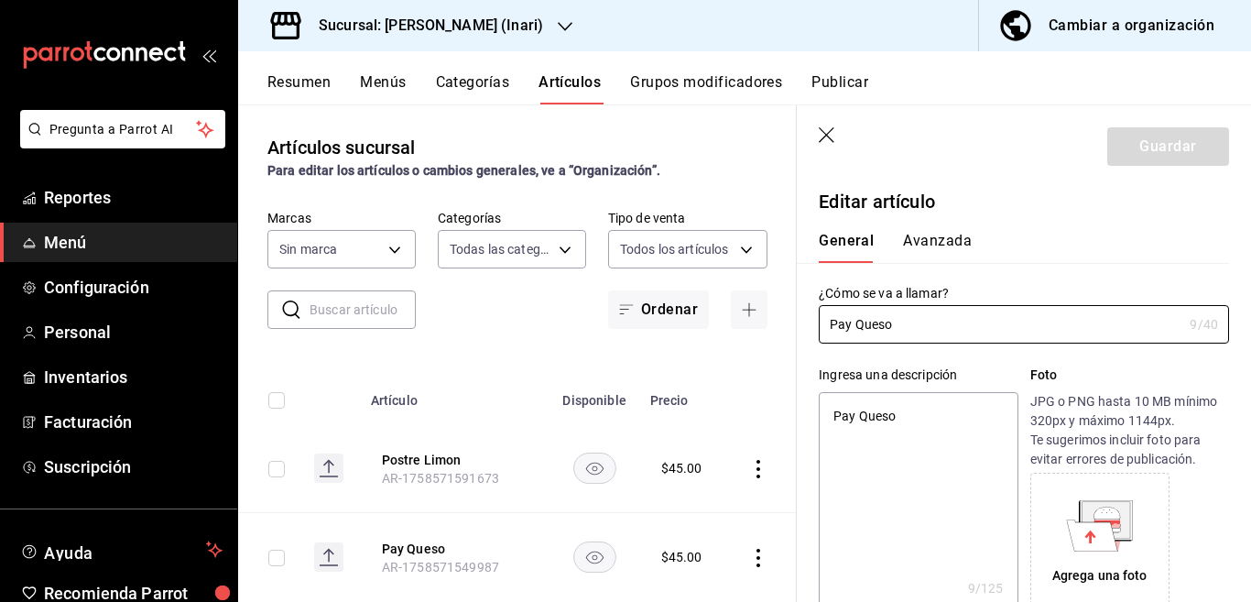
type textarea "x"
type input "$45.00"
click at [823, 130] on icon "button" at bounding box center [828, 136] width 18 height 18
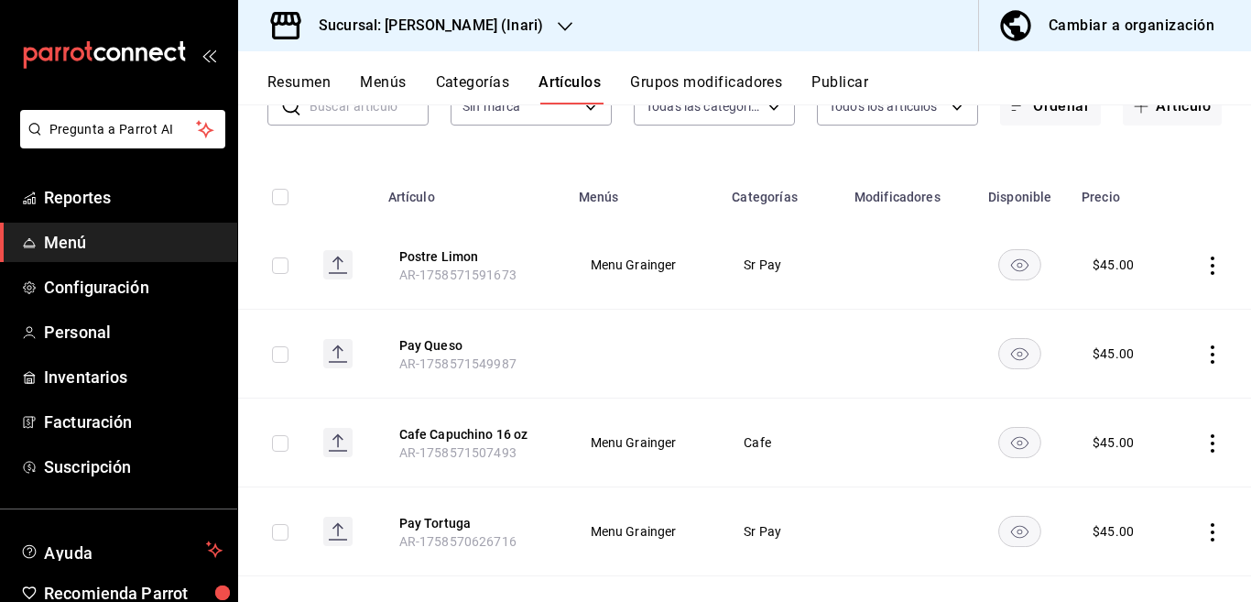
scroll to position [148, 0]
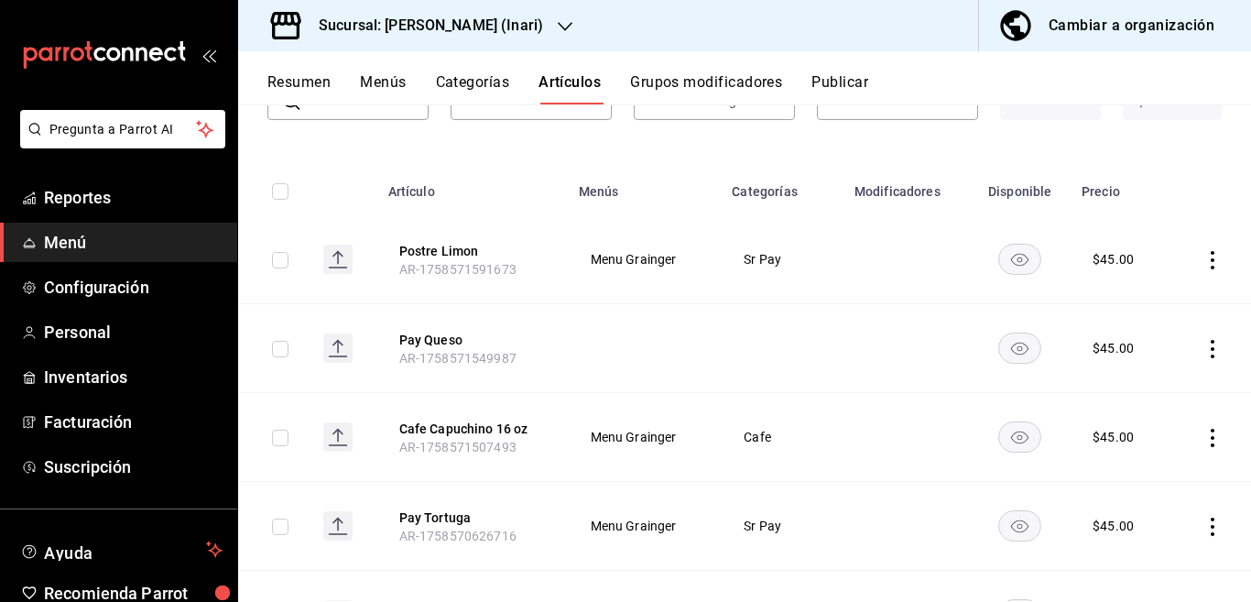
click at [1211, 349] on icon "actions" at bounding box center [1213, 349] width 4 height 18
click at [1129, 387] on span "Editar" at bounding box center [1142, 390] width 48 height 19
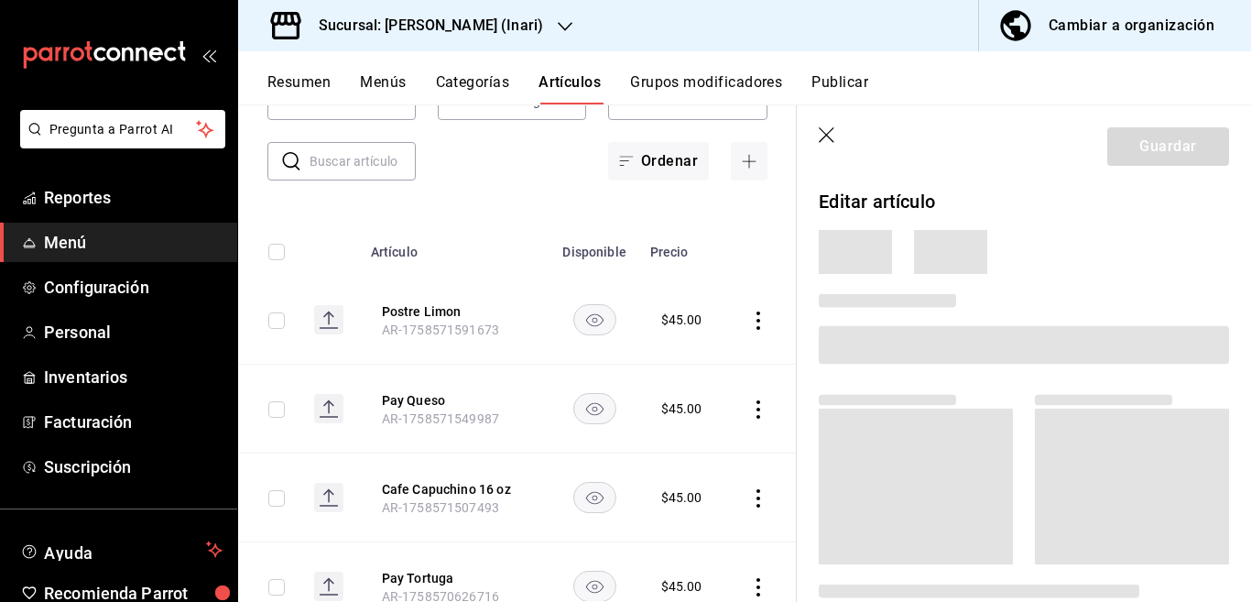
scroll to position [149, 0]
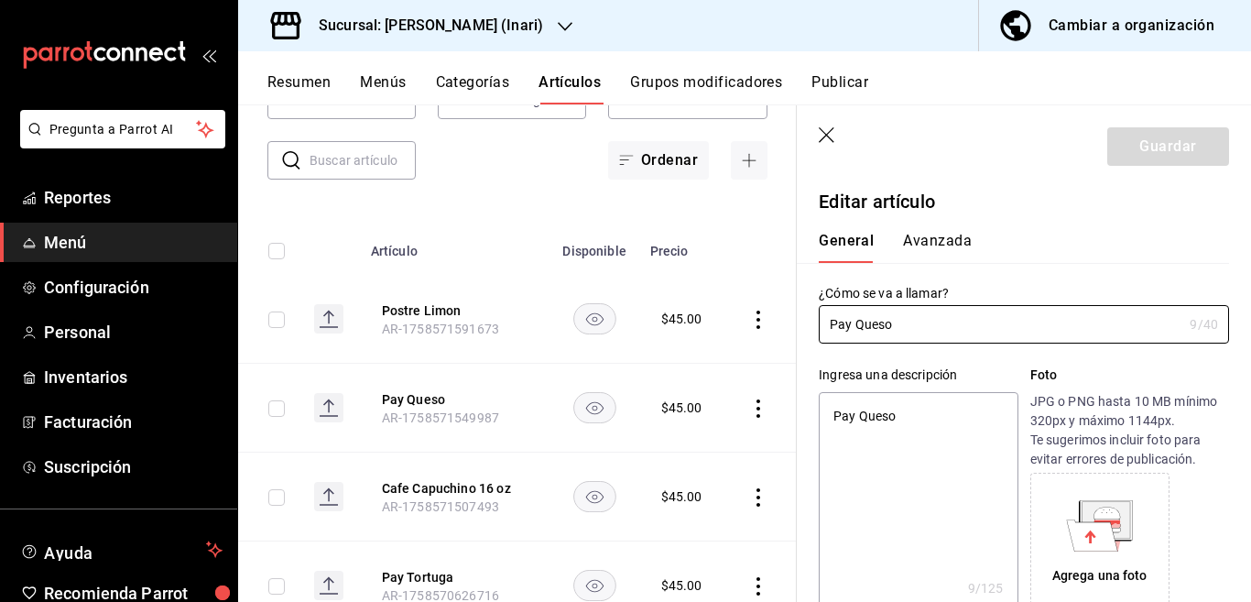
type textarea "x"
type input "$45.00"
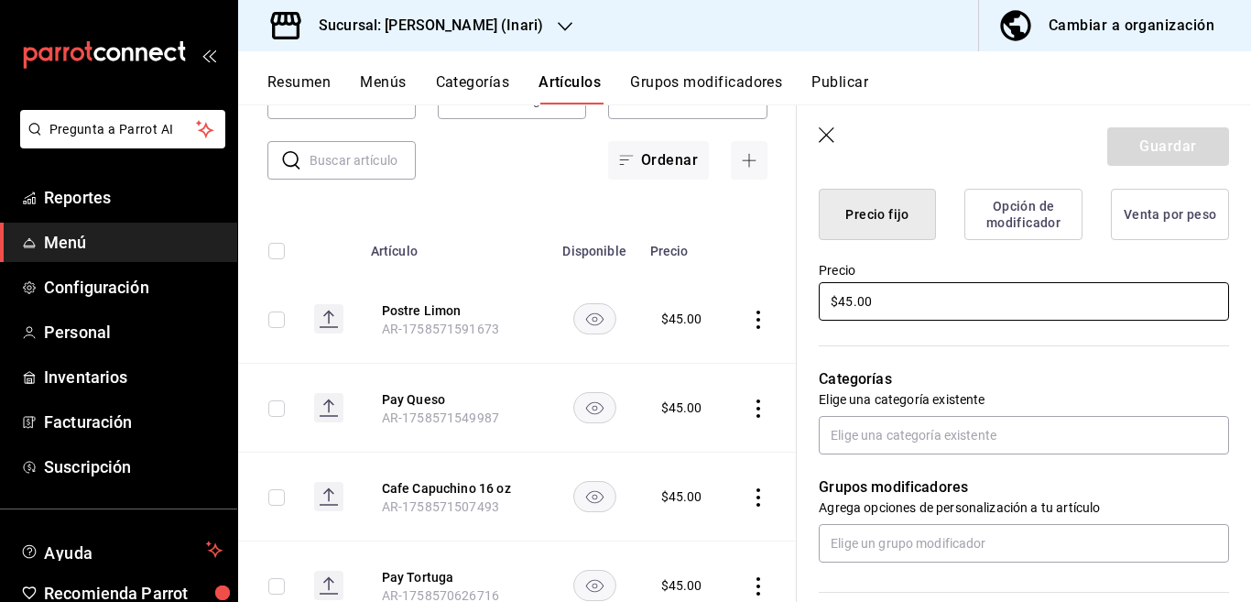
scroll to position [521, 0]
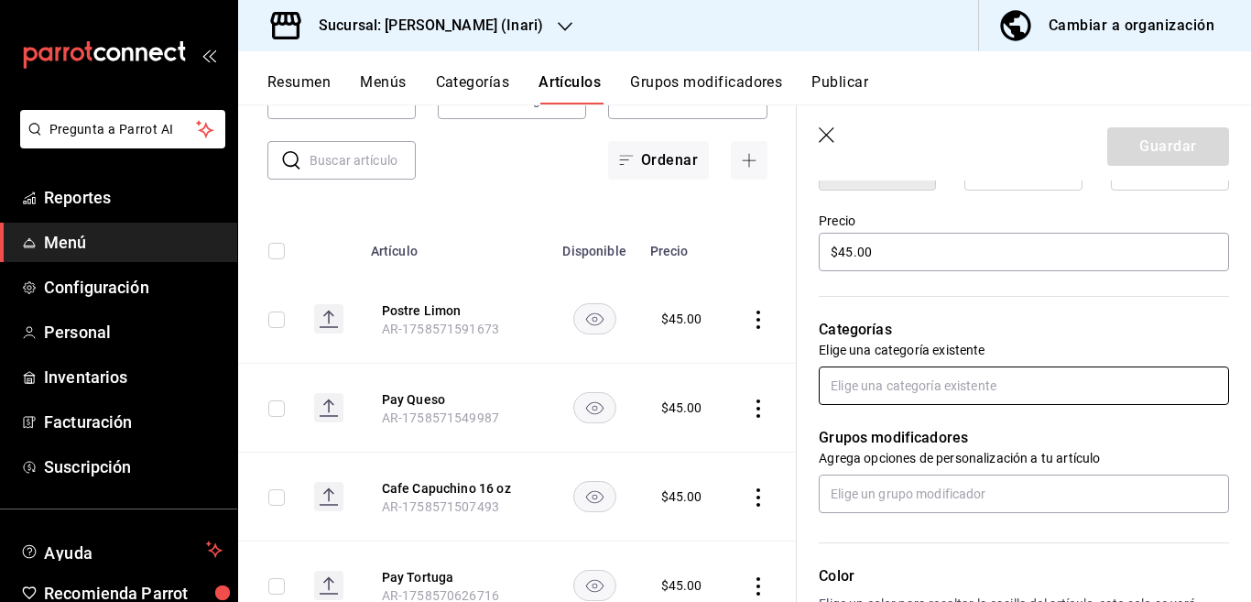
click at [874, 391] on input "text" at bounding box center [1024, 385] width 410 height 38
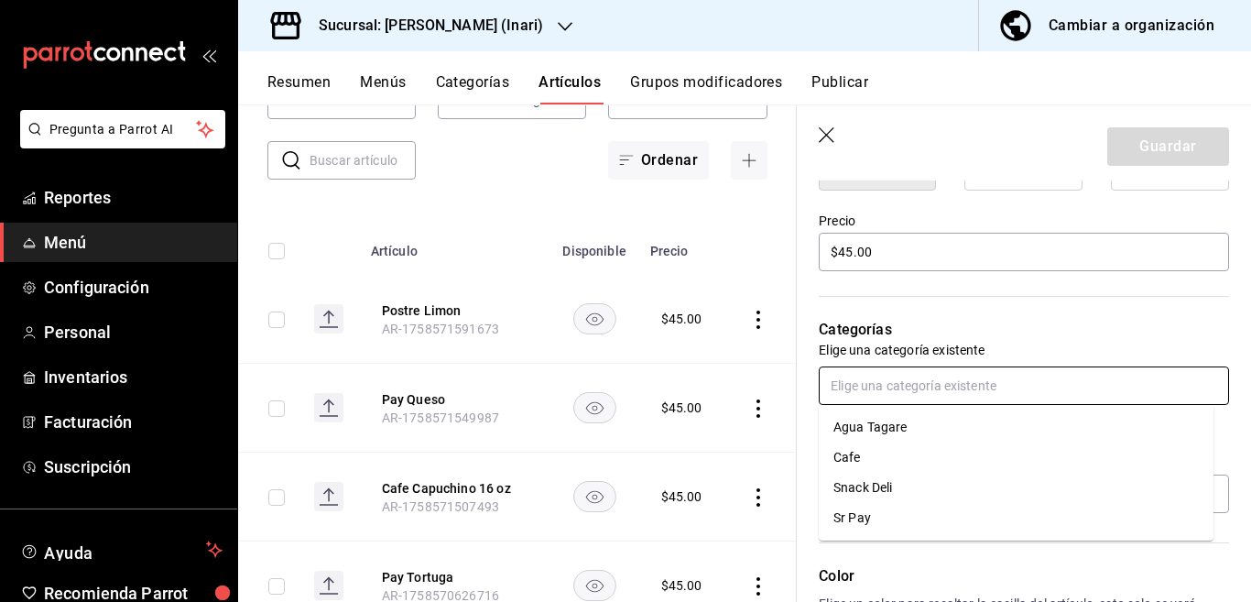
click at [856, 518] on li "Sr Pay" at bounding box center [1016, 518] width 395 height 30
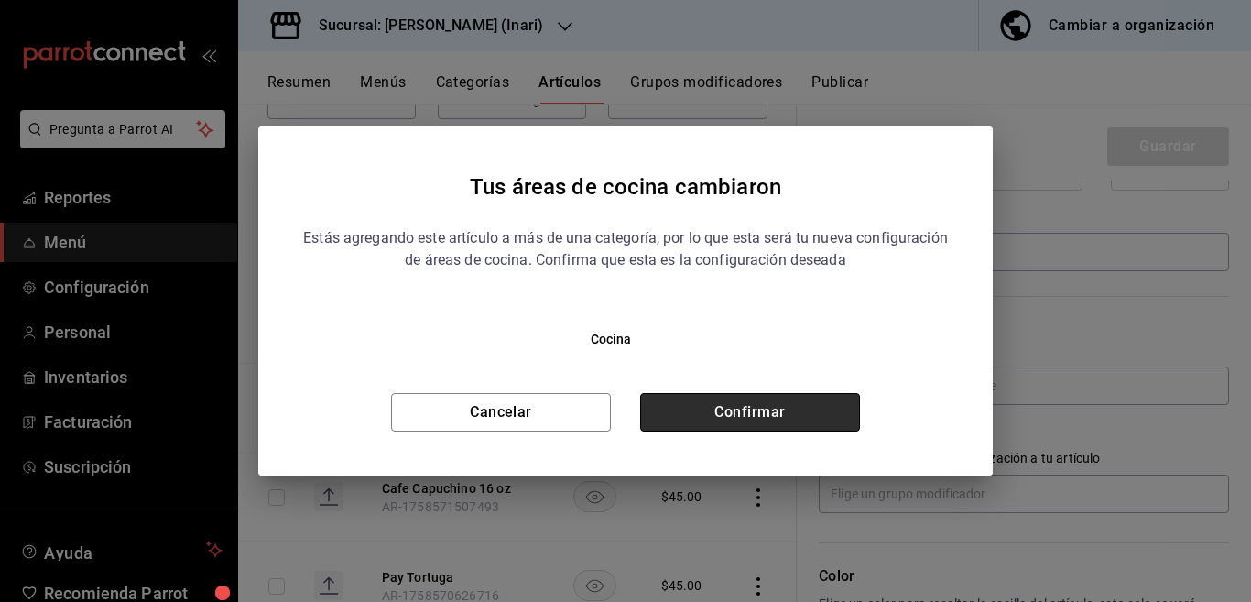
click at [767, 413] on button "Confirmar" at bounding box center [750, 412] width 220 height 38
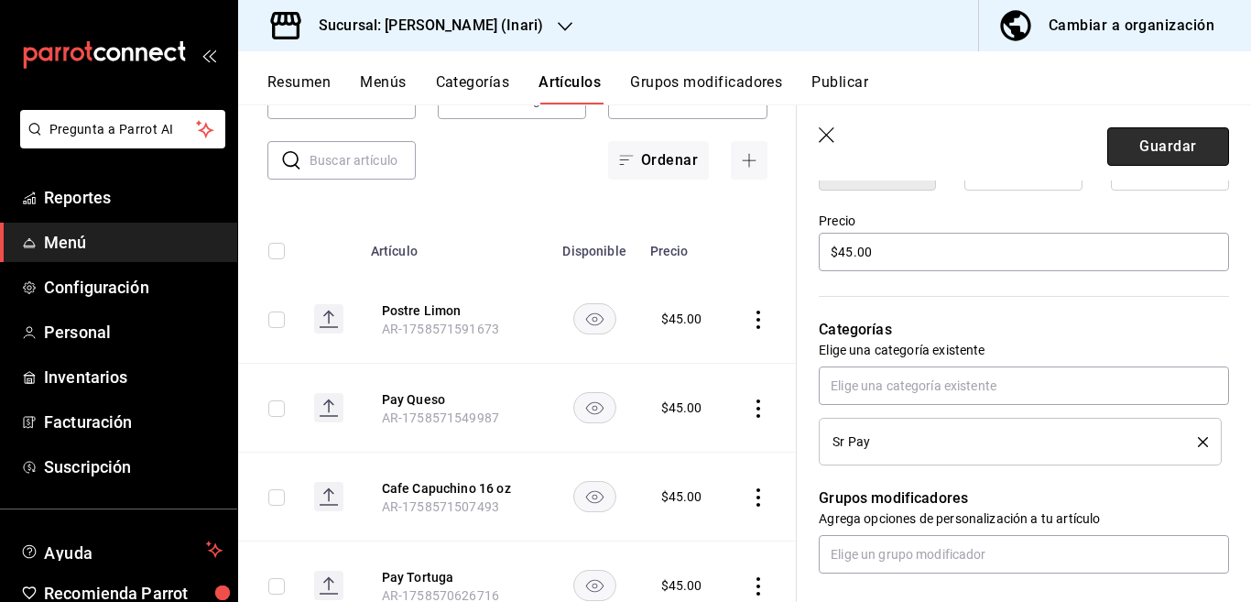
click at [1108, 152] on button "Guardar" at bounding box center [1168, 146] width 122 height 38
type textarea "x"
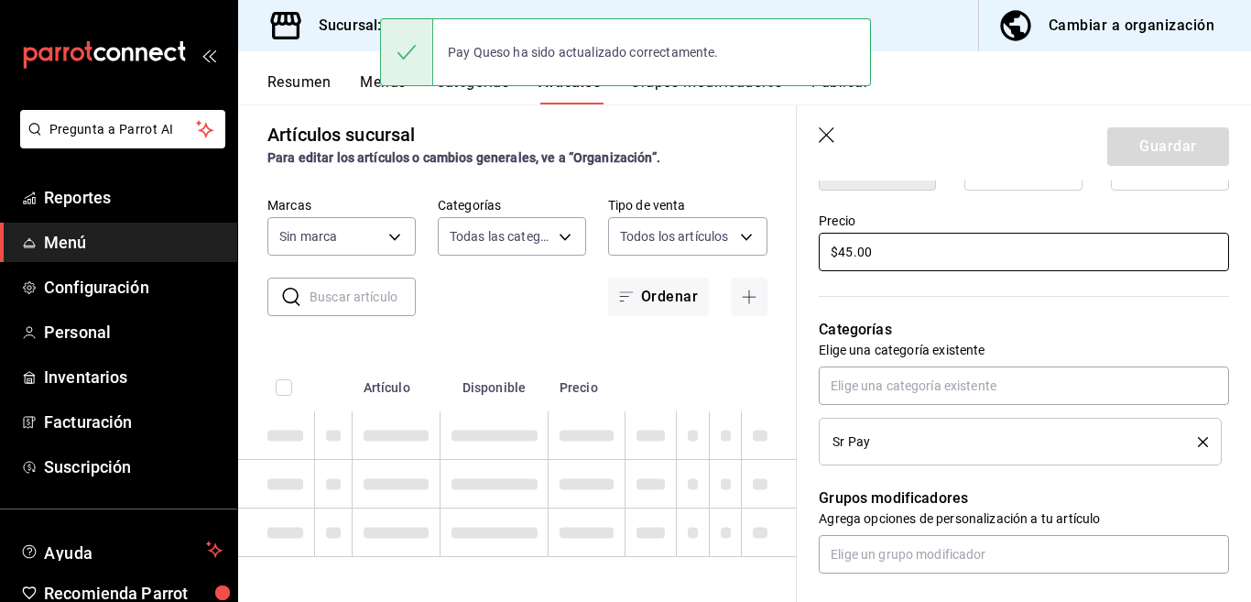
type textarea "x"
type input "AR-1758571696493"
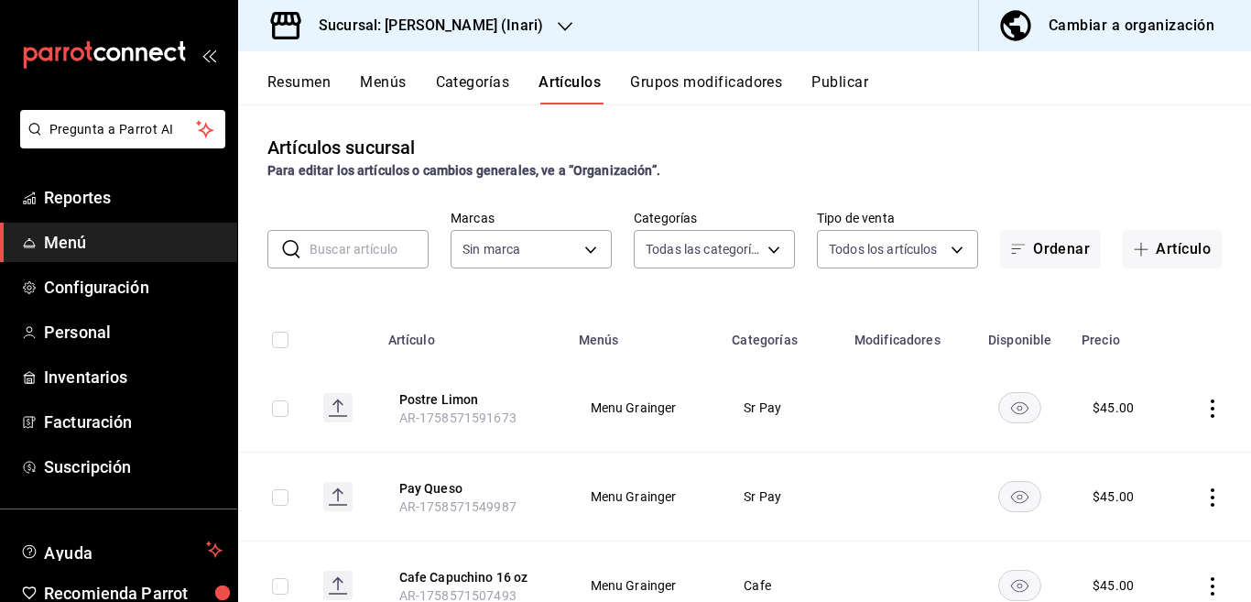
click at [475, 72] on div "Resumen Menús Categorías Artículos Grupos modificadores Publicar" at bounding box center [744, 77] width 1013 height 53
click at [471, 84] on button "Categorías" at bounding box center [473, 88] width 74 height 31
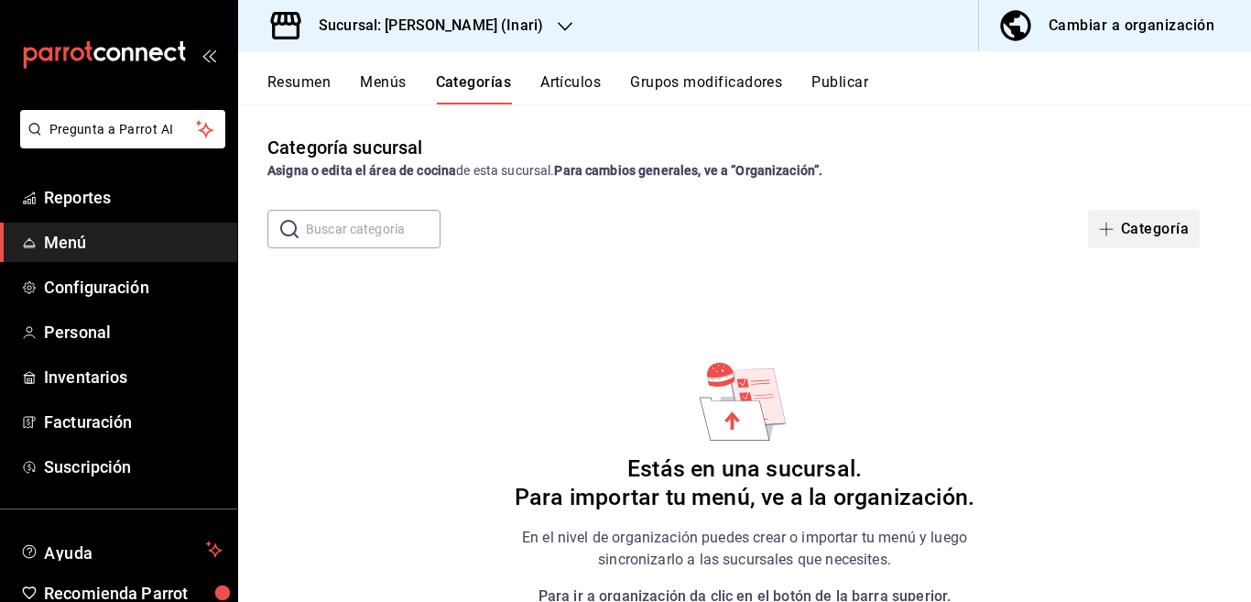
click at [1129, 229] on button "Categoría" at bounding box center [1144, 229] width 112 height 38
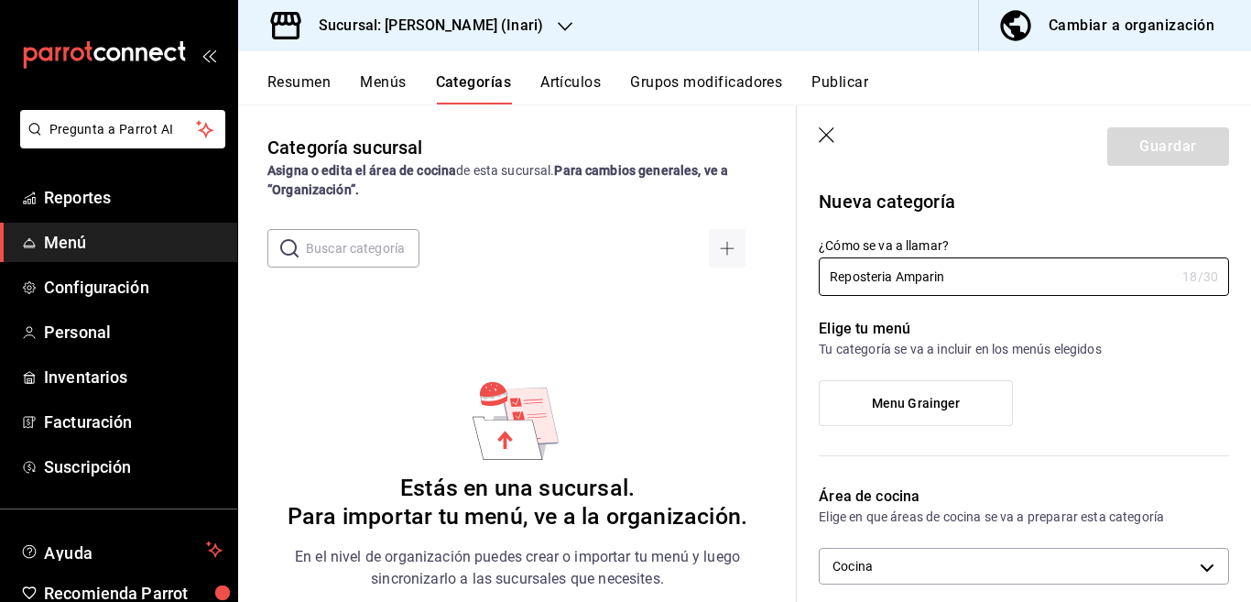
type input "Reposteria Amparin"
click at [928, 392] on label "Menu Grainger" at bounding box center [916, 403] width 192 height 44
click at [0, 0] on input "Menu Grainger" at bounding box center [0, 0] width 0 height 0
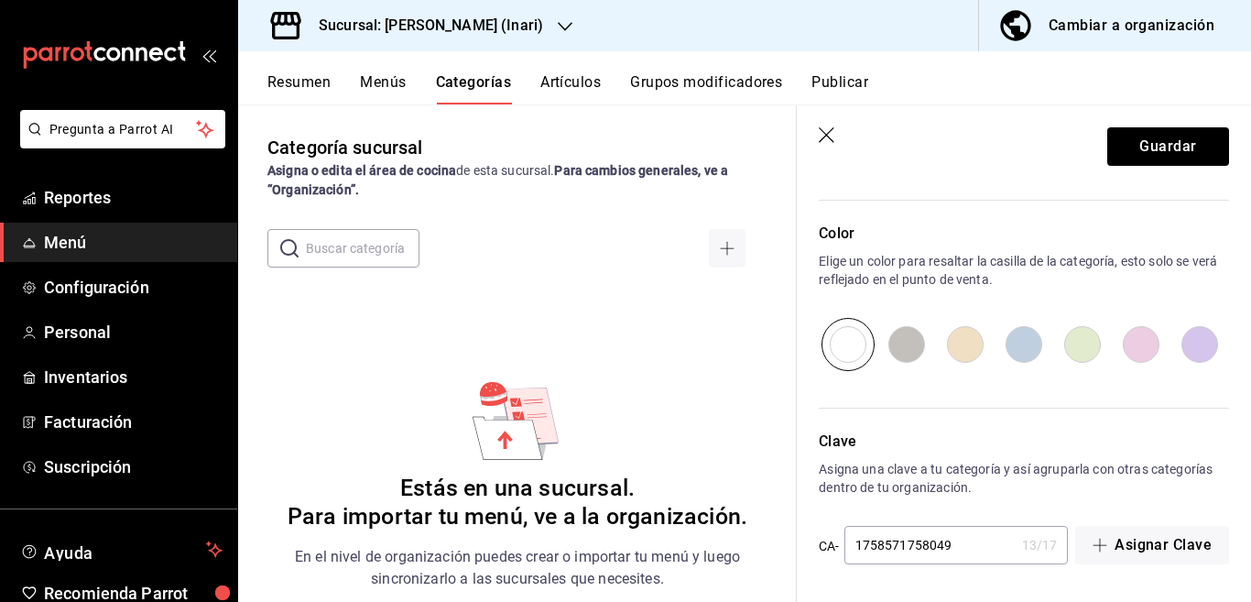
scroll to position [601, 0]
click at [1142, 150] on button "Guardar" at bounding box center [1168, 146] width 122 height 38
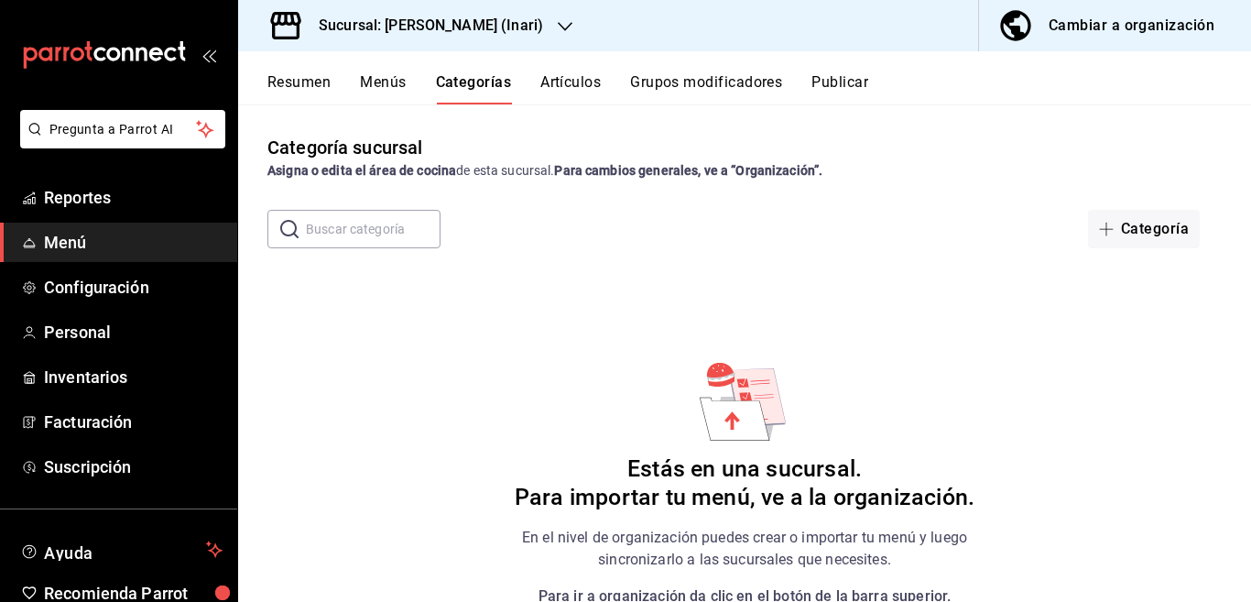
click at [571, 80] on button "Artículos" at bounding box center [570, 88] width 60 height 31
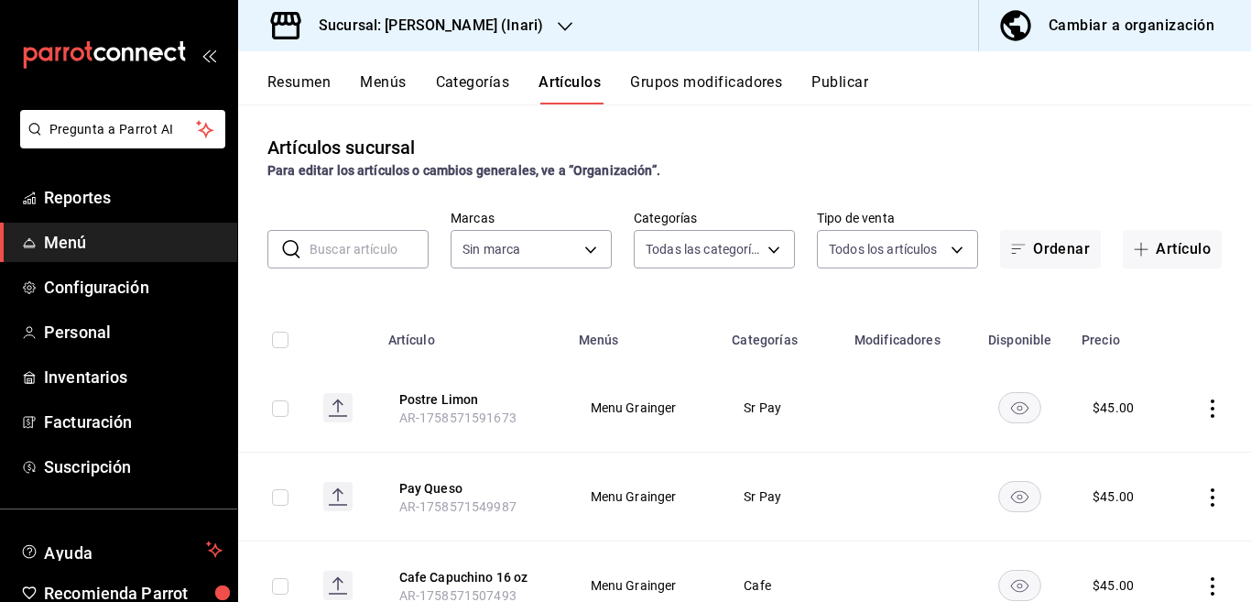
type input "40a56e83-ed01-49a0-9403-05ee9c96dd16,a8a01a8a-6860-4a7a-bc6f-327da2155a2e,c3c63…"
click at [1168, 243] on button "Artículo" at bounding box center [1172, 249] width 99 height 38
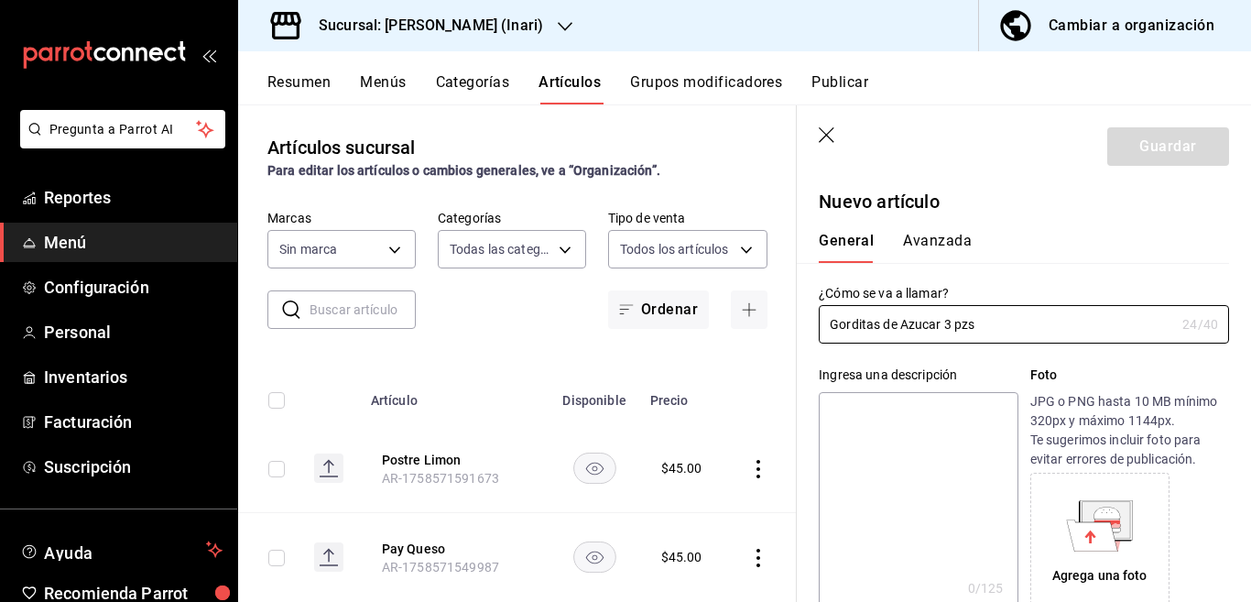
type input "Gorditas de Azucar 3 pzs"
click at [893, 421] on textarea at bounding box center [918, 502] width 199 height 220
paste textarea "Gorditas de Azucar 3 pzs"
type textarea "Gorditas de Azucar 3 pzs"
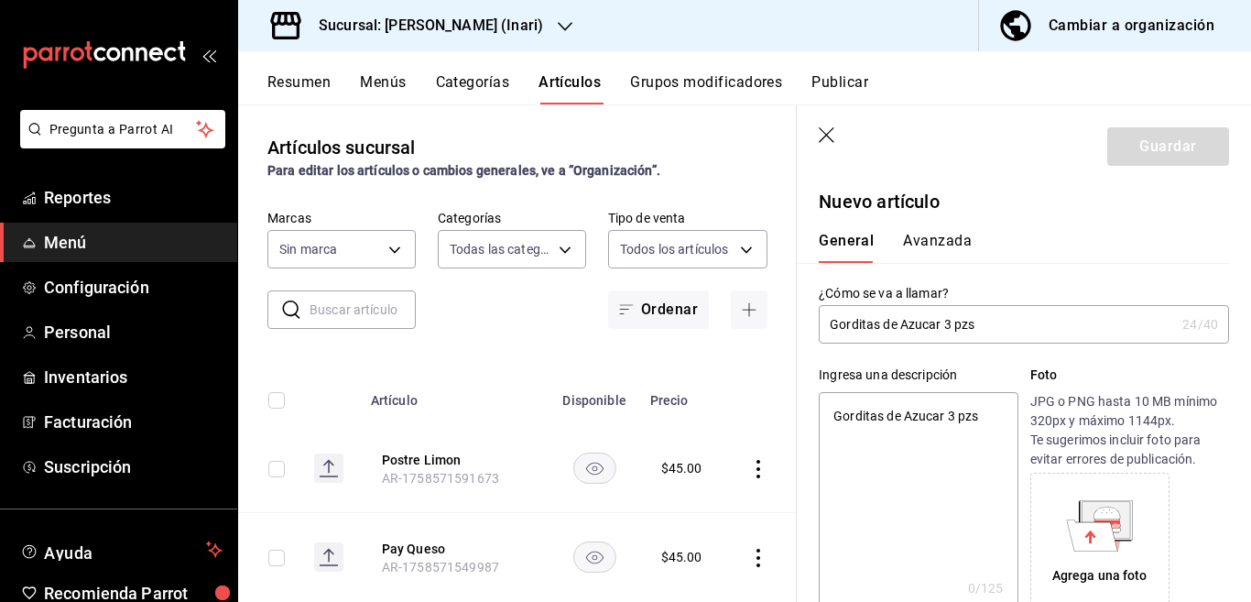
type textarea "x"
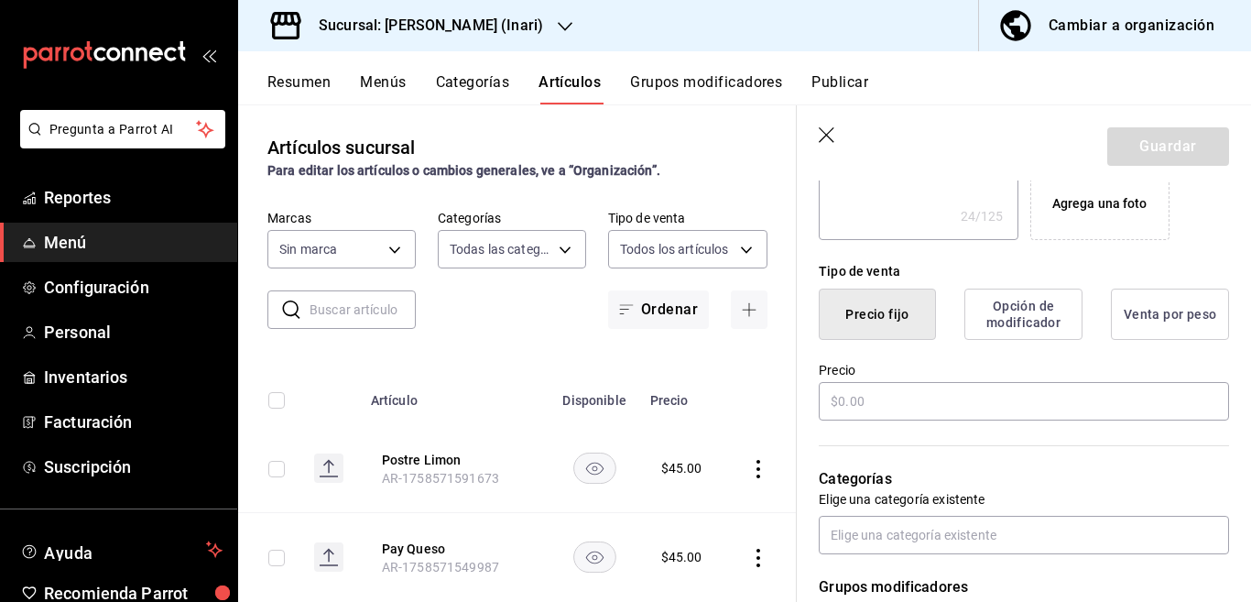
scroll to position [372, 0]
type textarea "Gorditas de Azucar 3 pzs"
type textarea "x"
click at [897, 400] on input "text" at bounding box center [1024, 401] width 410 height 38
type input "$23.00"
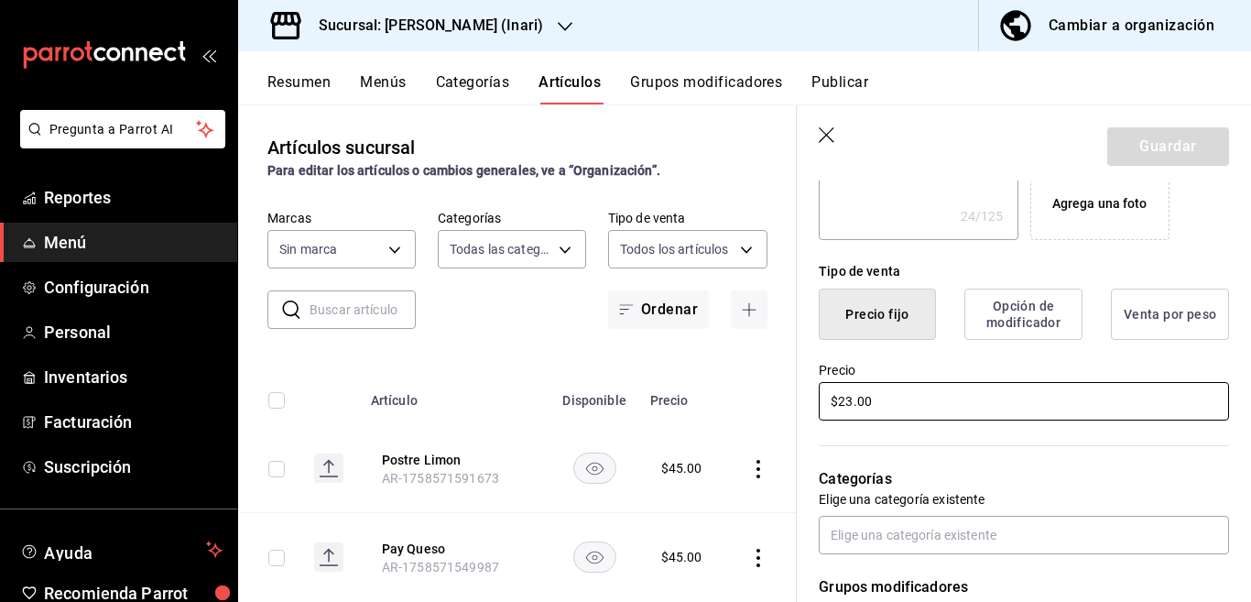
type textarea "x"
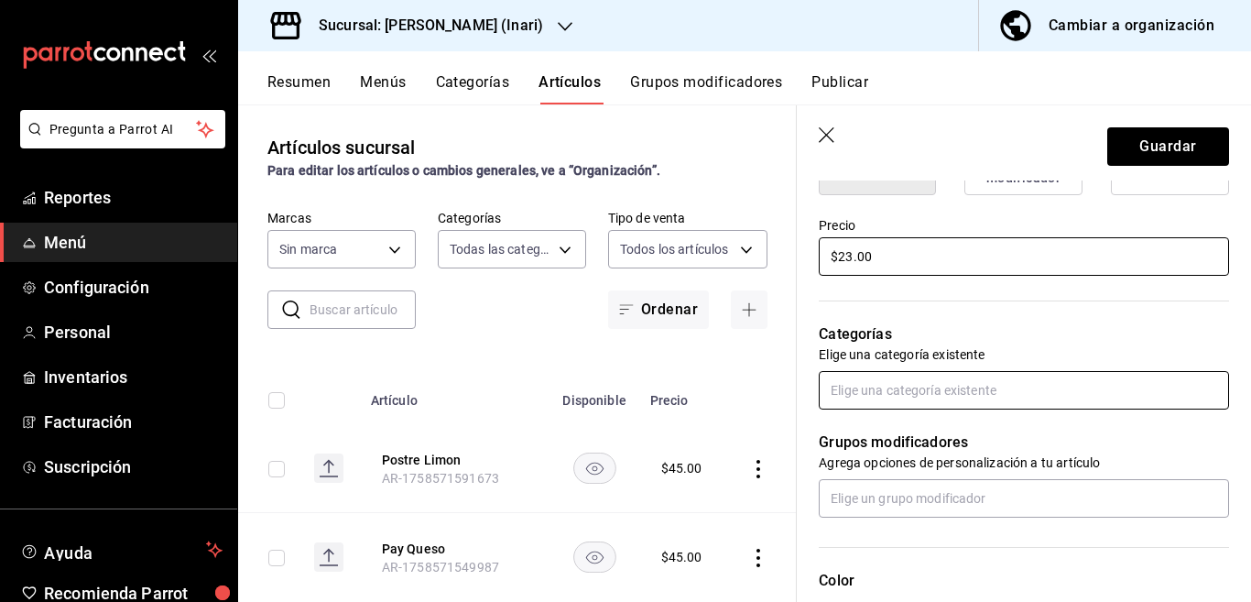
scroll to position [521, 0]
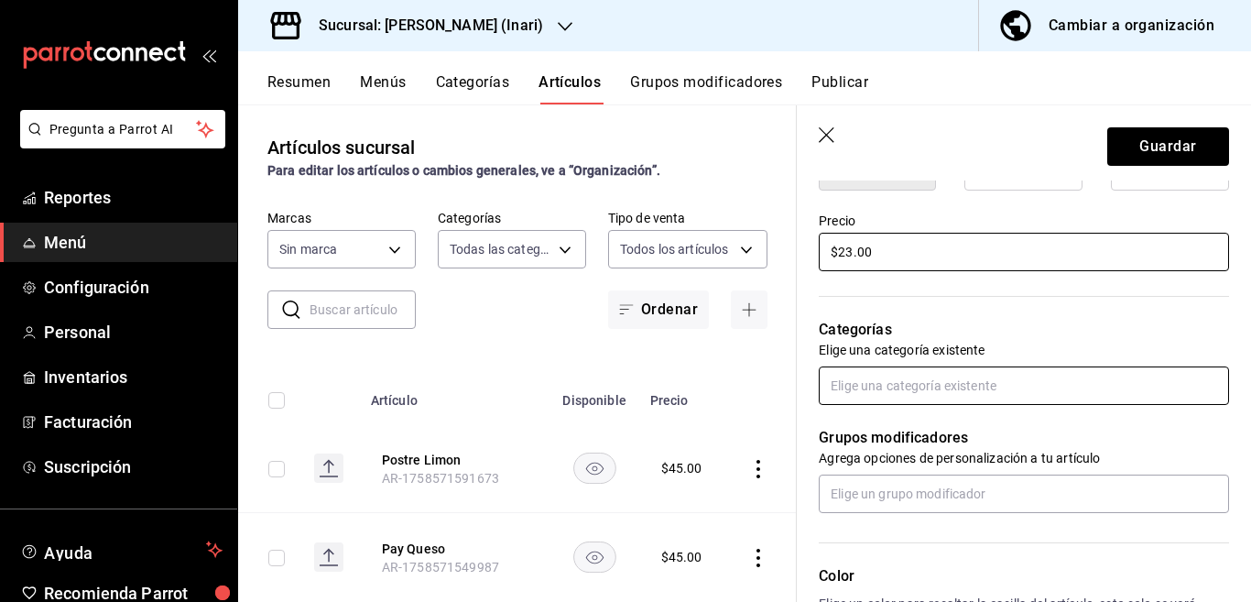
type input "$23.00"
click at [902, 383] on input "text" at bounding box center [1024, 385] width 410 height 38
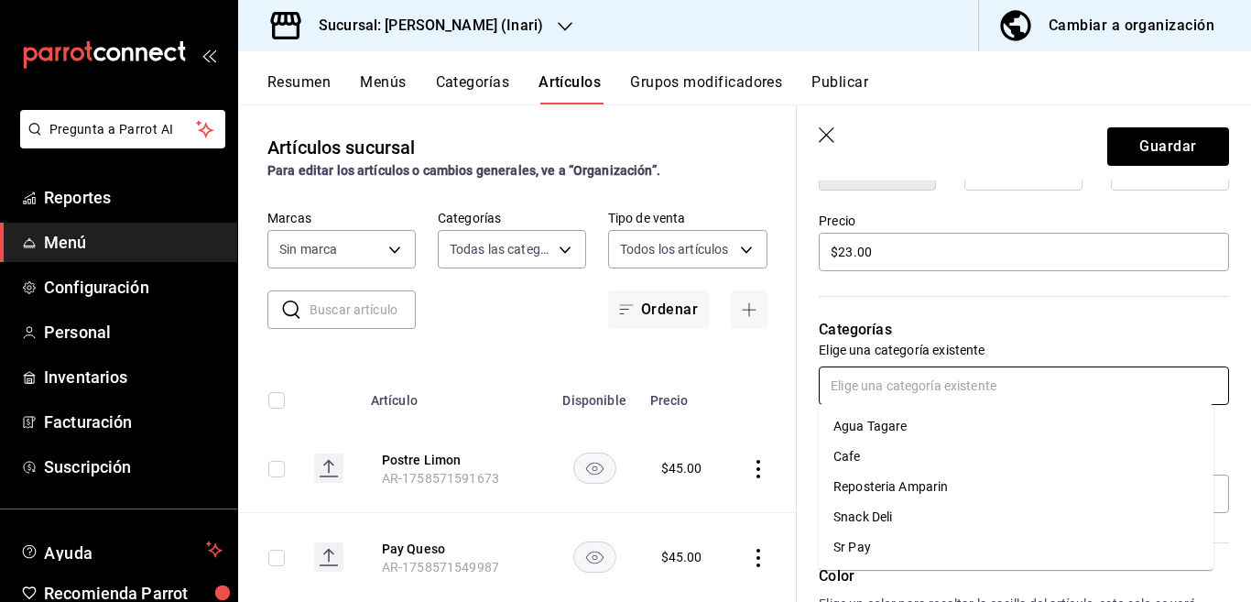
click at [890, 488] on li "Reposteria Amparin" at bounding box center [1016, 487] width 395 height 30
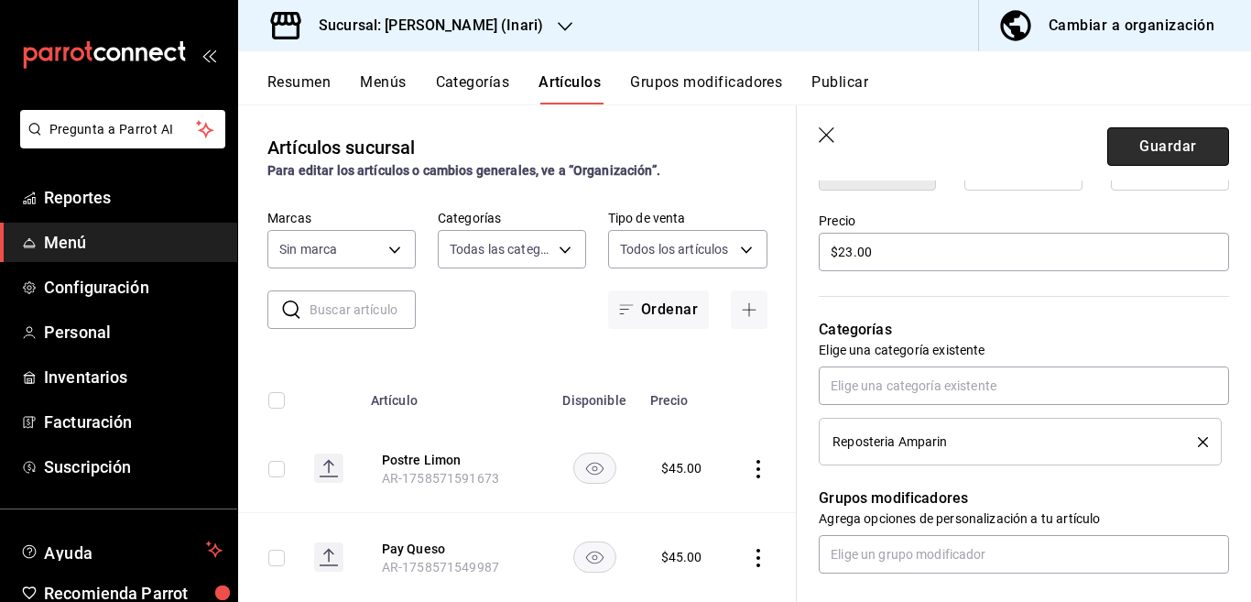
click at [1142, 146] on button "Guardar" at bounding box center [1168, 146] width 122 height 38
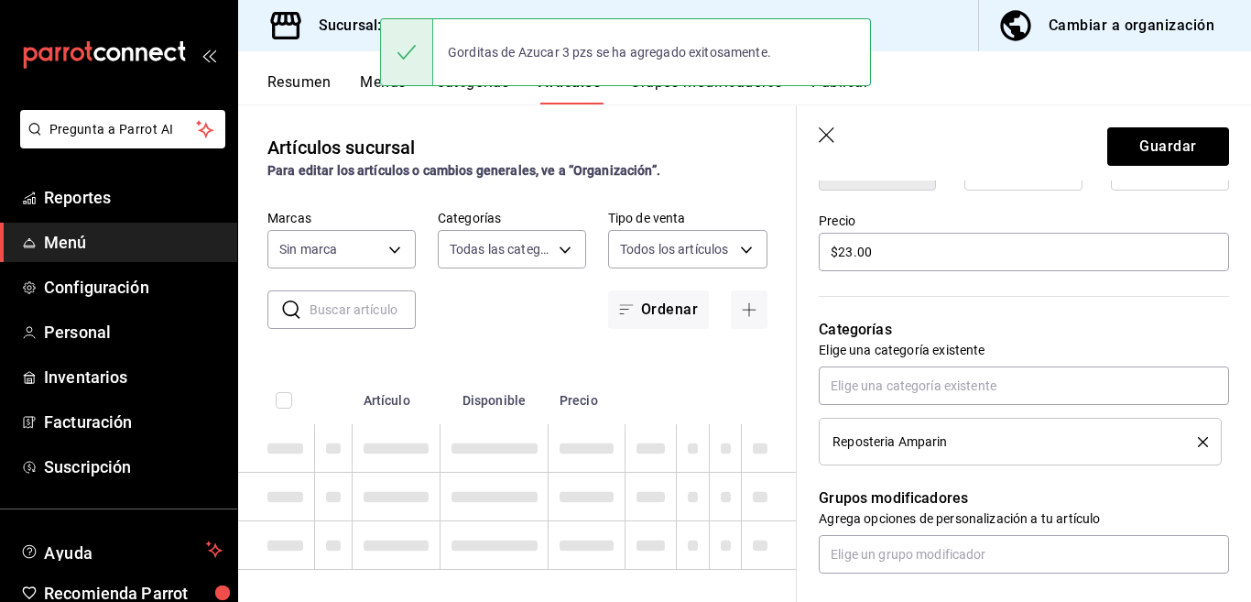
type textarea "x"
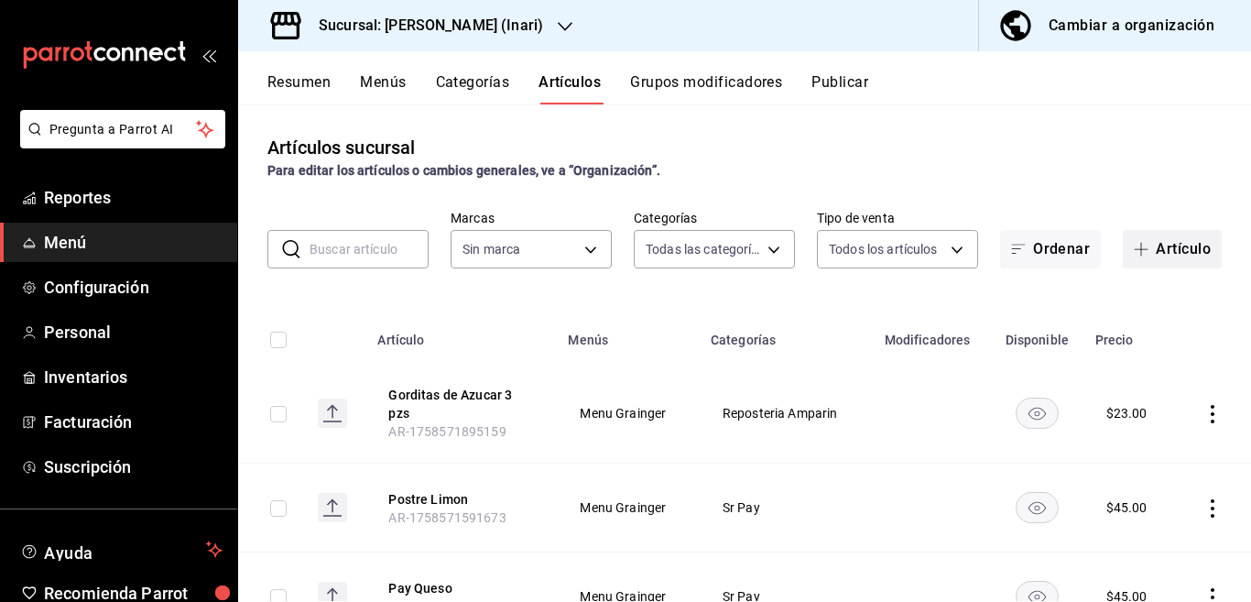
click at [1152, 250] on button "Artículo" at bounding box center [1172, 249] width 99 height 38
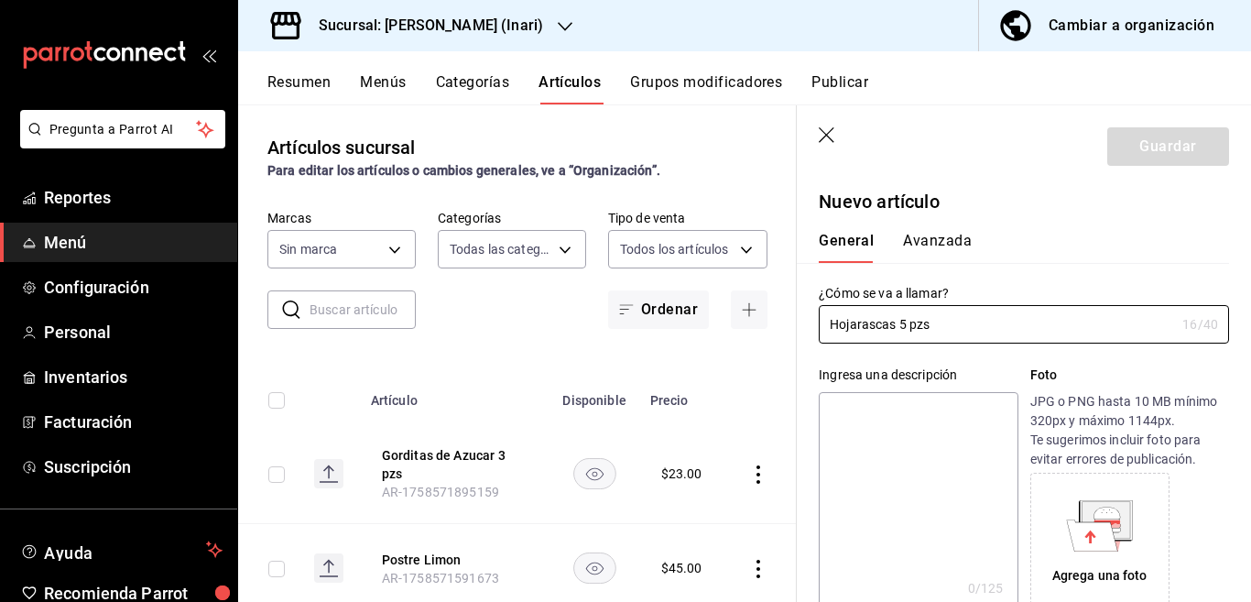
type input "Hojarascas 5 pzs"
click at [901, 411] on textarea at bounding box center [918, 502] width 199 height 220
paste textarea "Hojarascas 5 pzs"
type textarea "Hojarascas 5 pzs"
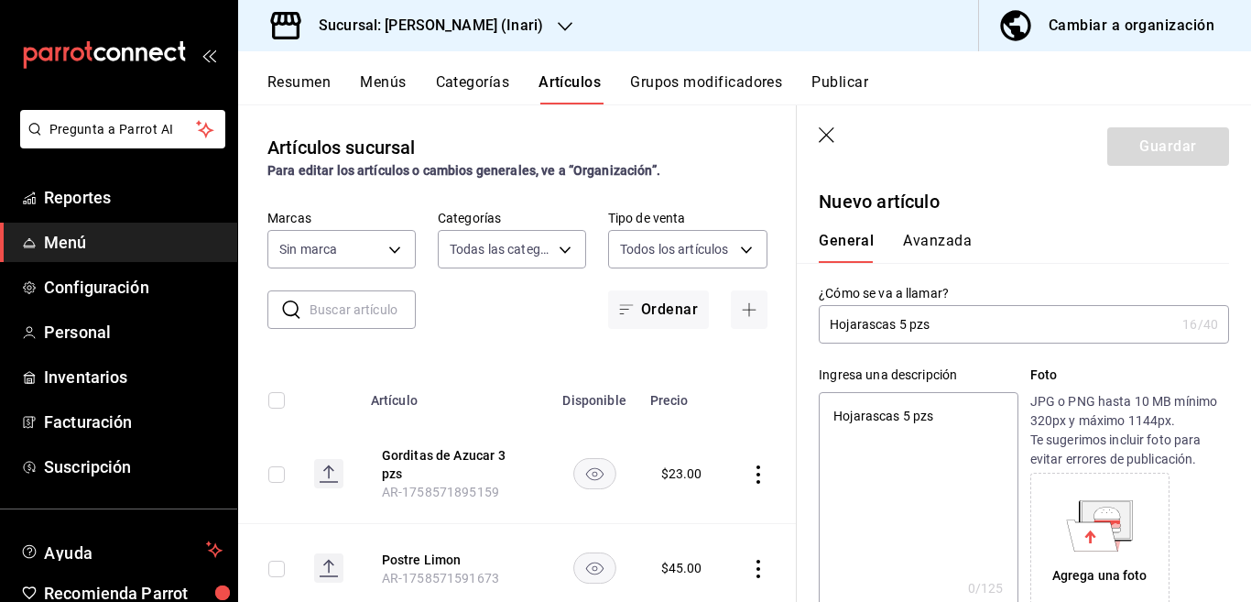
type textarea "x"
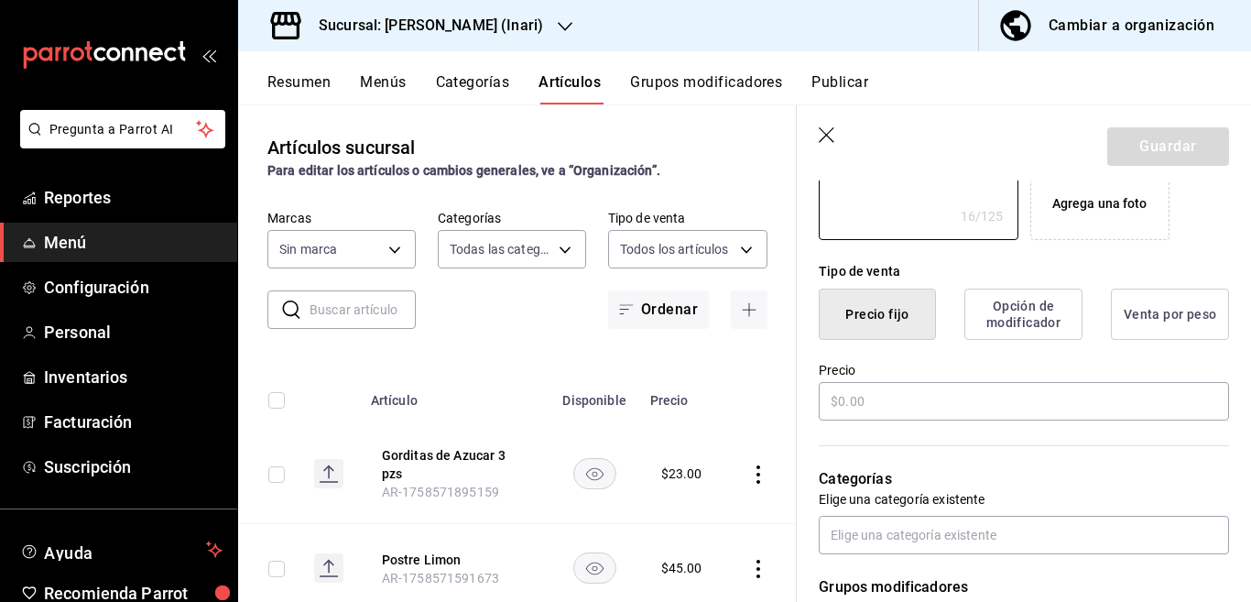
scroll to position [372, 0]
type textarea "Hojarascas 5 pzs"
type textarea "x"
click at [888, 402] on input "text" at bounding box center [1024, 401] width 410 height 38
type input "$23.00"
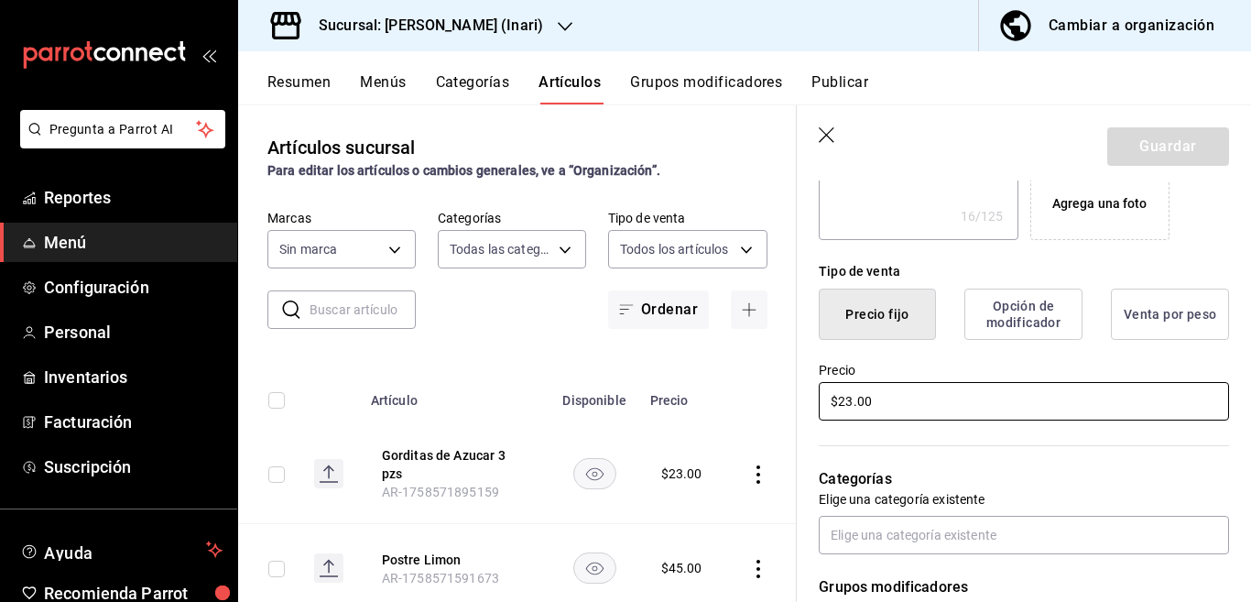
type textarea "x"
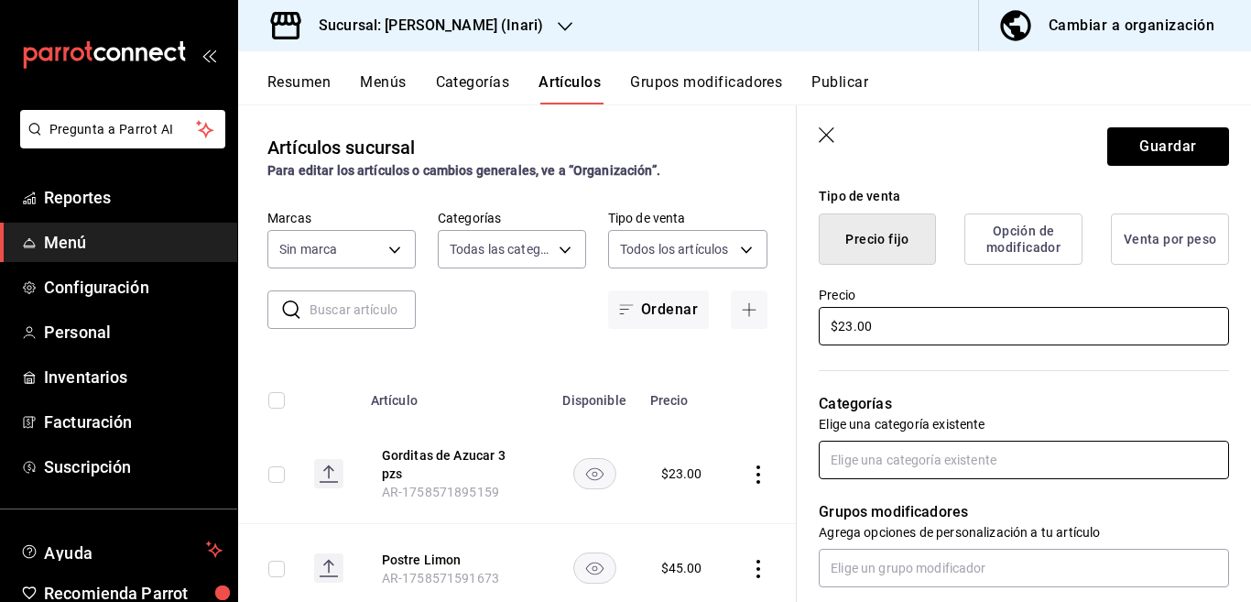
type input "$23.00"
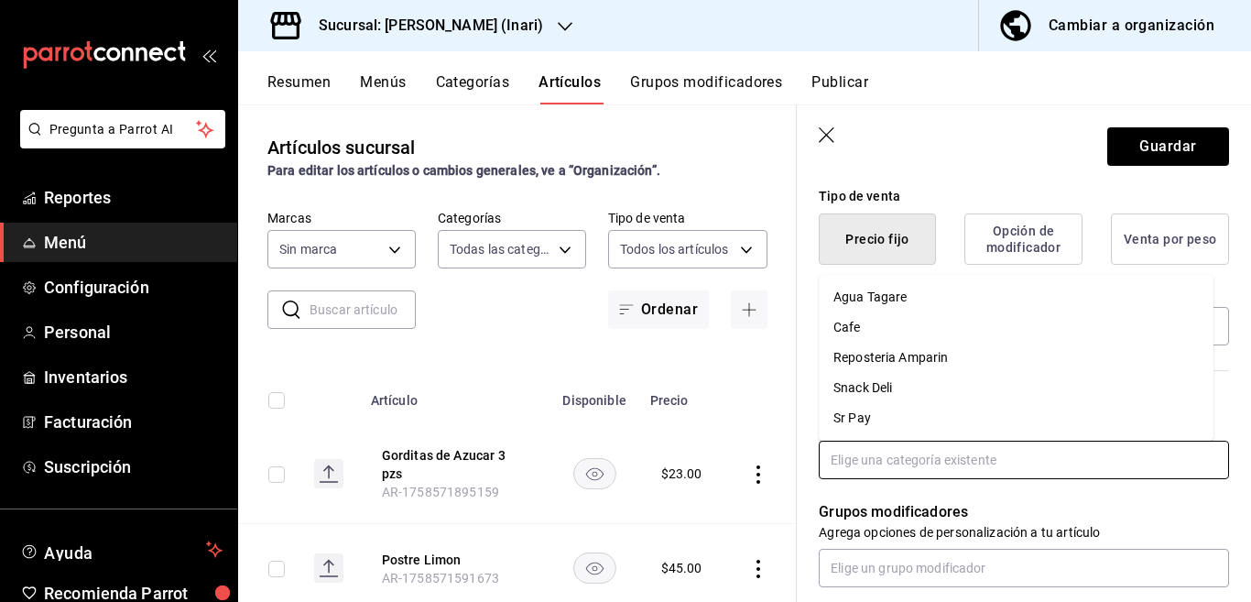
click at [885, 468] on input "text" at bounding box center [1024, 459] width 410 height 38
click at [893, 357] on li "Reposteria Amparin" at bounding box center [1016, 357] width 395 height 30
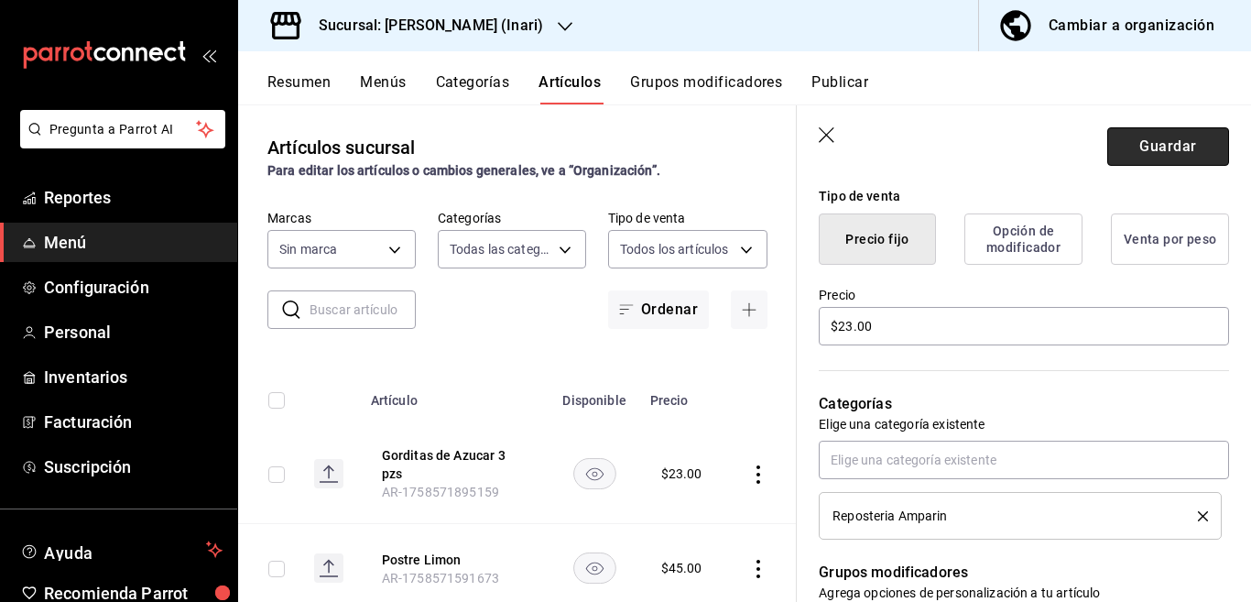
click at [1120, 147] on button "Guardar" at bounding box center [1168, 146] width 122 height 38
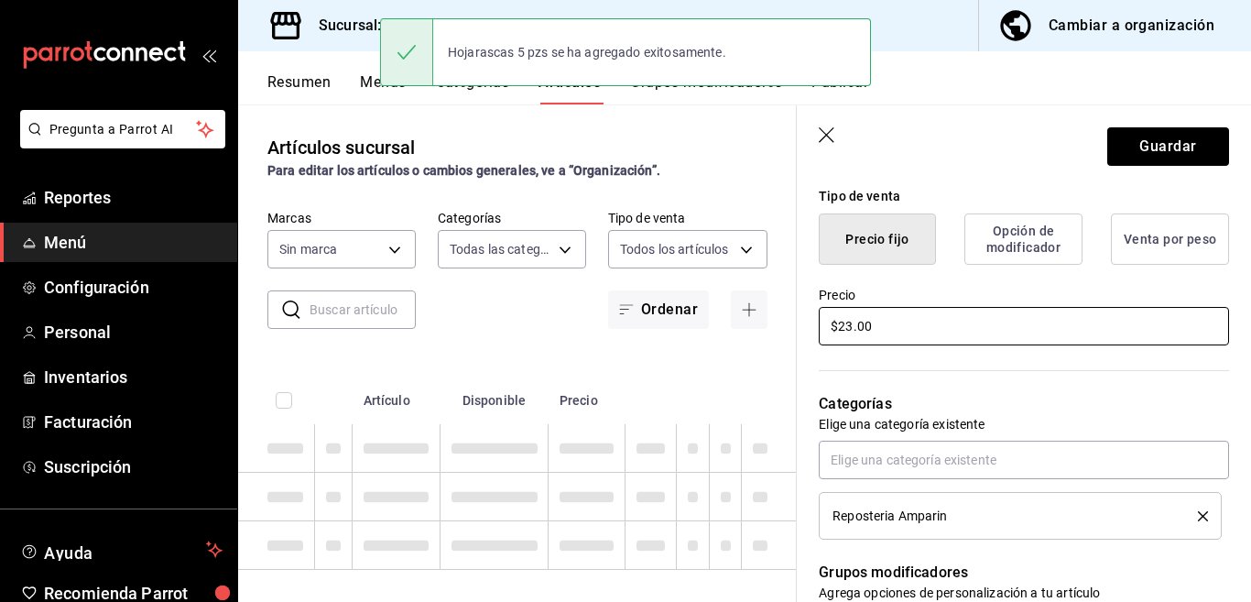
type textarea "x"
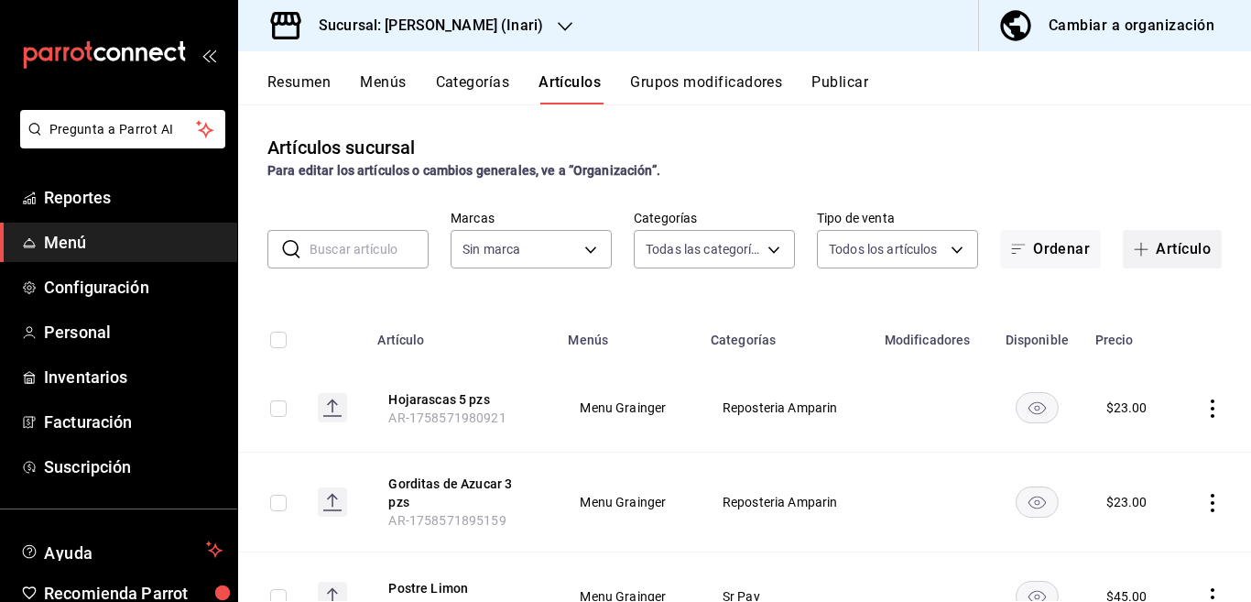
click at [1167, 244] on button "Artículo" at bounding box center [1172, 249] width 99 height 38
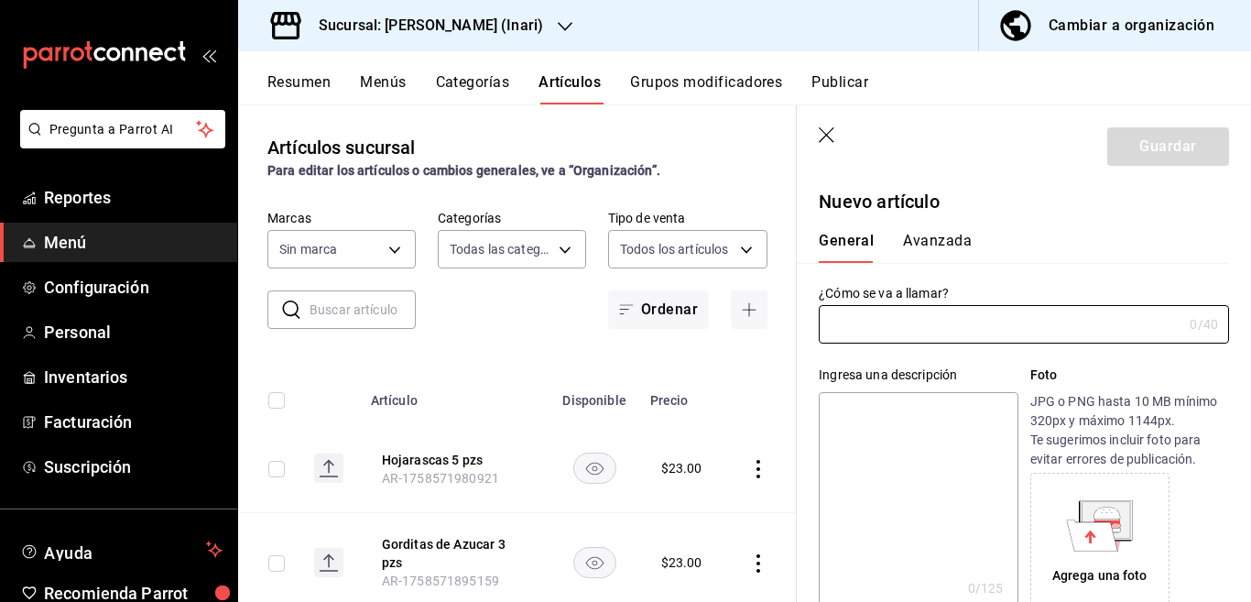
type input "AR-1758572019937"
type input "Chorrada Piloncillo 5 pzs"
click at [882, 406] on textarea at bounding box center [918, 502] width 199 height 220
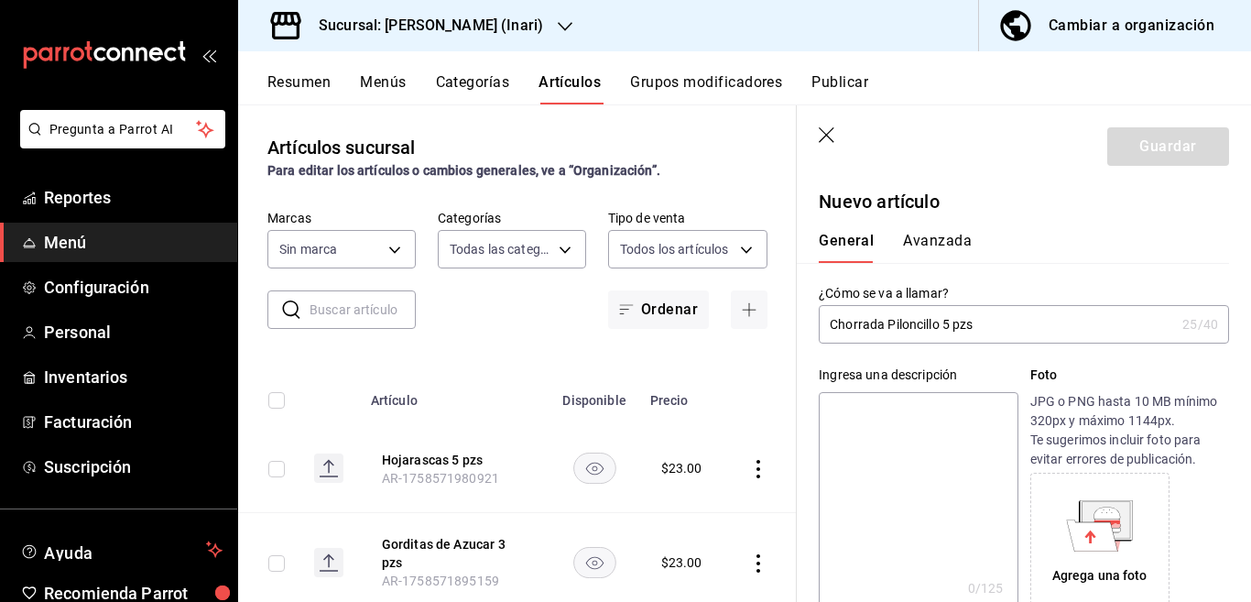
paste textarea "Chorrada Piloncillo 5 pzs"
type textarea "Chorrada Piloncillo 5 pzs"
type textarea "x"
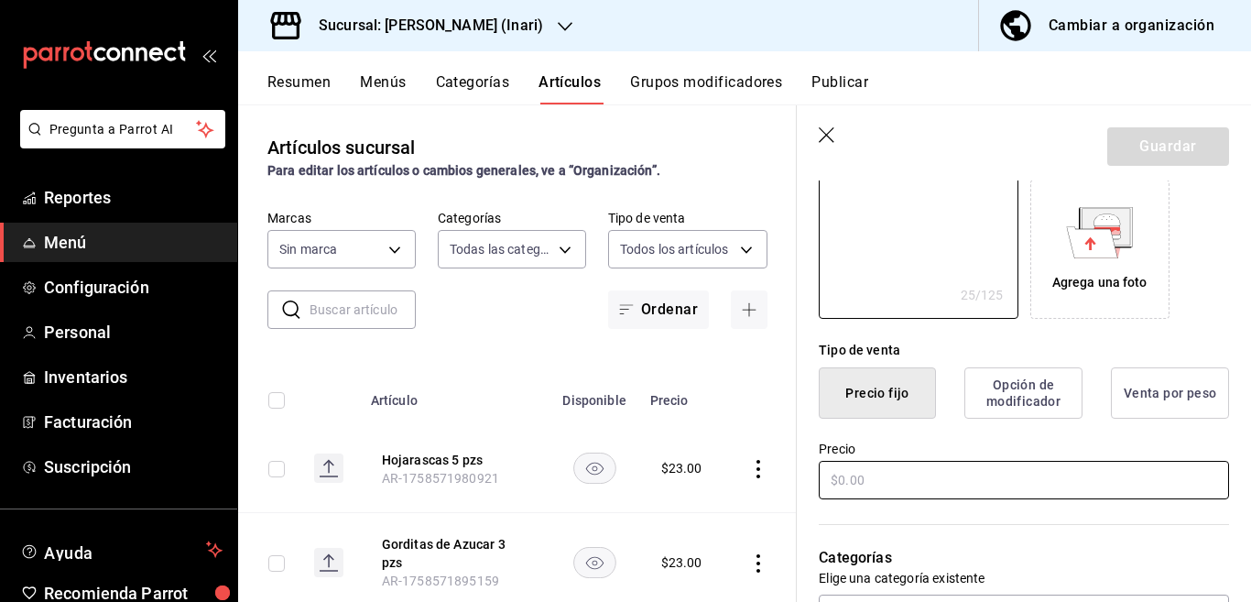
scroll to position [298, 0]
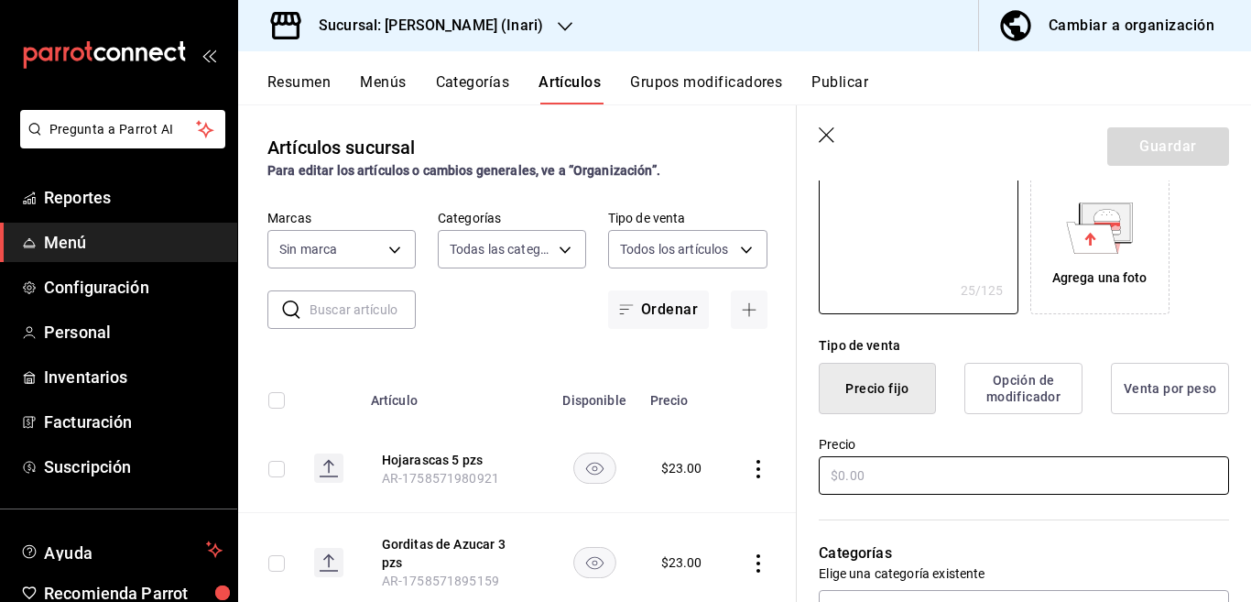
type textarea "Chorrada Piloncillo 5 pzs"
click at [890, 475] on input "text" at bounding box center [1024, 475] width 410 height 38
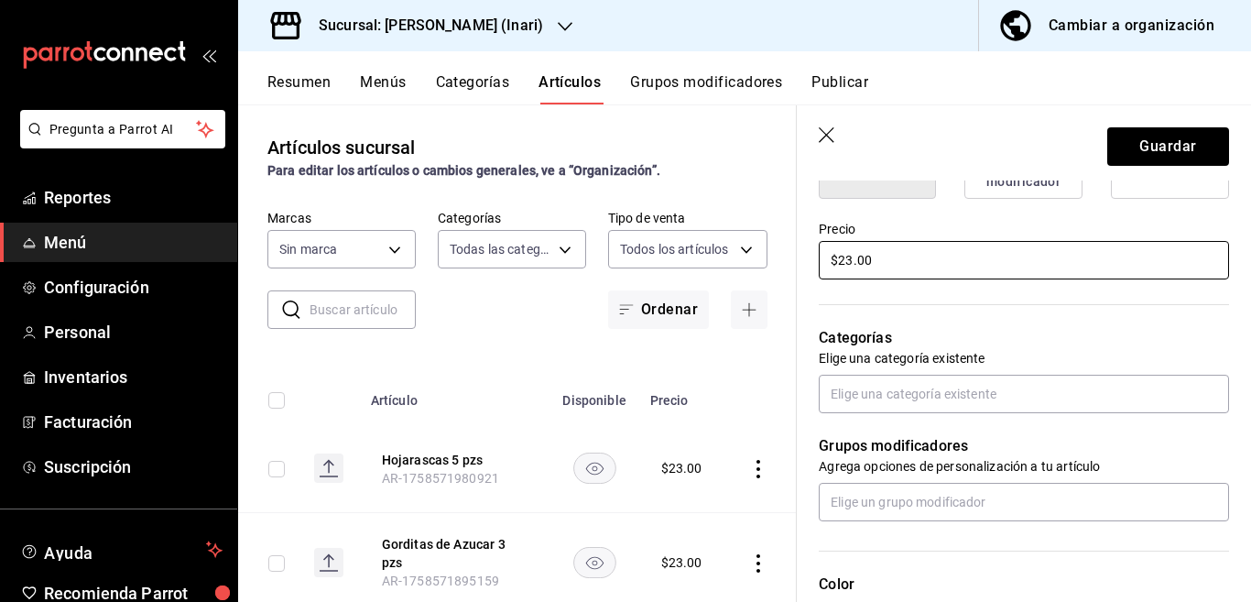
scroll to position [520, 0]
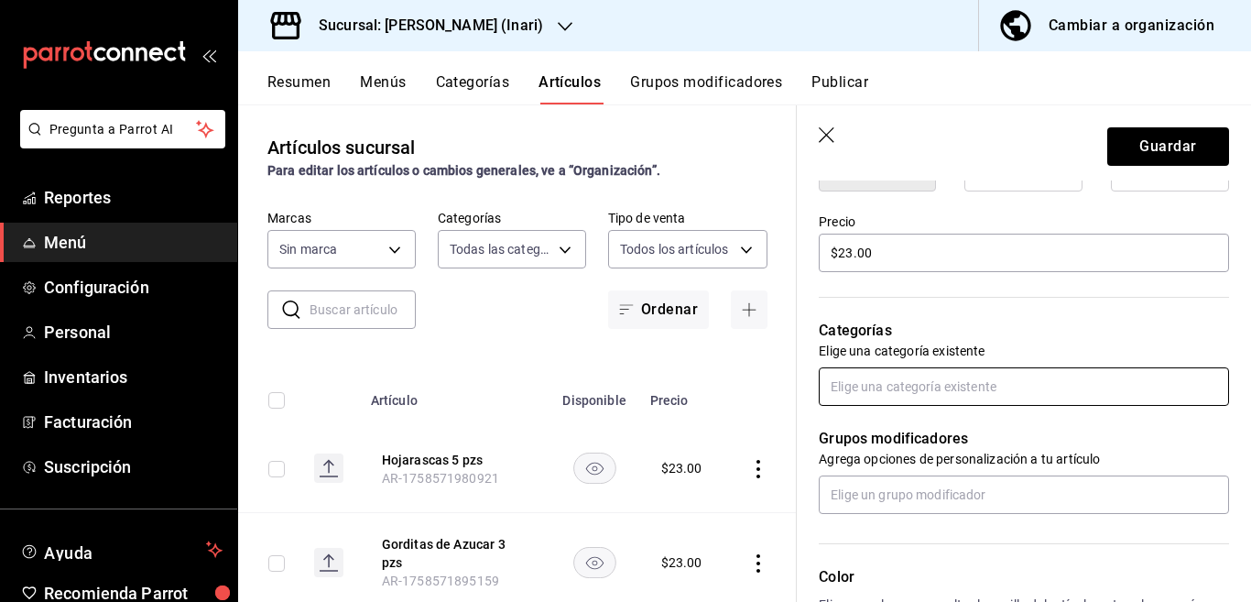
click at [892, 382] on input "text" at bounding box center [1024, 386] width 410 height 38
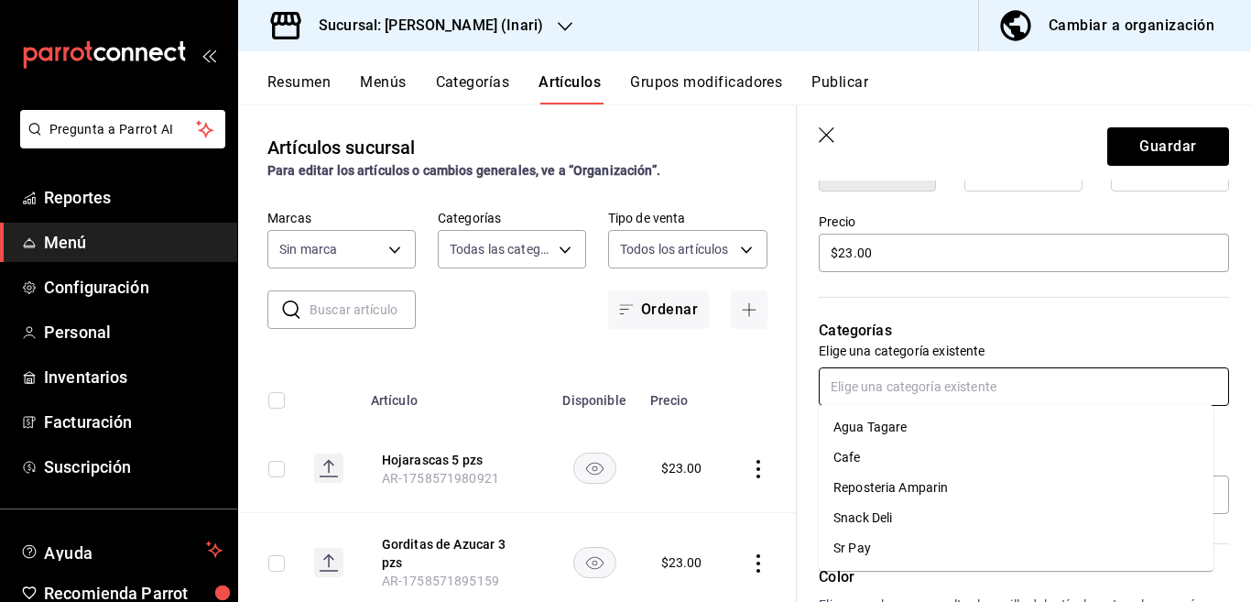
click at [885, 488] on li "Reposteria Amparin" at bounding box center [1016, 488] width 395 height 30
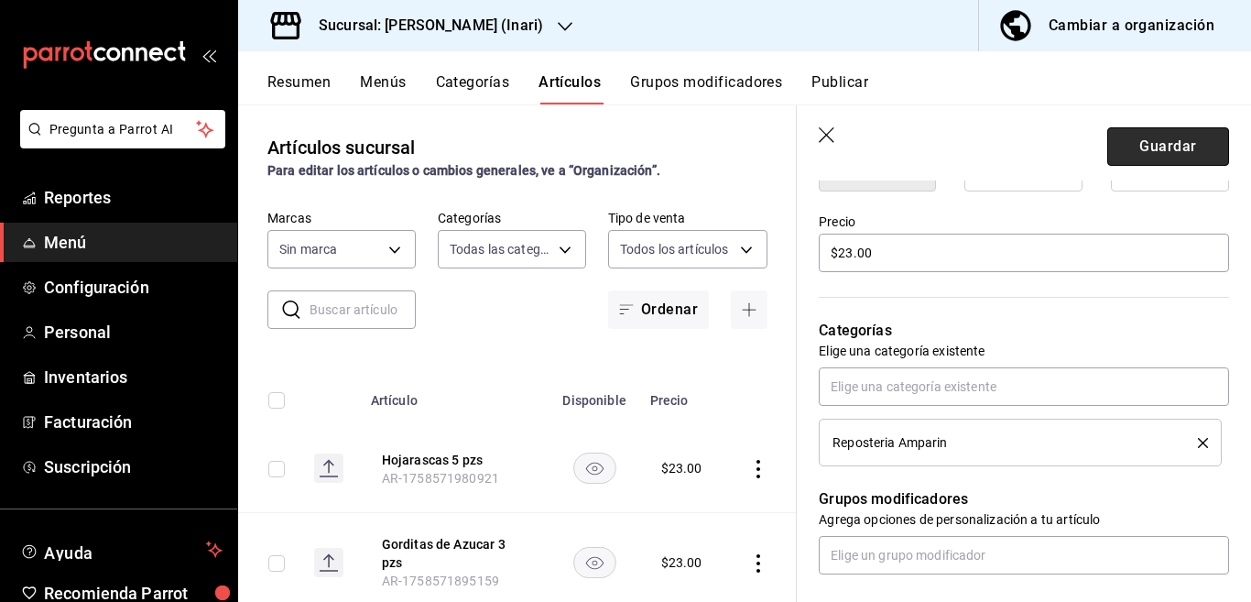
click at [1135, 145] on button "Guardar" at bounding box center [1168, 146] width 122 height 38
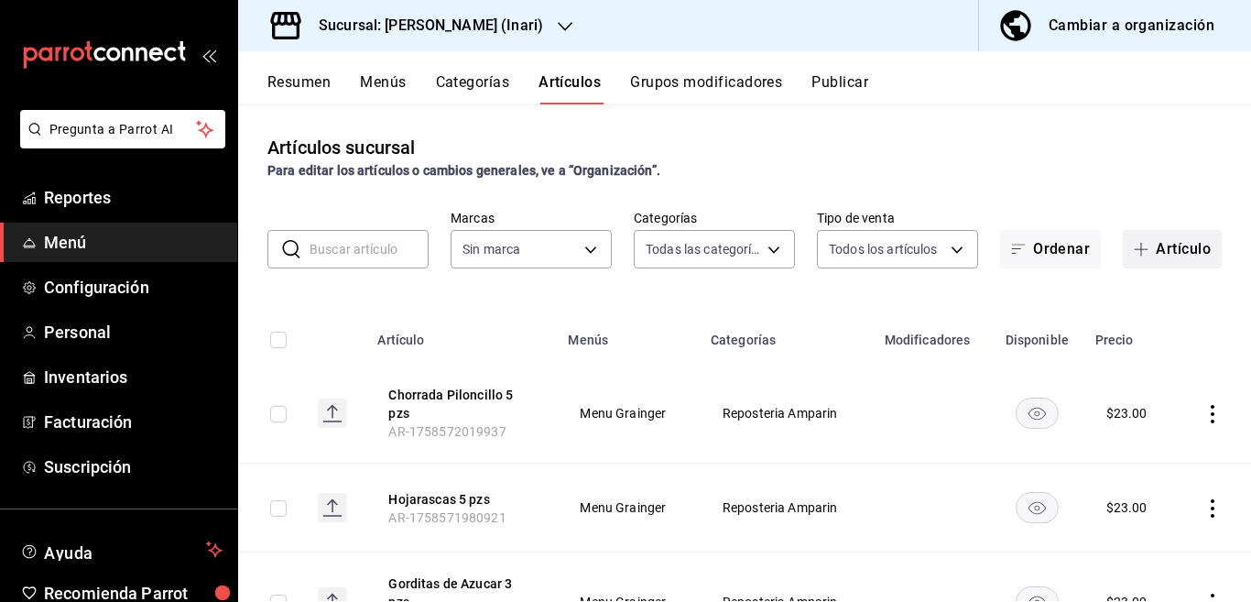
click at [1157, 245] on button "Artículo" at bounding box center [1172, 249] width 99 height 38
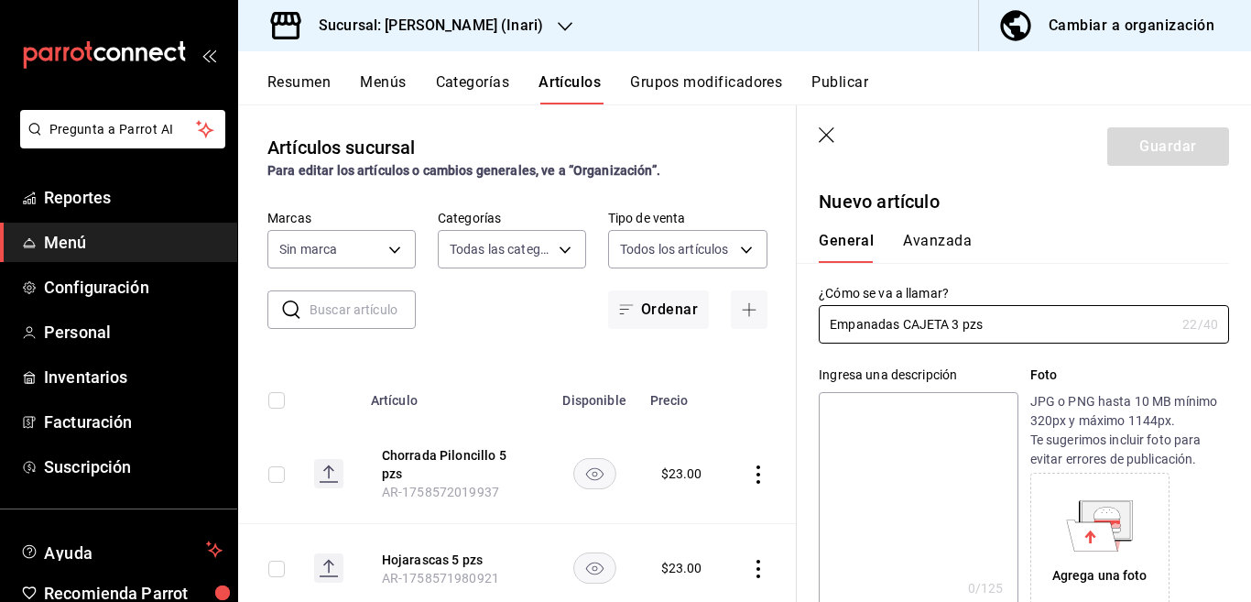
click at [917, 415] on textarea at bounding box center [918, 502] width 199 height 220
paste textarea "Empanadas CAJETA 3 pzs"
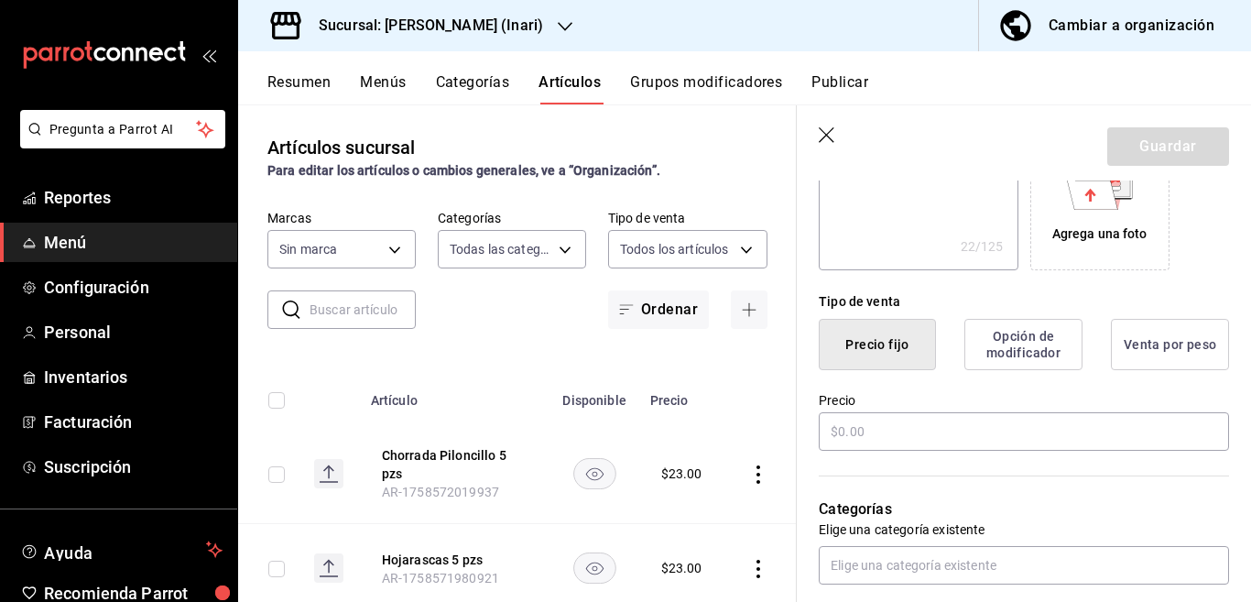
scroll to position [372, 0]
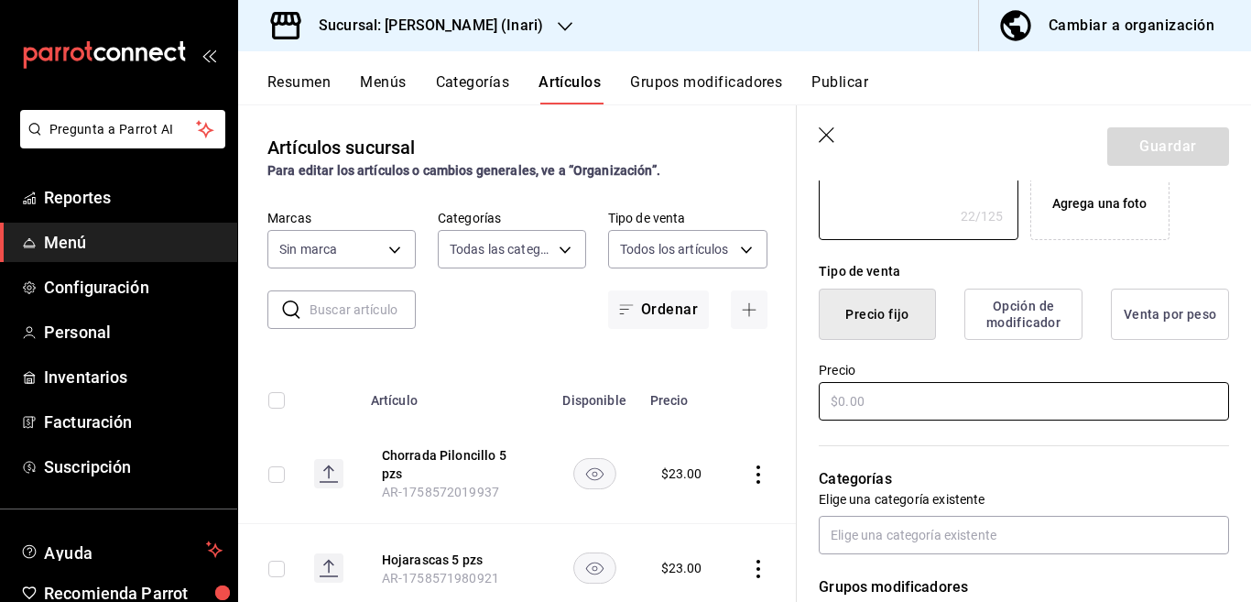
click at [906, 404] on input "text" at bounding box center [1024, 401] width 410 height 38
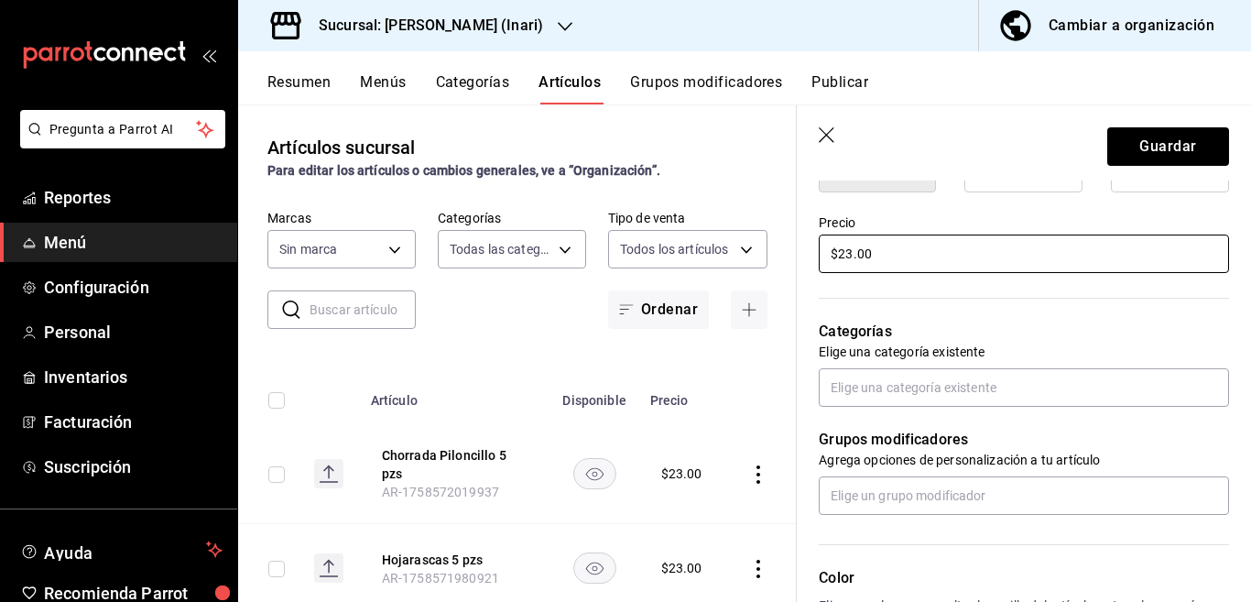
scroll to position [521, 0]
click at [901, 386] on input "text" at bounding box center [1024, 385] width 410 height 38
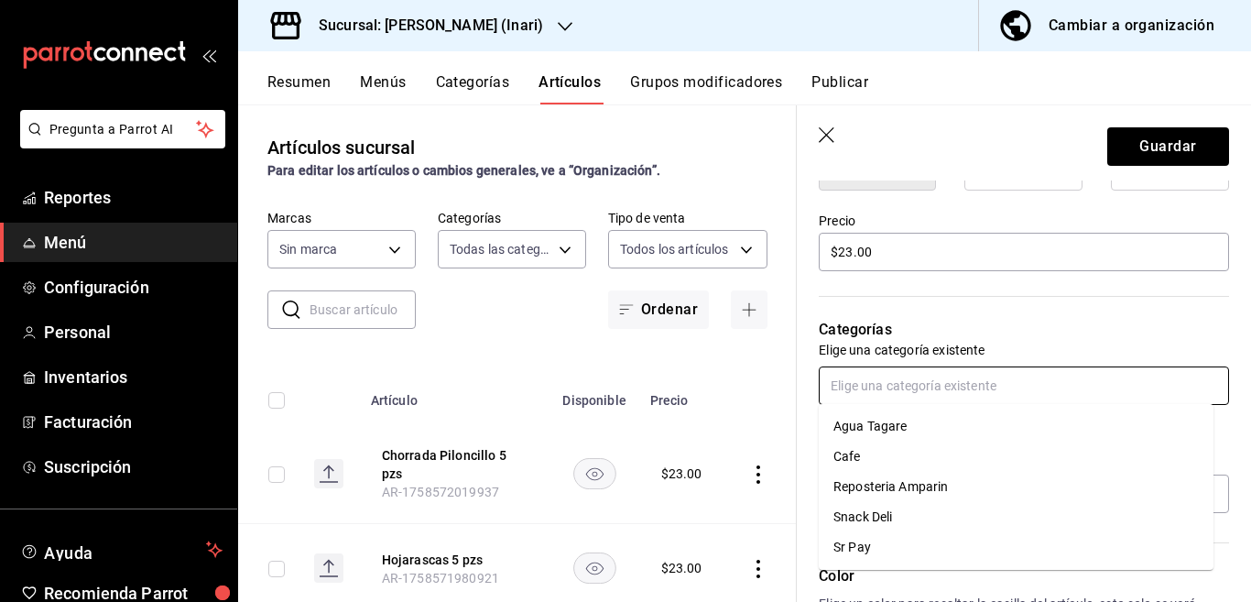
click at [880, 488] on li "Reposteria Amparin" at bounding box center [1016, 487] width 395 height 30
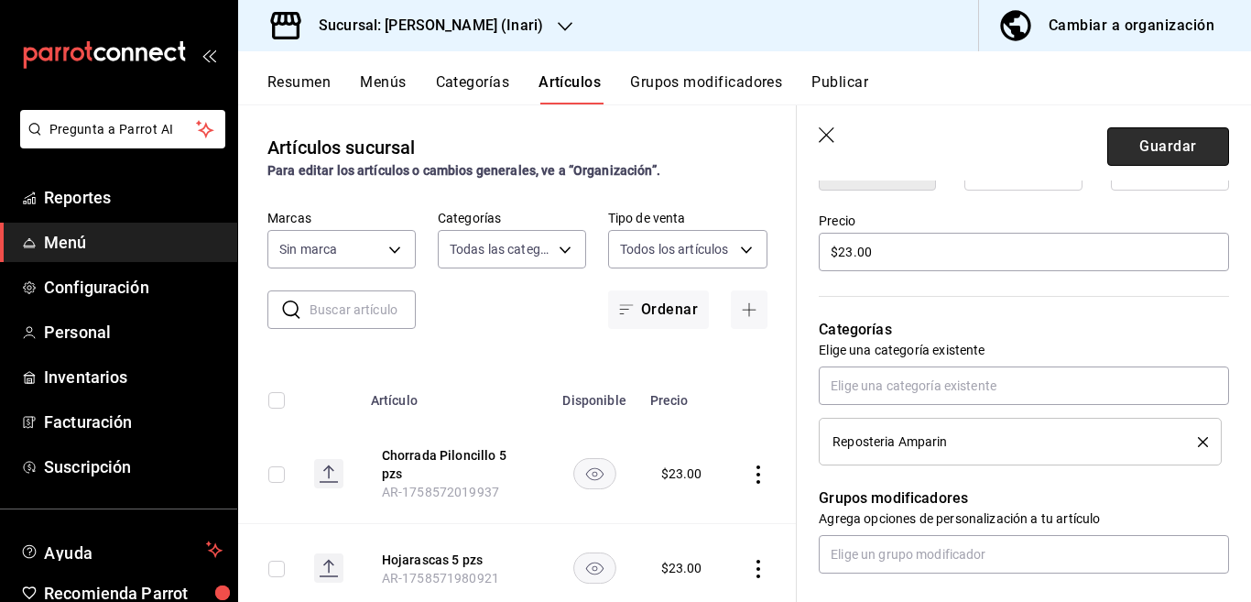
click at [1147, 139] on button "Guardar" at bounding box center [1168, 146] width 122 height 38
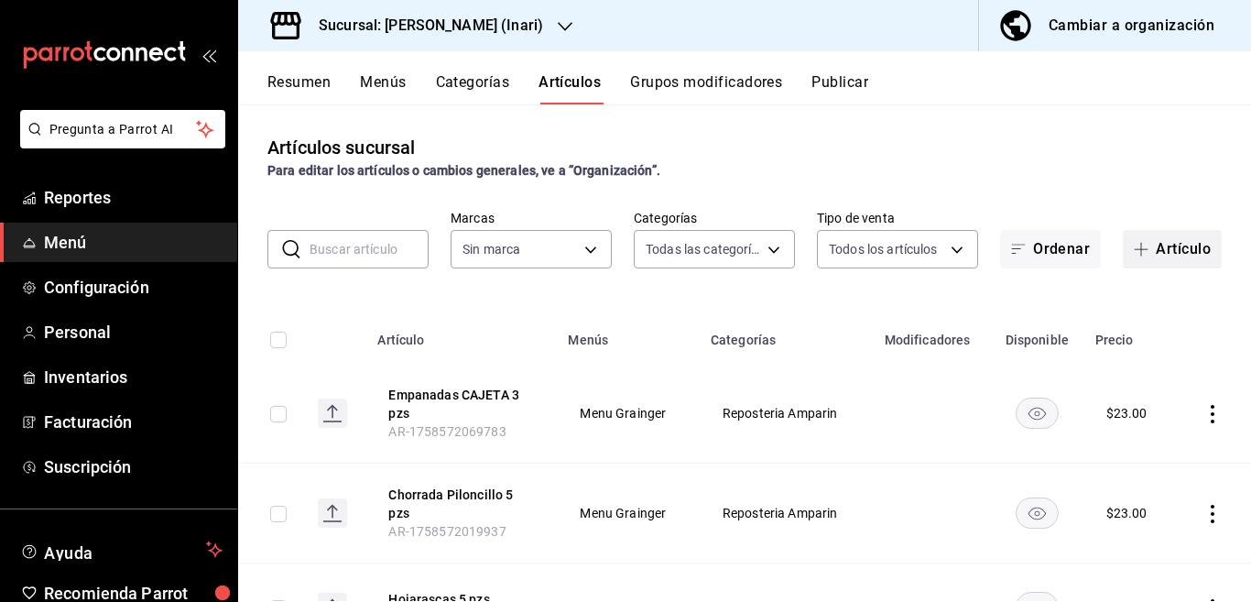
click at [1158, 245] on button "Artículo" at bounding box center [1172, 249] width 99 height 38
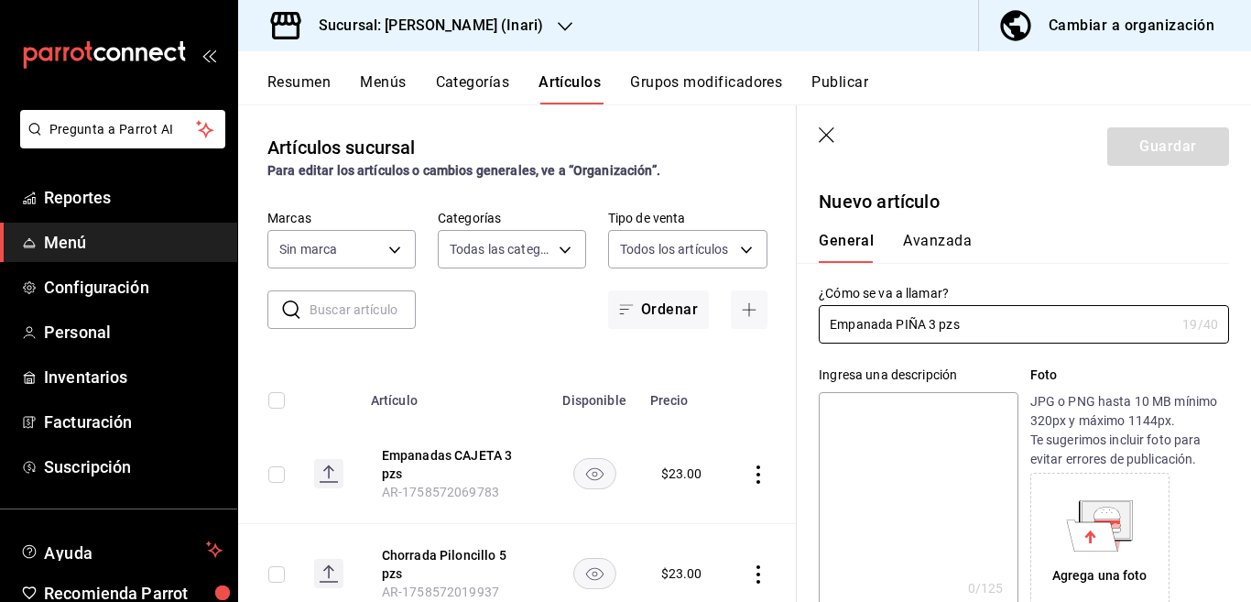
click at [881, 409] on textarea at bounding box center [918, 502] width 199 height 220
paste textarea "Empanada PIÑA 3 pzs"
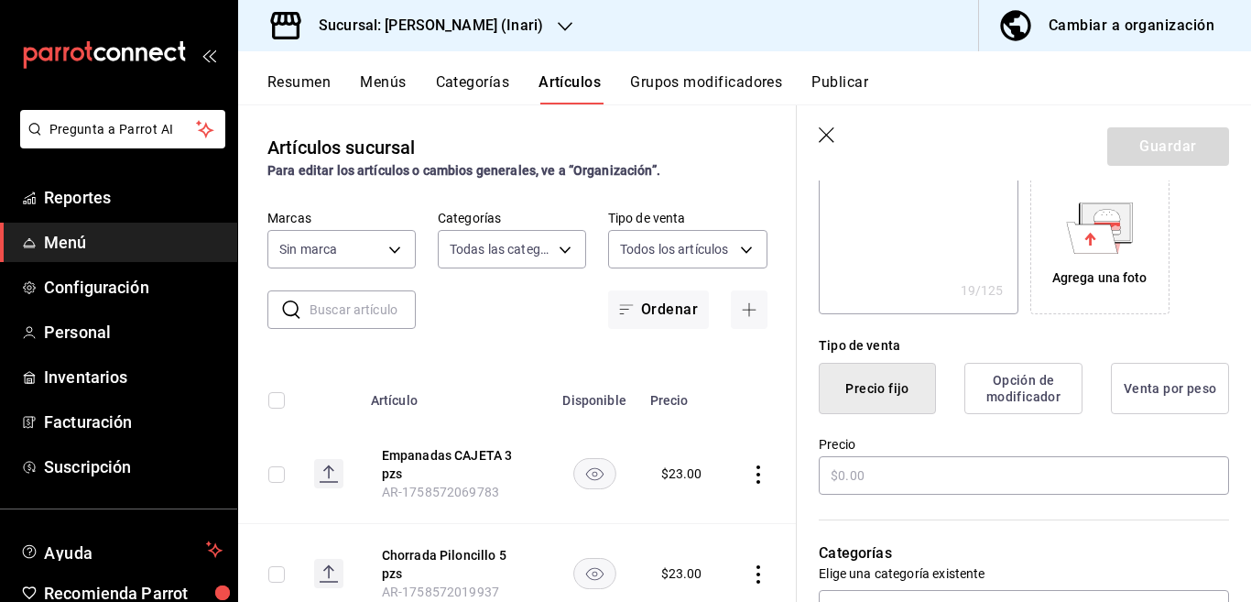
scroll to position [372, 0]
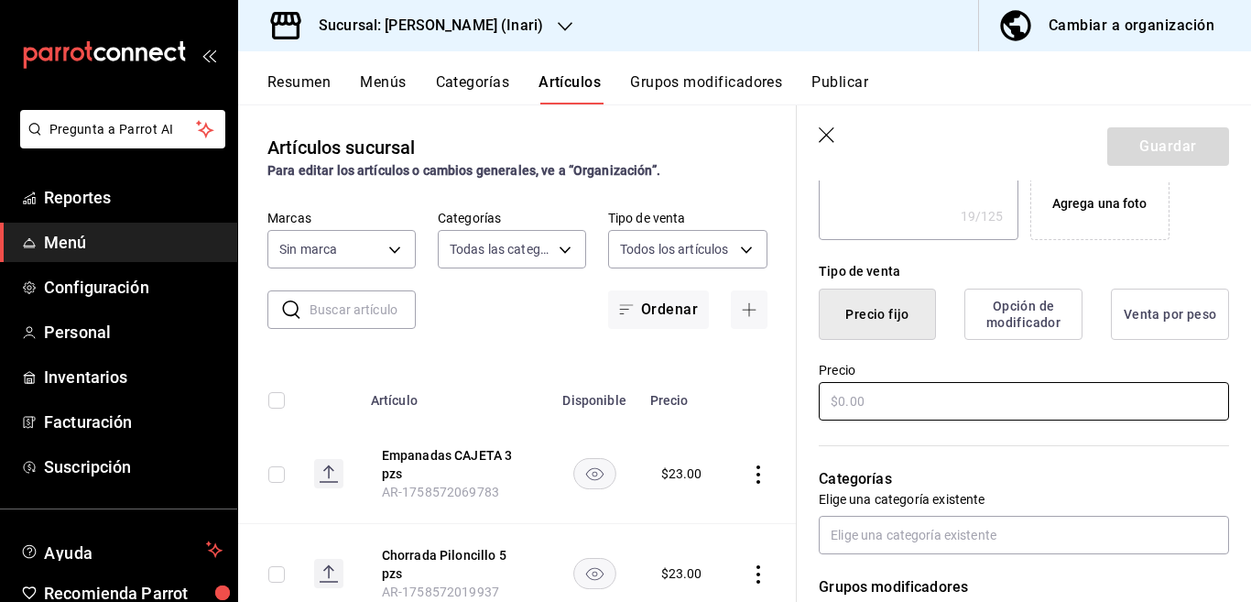
click at [888, 400] on input "text" at bounding box center [1024, 401] width 410 height 38
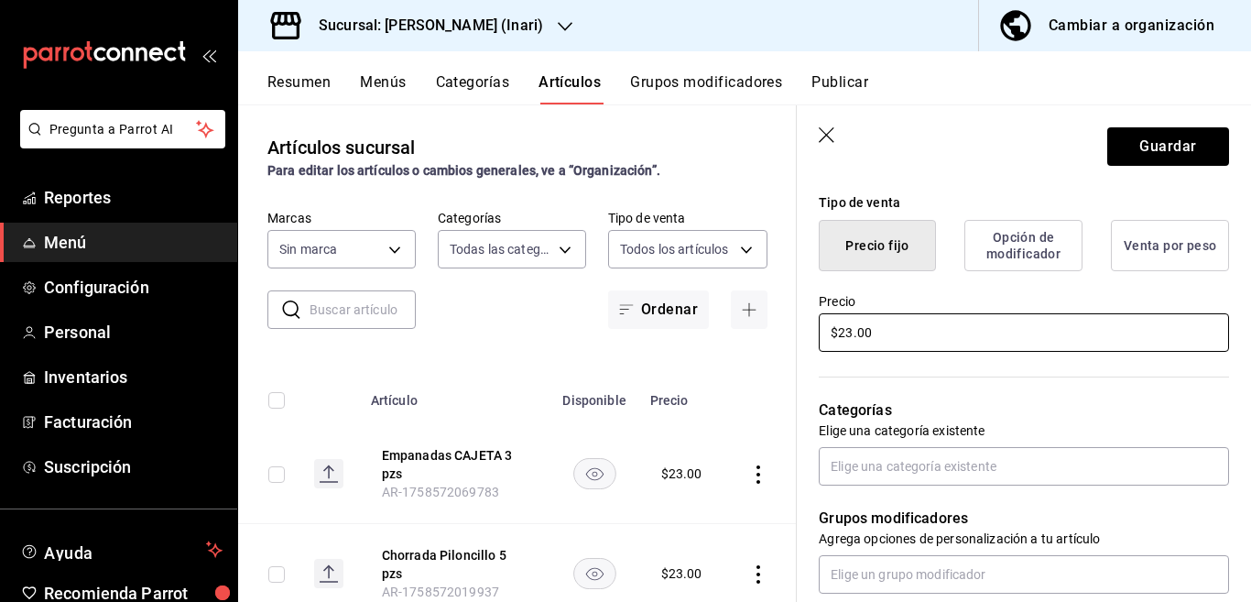
scroll to position [447, 0]
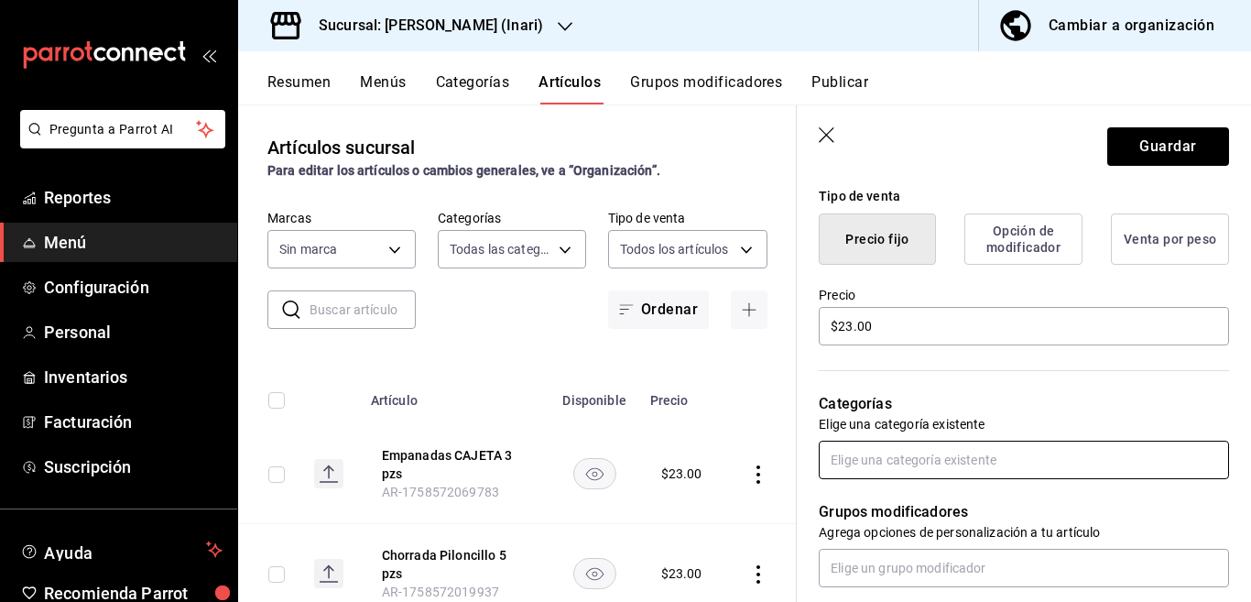
click at [886, 462] on input "text" at bounding box center [1024, 459] width 410 height 38
click at [880, 354] on li "Reposteria Amparin" at bounding box center [1016, 357] width 395 height 30
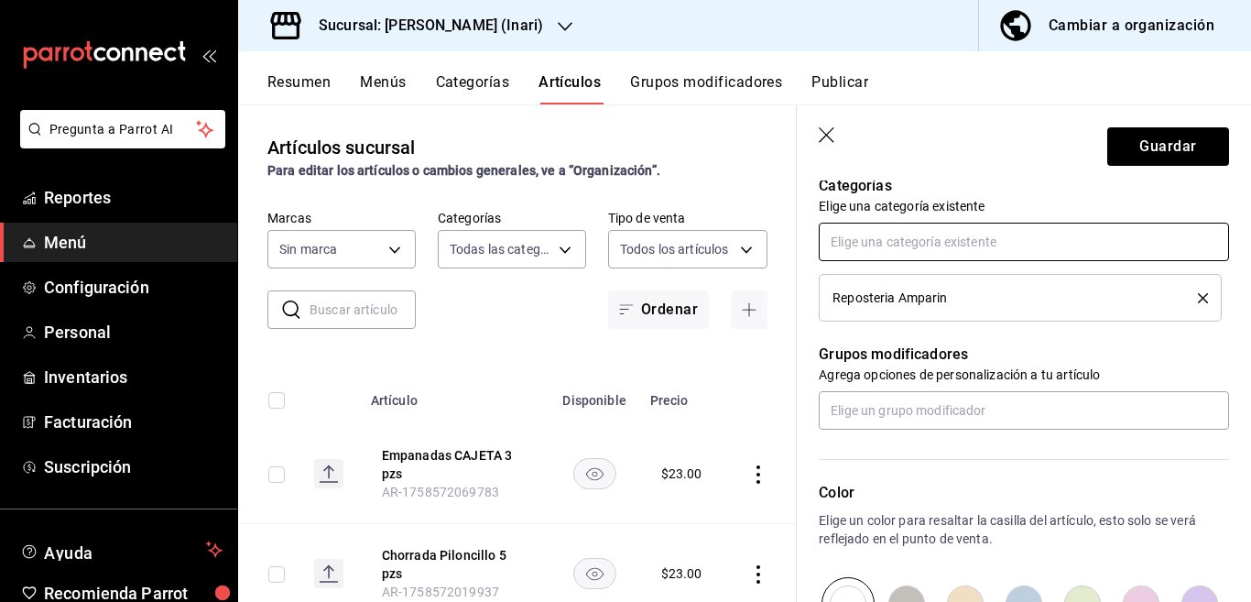
scroll to position [670, 0]
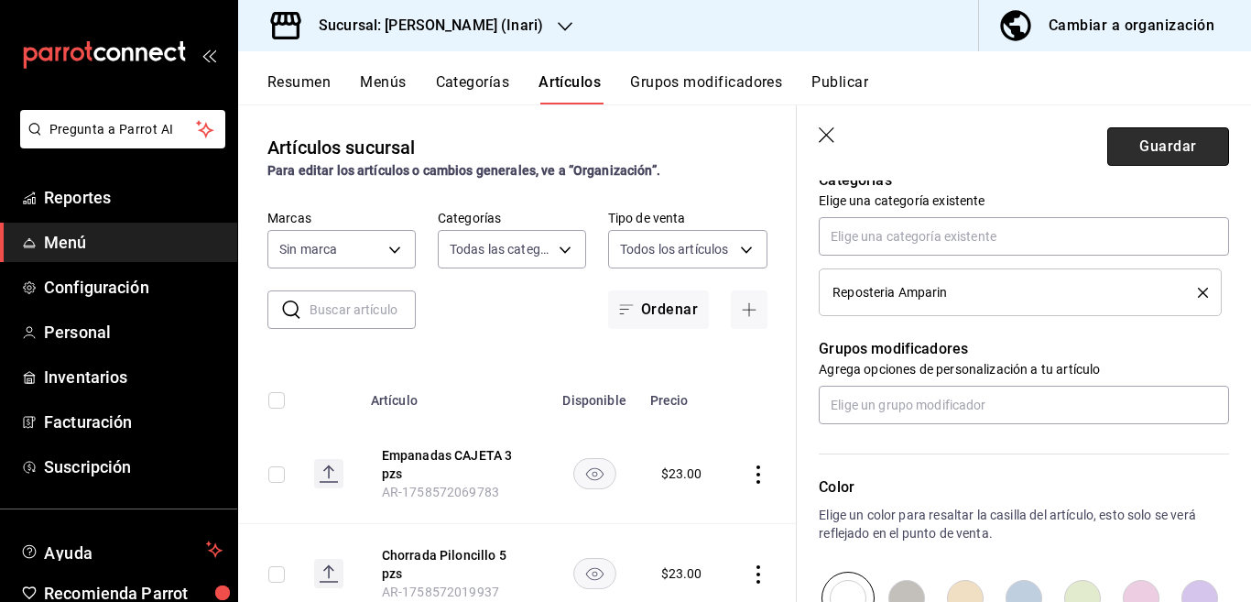
click at [1125, 146] on button "Guardar" at bounding box center [1168, 146] width 122 height 38
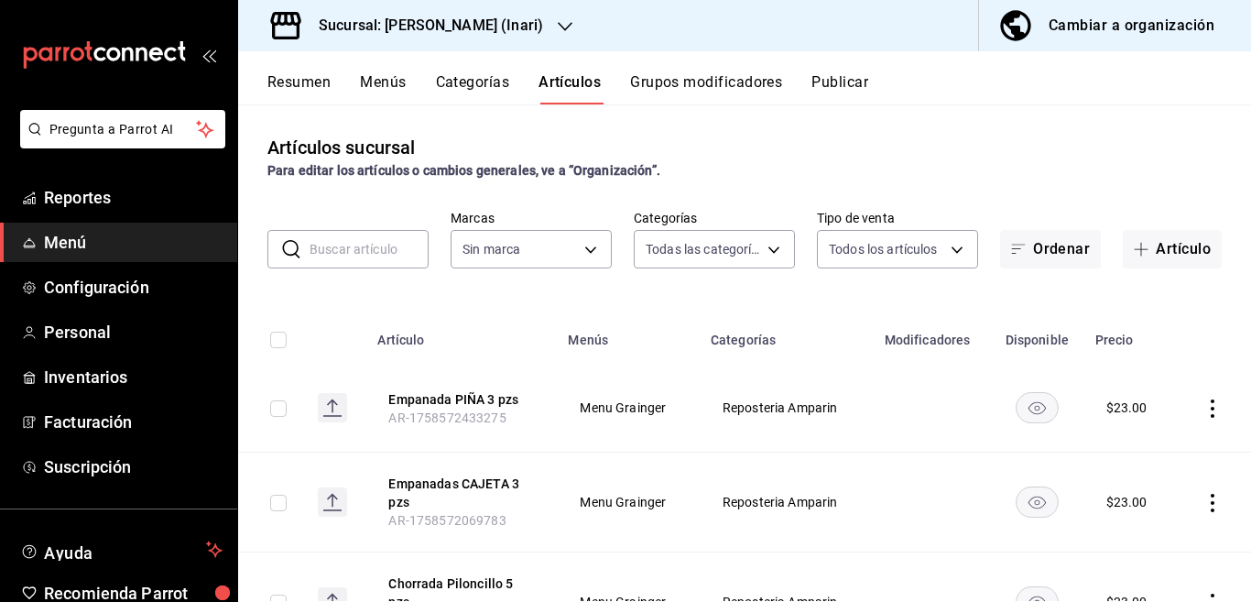
click at [1151, 247] on button "Artículo" at bounding box center [1172, 249] width 99 height 38
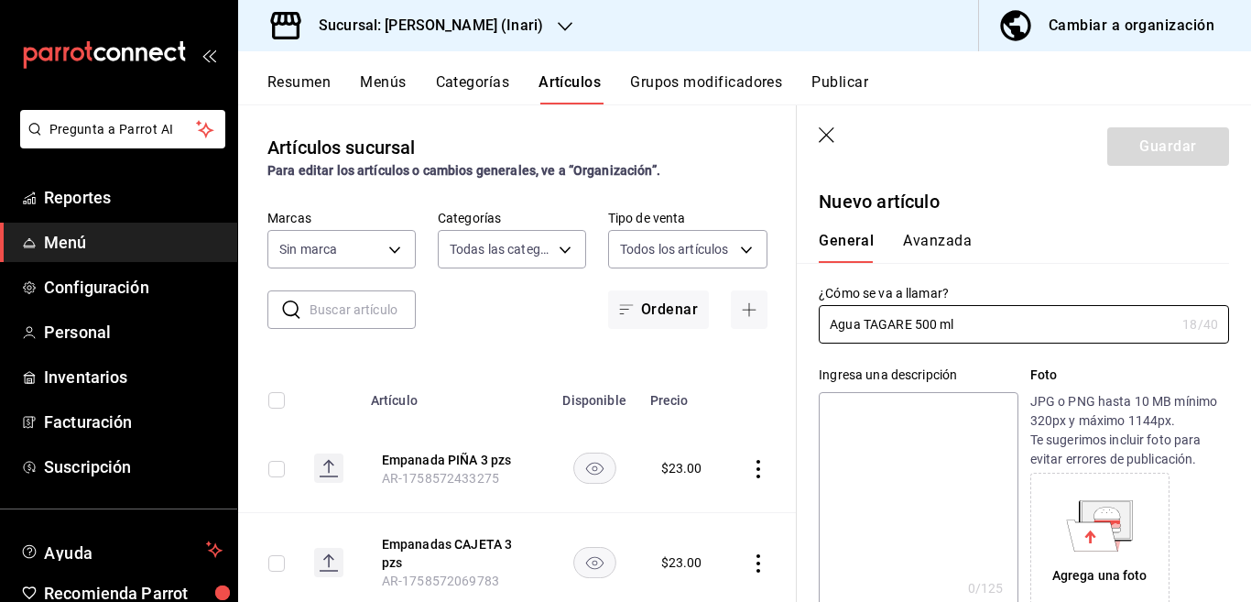
click at [909, 409] on textarea at bounding box center [918, 502] width 199 height 220
paste textarea "Agua TAGARE 500 ml"
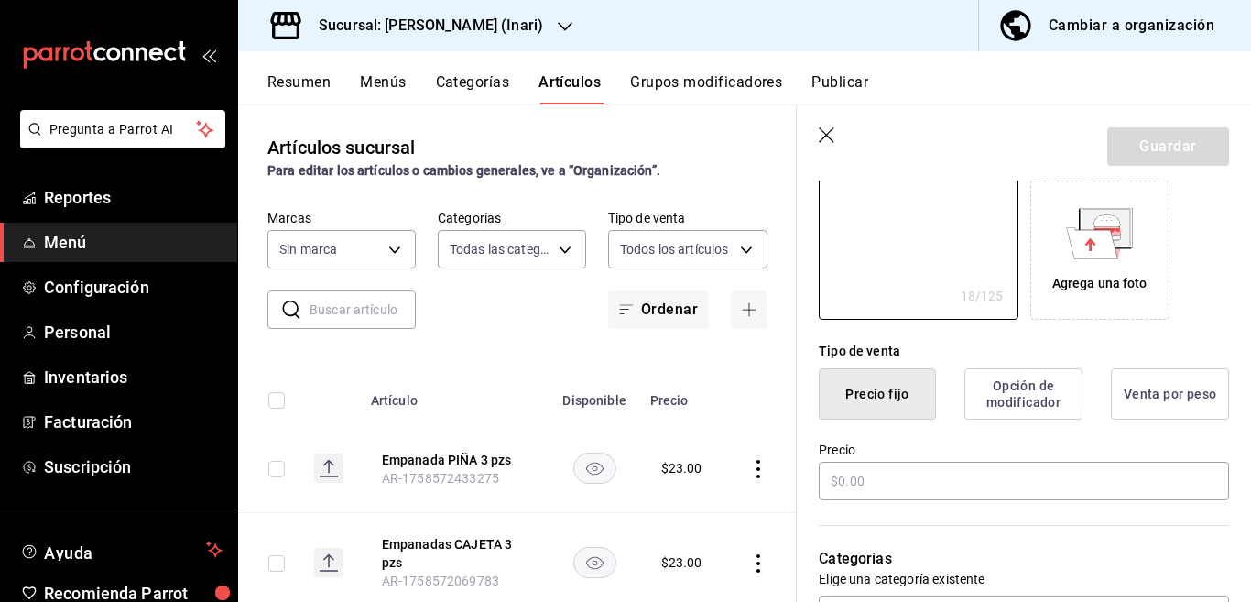
scroll to position [298, 0]
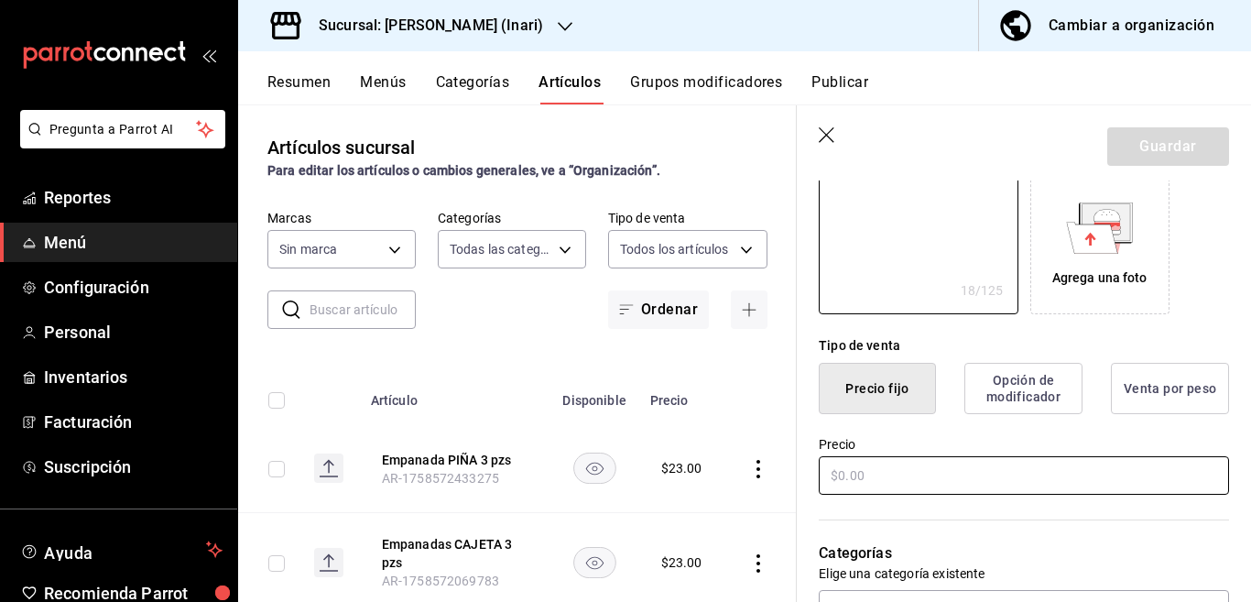
click at [885, 474] on input "text" at bounding box center [1024, 475] width 410 height 38
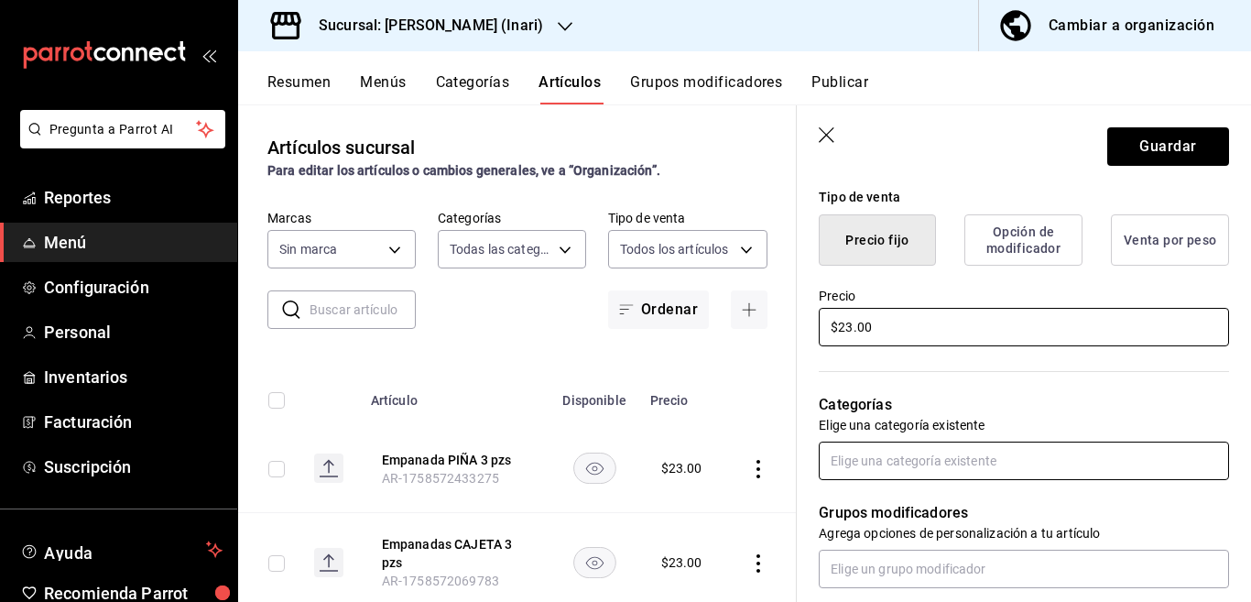
scroll to position [446, 0]
click at [875, 461] on input "text" at bounding box center [1024, 460] width 410 height 38
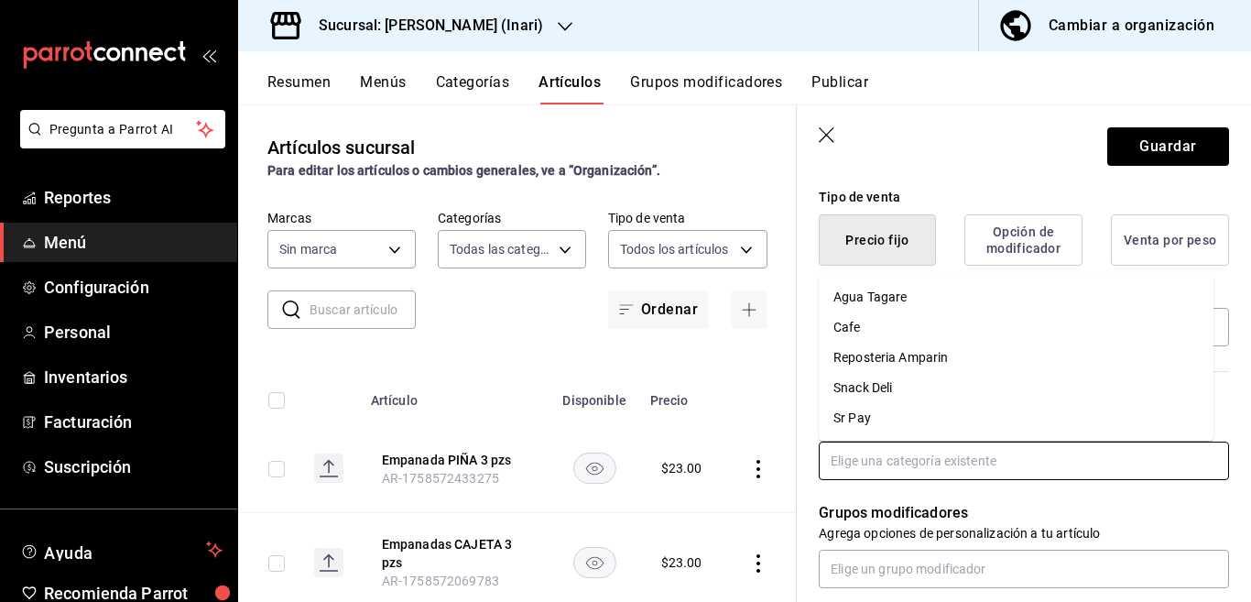
click at [883, 297] on li "Agua Tagare" at bounding box center [1016, 297] width 395 height 30
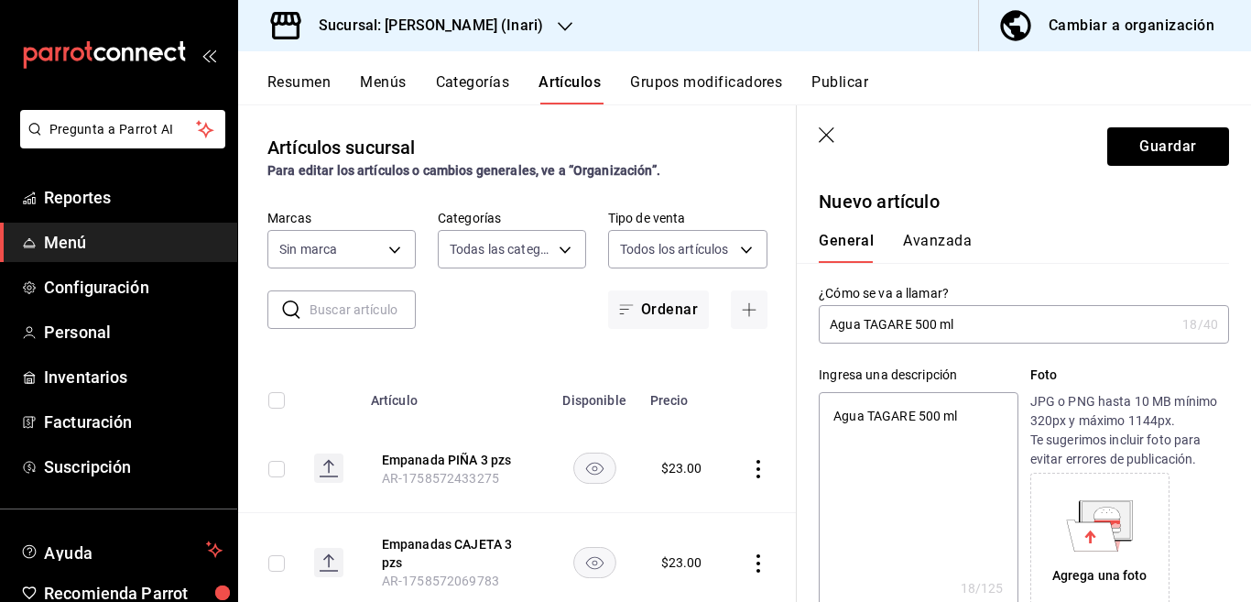
scroll to position [0, 0]
click at [1146, 138] on button "Guardar" at bounding box center [1168, 146] width 122 height 38
